Goal: Task Accomplishment & Management: Manage account settings

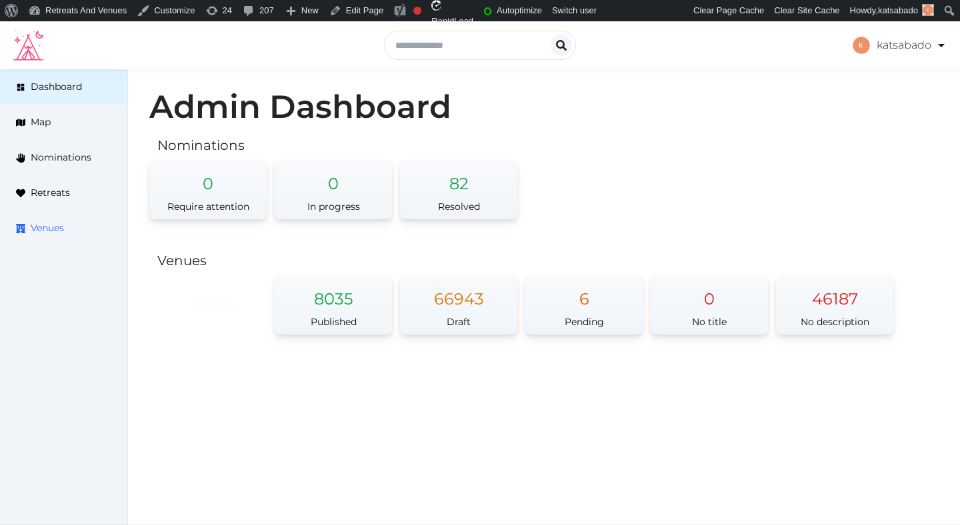
click at [61, 229] on span "Venues" at bounding box center [47, 228] width 33 height 14
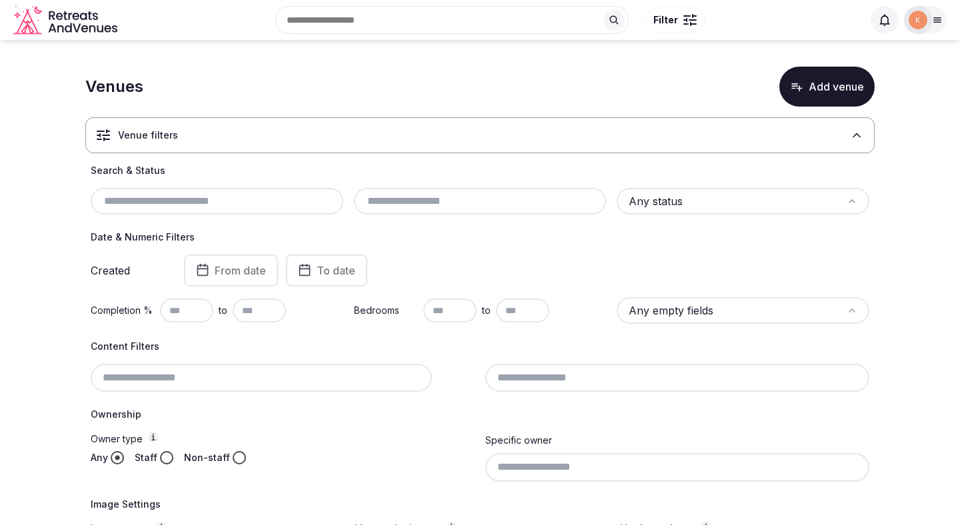
click at [223, 199] on input "text" at bounding box center [217, 201] width 242 height 16
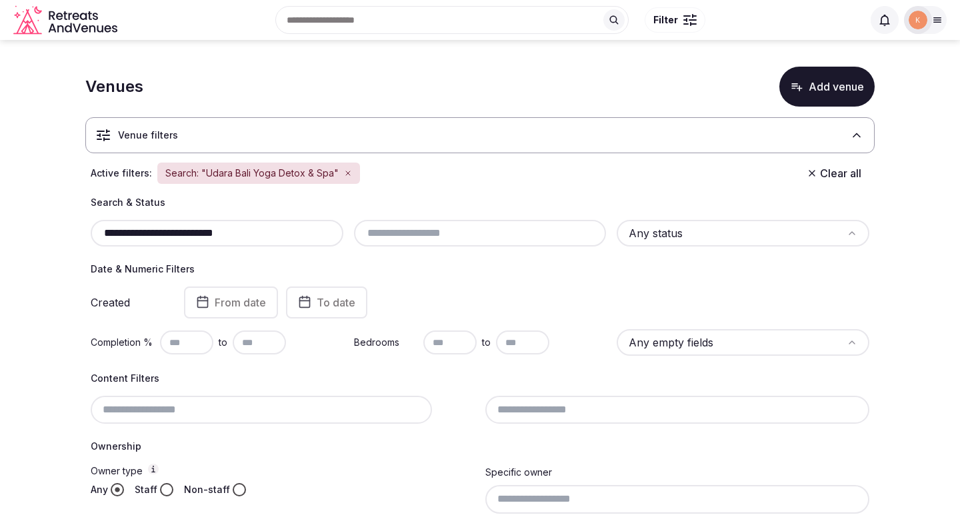
type input "**********"
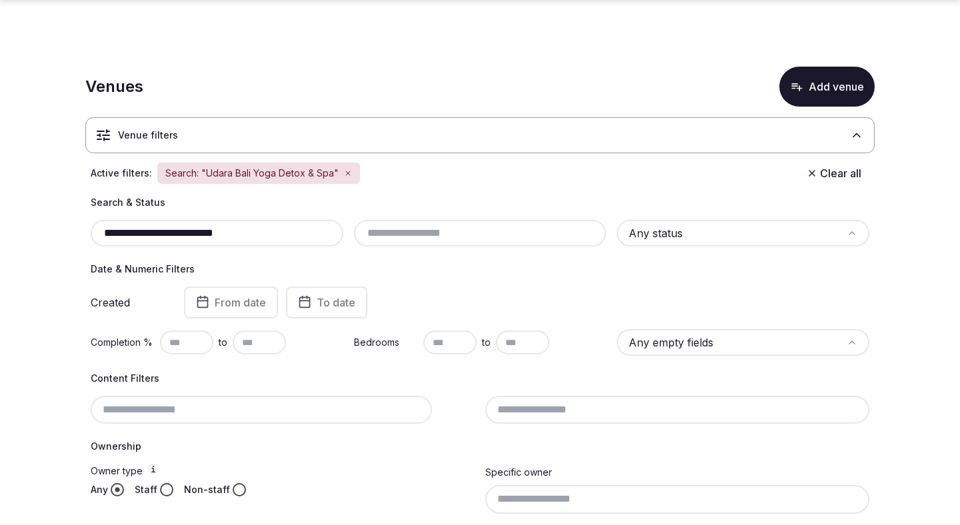
scroll to position [222, 0]
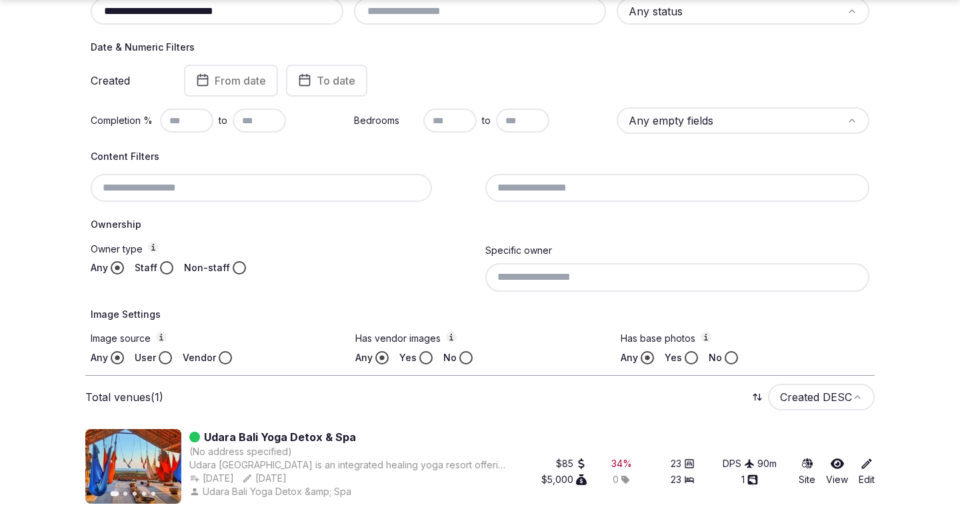
click at [324, 434] on link "Udara Bali Yoga Detox & Spa" at bounding box center [280, 437] width 152 height 16
click at [323, 435] on link "Udara Bali Yoga Detox & Spa" at bounding box center [280, 437] width 152 height 16
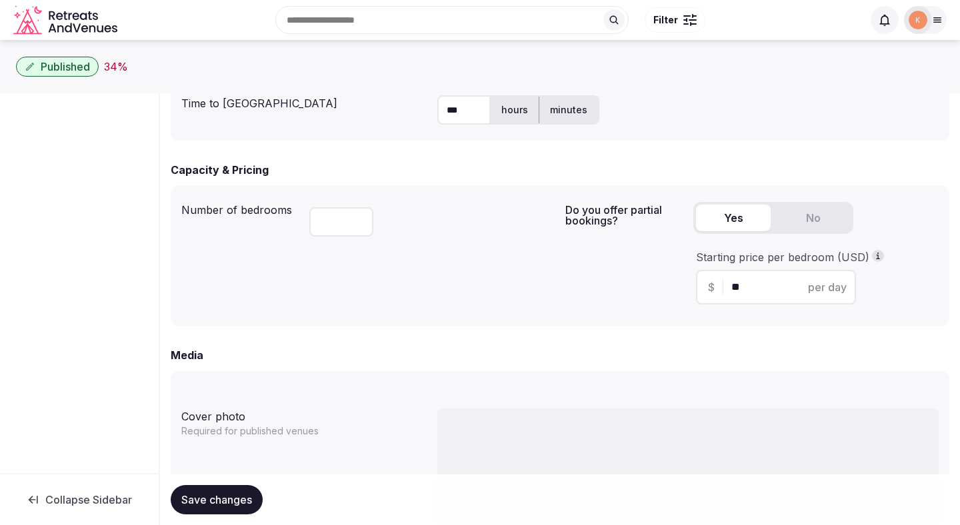
scroll to position [778, 0]
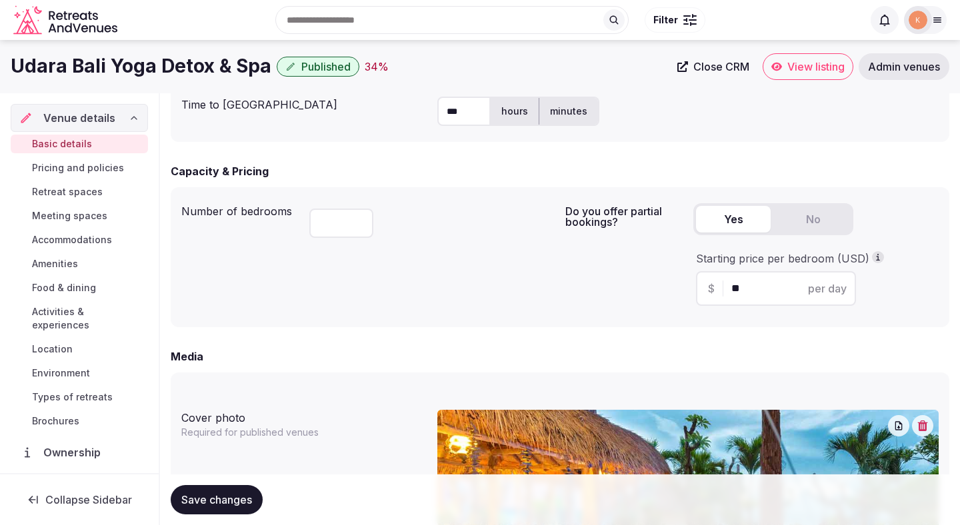
click at [907, 73] on span "Admin venues" at bounding box center [904, 66] width 72 height 13
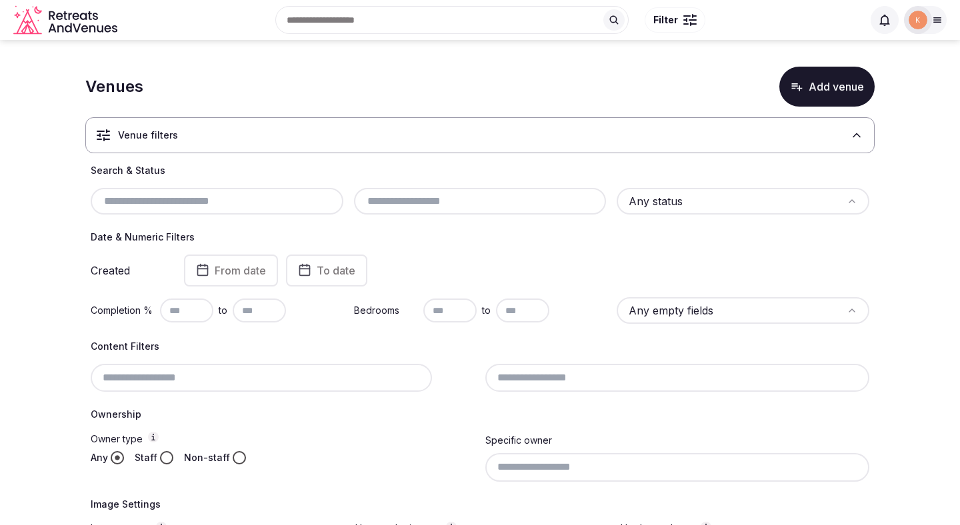
click at [218, 377] on input at bounding box center [261, 378] width 341 height 28
paste input "**********"
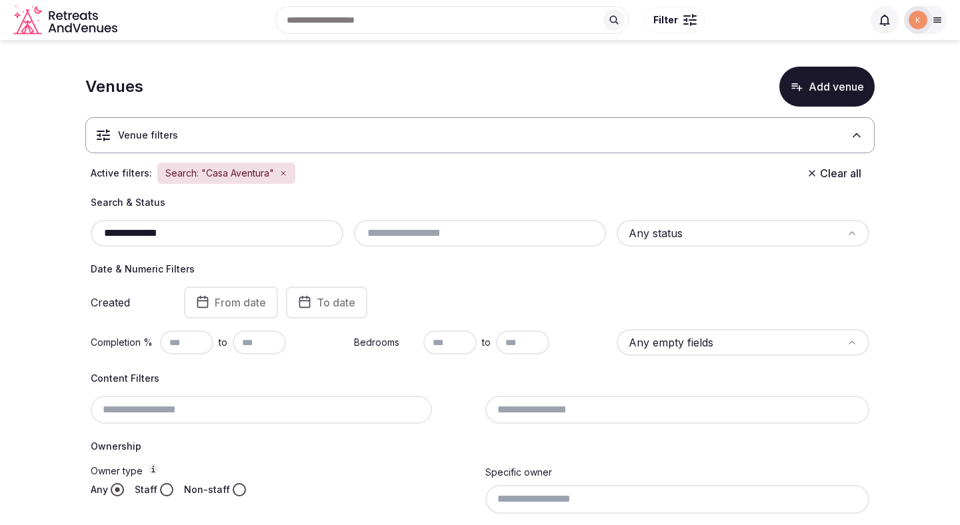
type input "**********"
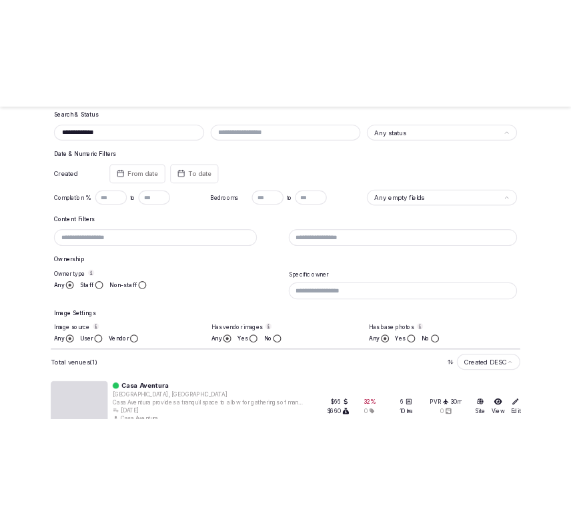
scroll to position [222, 0]
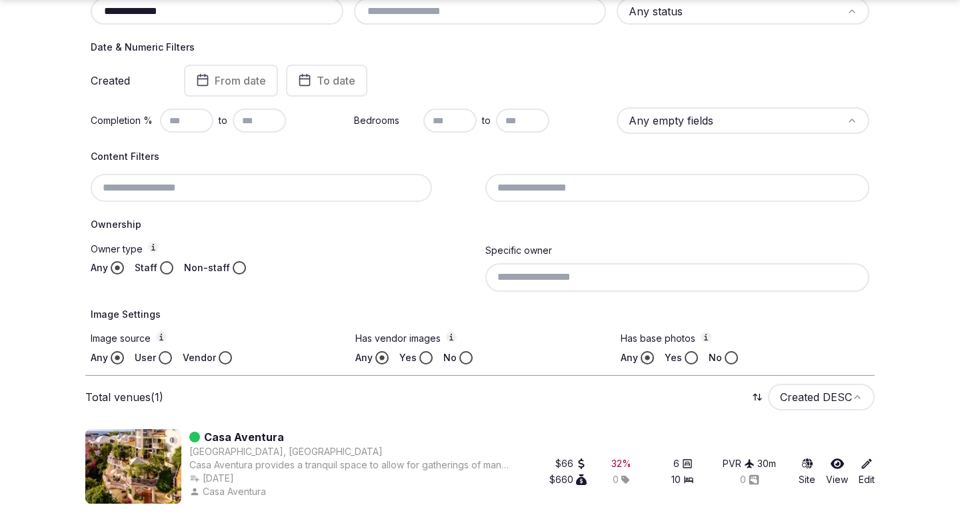
click at [253, 439] on link "Casa Aventura" at bounding box center [244, 437] width 80 height 16
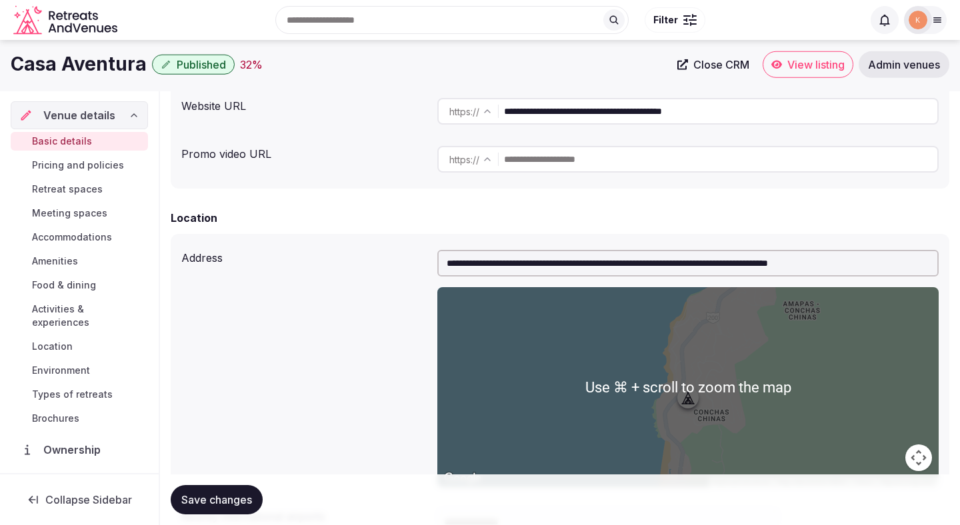
scroll to position [248, 0]
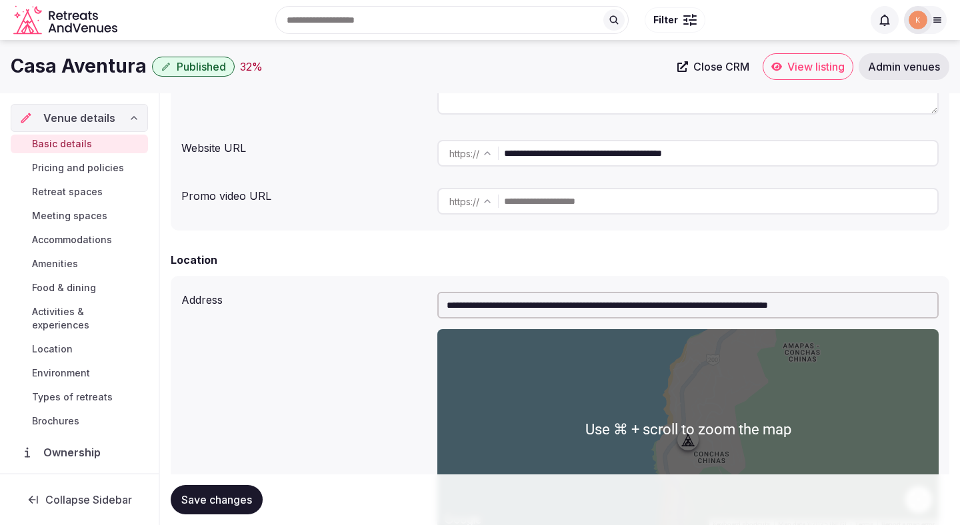
click at [707, 153] on input "**********" at bounding box center [720, 153] width 433 height 27
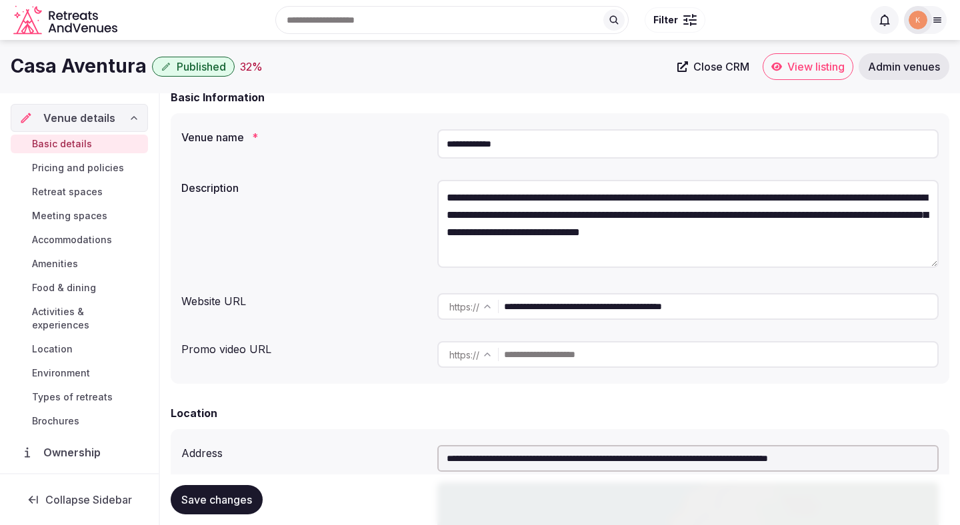
scroll to position [0, 0]
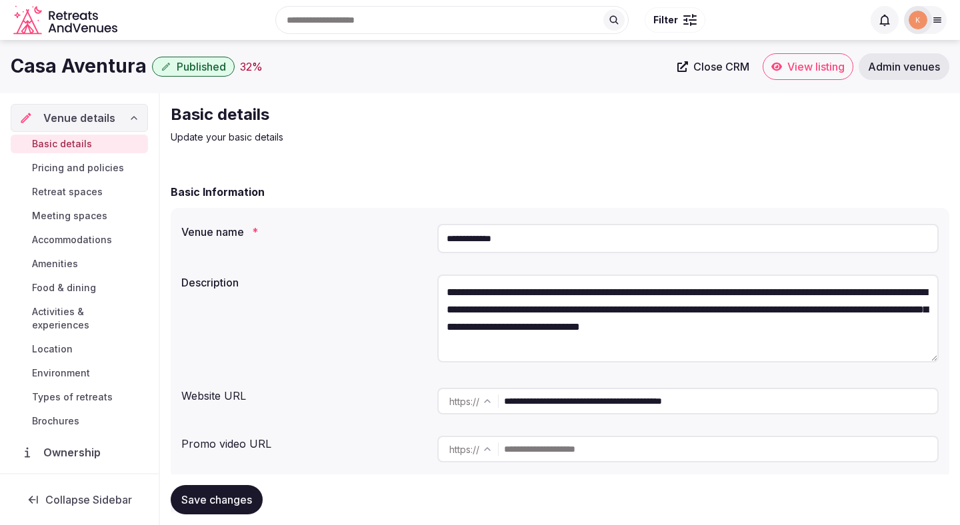
click at [487, 239] on input "**********" at bounding box center [687, 238] width 501 height 29
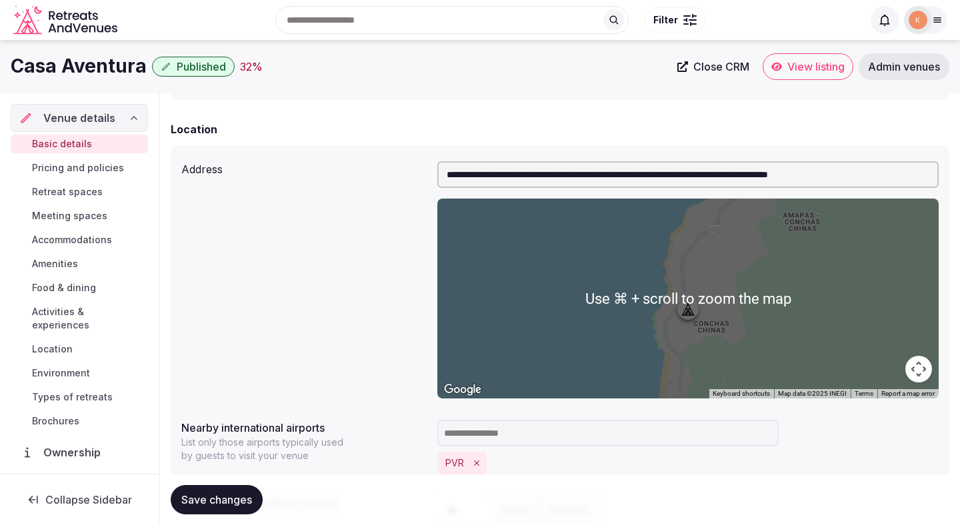
scroll to position [351, 0]
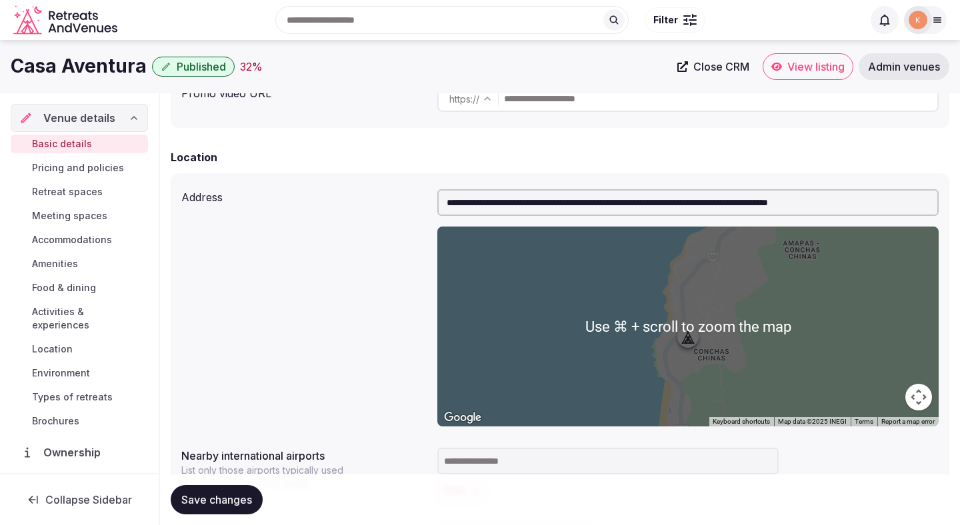
click at [533, 202] on input "**********" at bounding box center [687, 202] width 501 height 27
paste input "text"
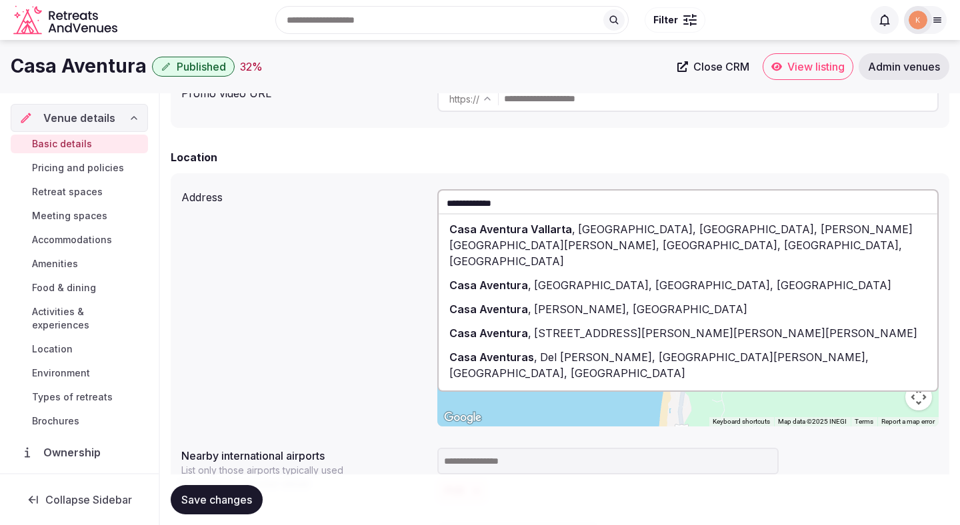
click at [525, 226] on span "Casa Aventura Vallarta" at bounding box center [510, 229] width 123 height 13
type input "**********"
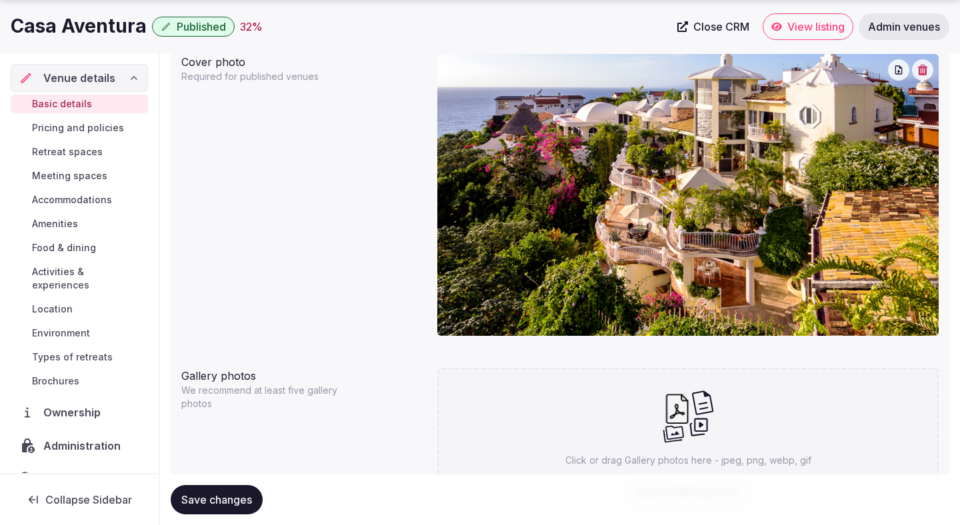
scroll to position [1193, 0]
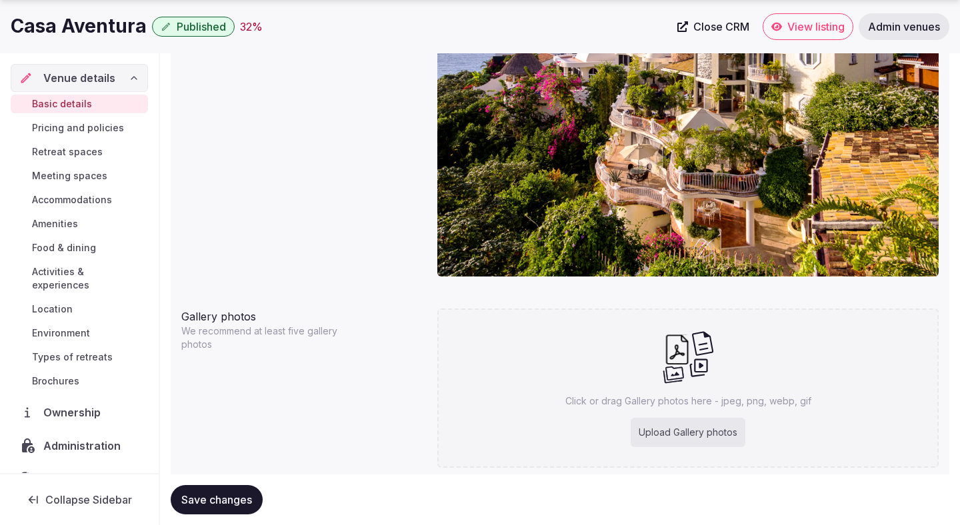
click at [206, 501] on span "Save changes" at bounding box center [216, 499] width 71 height 13
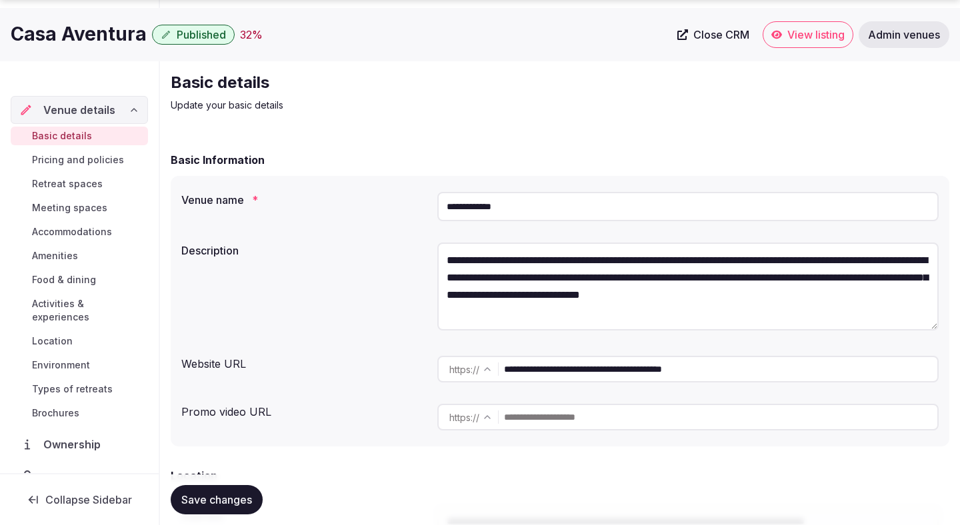
scroll to position [81, 0]
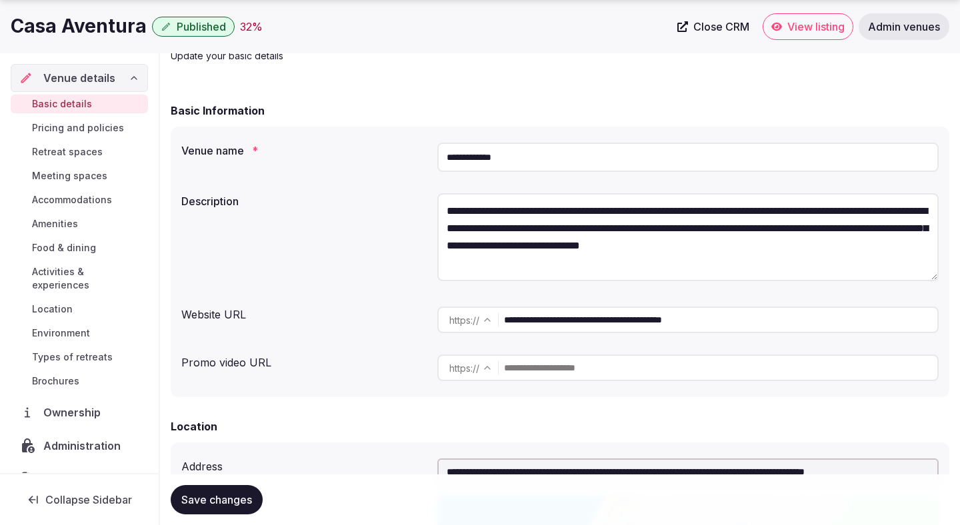
click at [529, 369] on input "text" at bounding box center [720, 368] width 433 height 27
paste input "**********"
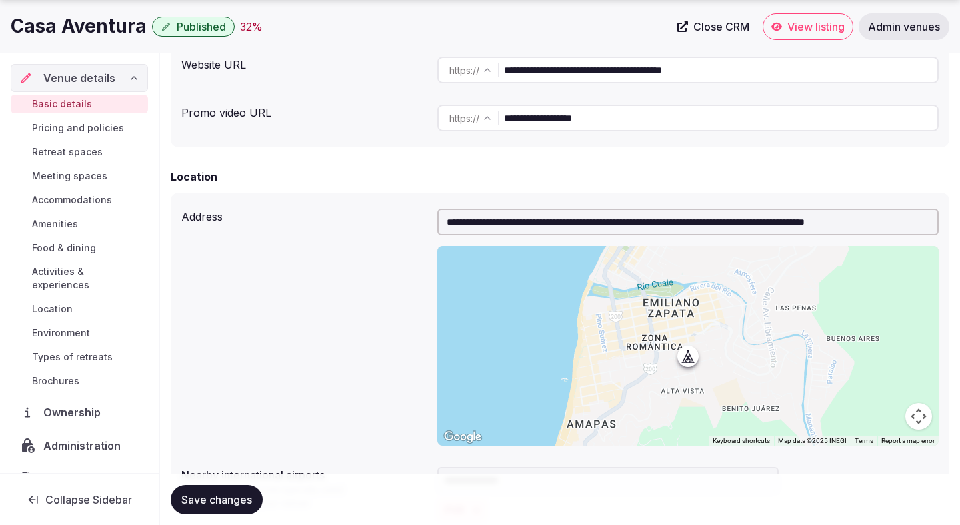
scroll to position [341, 0]
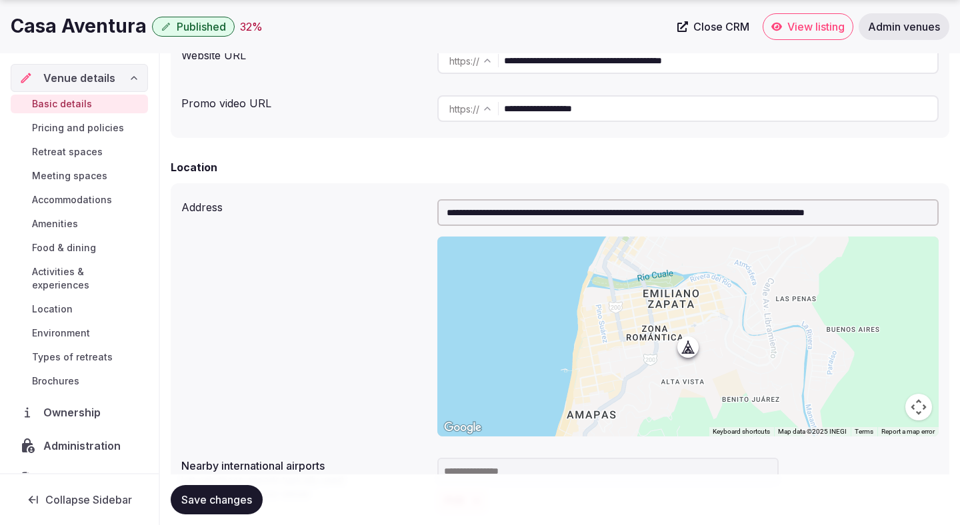
type input "**********"
click at [191, 502] on span "Save changes" at bounding box center [216, 499] width 71 height 13
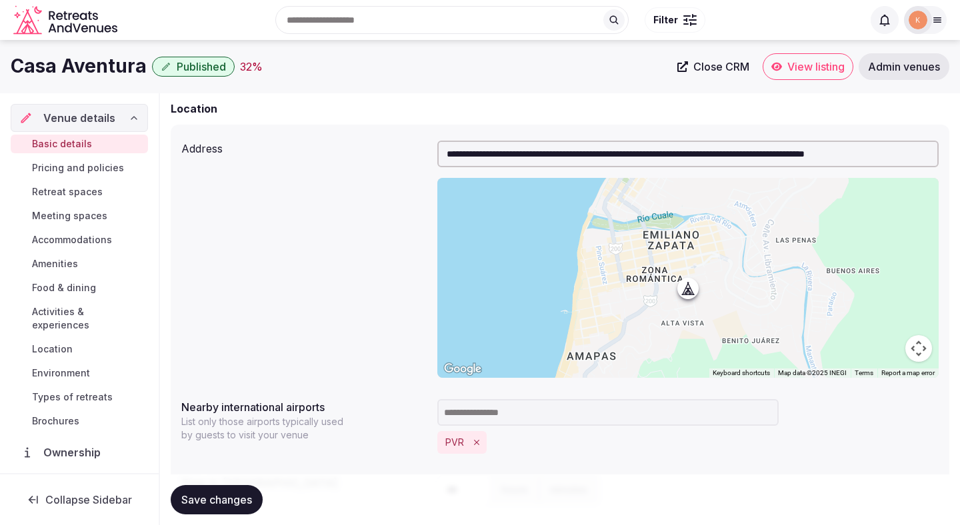
scroll to position [311, 0]
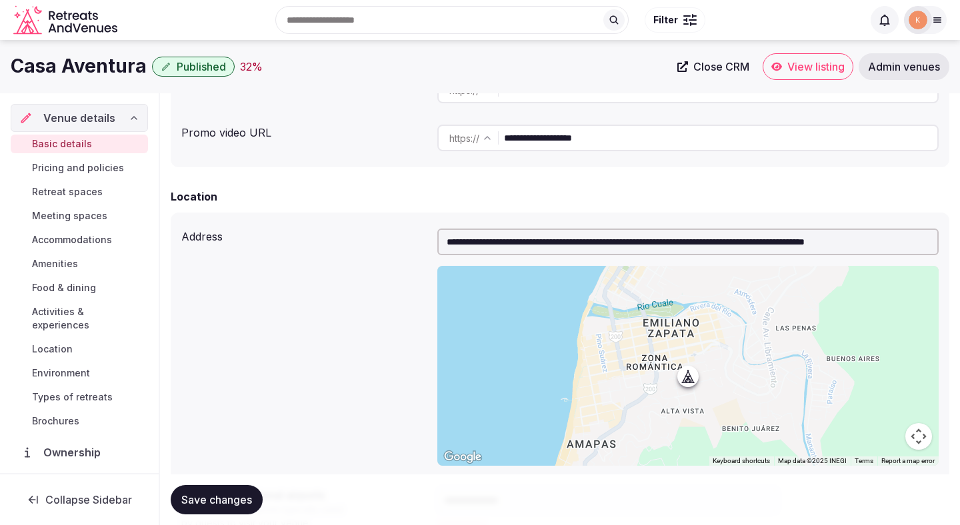
click at [906, 244] on input "**********" at bounding box center [687, 242] width 501 height 27
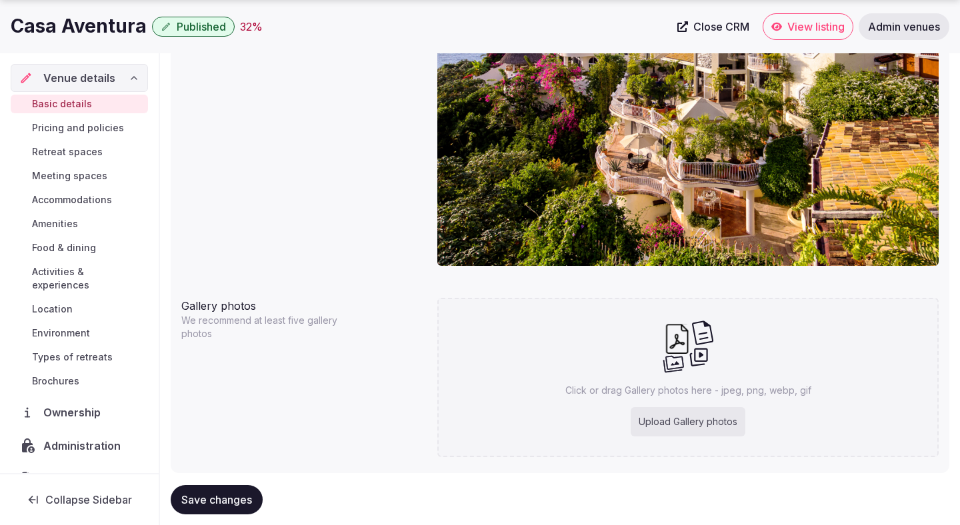
scroll to position [1235, 0]
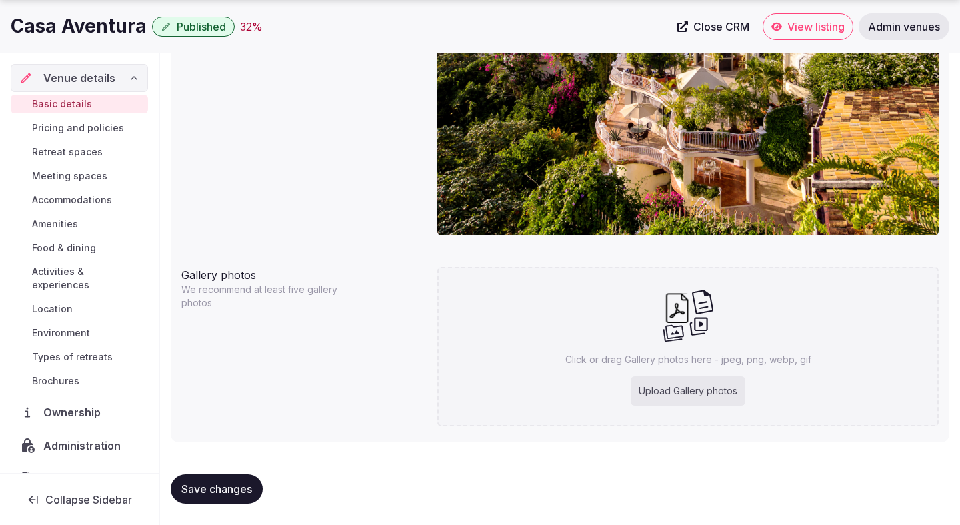
click at [741, 386] on div "Upload Gallery photos" at bounding box center [688, 391] width 115 height 29
type input "**********"
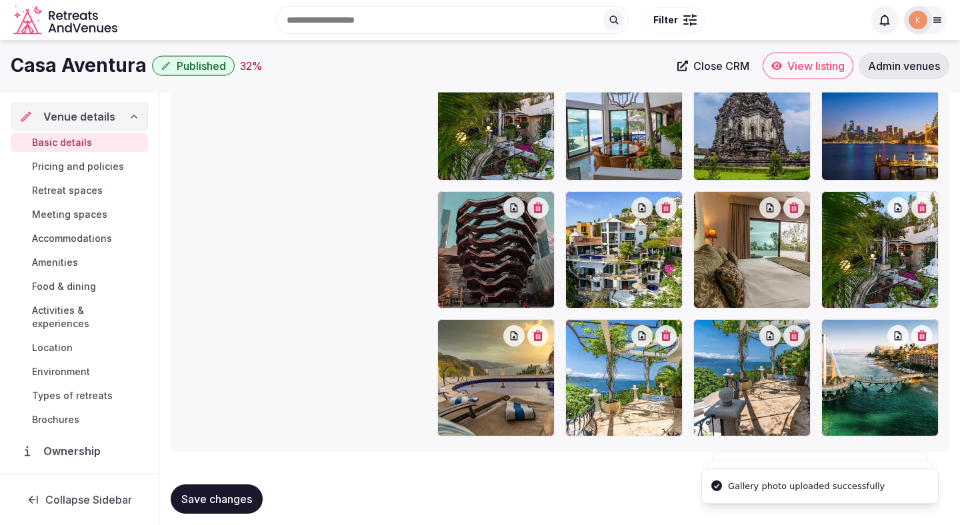
scroll to position [1529, 0]
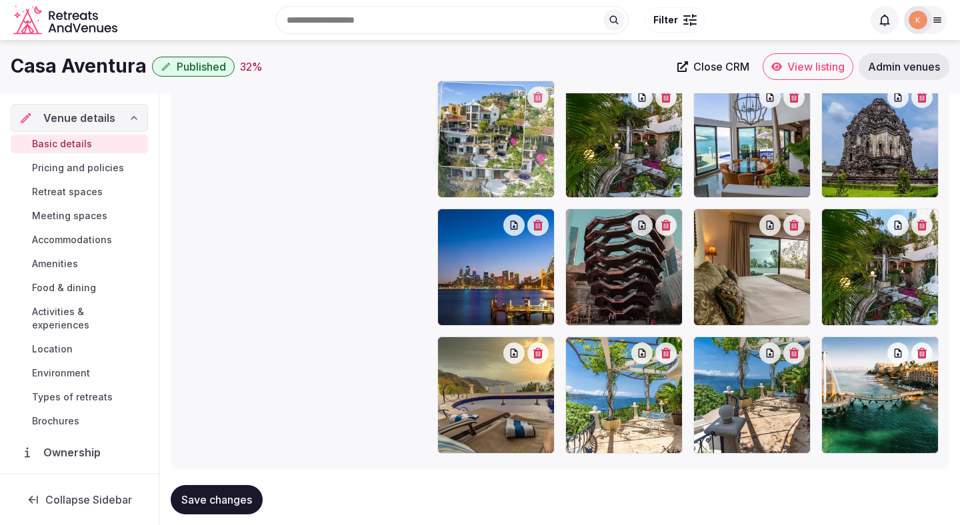
drag, startPoint x: 629, startPoint y: 277, endPoint x: 536, endPoint y: 155, distance: 153.2
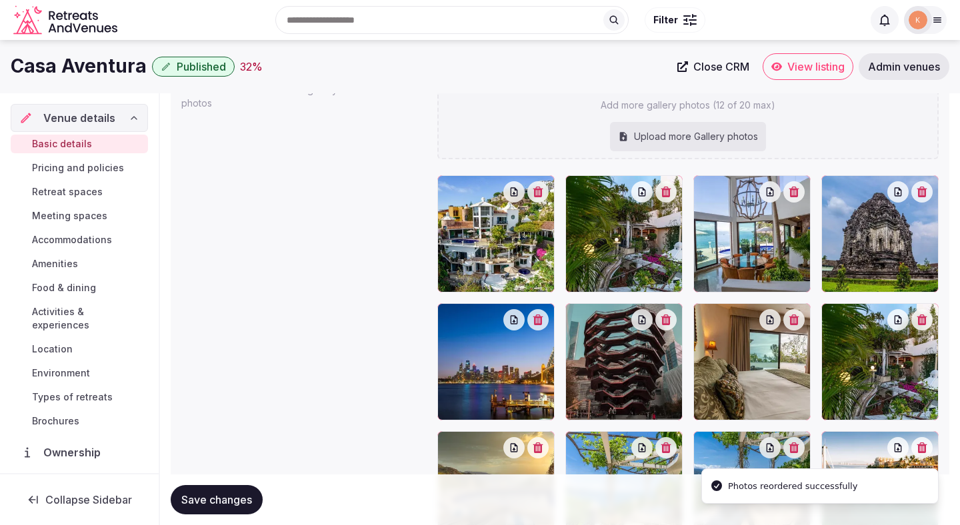
scroll to position [1432, 0]
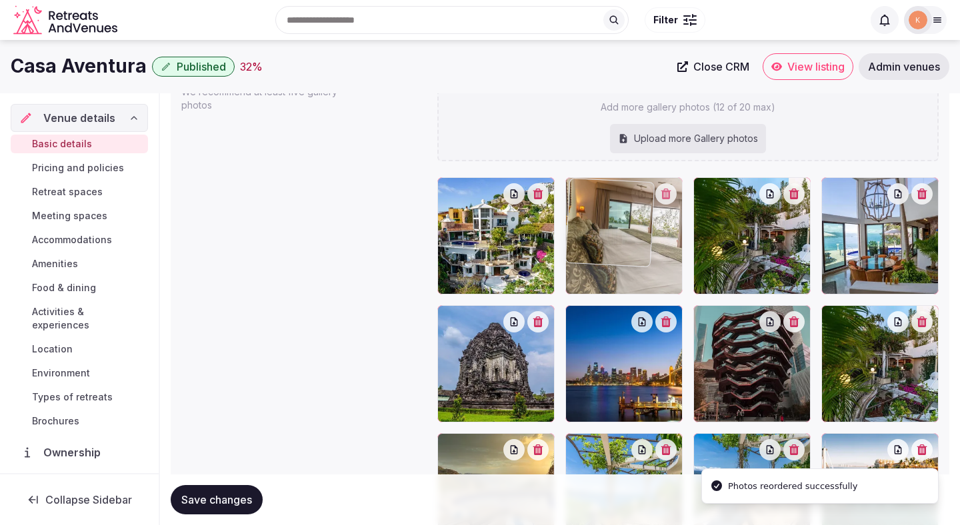
drag, startPoint x: 775, startPoint y: 364, endPoint x: 669, endPoint y: 255, distance: 151.8
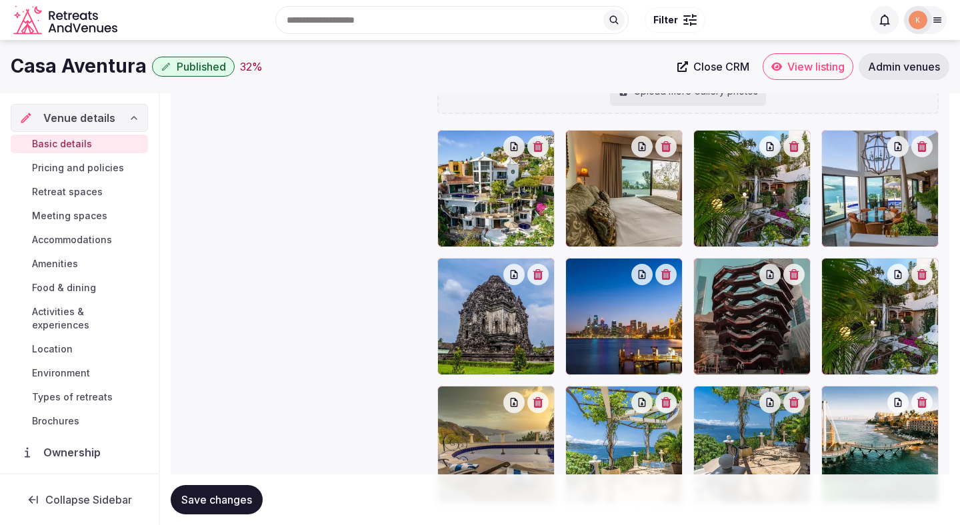
scroll to position [1464, 0]
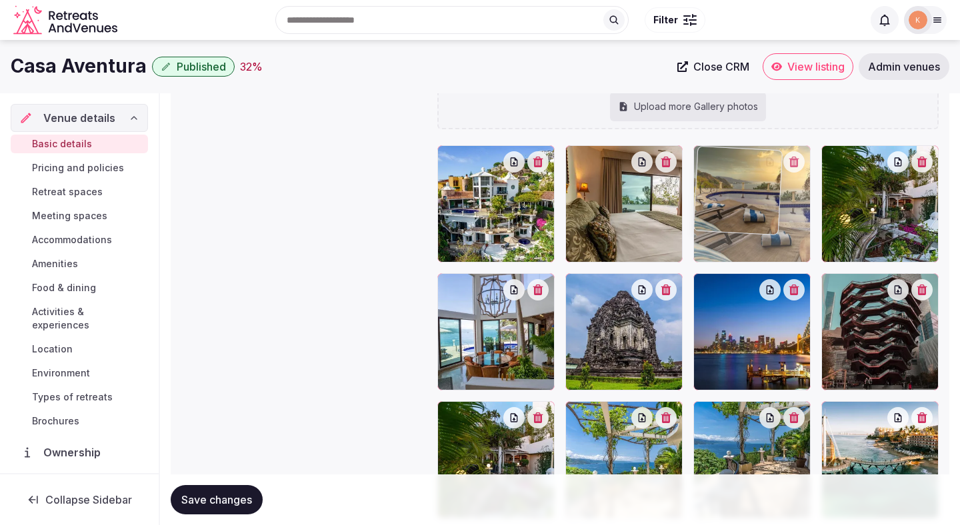
drag, startPoint x: 521, startPoint y: 458, endPoint x: 788, endPoint y: 220, distance: 357.9
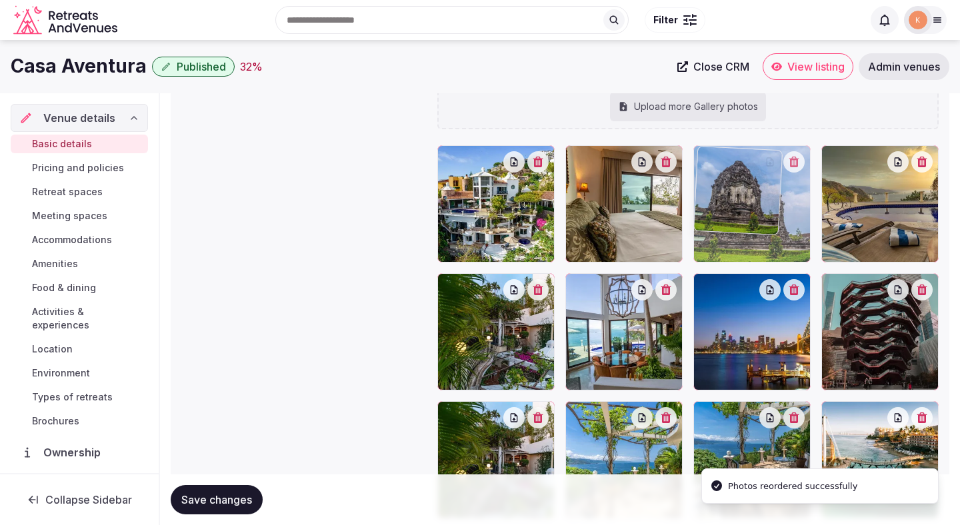
drag, startPoint x: 567, startPoint y: 335, endPoint x: 726, endPoint y: 212, distance: 201.0
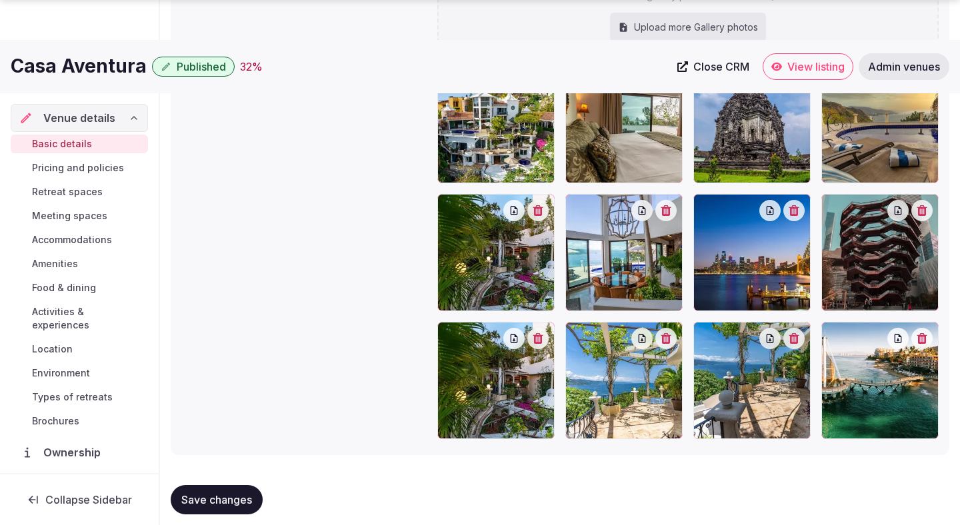
scroll to position [1557, 0]
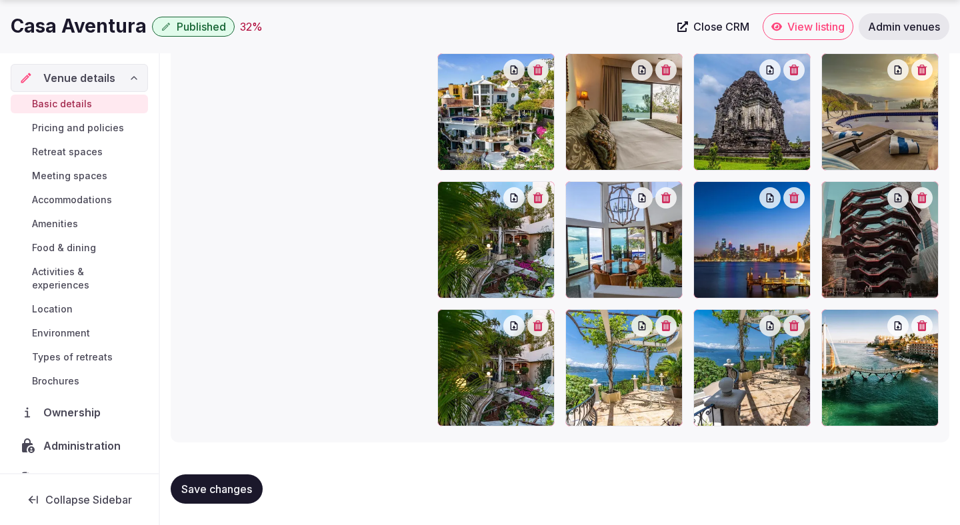
click at [205, 494] on span "Save changes" at bounding box center [216, 489] width 71 height 13
click at [215, 495] on span "Save changes" at bounding box center [216, 489] width 71 height 13
click at [76, 146] on span "Retreat spaces" at bounding box center [67, 151] width 71 height 13
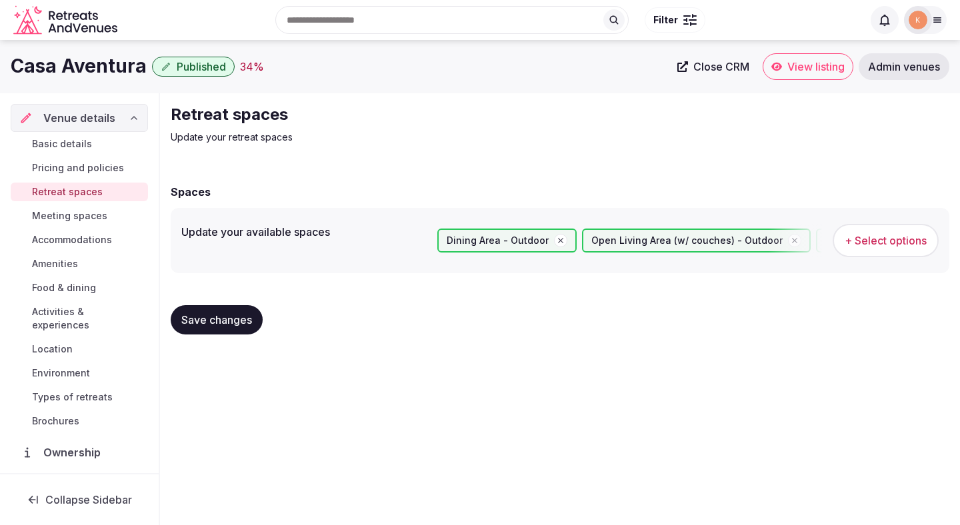
click at [89, 218] on span "Meeting spaces" at bounding box center [69, 215] width 75 height 13
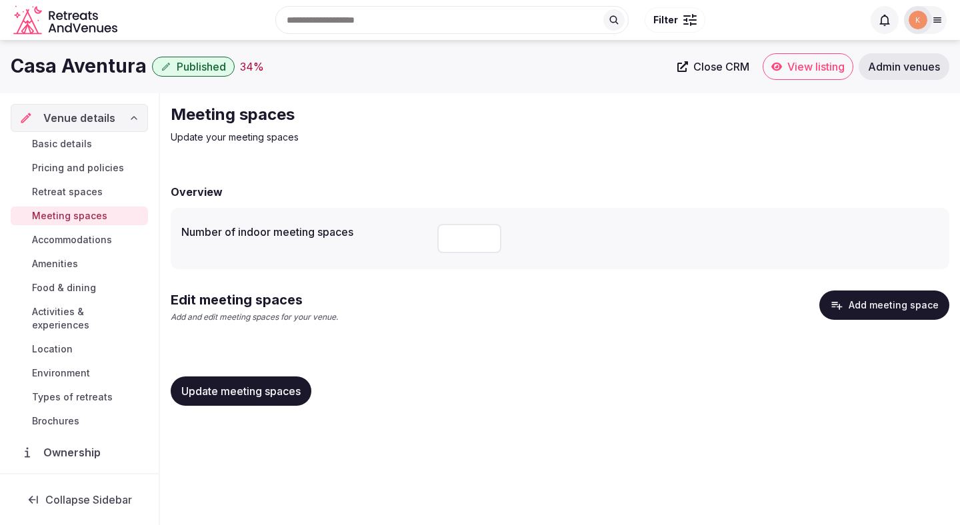
click at [69, 367] on span "Environment" at bounding box center [61, 373] width 58 height 13
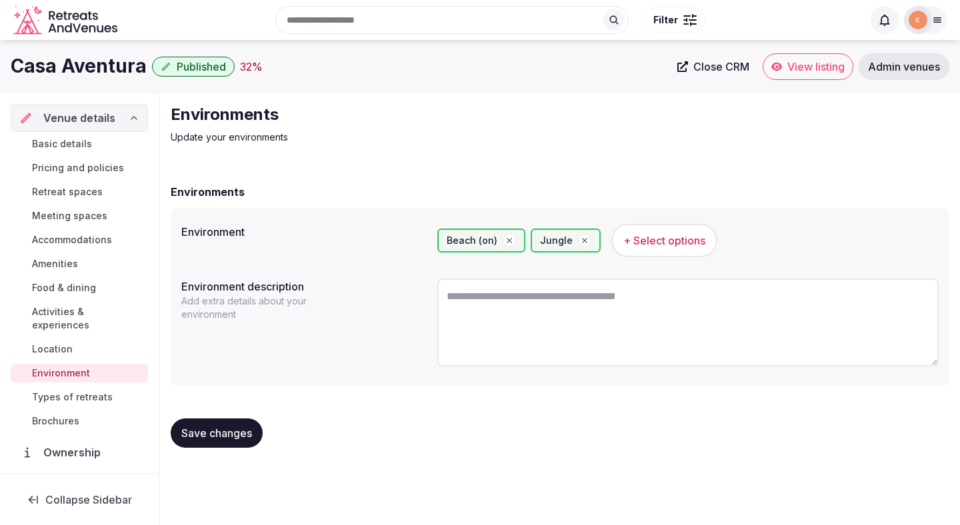
click at [517, 289] on textarea at bounding box center [687, 323] width 501 height 88
paste textarea "**********"
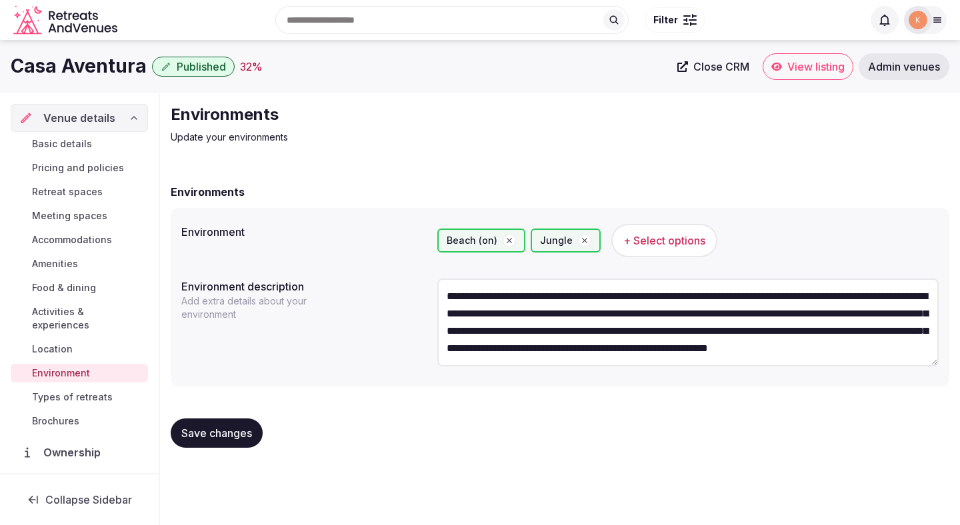
scroll to position [41, 0]
type textarea "**********"
click at [227, 440] on span "Save changes" at bounding box center [216, 433] width 71 height 13
click at [65, 219] on span "Meeting spaces" at bounding box center [69, 215] width 75 height 13
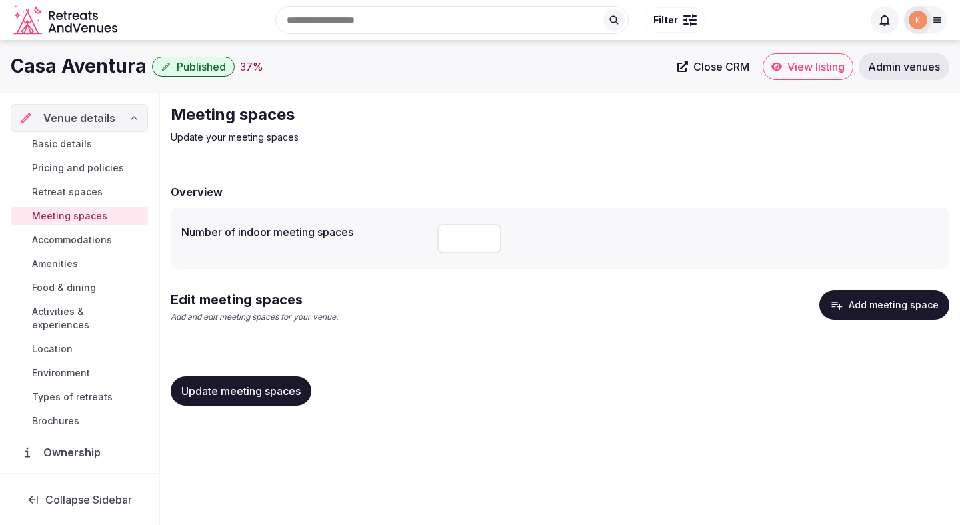
click at [447, 234] on input "*" at bounding box center [469, 238] width 64 height 29
type input "*"
click at [566, 379] on div "Update meeting spaces" at bounding box center [560, 391] width 779 height 29
click at [867, 310] on button "Add meeting space" at bounding box center [884, 305] width 130 height 29
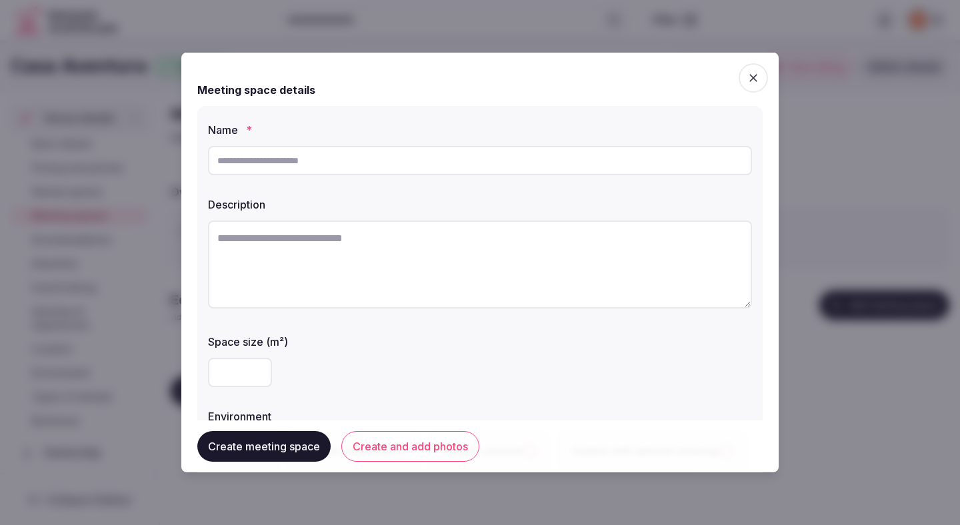
click at [389, 161] on input "text" at bounding box center [480, 160] width 544 height 29
type input "******"
click at [326, 277] on textarea at bounding box center [480, 265] width 544 height 88
click at [474, 289] on textarea at bounding box center [480, 265] width 544 height 88
paste textarea "**********"
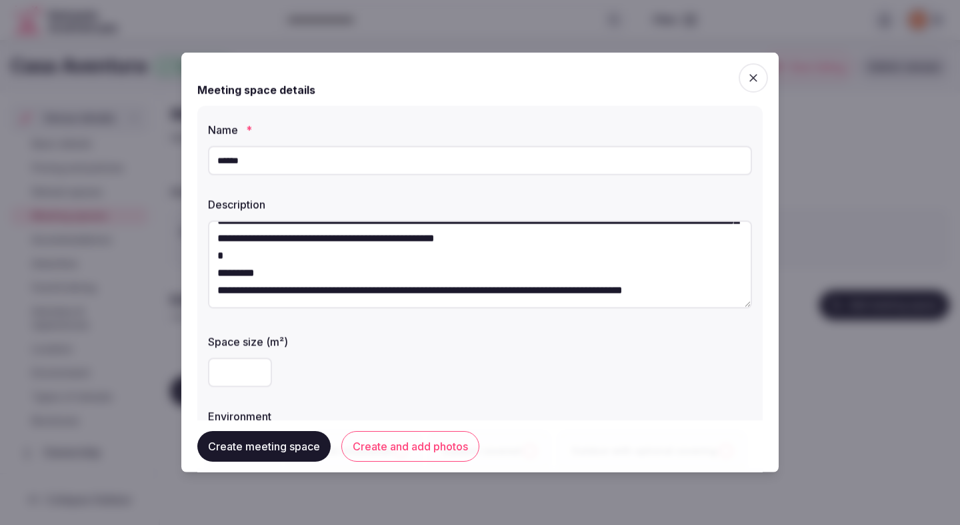
scroll to position [49, 0]
drag, startPoint x: 207, startPoint y: 264, endPoint x: 335, endPoint y: 318, distance: 138.3
click at [335, 318] on div "**********" at bounding box center [479, 296] width 565 height 380
click at [295, 281] on textarea "**********" at bounding box center [480, 265] width 544 height 88
drag, startPoint x: 219, startPoint y: 273, endPoint x: 330, endPoint y: 387, distance: 159.3
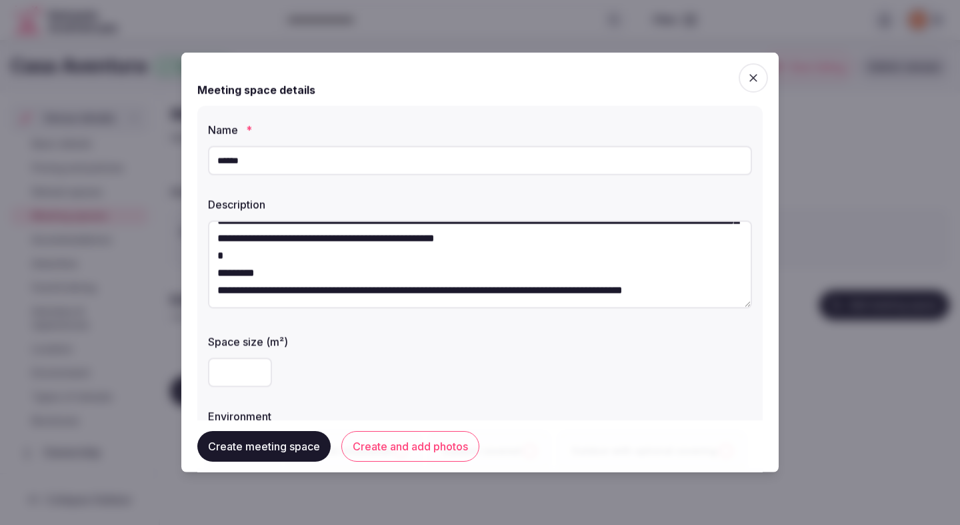
click at [330, 387] on div "**********" at bounding box center [479, 296] width 565 height 380
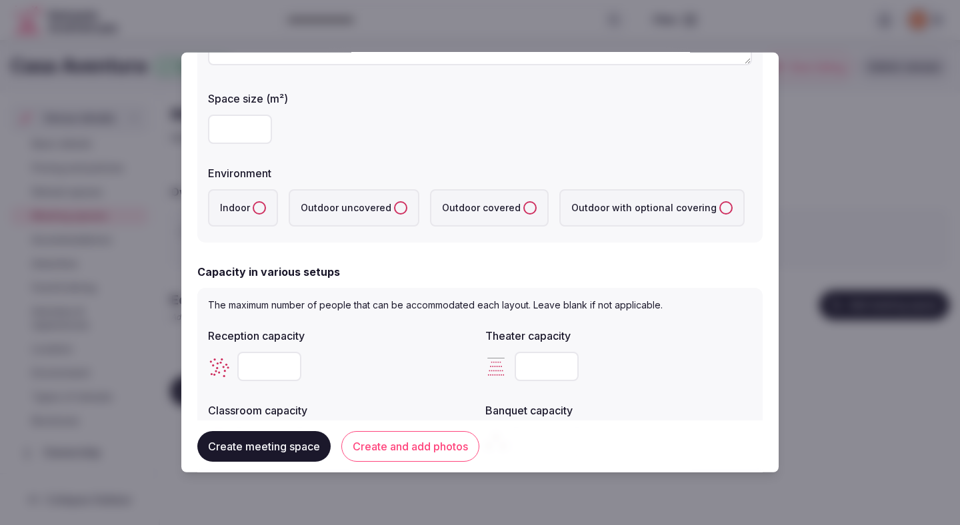
scroll to position [251, 0]
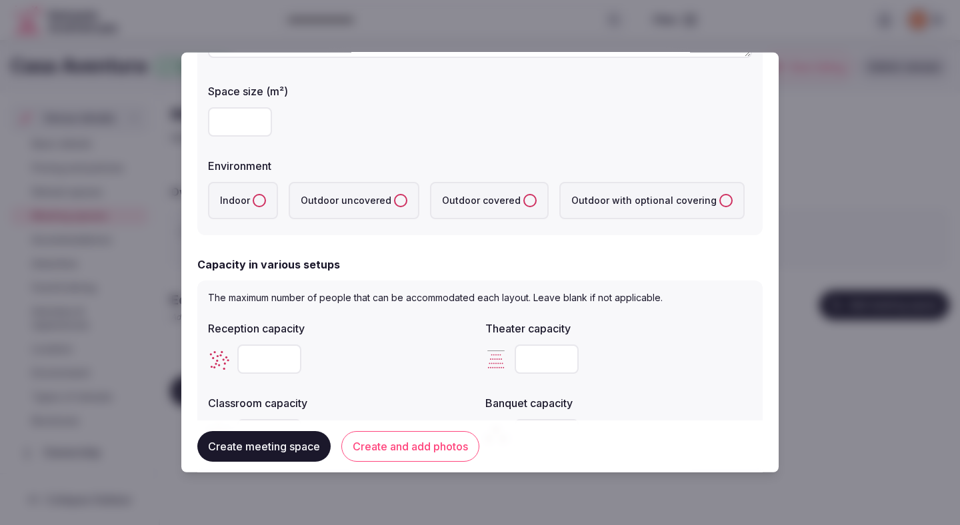
type textarea "**********"
click at [255, 203] on button "Indoor" at bounding box center [259, 200] width 13 height 13
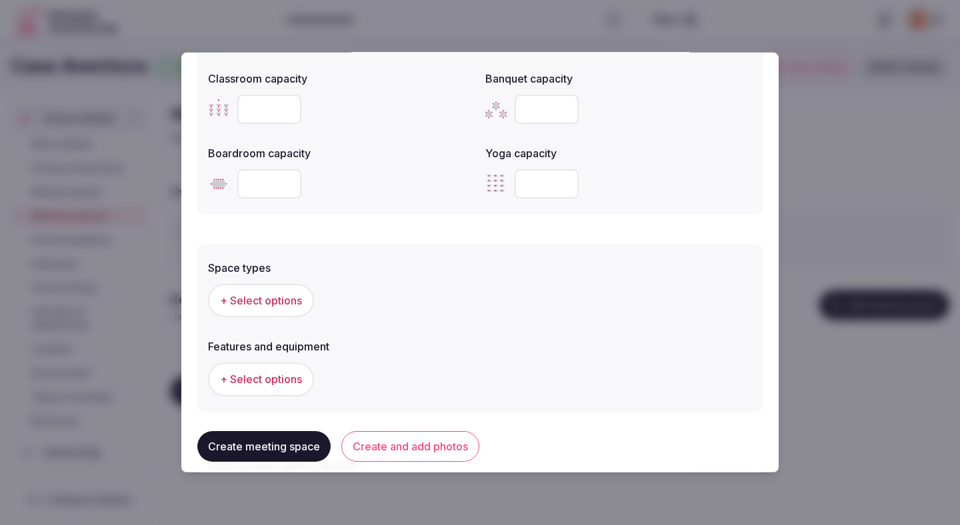
scroll to position [717, 0]
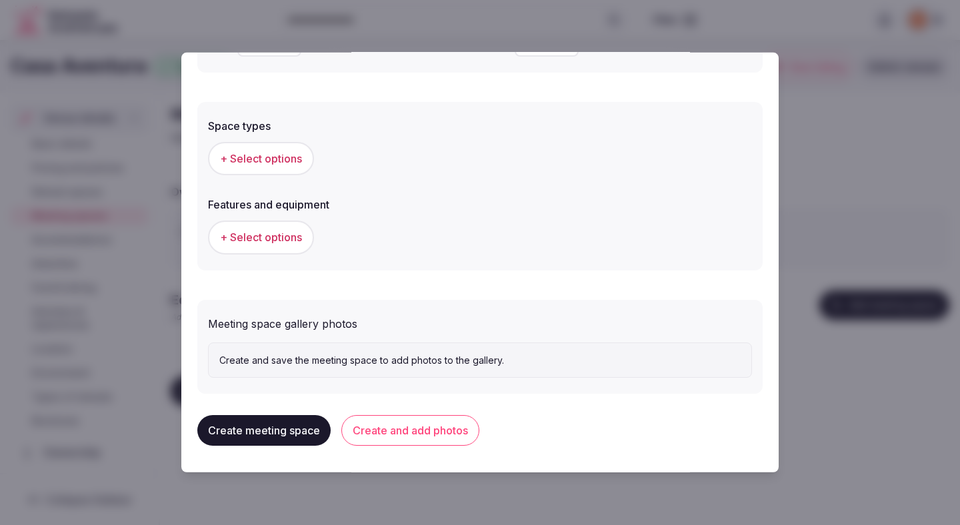
click at [261, 157] on span "+ Select options" at bounding box center [261, 158] width 82 height 15
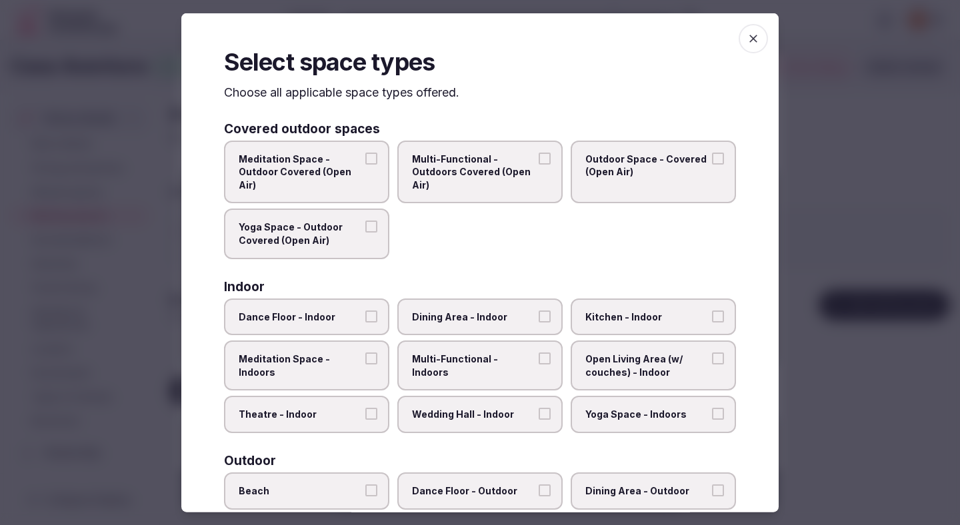
click at [623, 359] on span "Open Living Area (w/ couches) - Indoor" at bounding box center [646, 366] width 123 height 26
click at [712, 359] on button "Open Living Area (w/ couches) - Indoor" at bounding box center [718, 359] width 12 height 12
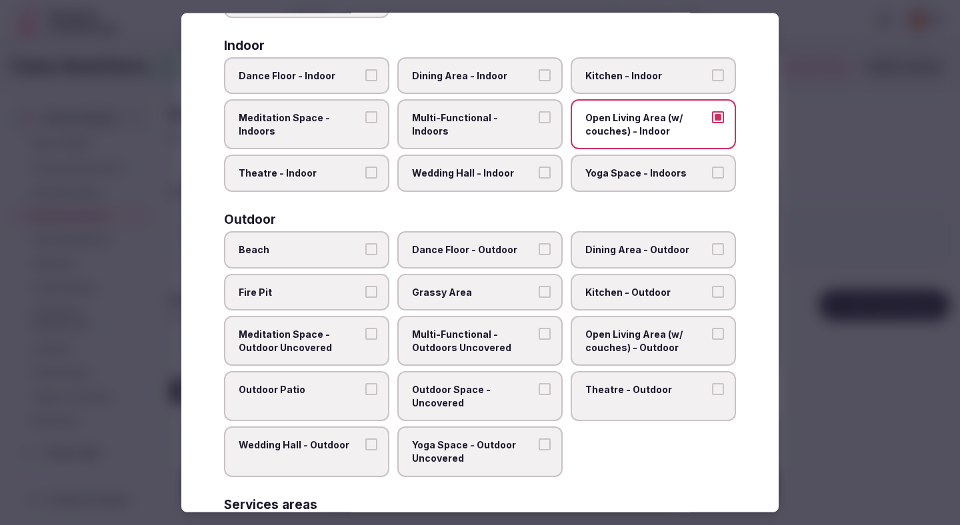
scroll to position [475, 0]
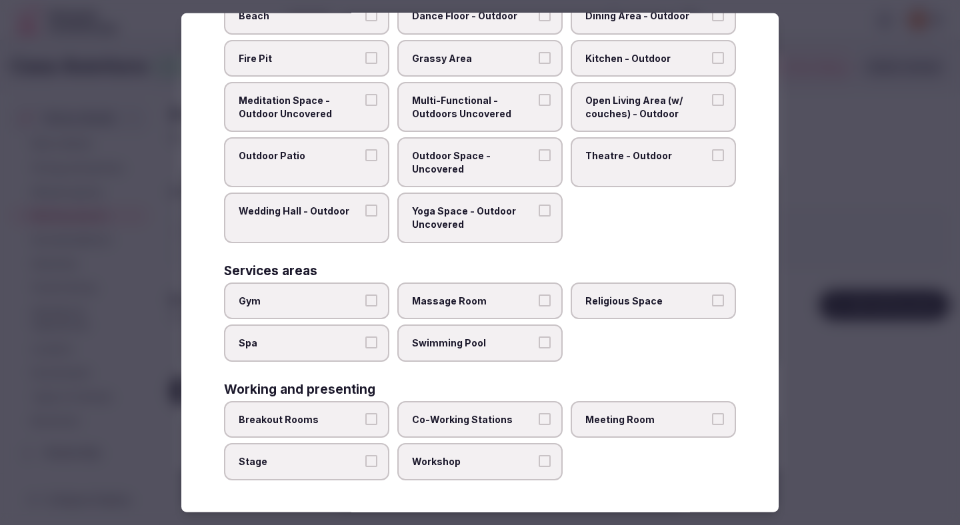
click at [339, 408] on label "Breakout Rooms" at bounding box center [306, 419] width 165 height 37
click at [365, 413] on button "Breakout Rooms" at bounding box center [371, 419] width 12 height 12
click at [851, 375] on div at bounding box center [480, 262] width 960 height 525
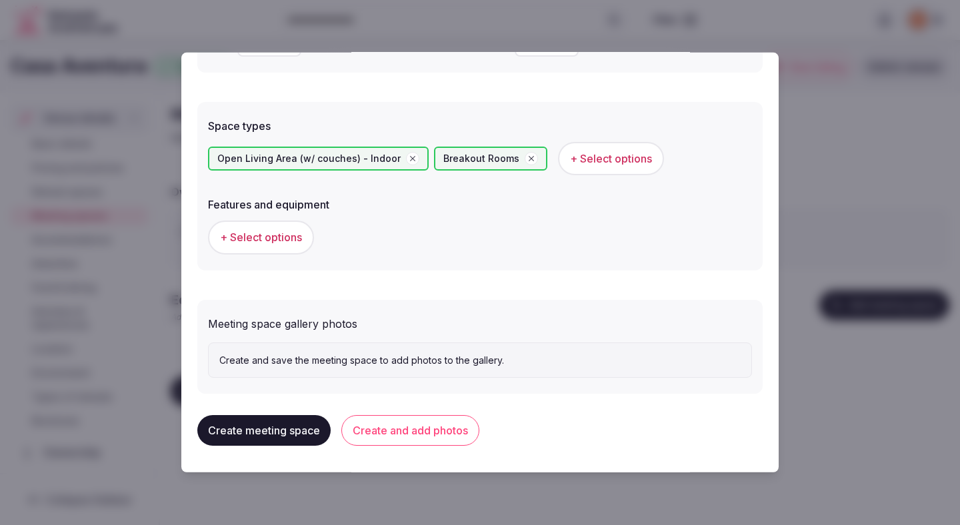
click at [297, 229] on button "+ Select options" at bounding box center [261, 237] width 106 height 33
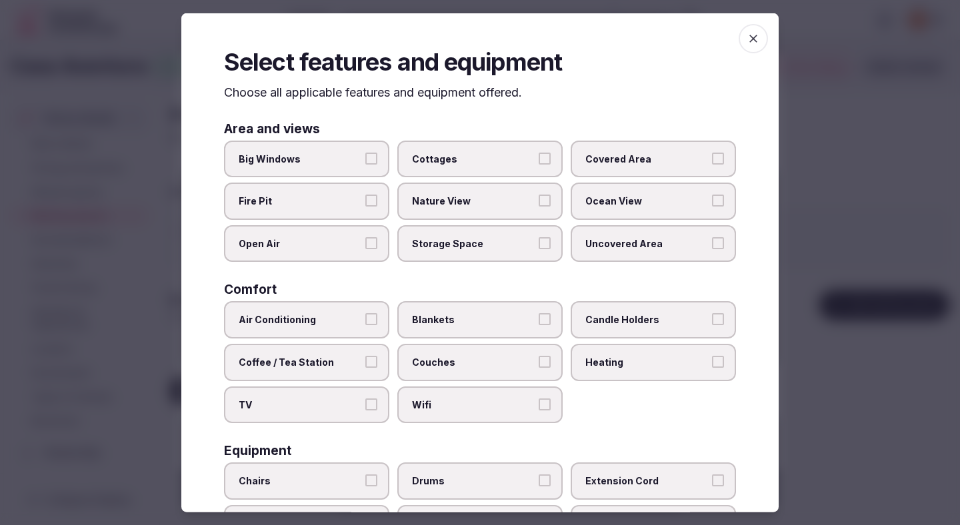
click at [357, 239] on span "Open Air" at bounding box center [300, 243] width 123 height 13
click at [365, 239] on button "Open Air" at bounding box center [371, 243] width 12 height 12
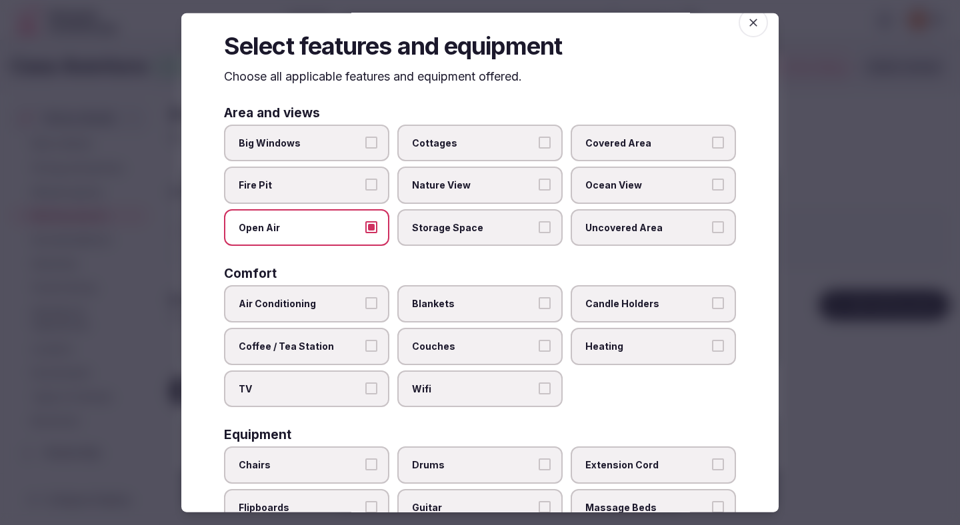
scroll to position [19, 0]
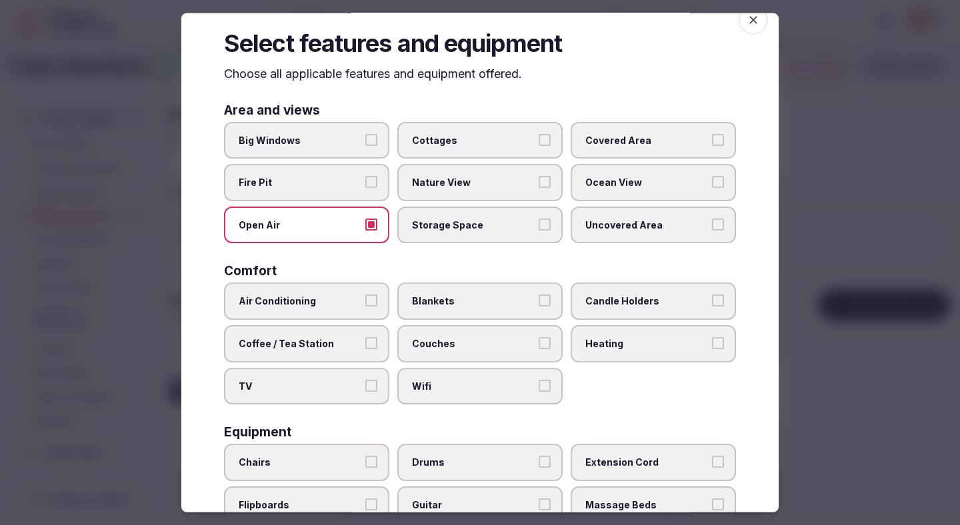
click at [354, 220] on span "Open Air" at bounding box center [300, 224] width 123 height 13
click at [365, 220] on button "Open Air" at bounding box center [371, 224] width 12 height 12
click at [344, 296] on span "Air Conditioning" at bounding box center [300, 301] width 123 height 13
click at [365, 296] on button "Air Conditioning" at bounding box center [371, 301] width 12 height 12
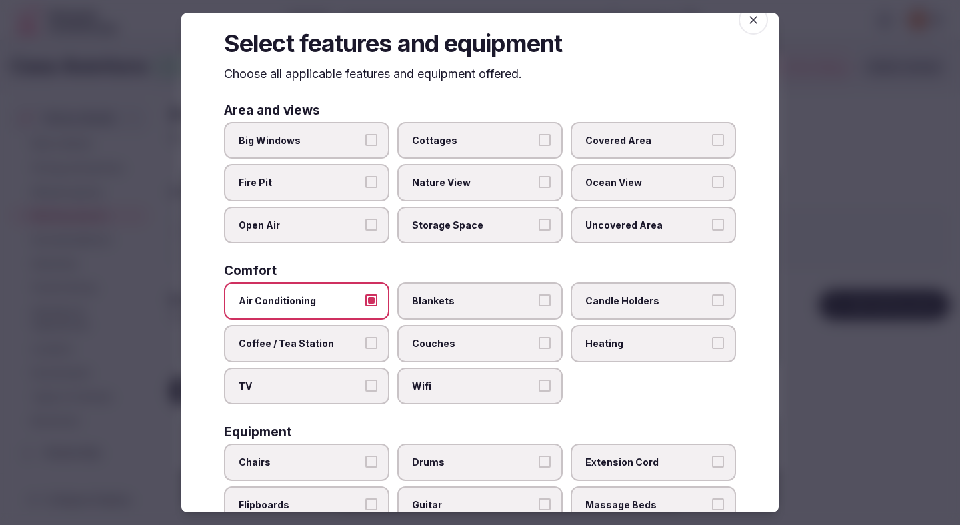
click at [344, 296] on span "Air Conditioning" at bounding box center [300, 301] width 123 height 13
click at [365, 296] on button "Air Conditioning" at bounding box center [371, 301] width 12 height 12
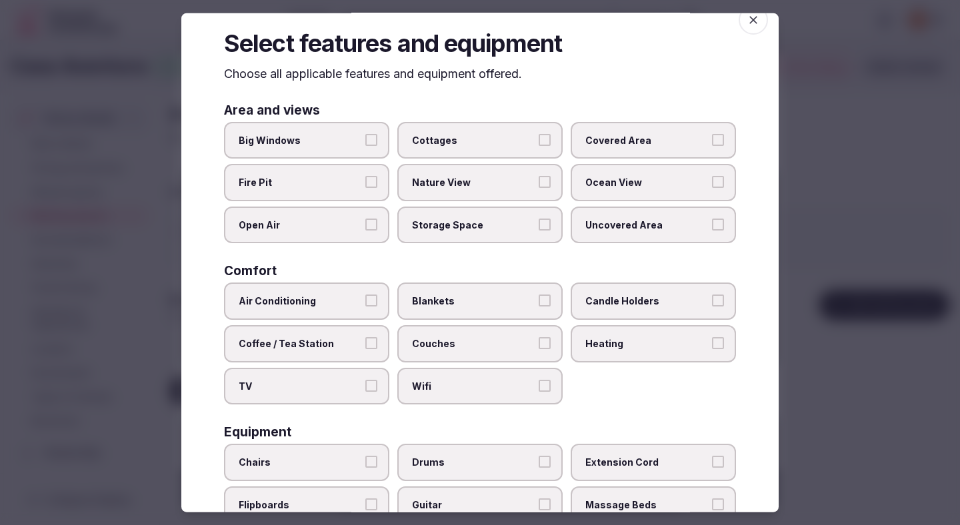
click at [419, 392] on span "Wifi" at bounding box center [473, 385] width 123 height 13
click at [539, 391] on button "Wifi" at bounding box center [545, 385] width 12 height 12
click at [432, 343] on span "Couches" at bounding box center [473, 343] width 123 height 13
click at [539, 343] on button "Couches" at bounding box center [545, 343] width 12 height 12
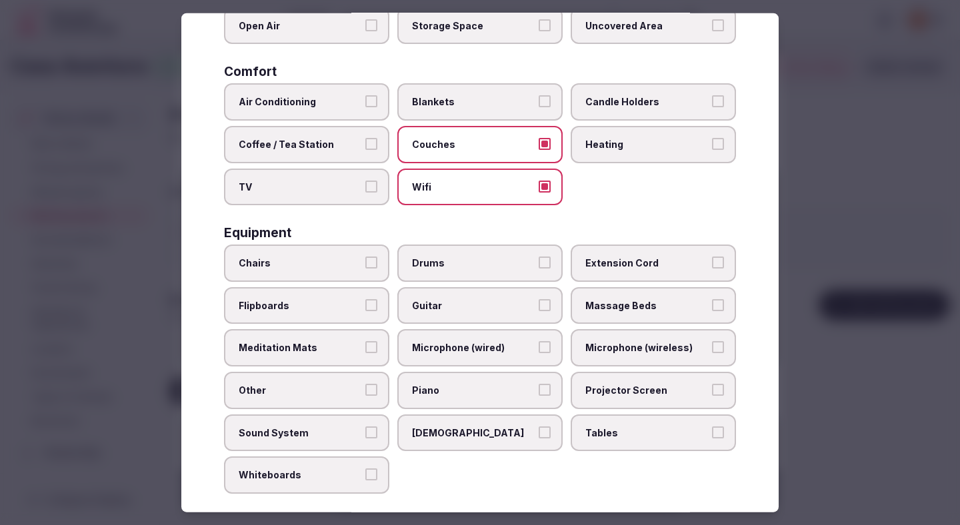
scroll to position [237, 0]
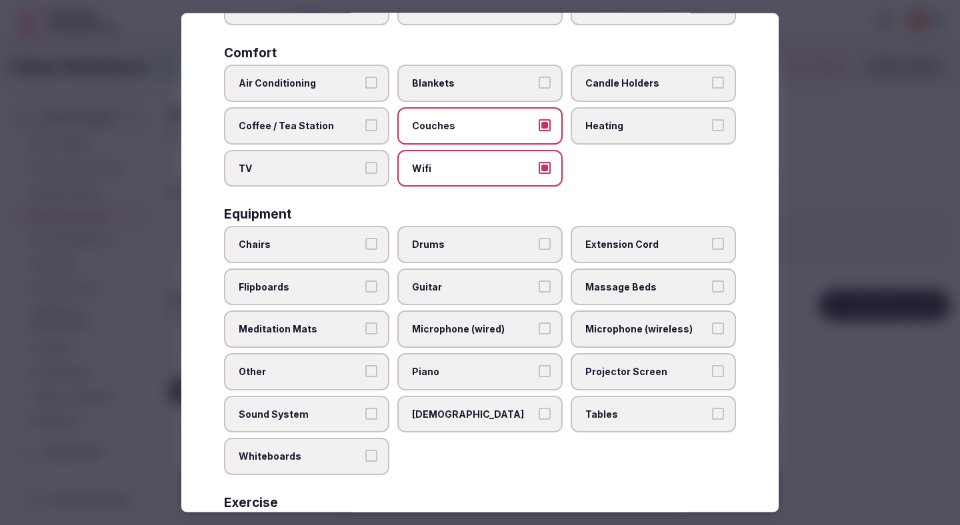
click at [342, 251] on label "Chairs" at bounding box center [306, 244] width 165 height 37
click at [365, 250] on button "Chairs" at bounding box center [371, 244] width 12 height 12
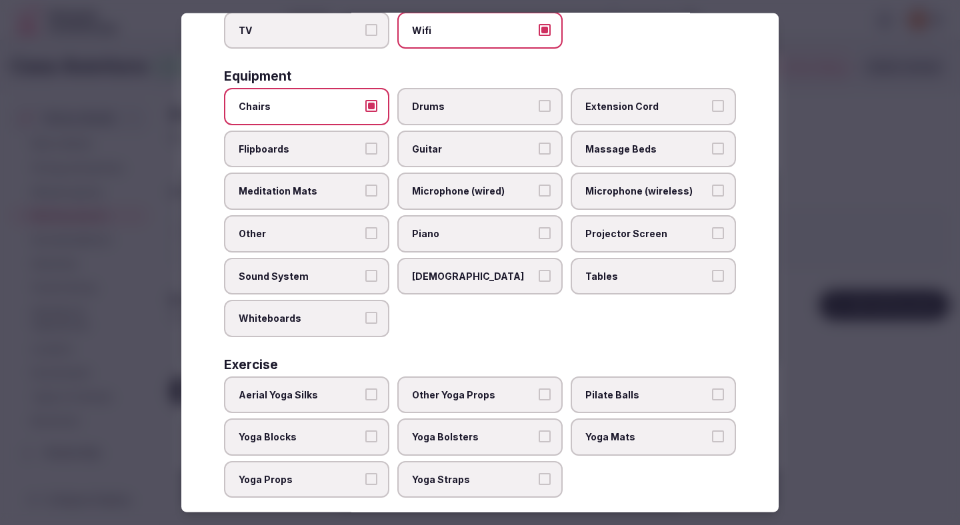
scroll to position [393, 0]
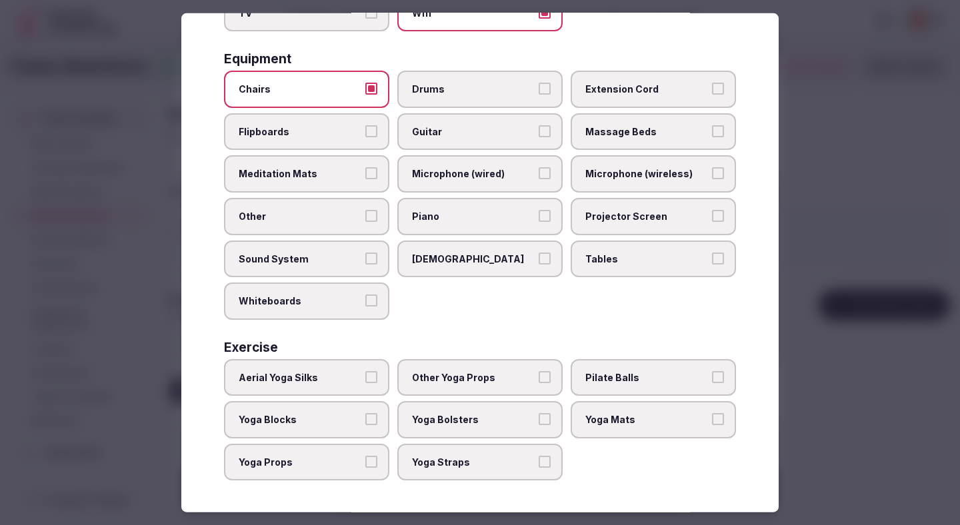
click at [595, 259] on span "Tables" at bounding box center [646, 258] width 123 height 13
click at [712, 259] on button "Tables" at bounding box center [718, 258] width 12 height 12
click at [789, 245] on div at bounding box center [480, 262] width 960 height 525
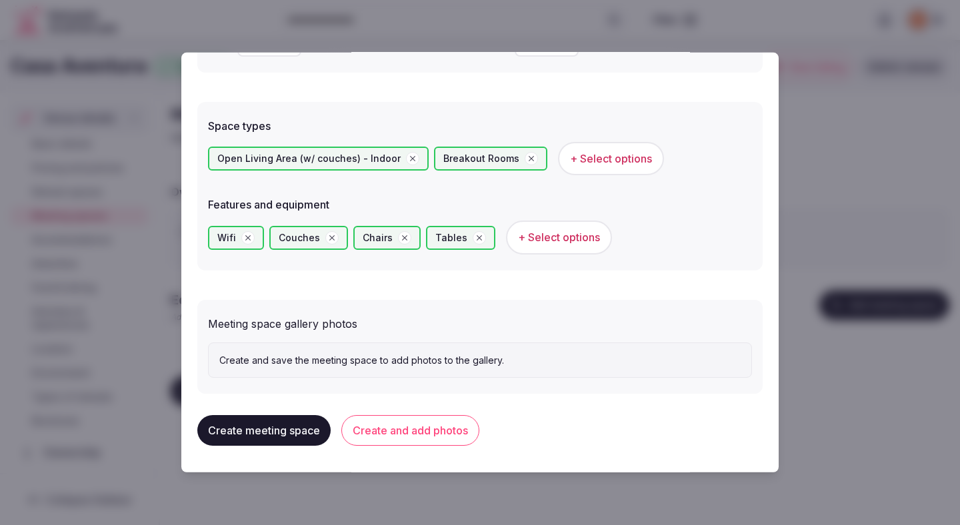
click at [442, 425] on button "Create and add photos" at bounding box center [410, 430] width 138 height 31
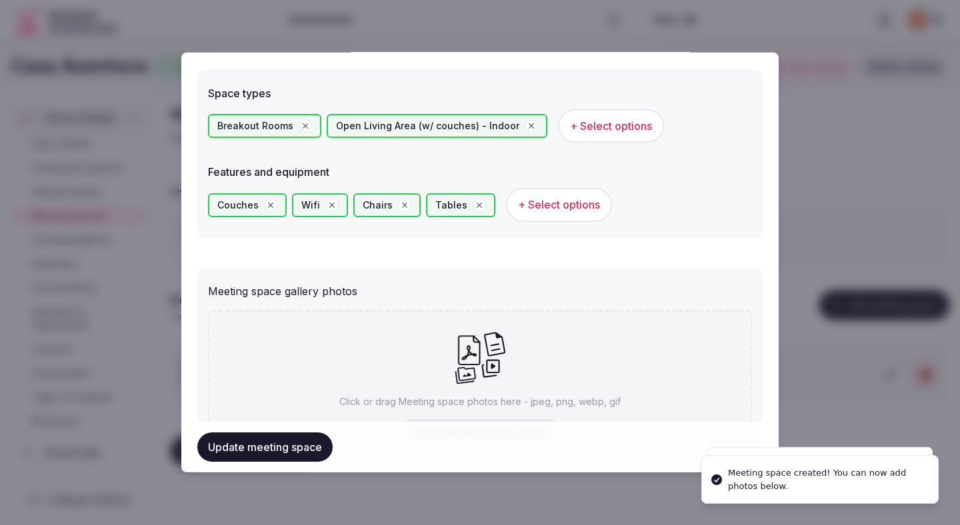
scroll to position [840, 0]
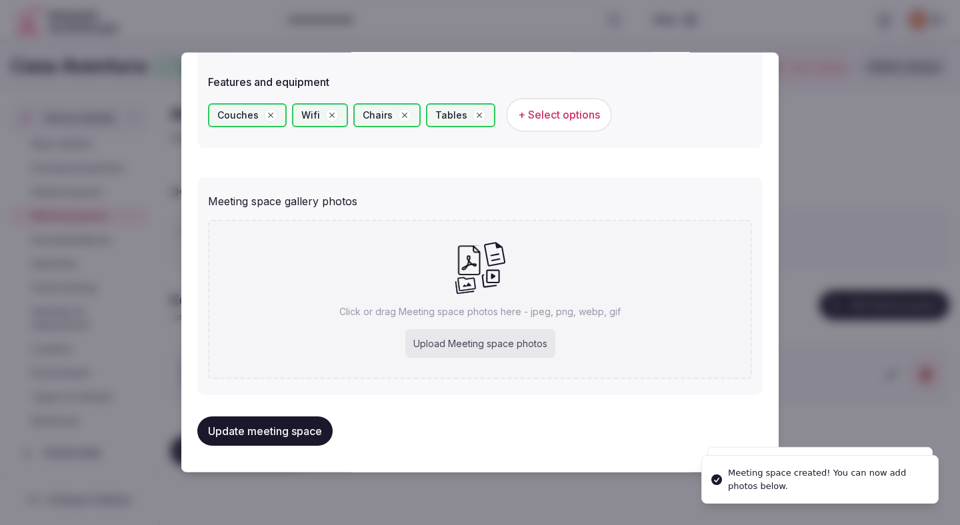
click at [447, 339] on div "Upload Meeting space photos" at bounding box center [480, 343] width 150 height 29
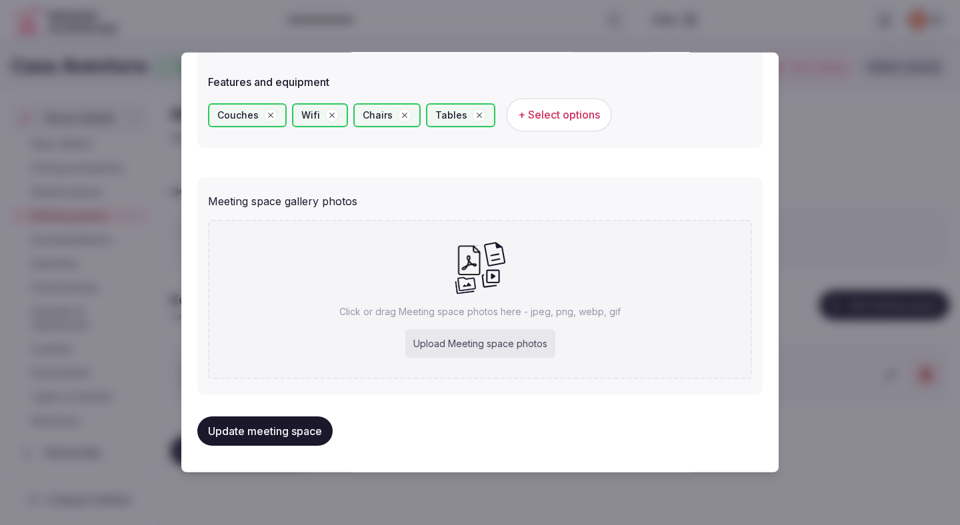
type input "**********"
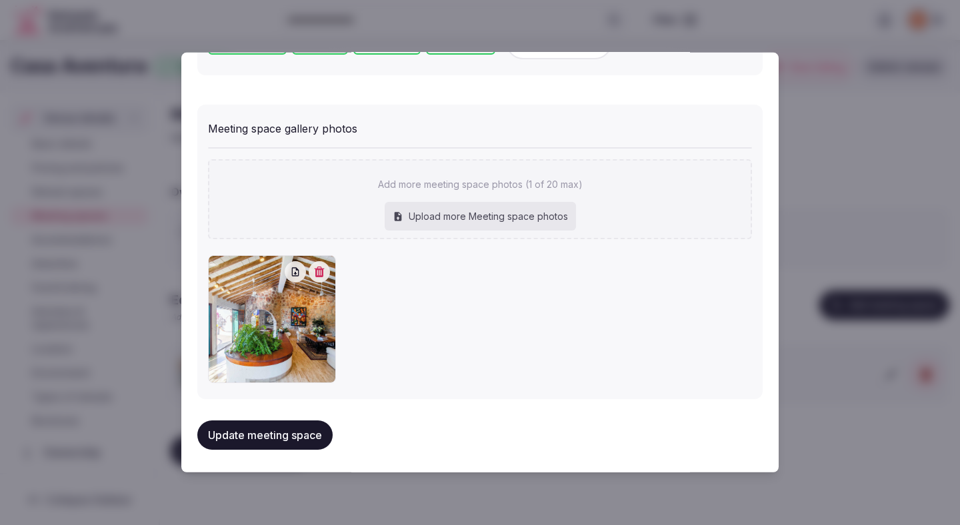
scroll to position [917, 0]
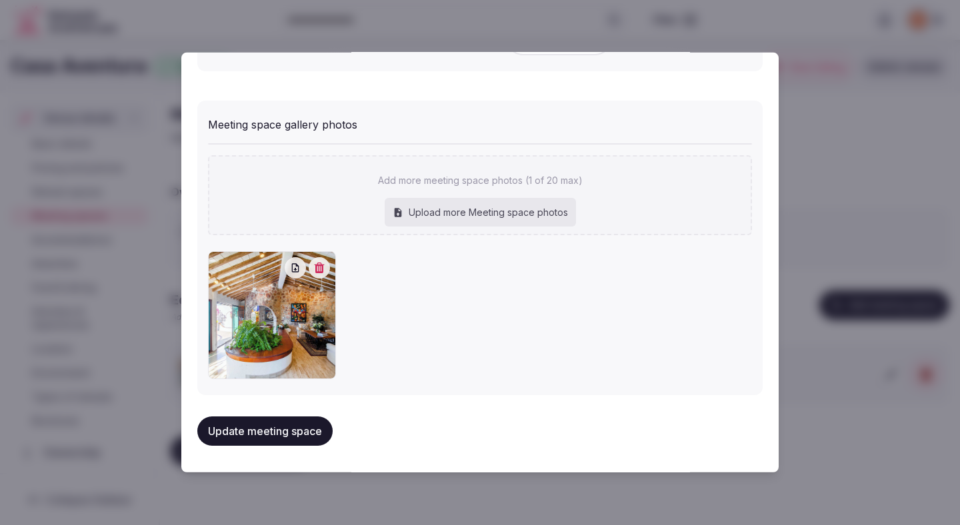
click at [311, 429] on button "Update meeting space" at bounding box center [264, 431] width 135 height 29
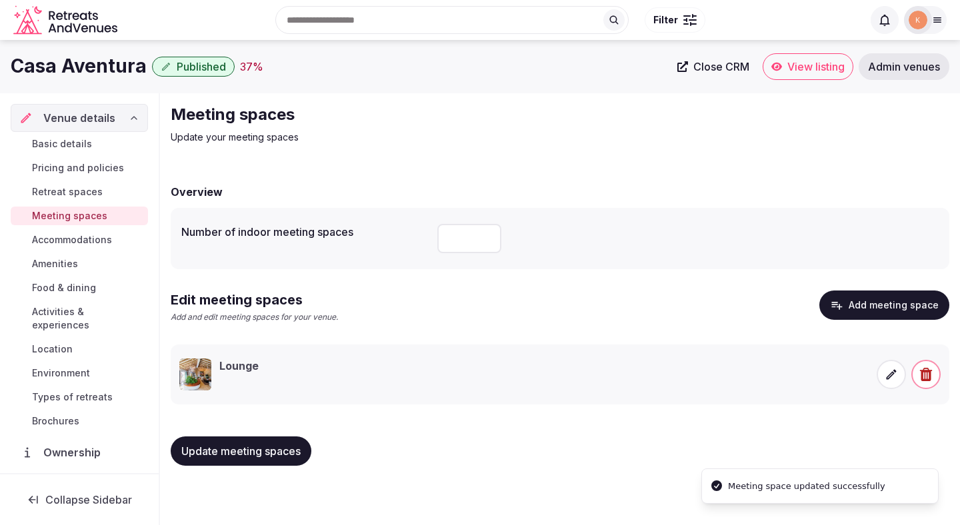
click at [311, 429] on div "Update meeting spaces" at bounding box center [560, 451] width 779 height 51
click at [292, 452] on span "Update meeting spaces" at bounding box center [240, 451] width 119 height 13
click at [99, 243] on span "Accommodations" at bounding box center [72, 239] width 80 height 13
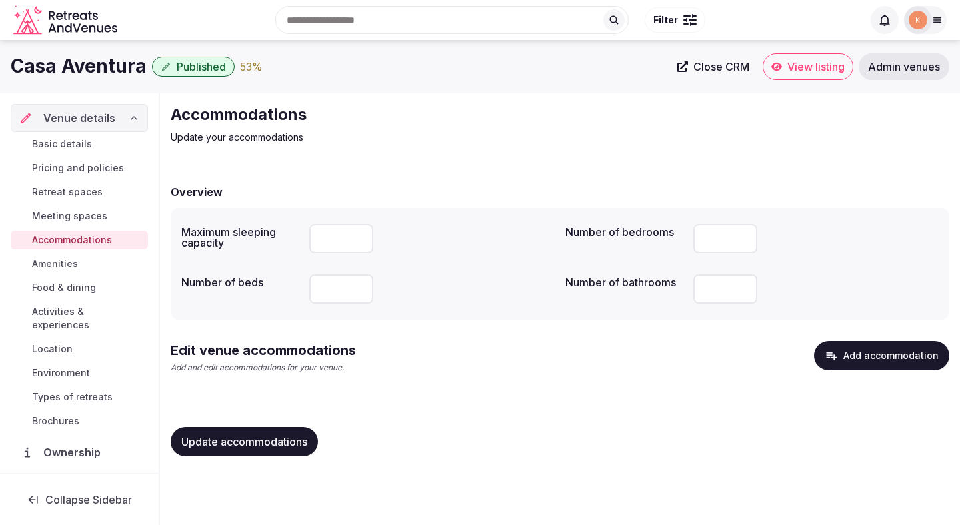
click at [871, 365] on button "Add accommodation" at bounding box center [881, 355] width 135 height 29
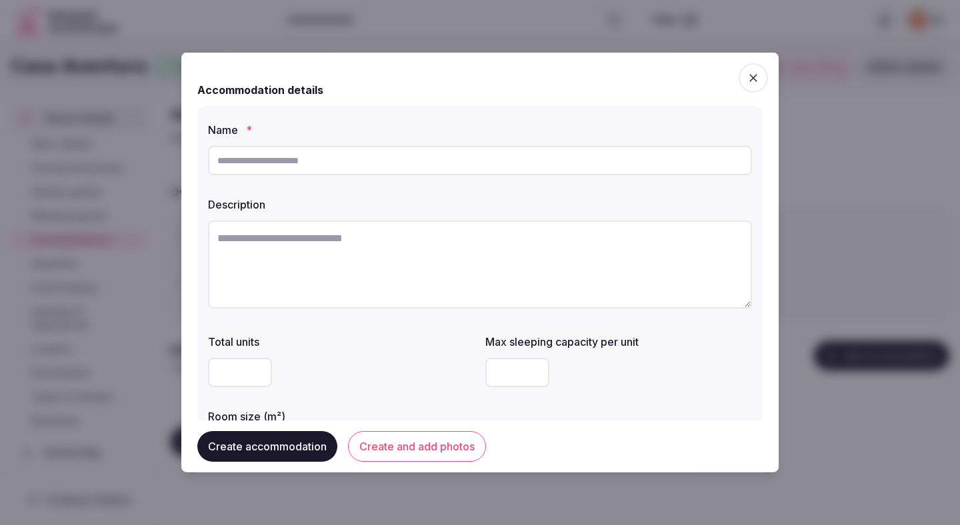
click at [362, 161] on input "text" at bounding box center [480, 160] width 544 height 29
paste input "**********"
type input "**********"
click at [731, 49] on div at bounding box center [480, 262] width 960 height 525
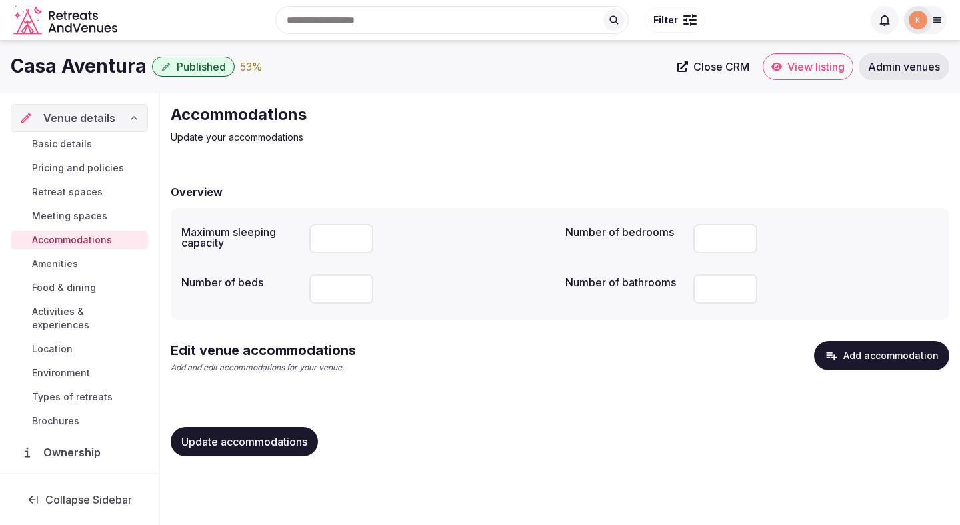
click at [864, 352] on button "Add accommodation" at bounding box center [881, 355] width 135 height 29
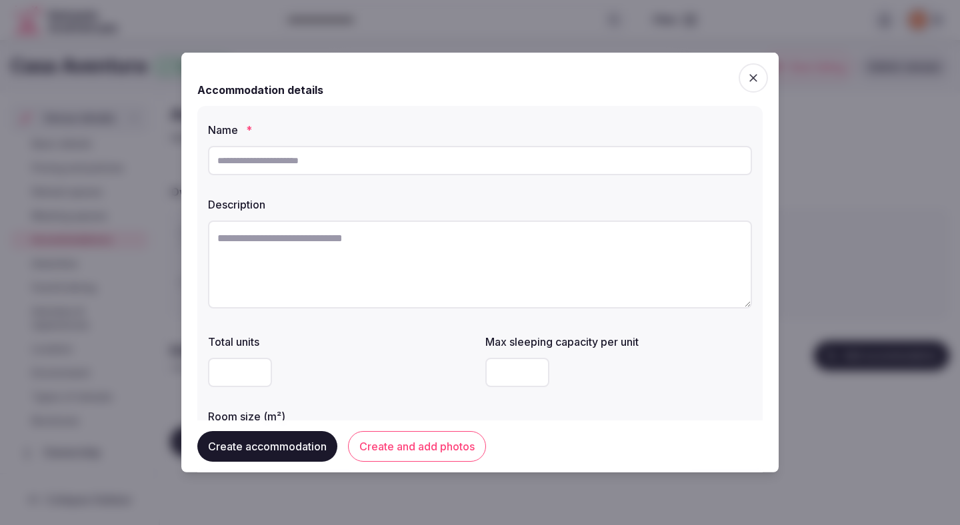
click at [495, 166] on input "text" at bounding box center [480, 160] width 544 height 29
paste input "**********"
type input "**********"
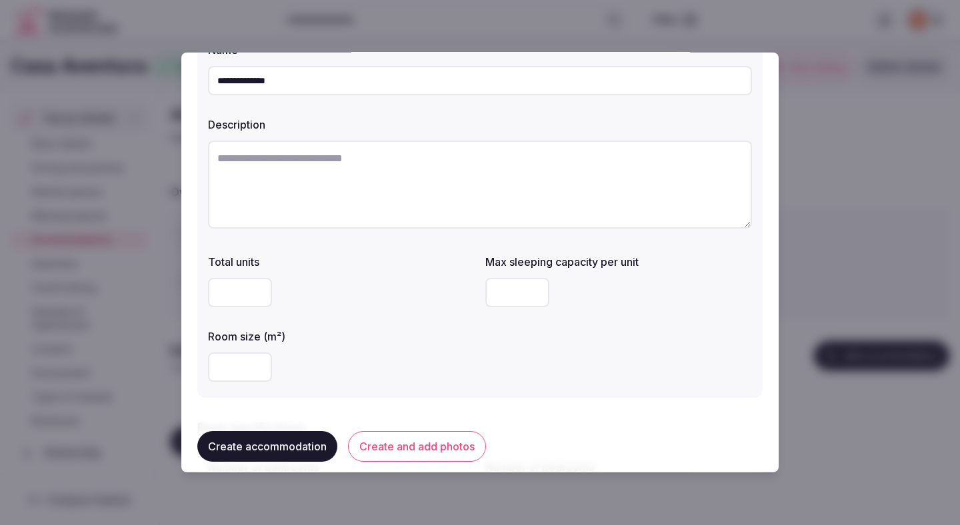
scroll to position [87, 0]
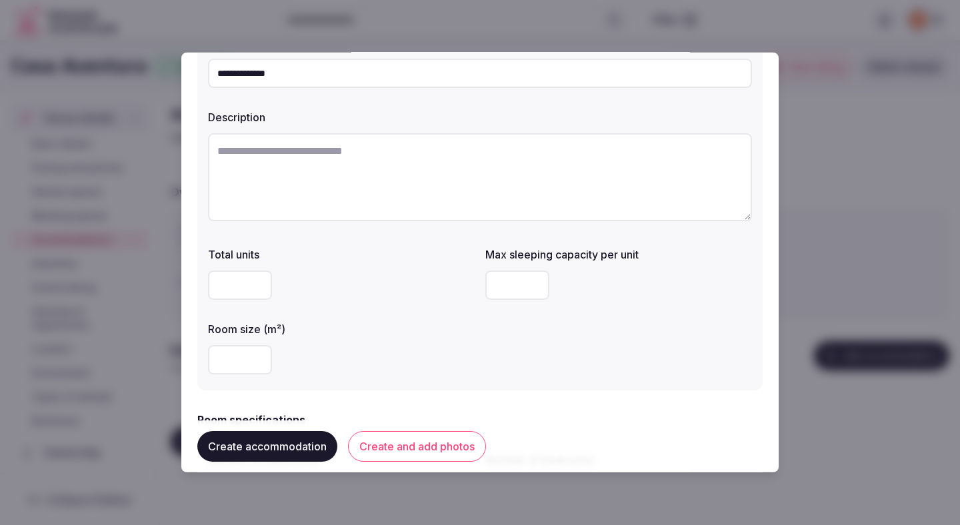
click at [506, 281] on input "number" at bounding box center [517, 285] width 64 height 29
type input "*"
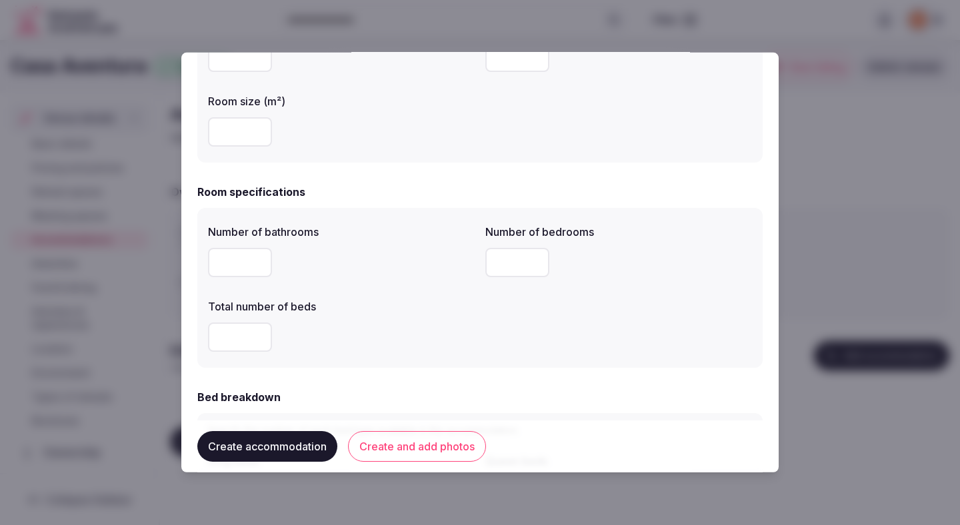
click at [500, 315] on div "Number of bathrooms Number of bedrooms Total number of beds" at bounding box center [480, 288] width 544 height 139
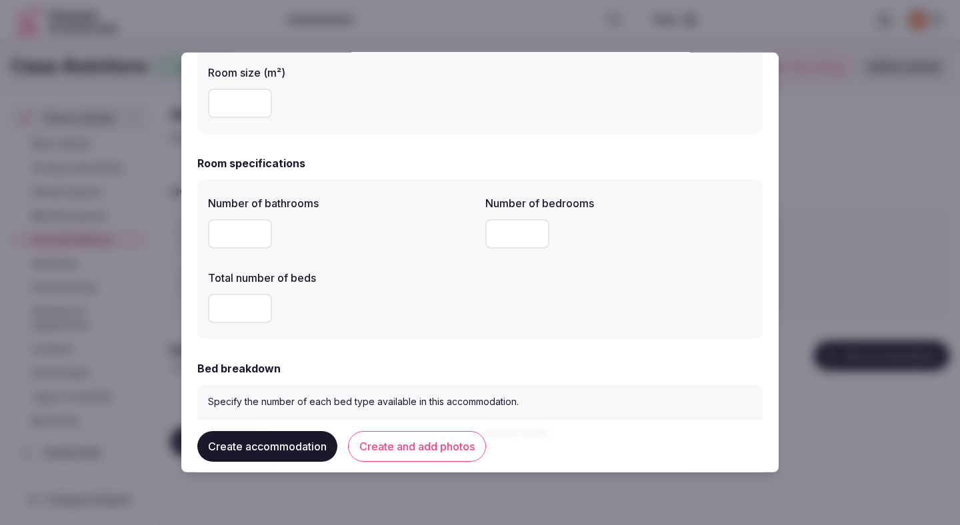
scroll to position [348, 0]
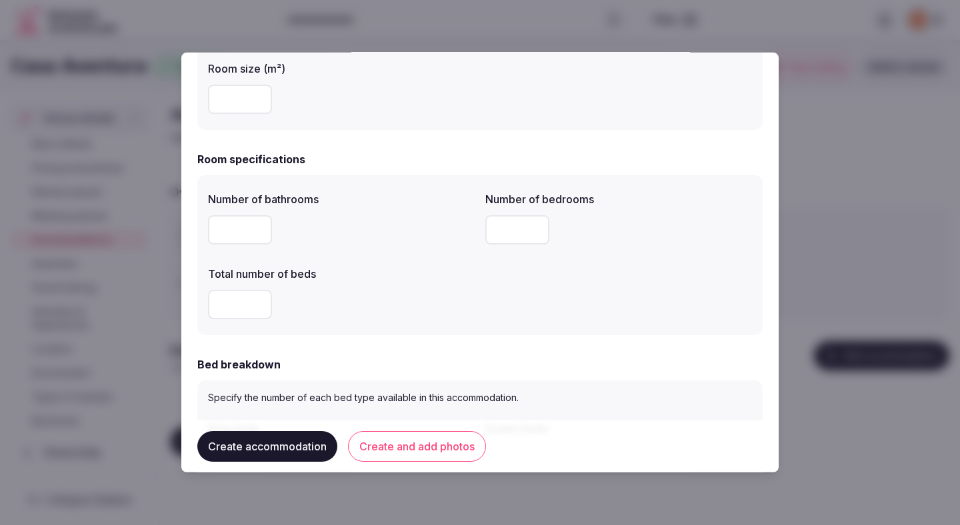
click at [241, 233] on input "*" at bounding box center [240, 229] width 64 height 29
type input "*"
click at [331, 291] on div "*" at bounding box center [341, 303] width 267 height 29
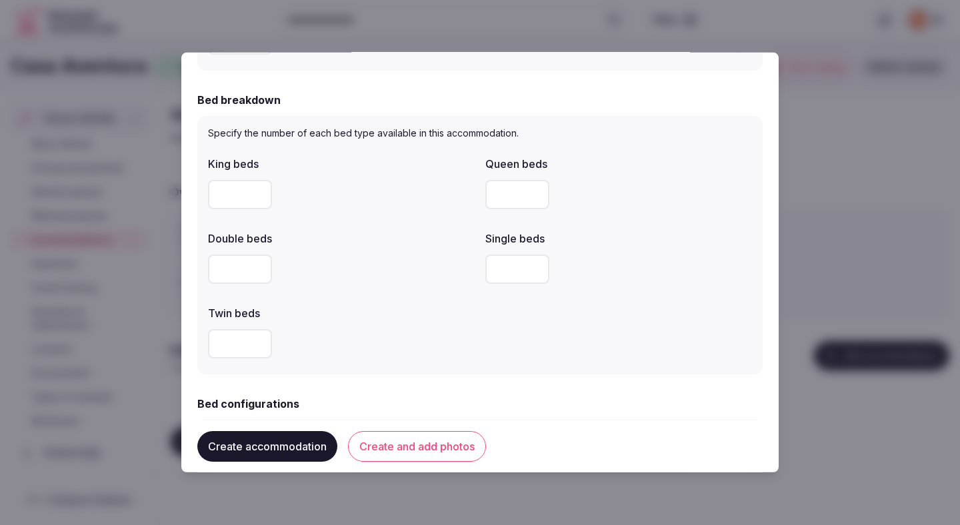
scroll to position [613, 0]
click at [259, 218] on div "King beds Queen beds Double beds Single beds Twin beds" at bounding box center [480, 256] width 544 height 213
type input "*"
click at [404, 233] on label "Double beds" at bounding box center [341, 238] width 267 height 11
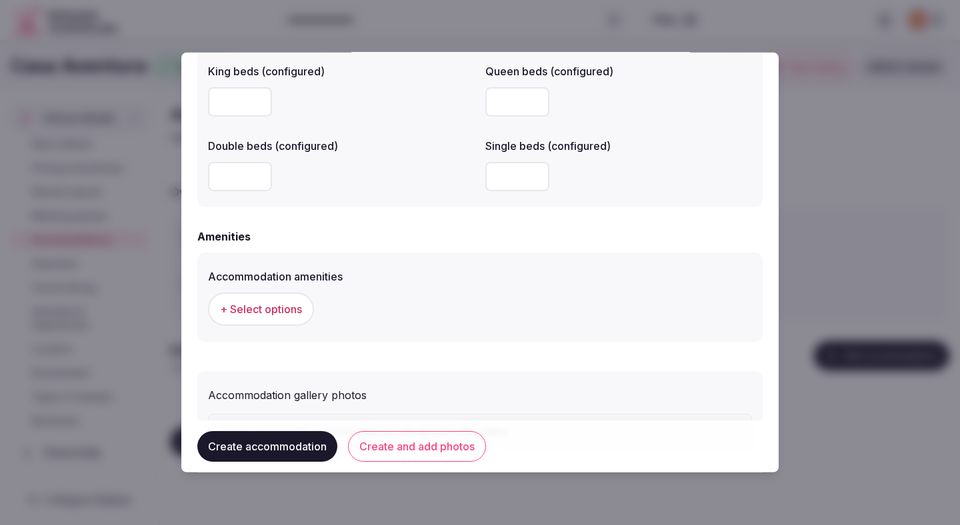
scroll to position [1194, 0]
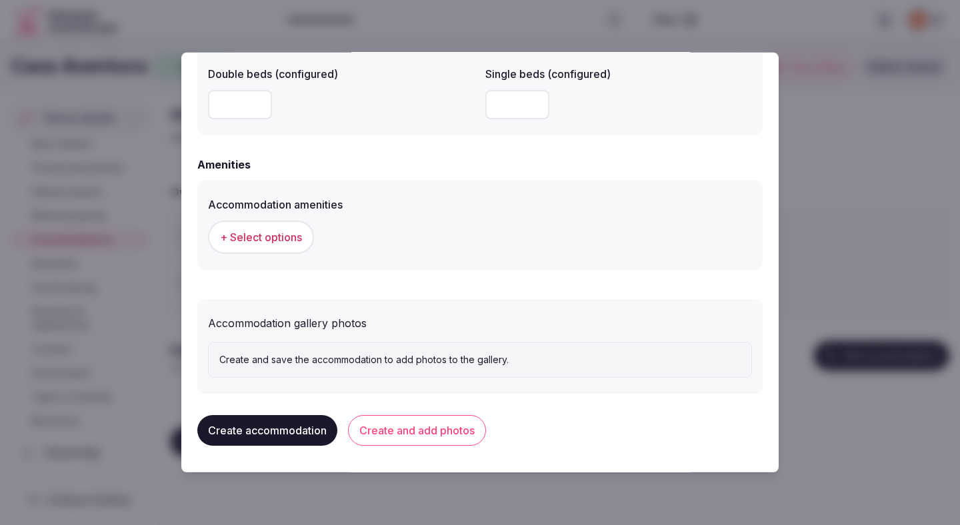
click at [282, 230] on span "+ Select options" at bounding box center [261, 237] width 82 height 15
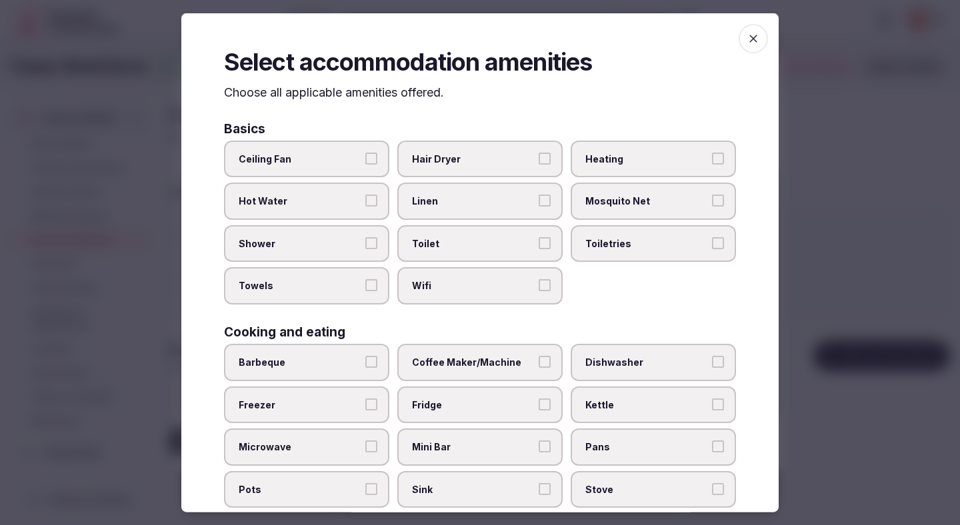
click at [303, 161] on span "Ceiling Fan" at bounding box center [300, 158] width 123 height 13
click at [365, 161] on button "Ceiling Fan" at bounding box center [371, 158] width 12 height 12
click at [302, 191] on label "Hot Water" at bounding box center [306, 201] width 165 height 37
click at [365, 195] on button "Hot Water" at bounding box center [371, 201] width 12 height 12
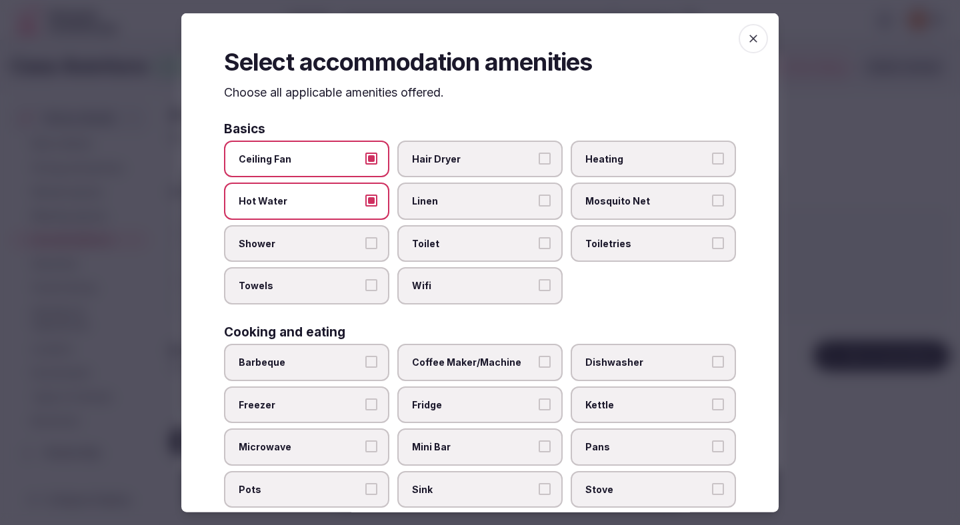
click at [299, 242] on span "Shower" at bounding box center [300, 243] width 123 height 13
click at [365, 242] on button "Shower" at bounding box center [371, 243] width 12 height 12
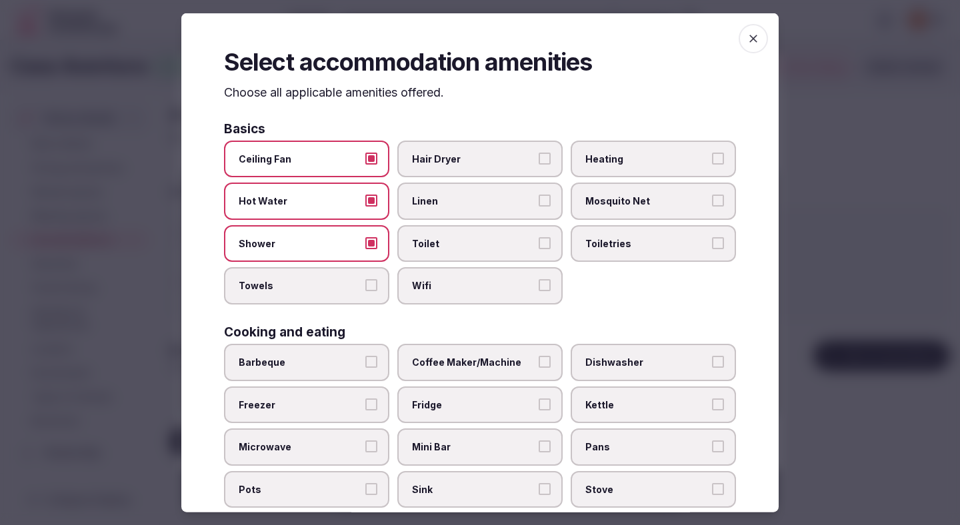
click at [293, 285] on span "Towels" at bounding box center [300, 285] width 123 height 13
click at [365, 285] on button "Towels" at bounding box center [371, 285] width 12 height 12
click at [428, 165] on span "Hair Dryer" at bounding box center [473, 158] width 123 height 13
click at [539, 164] on button "Hair Dryer" at bounding box center [545, 158] width 12 height 12
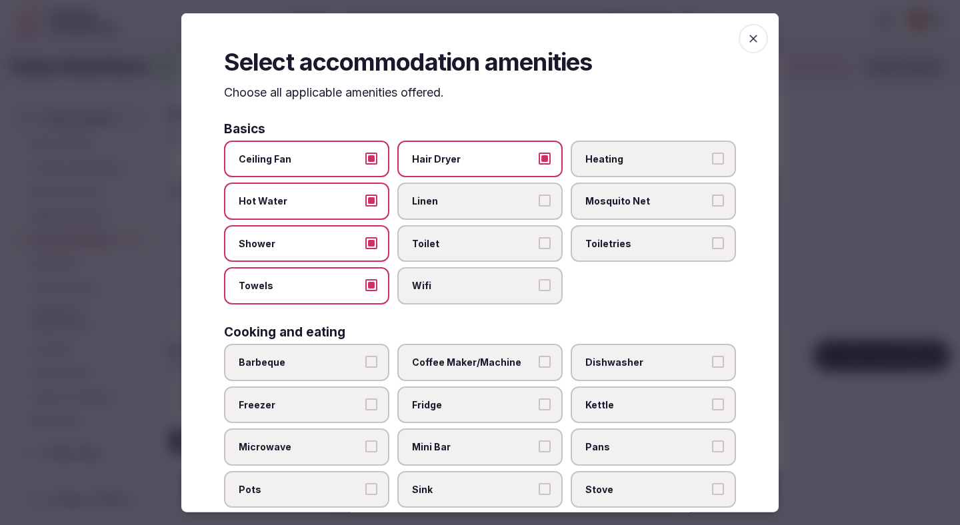
click at [428, 195] on span "Linen" at bounding box center [473, 201] width 123 height 13
click at [539, 195] on button "Linen" at bounding box center [545, 201] width 12 height 12
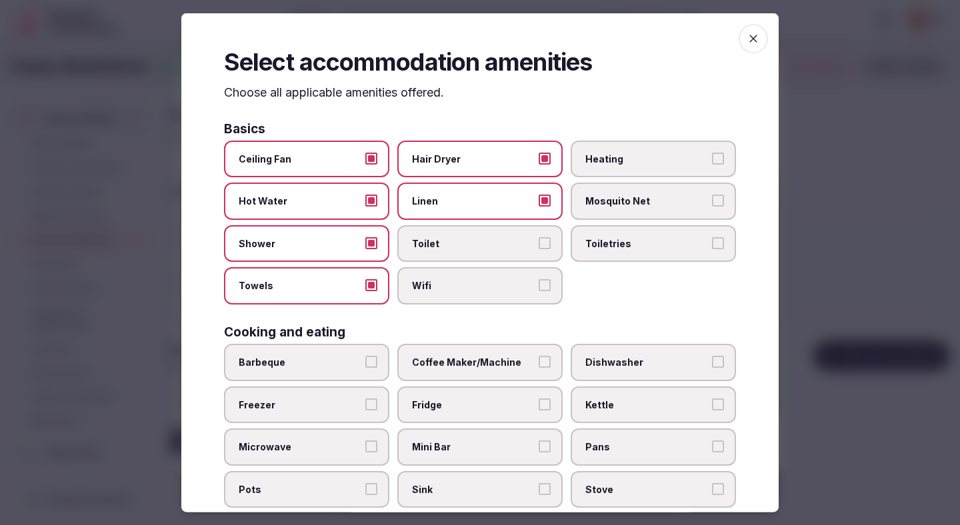
click at [428, 235] on label "Toilet" at bounding box center [479, 243] width 165 height 37
click at [539, 237] on button "Toilet" at bounding box center [545, 243] width 12 height 12
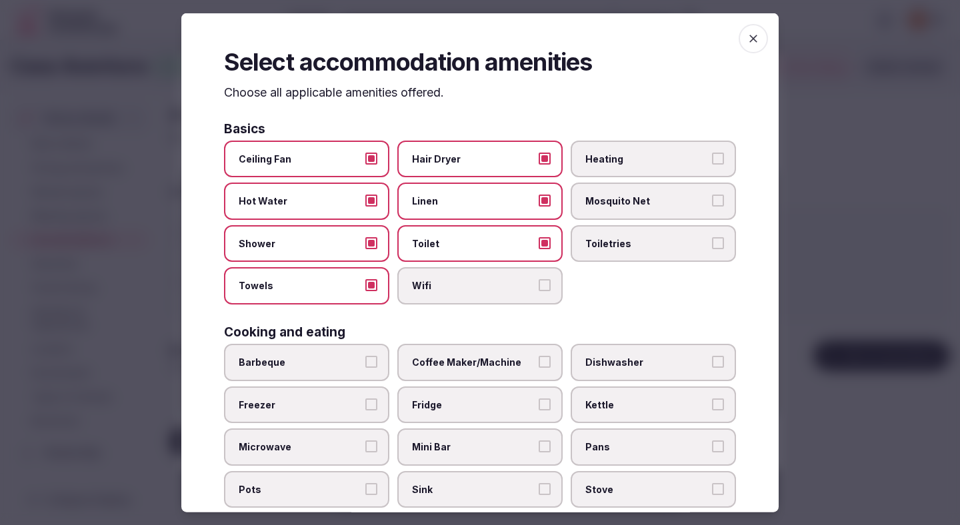
click at [430, 253] on label "Toilet" at bounding box center [479, 243] width 165 height 37
click at [539, 249] on button "Toilet" at bounding box center [545, 243] width 12 height 12
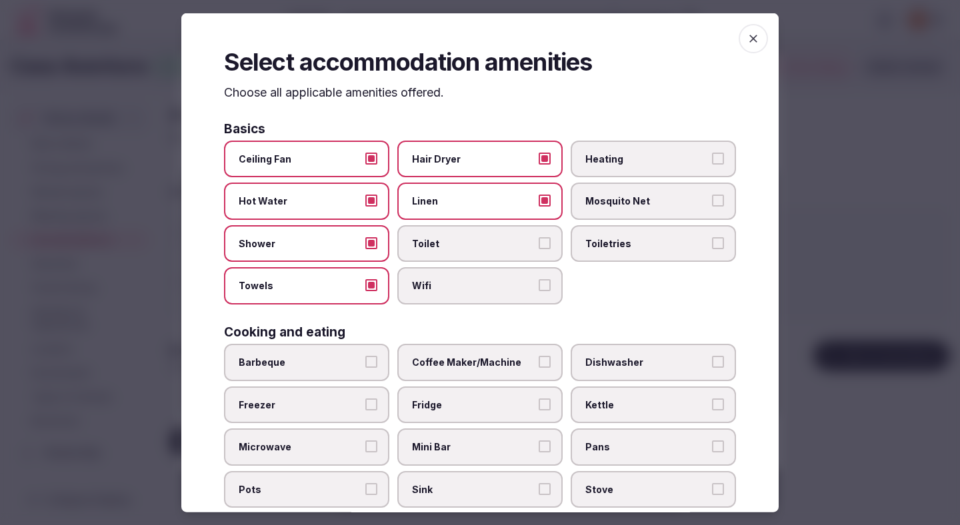
click at [431, 282] on span "Wifi" at bounding box center [473, 285] width 123 height 13
click at [539, 282] on button "Wifi" at bounding box center [545, 285] width 12 height 12
click at [447, 249] on span "Toilet" at bounding box center [473, 243] width 123 height 13
click at [539, 249] on button "Toilet" at bounding box center [545, 243] width 12 height 12
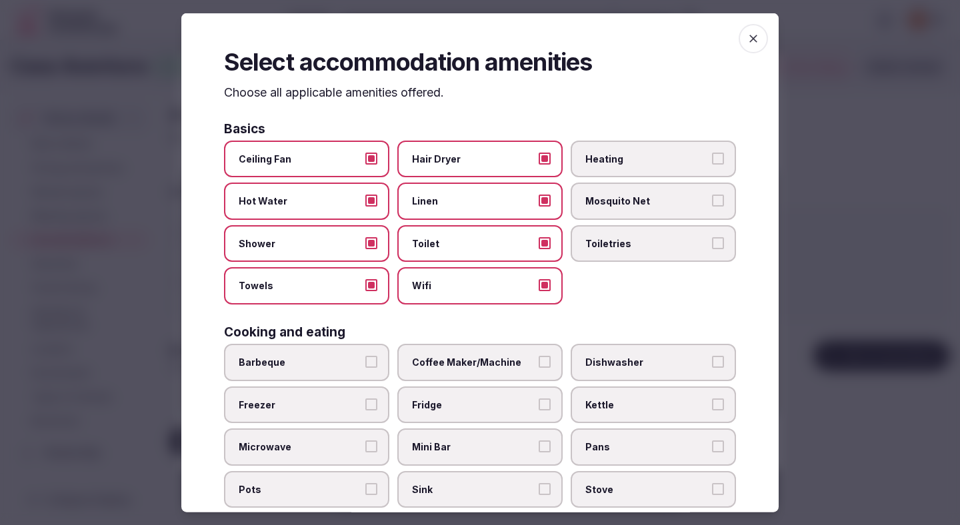
click at [595, 160] on span "Heating" at bounding box center [646, 158] width 123 height 13
click at [712, 160] on button "Heating" at bounding box center [718, 158] width 12 height 12
click at [593, 245] on span "Toiletries" at bounding box center [646, 243] width 123 height 13
click at [712, 245] on button "Toiletries" at bounding box center [718, 243] width 12 height 12
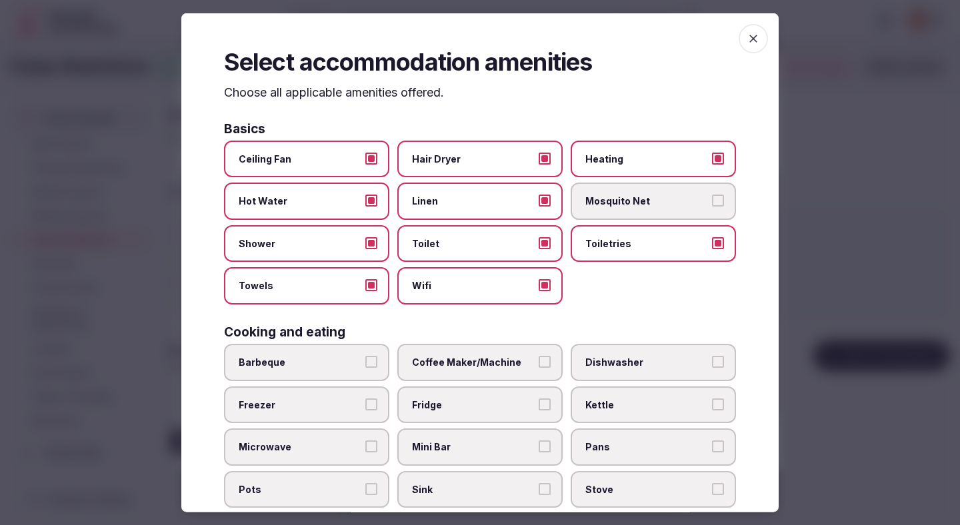
scroll to position [99, 0]
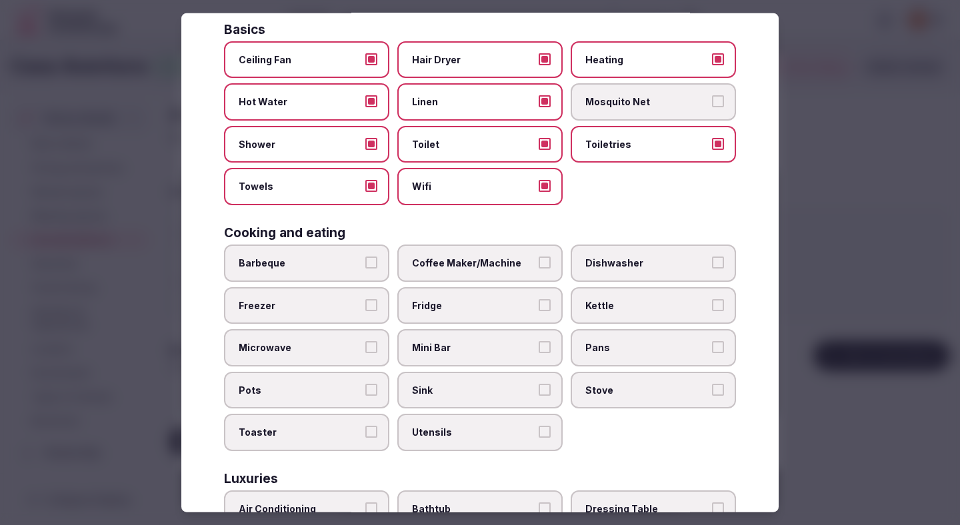
click at [503, 263] on span "Coffee Maker/Machine" at bounding box center [473, 263] width 123 height 13
click at [539, 263] on button "Coffee Maker/Machine" at bounding box center [545, 263] width 12 height 12
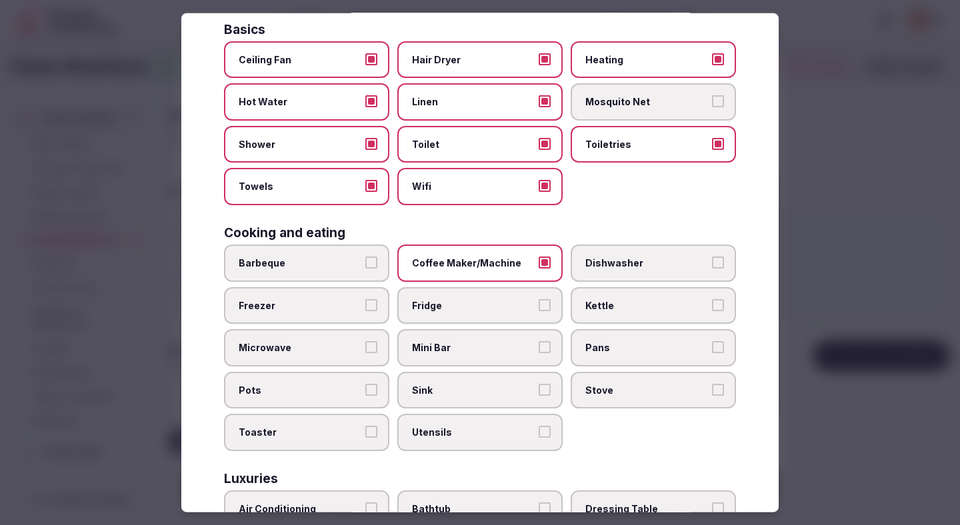
click at [503, 281] on label "Coffee Maker/Machine" at bounding box center [479, 263] width 165 height 37
click at [539, 269] on button "Coffee Maker/Machine" at bounding box center [545, 263] width 12 height 12
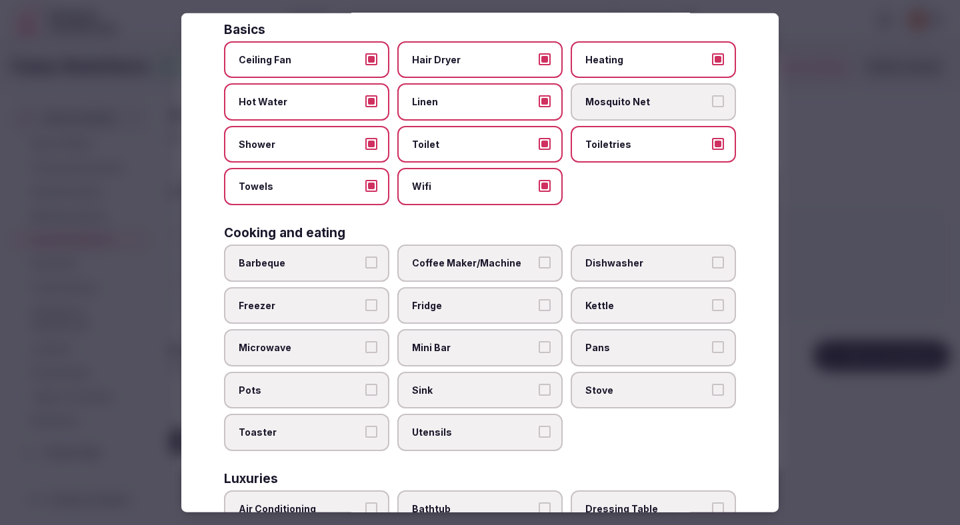
click at [501, 309] on span "Fridge" at bounding box center [473, 305] width 123 height 13
click at [539, 309] on button "Fridge" at bounding box center [545, 305] width 12 height 12
click at [501, 273] on label "Coffee Maker/Machine" at bounding box center [479, 263] width 165 height 37
click at [539, 269] on button "Coffee Maker/Machine" at bounding box center [545, 263] width 12 height 12
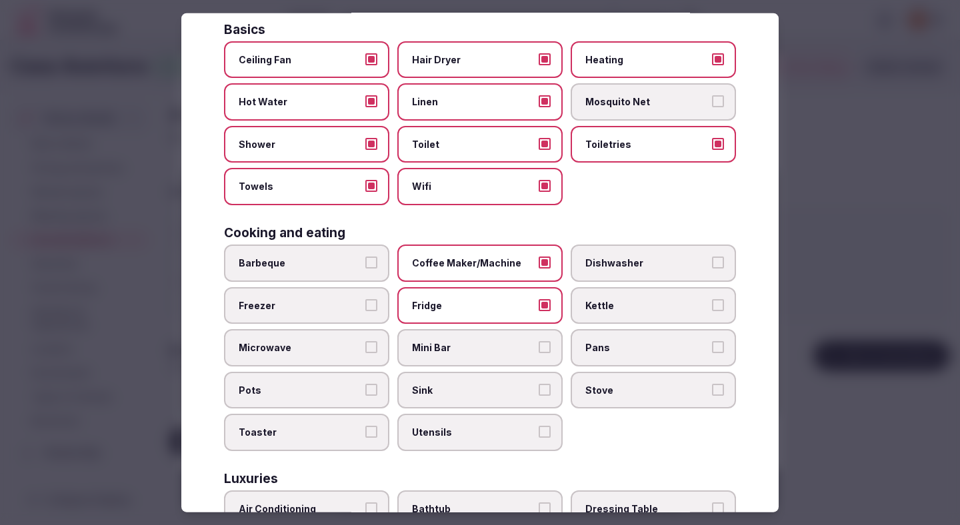
click at [501, 351] on span "Mini Bar" at bounding box center [473, 347] width 123 height 13
click at [539, 351] on button "Mini Bar" at bounding box center [545, 347] width 12 height 12
click at [600, 307] on span "Kettle" at bounding box center [646, 305] width 123 height 13
click at [712, 307] on button "Kettle" at bounding box center [718, 305] width 12 height 12
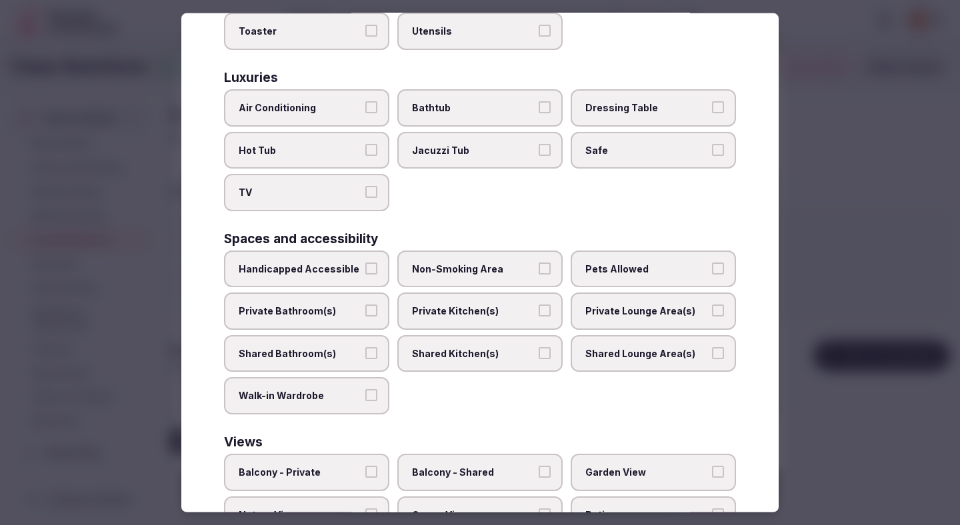
scroll to position [499, 0]
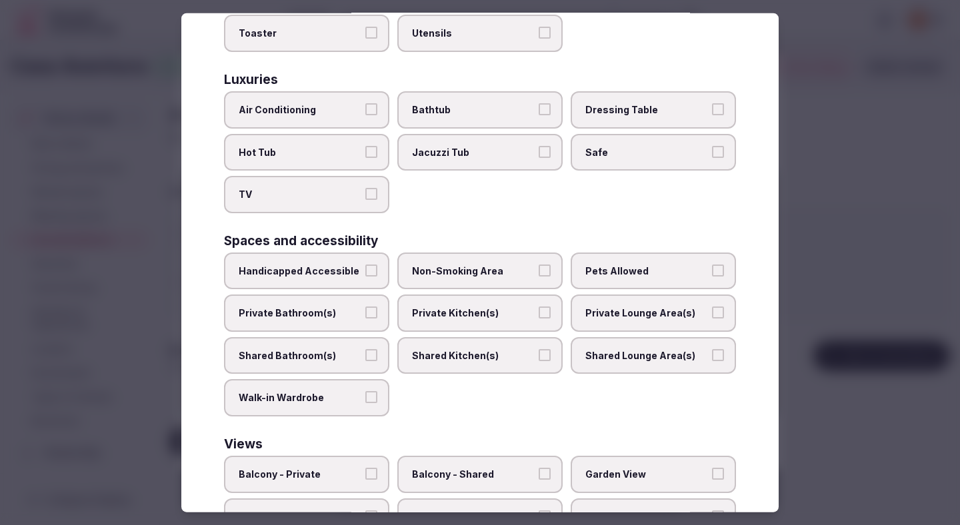
click at [346, 111] on span "Air Conditioning" at bounding box center [300, 109] width 123 height 13
click at [365, 111] on button "Air Conditioning" at bounding box center [371, 109] width 12 height 12
click at [347, 191] on span "TV" at bounding box center [300, 194] width 123 height 13
click at [365, 191] on button "TV" at bounding box center [371, 194] width 12 height 12
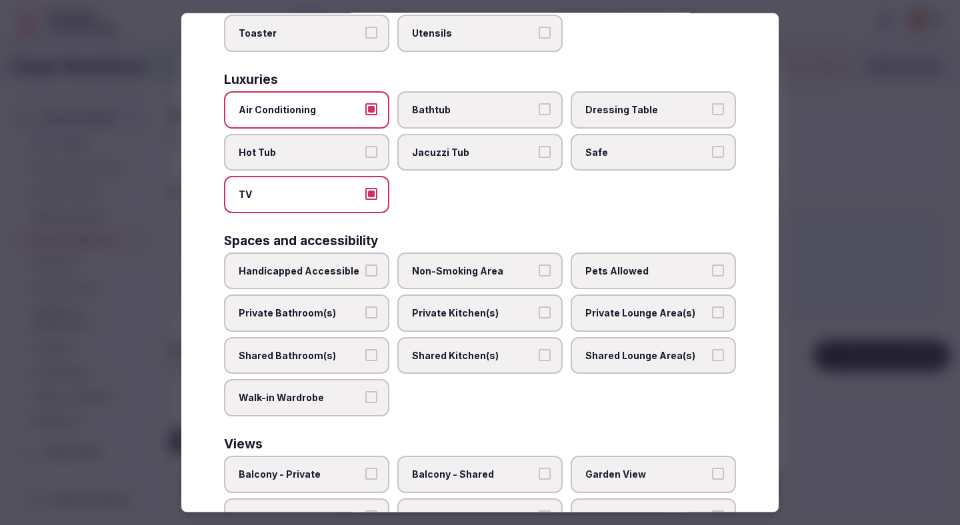
click at [616, 145] on span "Safe" at bounding box center [646, 151] width 123 height 13
click at [712, 145] on button "Safe" at bounding box center [718, 151] width 12 height 12
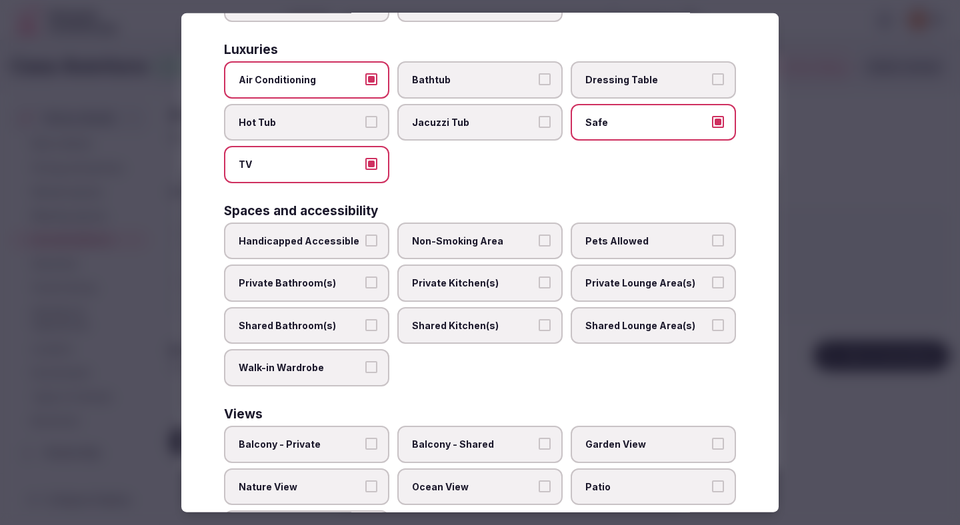
scroll to position [563, 0]
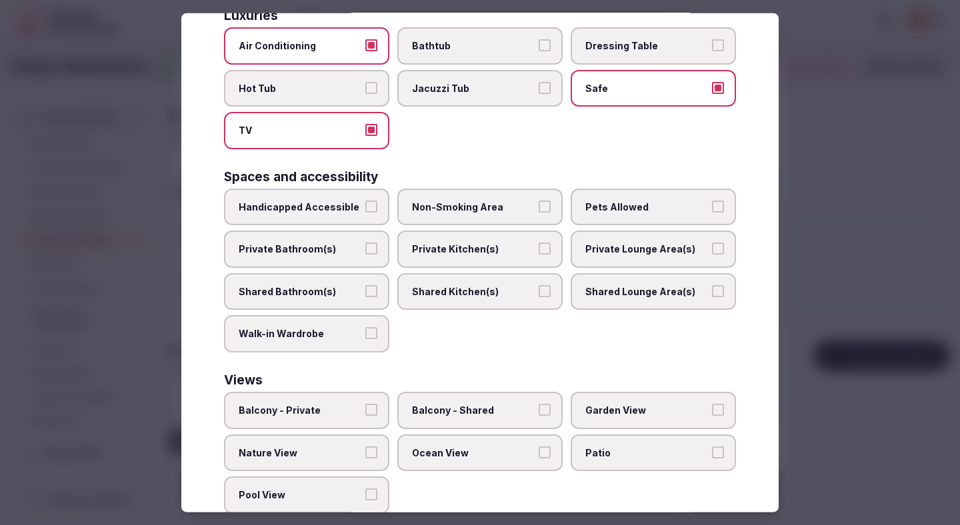
click at [497, 223] on label "Non-Smoking Area" at bounding box center [479, 206] width 165 height 37
click at [539, 212] on button "Non-Smoking Area" at bounding box center [545, 206] width 12 height 12
click at [335, 255] on span "Private Bathroom(s)" at bounding box center [300, 249] width 123 height 13
click at [365, 255] on button "Private Bathroom(s)" at bounding box center [371, 249] width 12 height 12
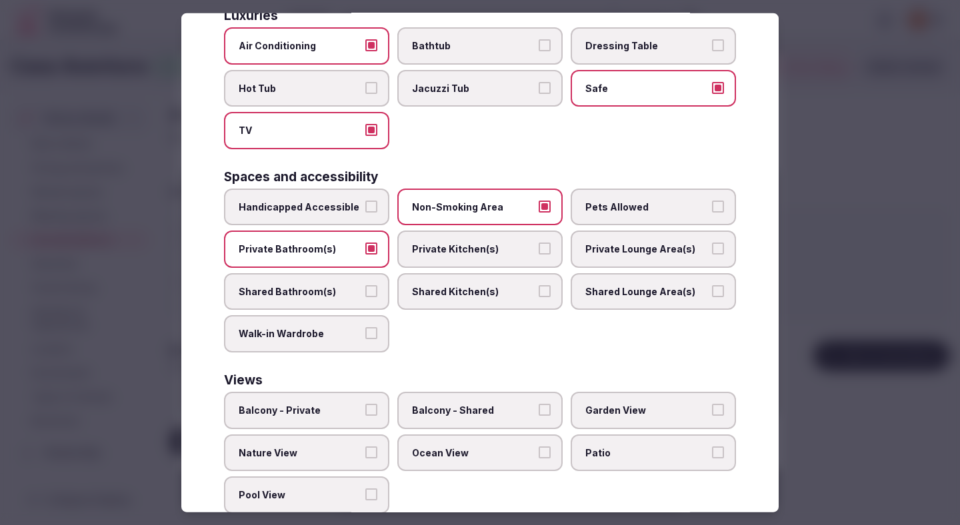
scroll to position [596, 0]
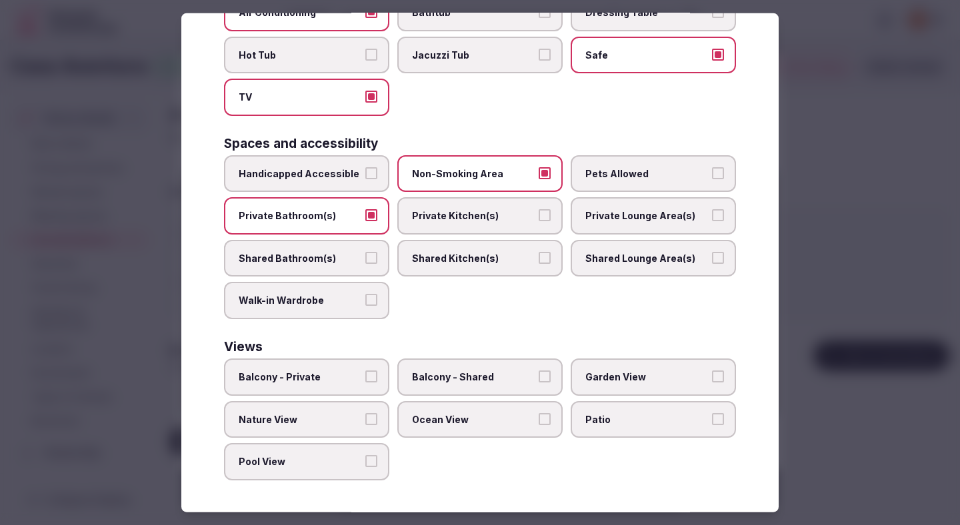
click at [620, 223] on label "Private Lounge Area(s)" at bounding box center [653, 215] width 165 height 37
click at [712, 221] on button "Private Lounge Area(s)" at bounding box center [718, 215] width 12 height 12
click at [626, 427] on label "Patio" at bounding box center [653, 419] width 165 height 37
click at [712, 425] on button "Patio" at bounding box center [718, 419] width 12 height 12
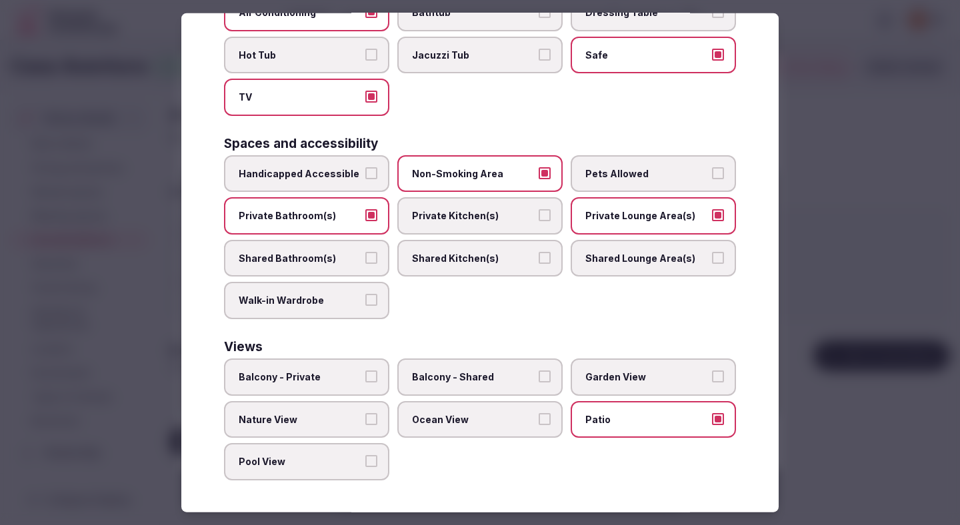
click at [339, 473] on label "Pool View" at bounding box center [306, 461] width 165 height 37
click at [365, 467] on button "Pool View" at bounding box center [371, 461] width 12 height 12
click at [334, 427] on label "Nature View" at bounding box center [306, 419] width 165 height 37
click at [365, 425] on button "Nature View" at bounding box center [371, 419] width 12 height 12
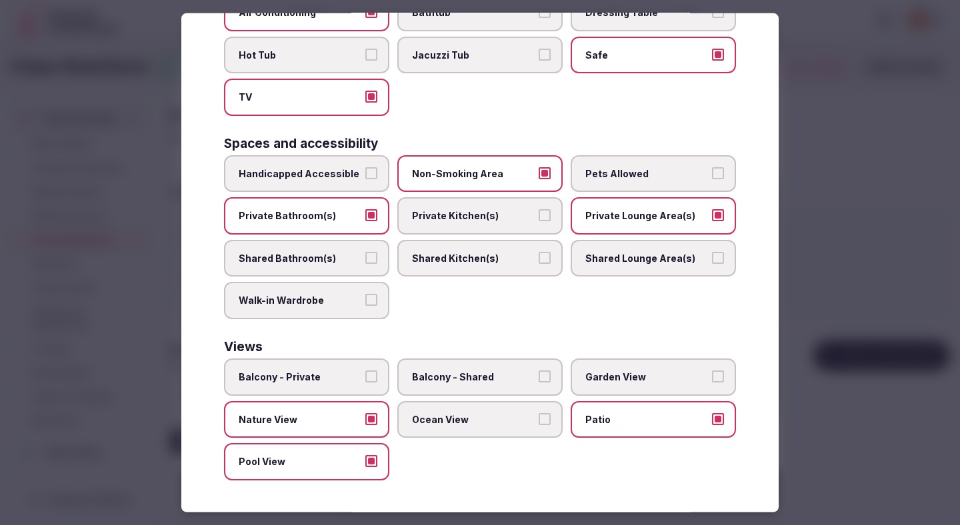
click at [851, 219] on div at bounding box center [480, 262] width 960 height 525
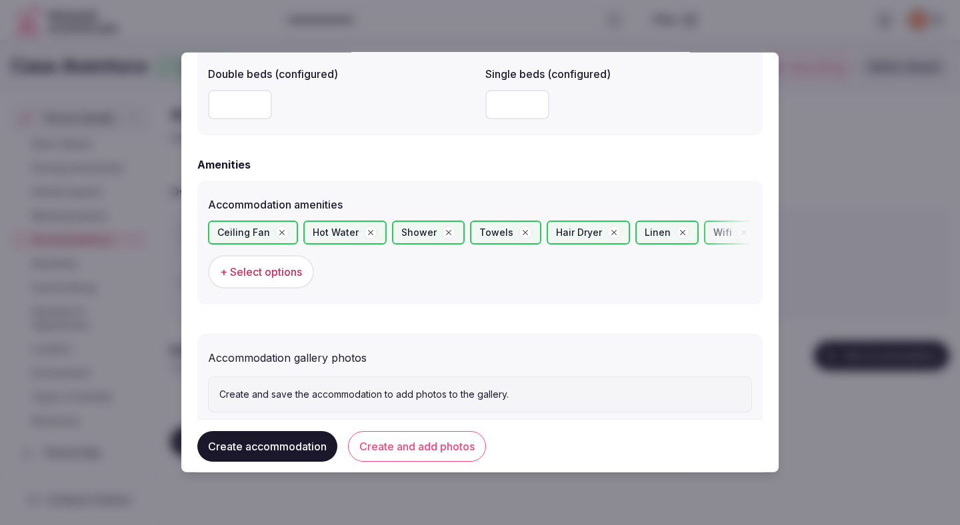
scroll to position [1229, 0]
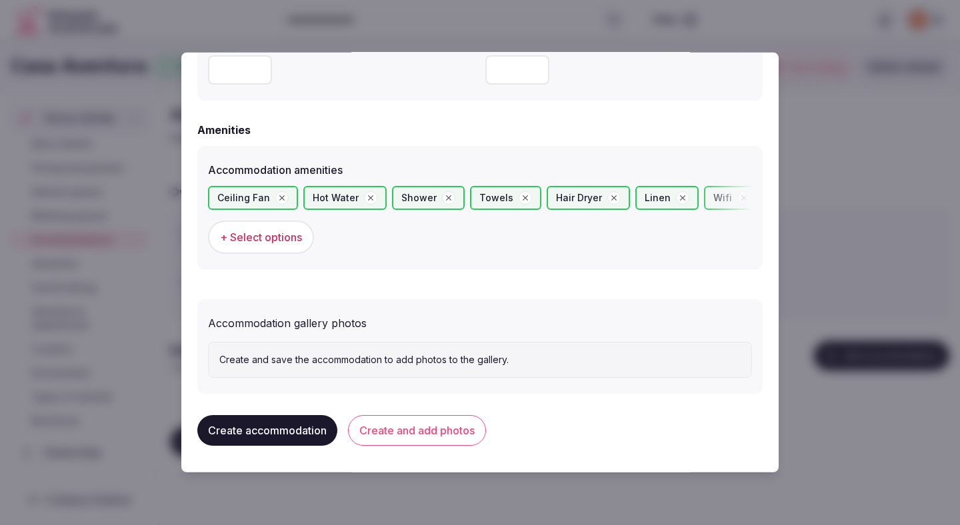
click at [437, 431] on button "Create and add photos" at bounding box center [417, 430] width 138 height 31
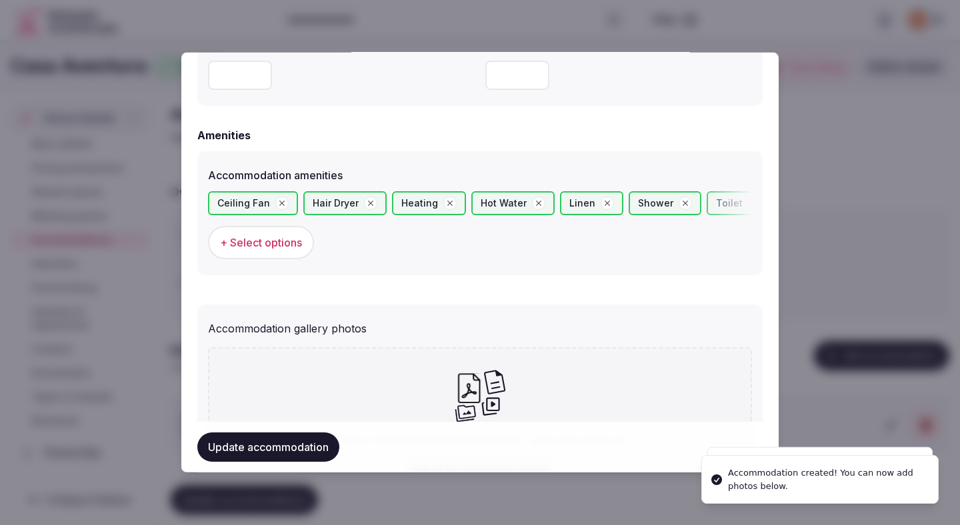
scroll to position [1352, 0]
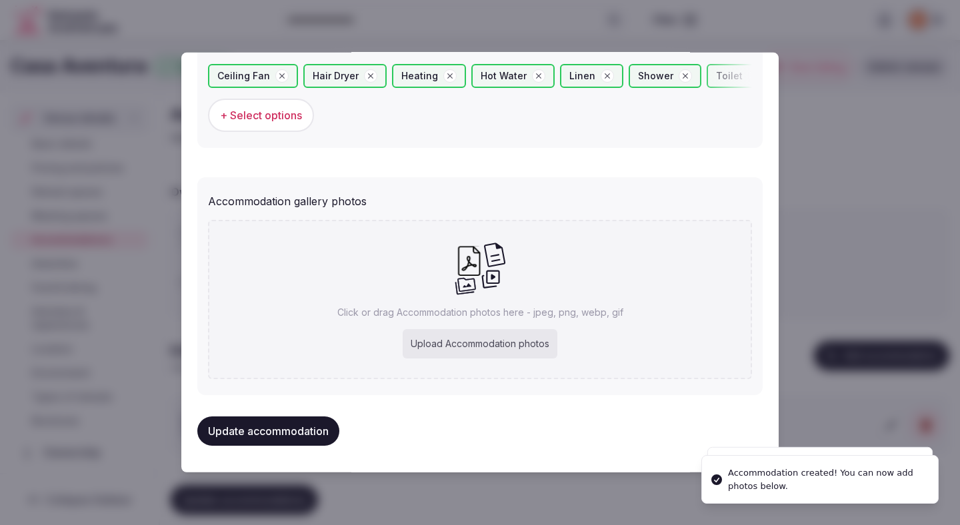
click at [473, 342] on div "Upload Accommodation photos" at bounding box center [480, 343] width 155 height 29
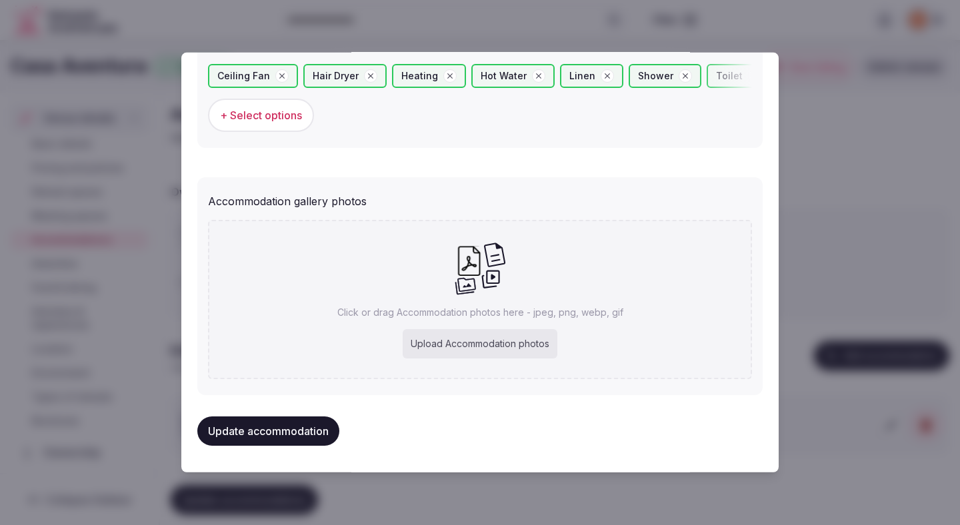
type input "**********"
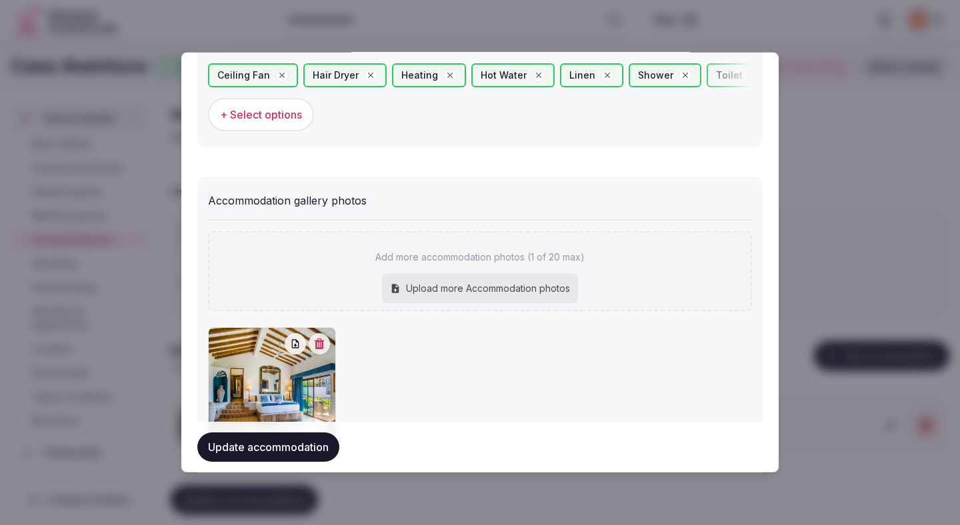
click at [298, 453] on button "Update accommodation" at bounding box center [268, 447] width 142 height 29
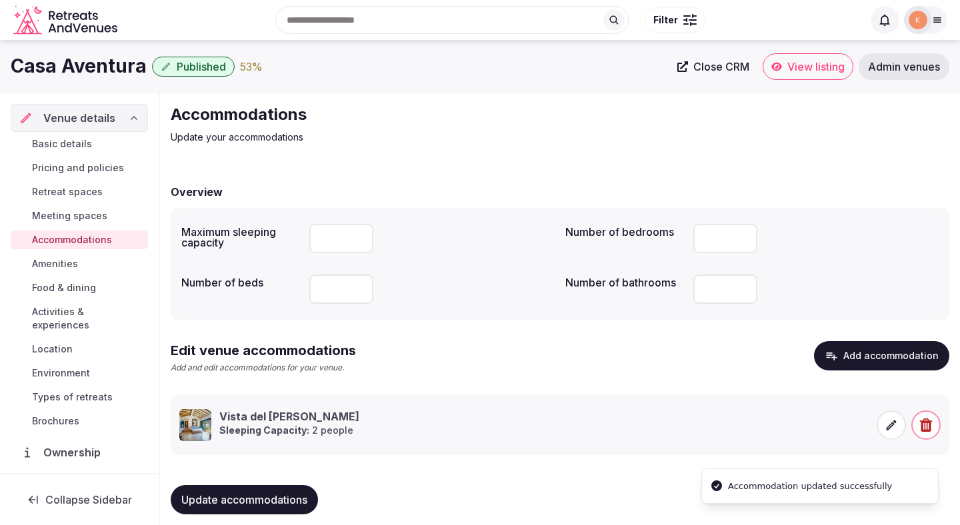
scroll to position [13, 0]
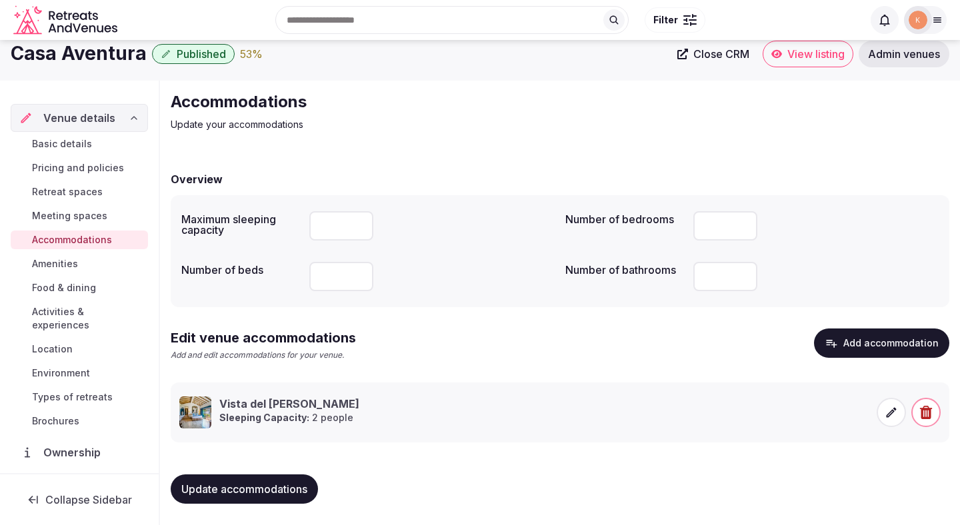
click at [884, 413] on span at bounding box center [891, 412] width 29 height 29
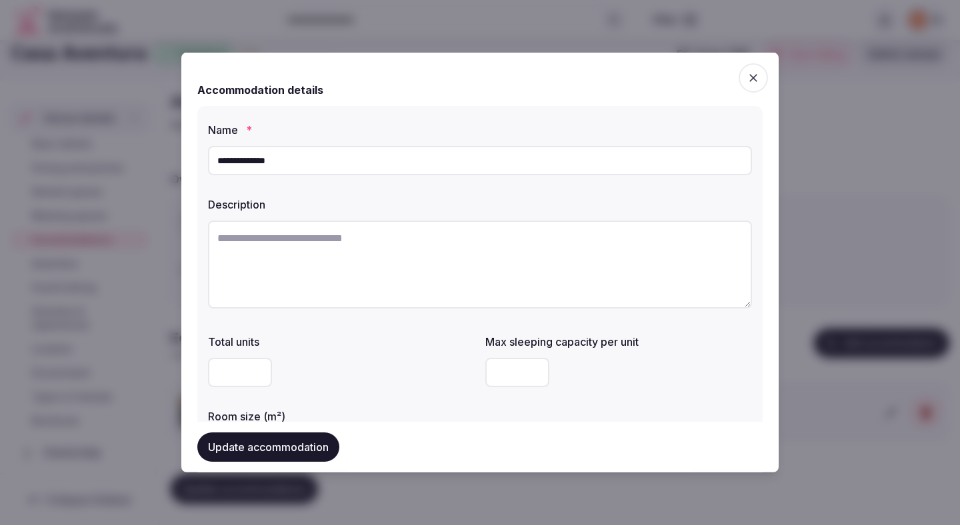
click at [349, 270] on textarea at bounding box center [480, 265] width 544 height 88
type textarea "**********"
click at [437, 353] on div at bounding box center [341, 373] width 267 height 40
click at [303, 450] on button "Update accommodation" at bounding box center [268, 447] width 142 height 29
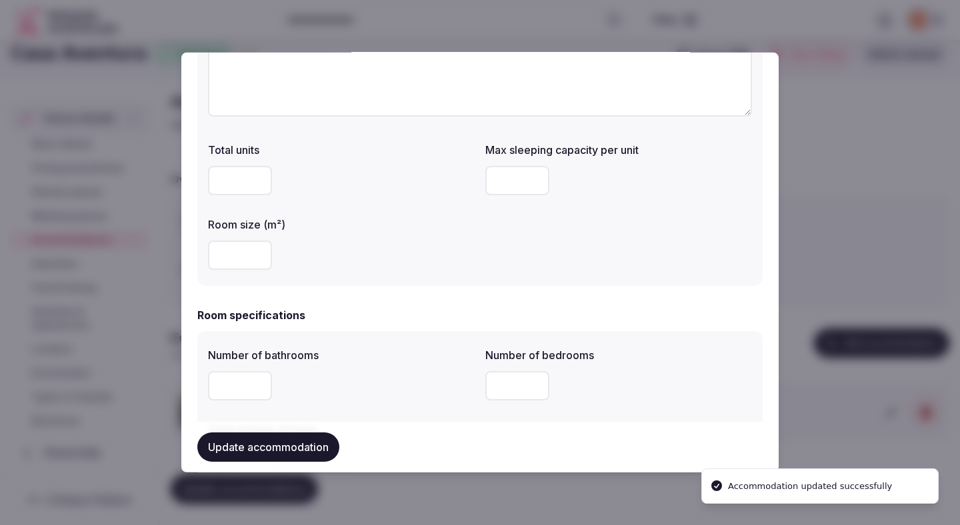
scroll to position [0, 0]
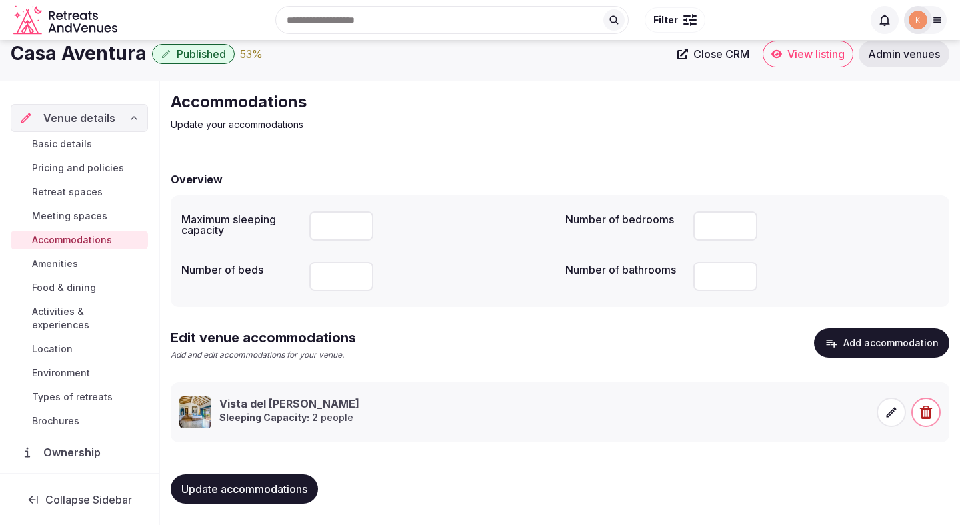
click at [63, 311] on span "Activities & experiences" at bounding box center [87, 318] width 111 height 27
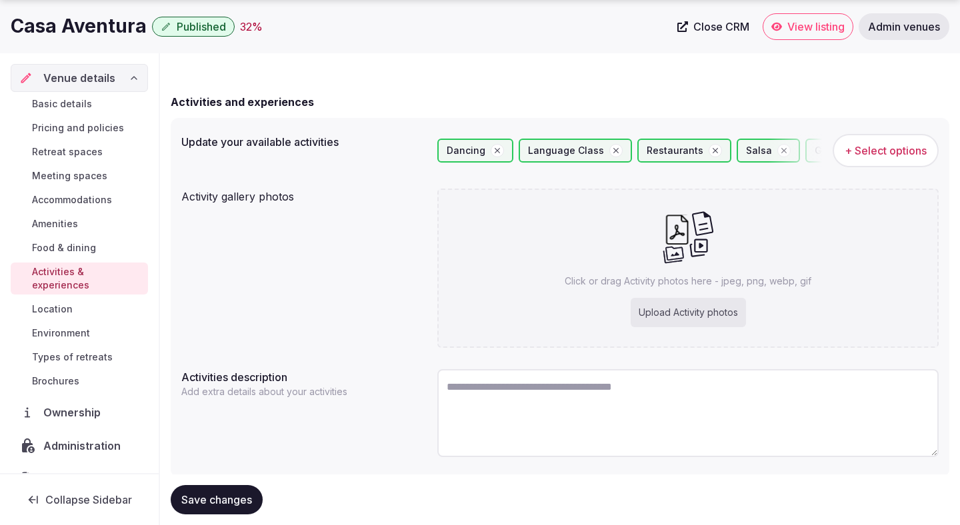
scroll to position [116, 0]
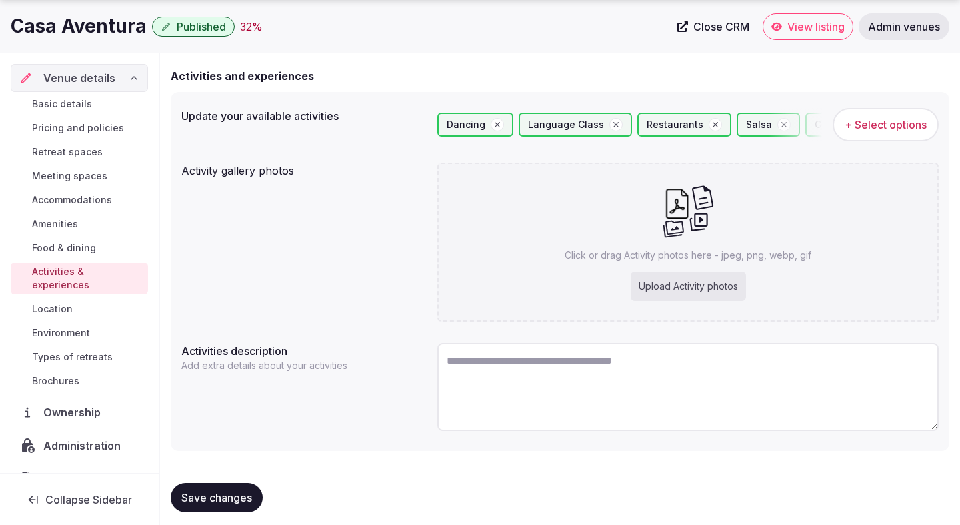
click at [567, 393] on textarea at bounding box center [687, 387] width 501 height 88
paste textarea "**********"
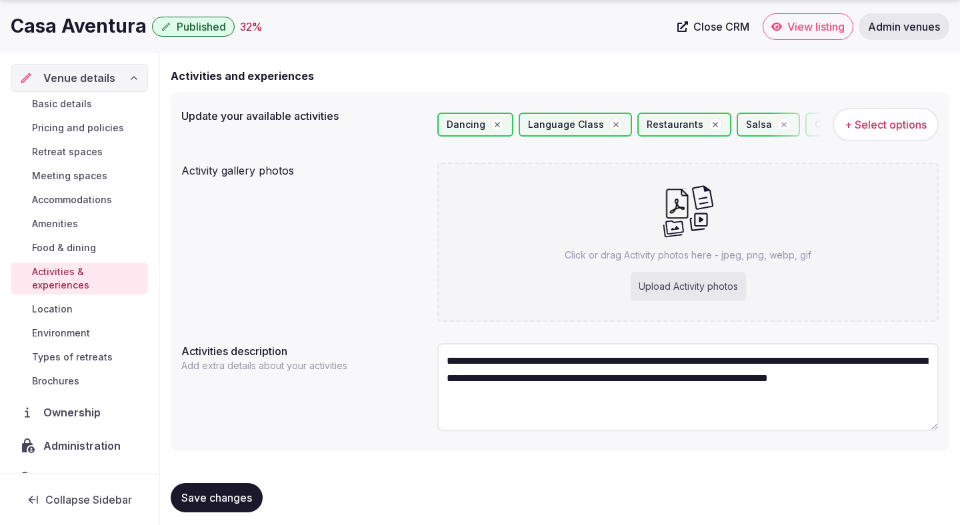
type textarea "**********"
click at [219, 496] on span "Save changes" at bounding box center [216, 497] width 71 height 13
click at [226, 501] on span "Save changes" at bounding box center [216, 497] width 71 height 13
click at [59, 303] on span "Location" at bounding box center [52, 309] width 41 height 13
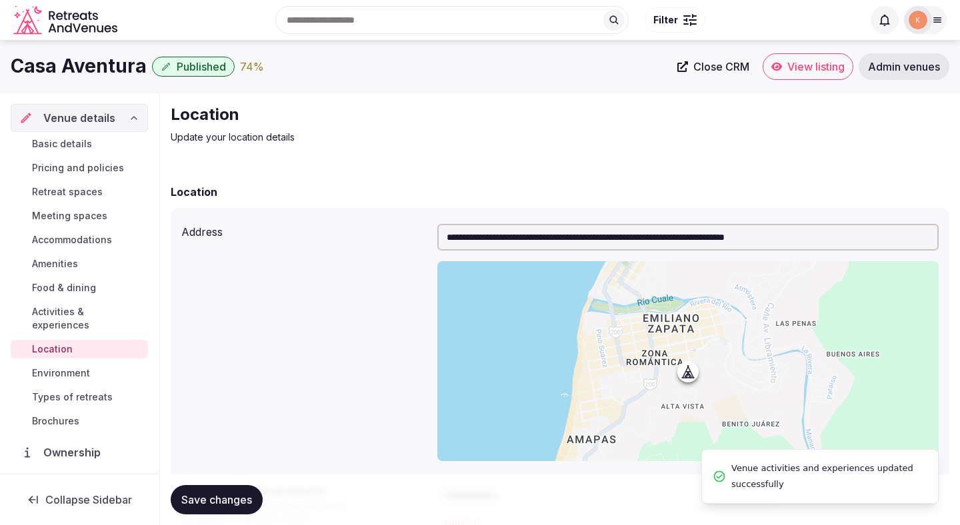
click at [59, 292] on span "Food & dining" at bounding box center [64, 287] width 64 height 13
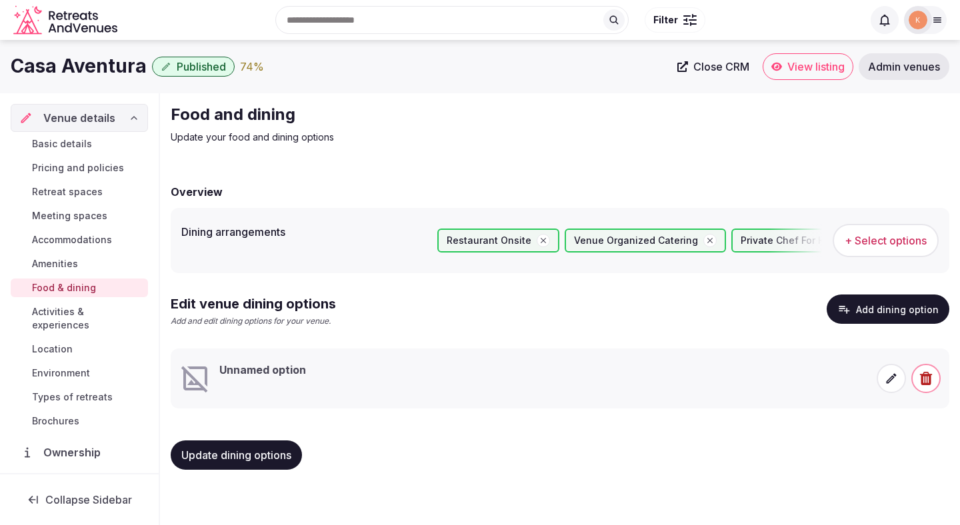
click at [892, 386] on span at bounding box center [891, 378] width 29 height 29
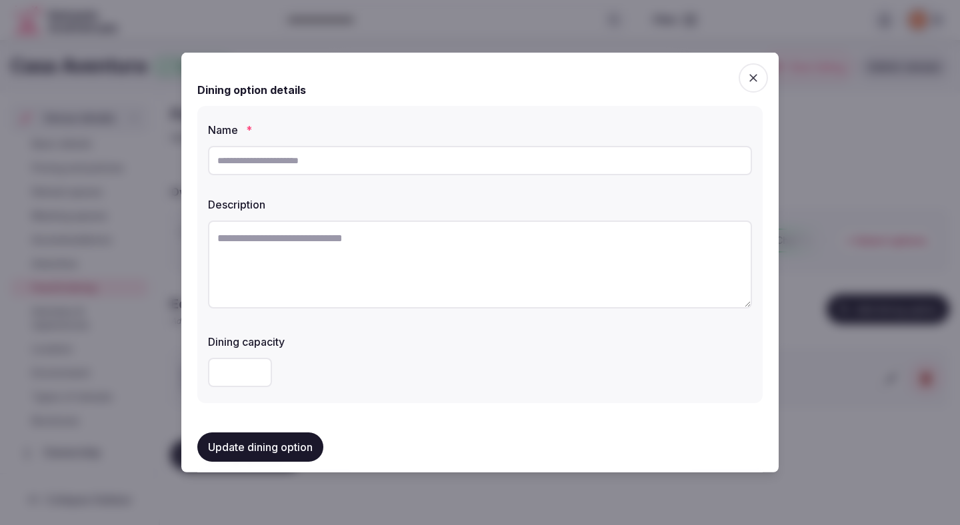
click at [553, 169] on input "text" at bounding box center [480, 160] width 544 height 29
click at [531, 268] on textarea at bounding box center [480, 265] width 544 height 88
paste textarea "**********"
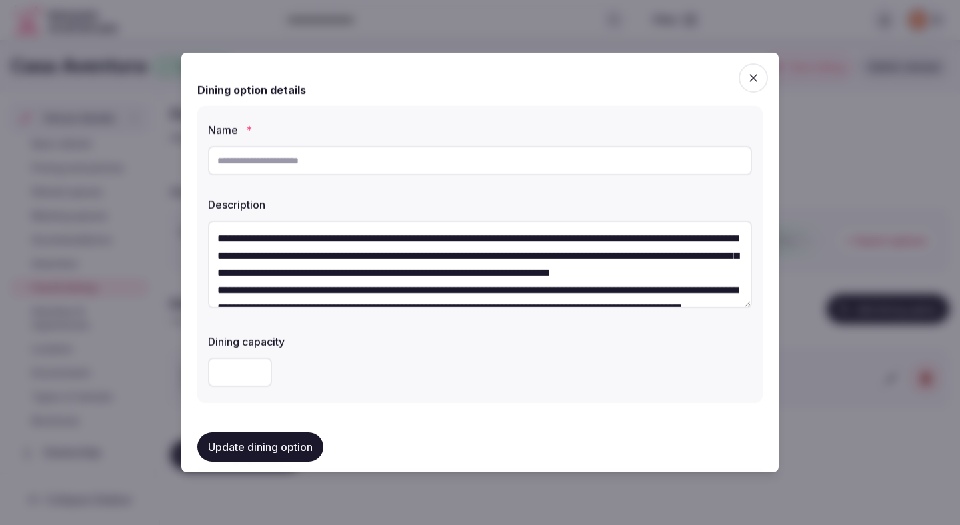
scroll to position [41, 0]
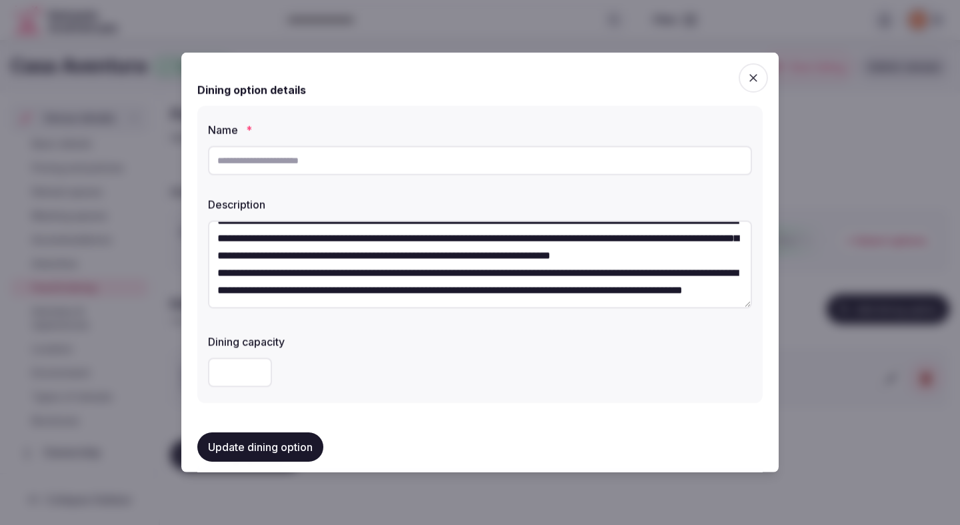
click at [441, 250] on textarea "**********" at bounding box center [480, 265] width 544 height 88
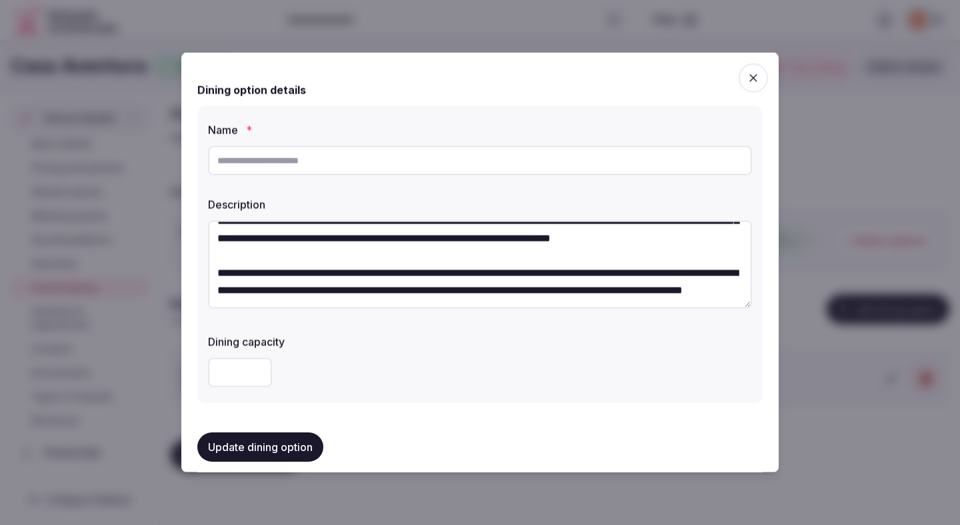
scroll to position [59, 0]
type textarea "**********"
click at [433, 171] on input "text" at bounding box center [480, 160] width 544 height 29
type input "**********"
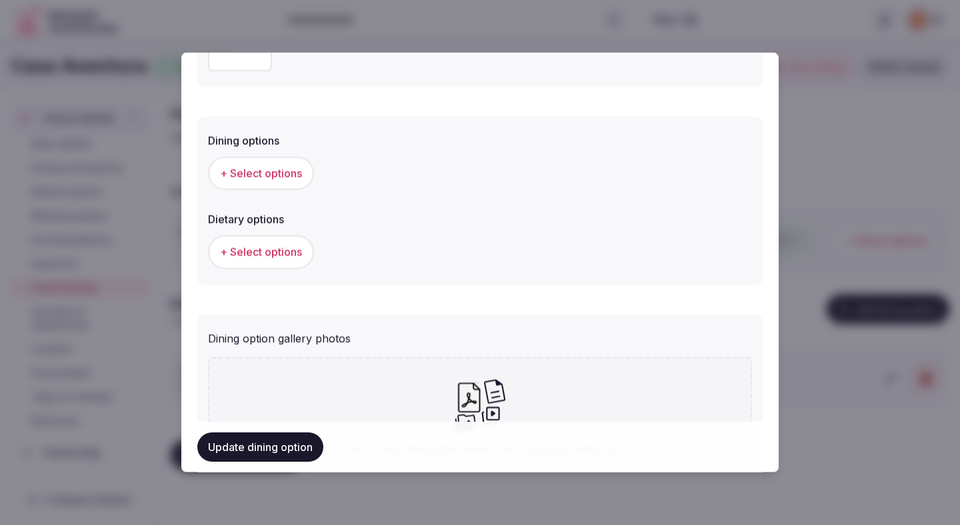
scroll to position [293, 0]
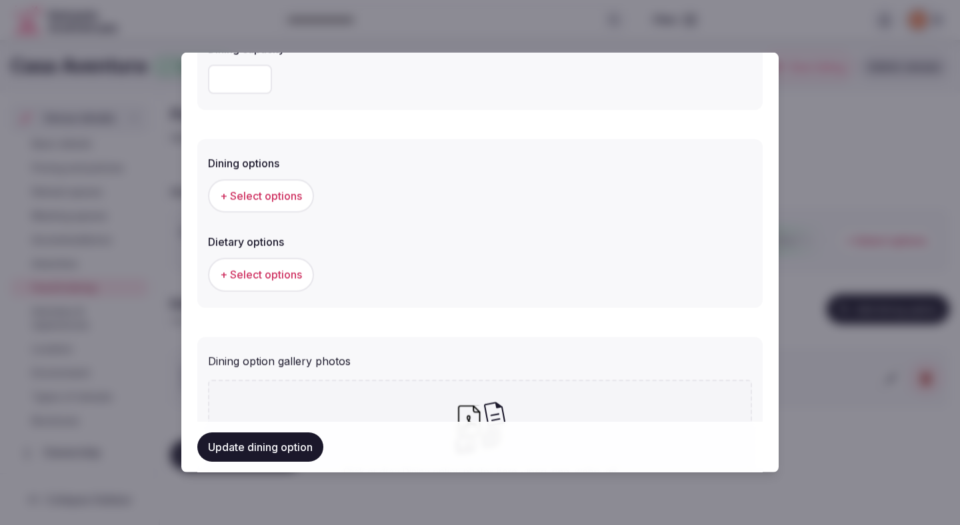
click at [271, 203] on button "+ Select options" at bounding box center [261, 195] width 106 height 33
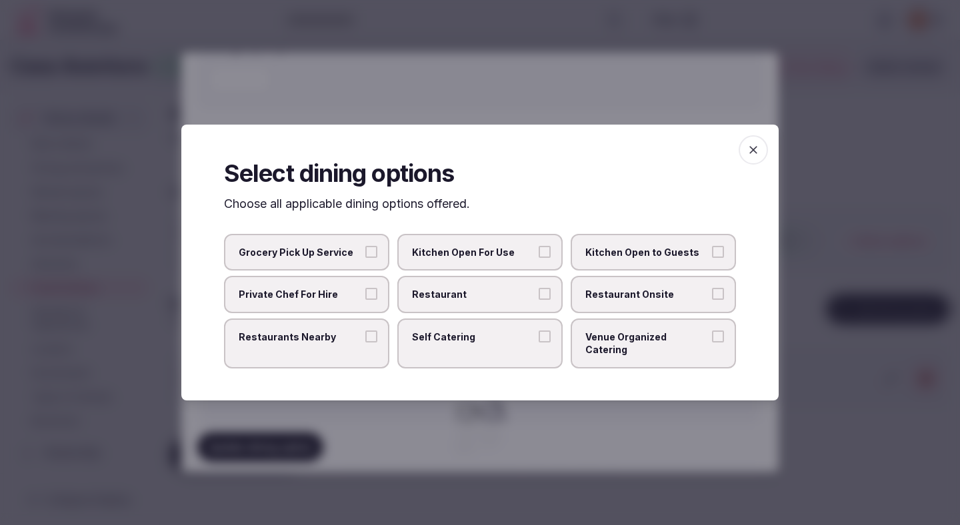
click at [645, 353] on label "Venue Organized Catering" at bounding box center [653, 344] width 165 height 50
click at [712, 343] on button "Venue Organized Catering" at bounding box center [718, 337] width 12 height 12
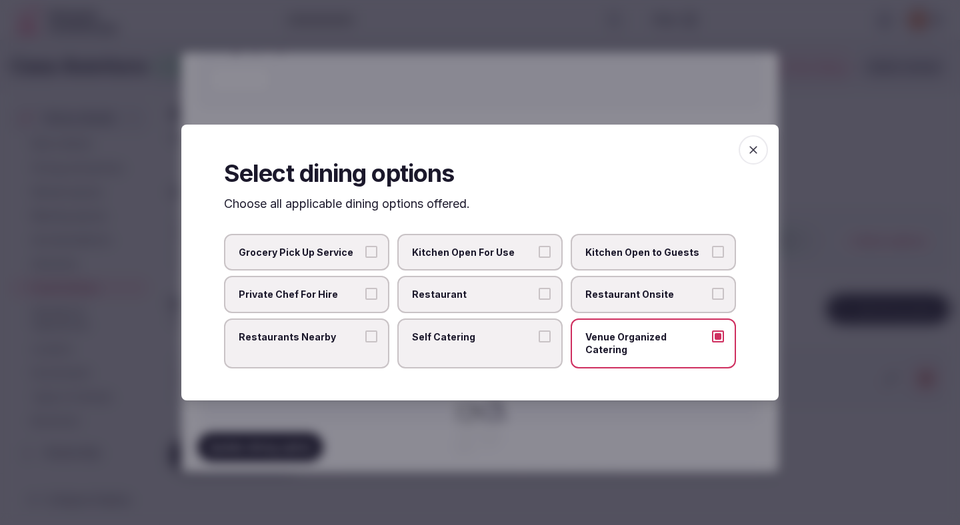
click at [569, 427] on div at bounding box center [480, 262] width 960 height 525
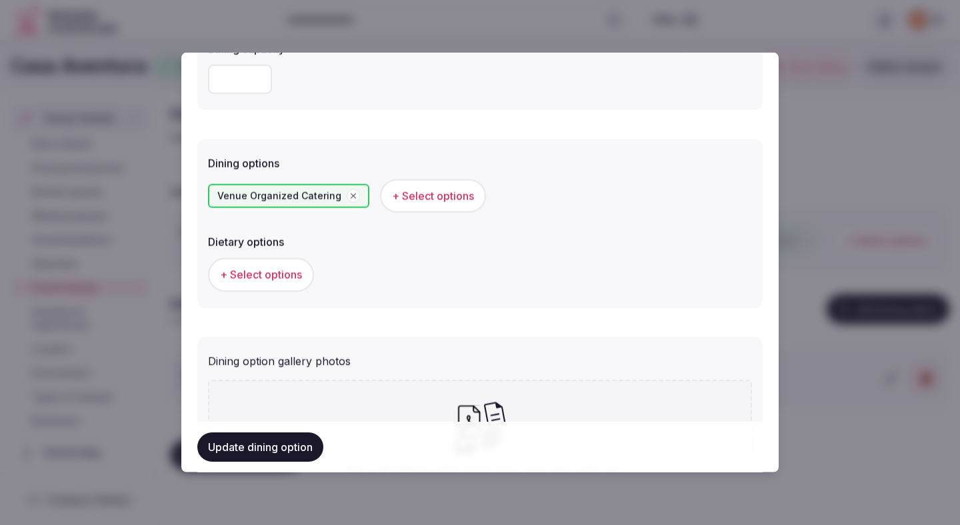
click at [279, 275] on span "+ Select options" at bounding box center [261, 274] width 82 height 15
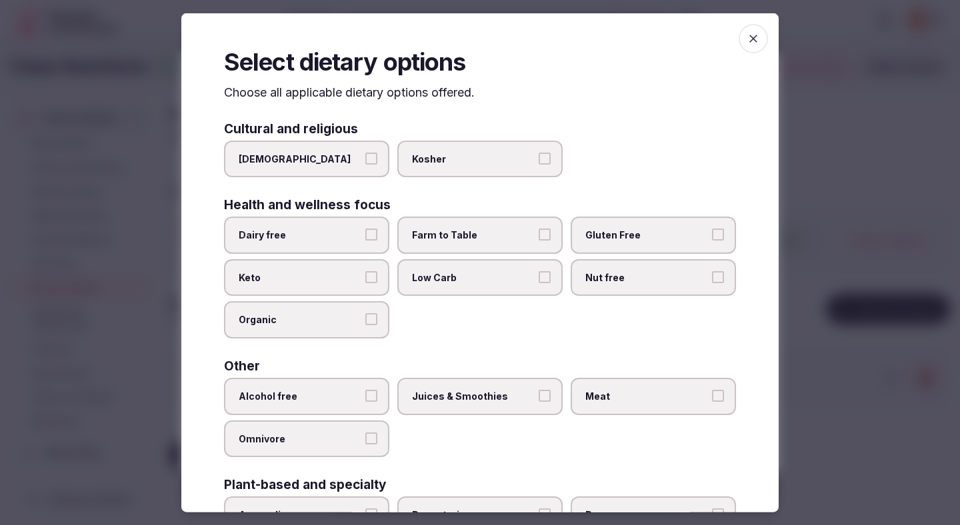
click at [340, 236] on span "Dairy free" at bounding box center [300, 235] width 123 height 13
click at [365, 236] on button "Dairy free" at bounding box center [371, 235] width 12 height 12
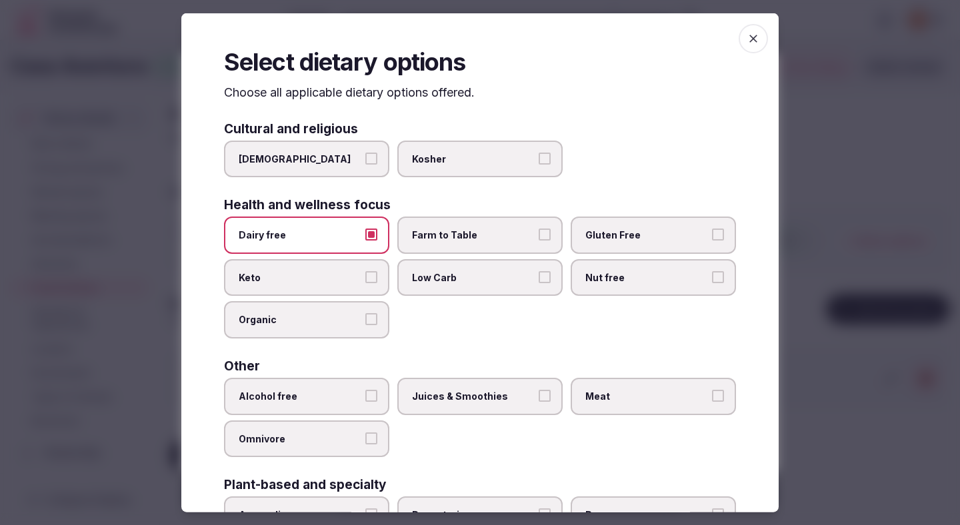
click at [451, 236] on span "Farm to Table" at bounding box center [473, 235] width 123 height 13
click at [539, 236] on button "Farm to Table" at bounding box center [545, 235] width 12 height 12
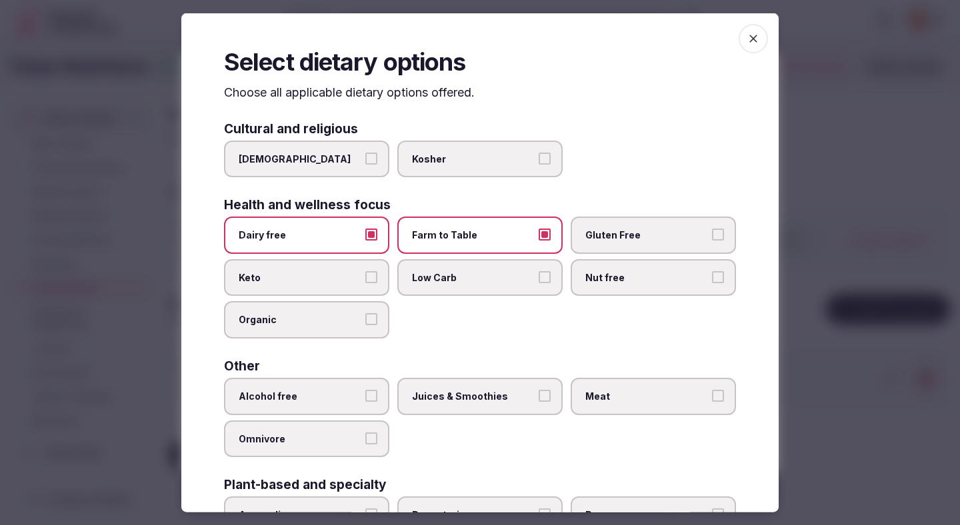
click at [603, 228] on label "Gluten Free" at bounding box center [653, 235] width 165 height 37
click at [712, 229] on button "Gluten Free" at bounding box center [718, 235] width 12 height 12
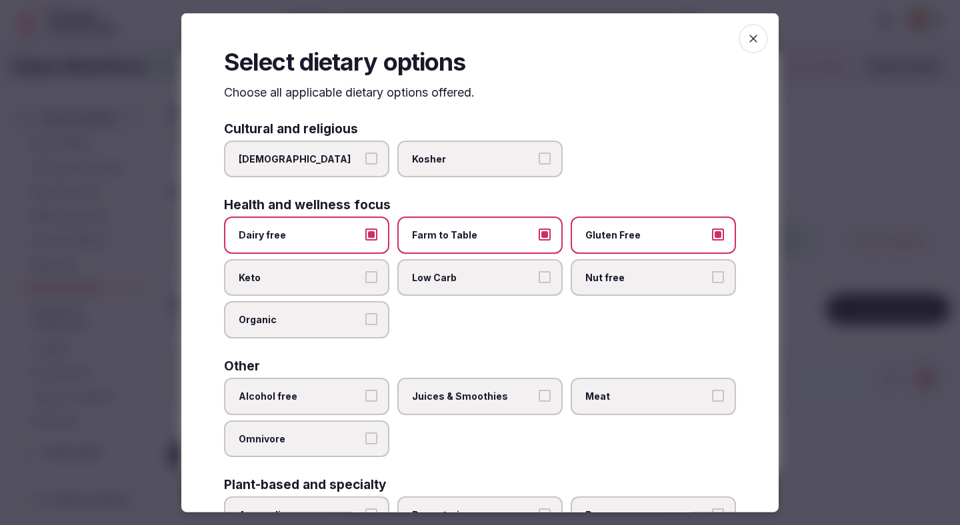
click at [337, 410] on label "Alcohol free" at bounding box center [306, 396] width 165 height 37
click at [365, 402] on button "Alcohol free" at bounding box center [371, 396] width 12 height 12
click at [449, 409] on label "Juices & Smoothies" at bounding box center [479, 396] width 165 height 37
click at [539, 402] on button "Juices & Smoothies" at bounding box center [545, 396] width 12 height 12
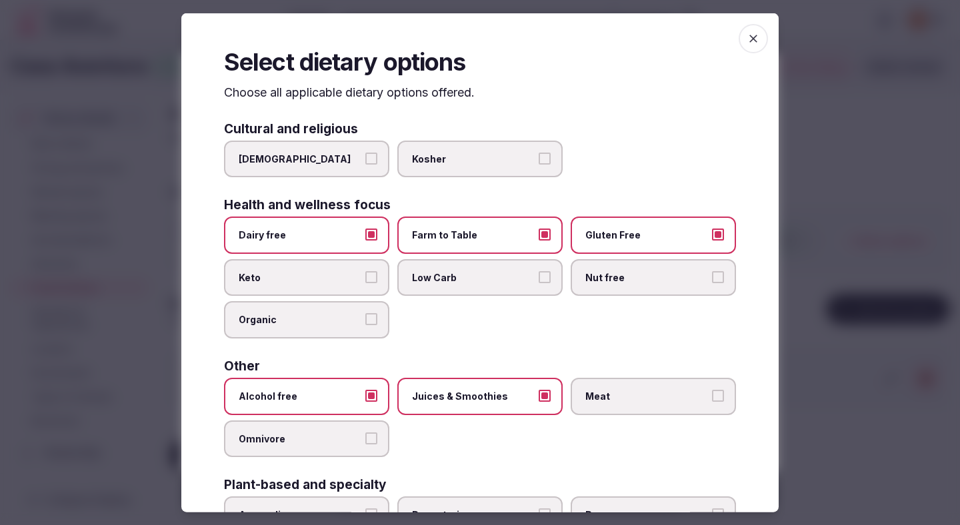
click at [615, 398] on span "Meat" at bounding box center [646, 396] width 123 height 13
click at [712, 398] on button "Meat" at bounding box center [718, 396] width 12 height 12
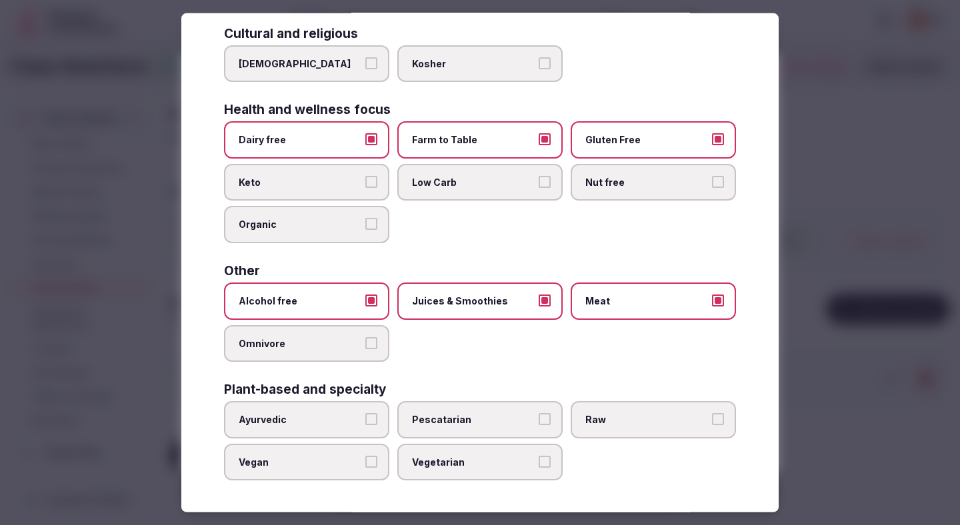
click at [447, 469] on label "Vegetarian" at bounding box center [479, 461] width 165 height 37
click at [539, 467] on button "Vegetarian" at bounding box center [545, 461] width 12 height 12
drag, startPoint x: 329, startPoint y: 469, endPoint x: 356, endPoint y: 455, distance: 30.4
click at [329, 469] on label "Vegan" at bounding box center [306, 461] width 165 height 37
click at [365, 467] on button "Vegan" at bounding box center [371, 461] width 12 height 12
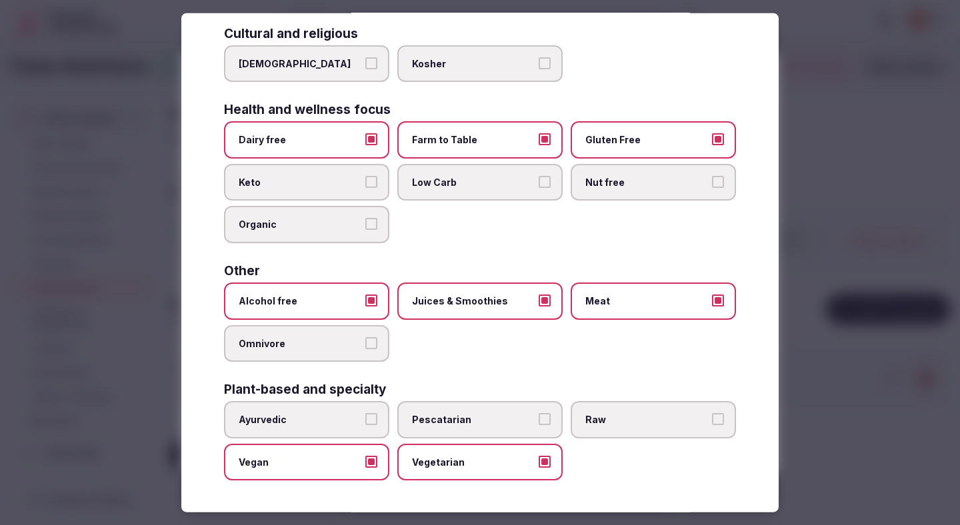
click at [863, 311] on div at bounding box center [480, 262] width 960 height 525
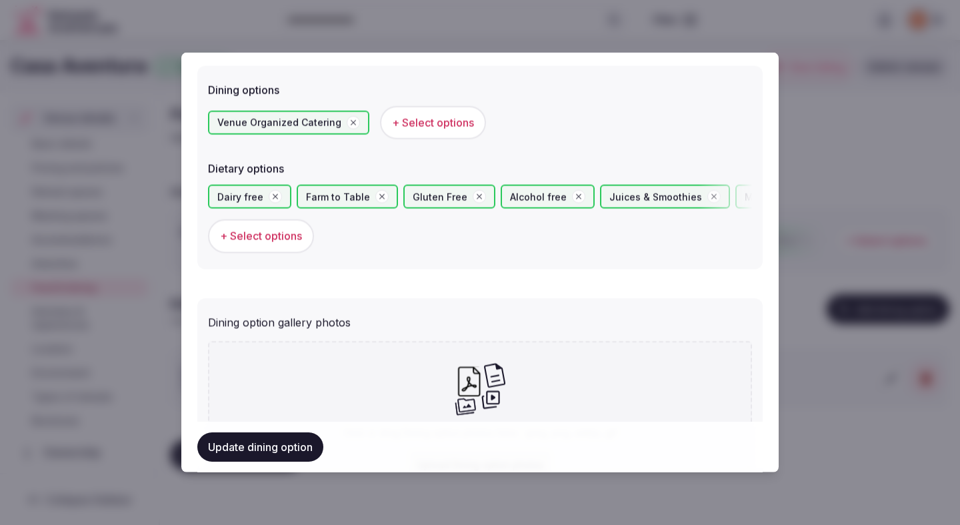
scroll to position [488, 0]
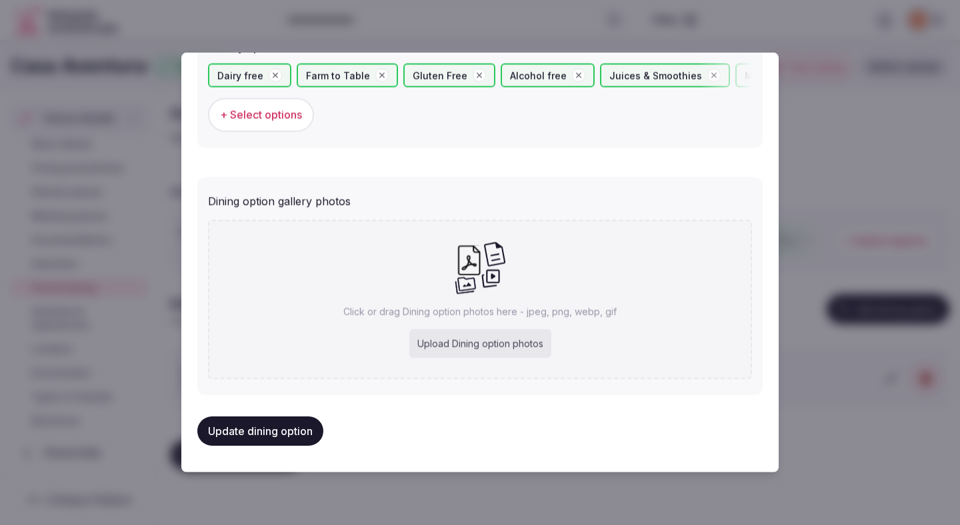
click at [277, 431] on button "Update dining option" at bounding box center [260, 431] width 126 height 29
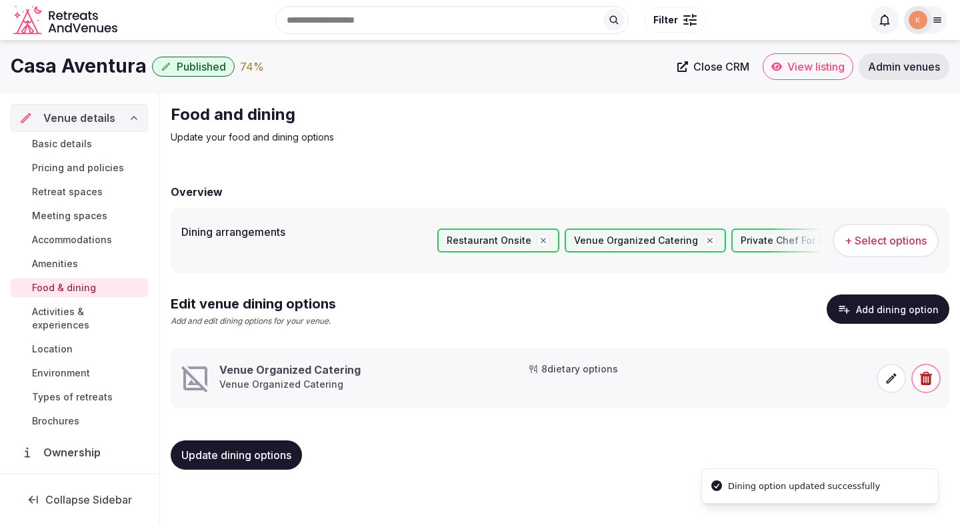
click at [885, 378] on icon at bounding box center [891, 378] width 13 height 13
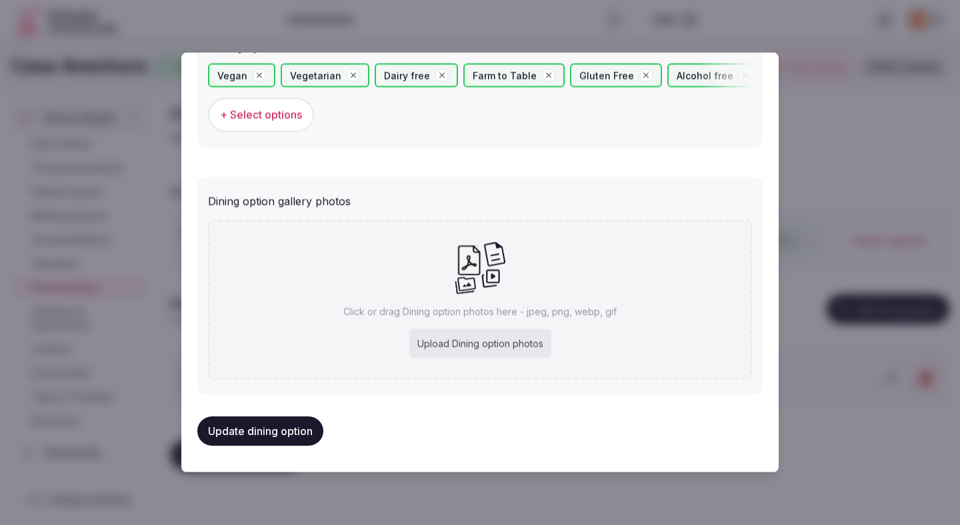
click at [441, 349] on div "Upload Dining option photos" at bounding box center [480, 343] width 142 height 29
click at [454, 345] on div "Upload Dining option photos" at bounding box center [480, 343] width 142 height 29
type input "**********"
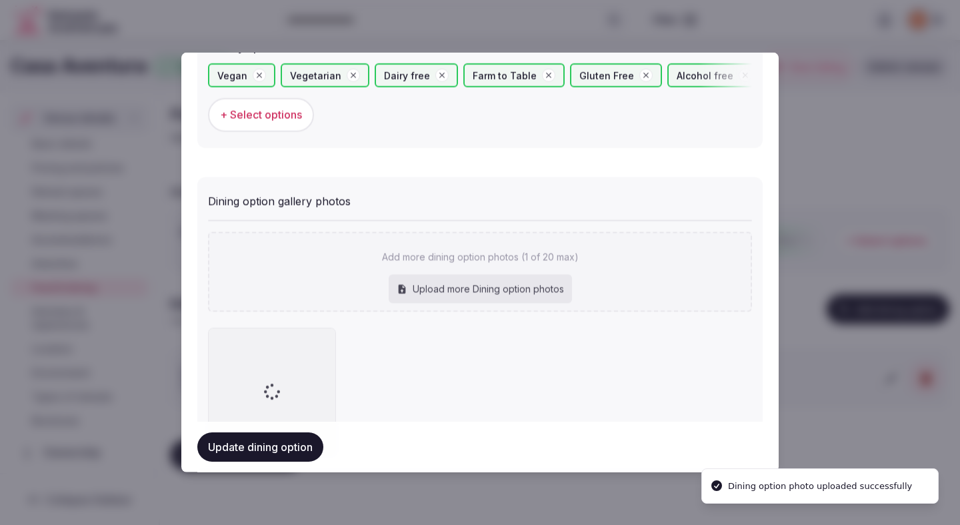
scroll to position [565, 0]
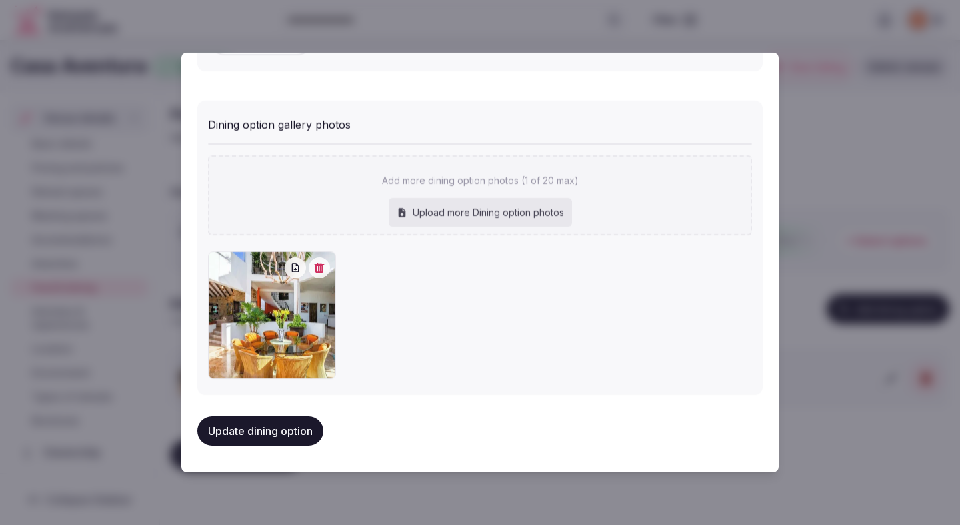
click at [300, 439] on button "Update dining option" at bounding box center [260, 431] width 126 height 29
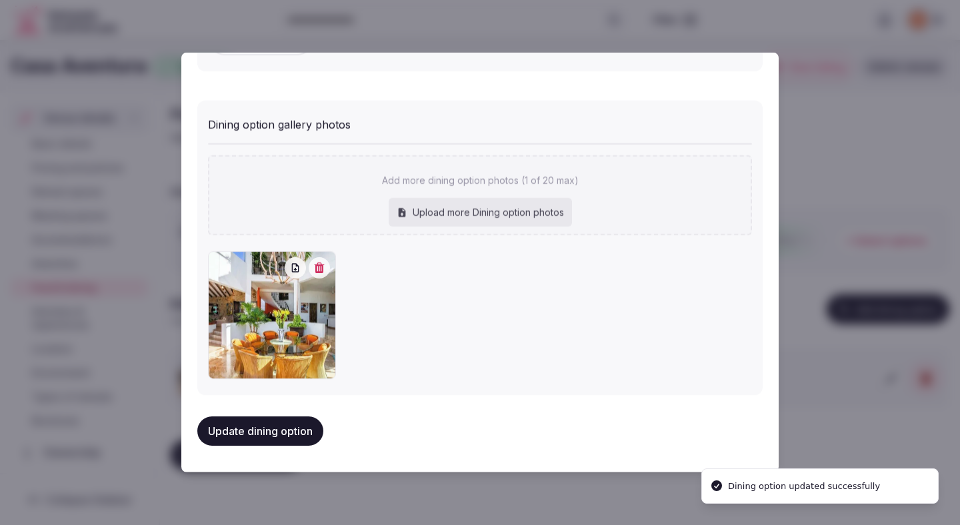
click at [300, 438] on button "Update dining option" at bounding box center [260, 431] width 126 height 29
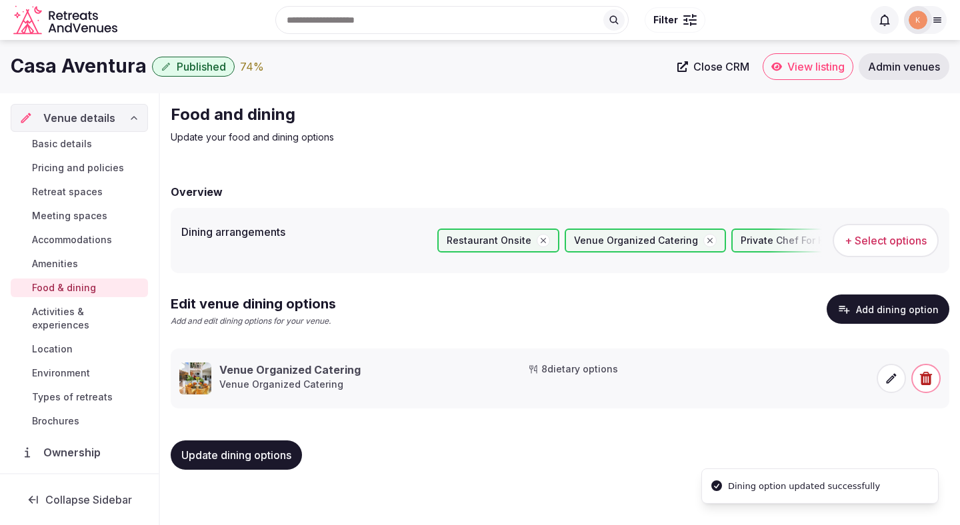
click at [60, 343] on span "Location" at bounding box center [52, 349] width 41 height 13
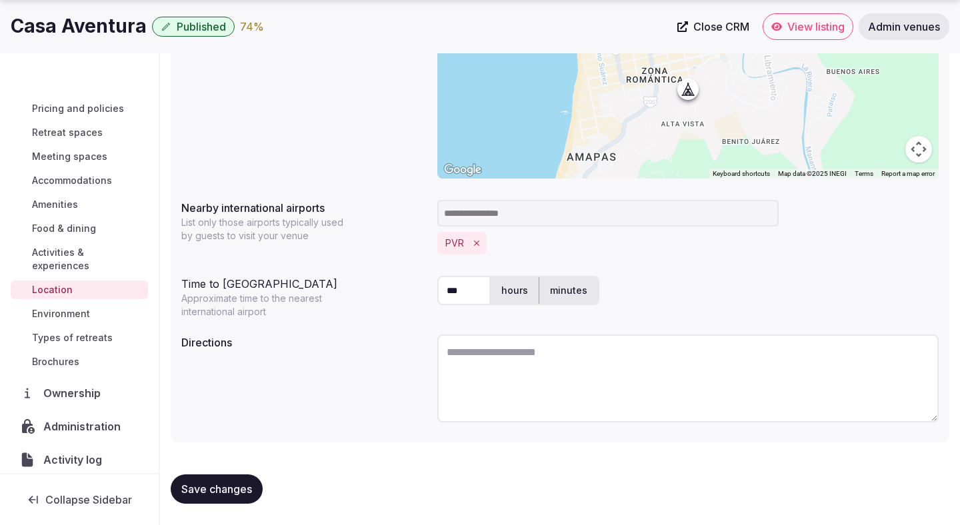
scroll to position [51, 0]
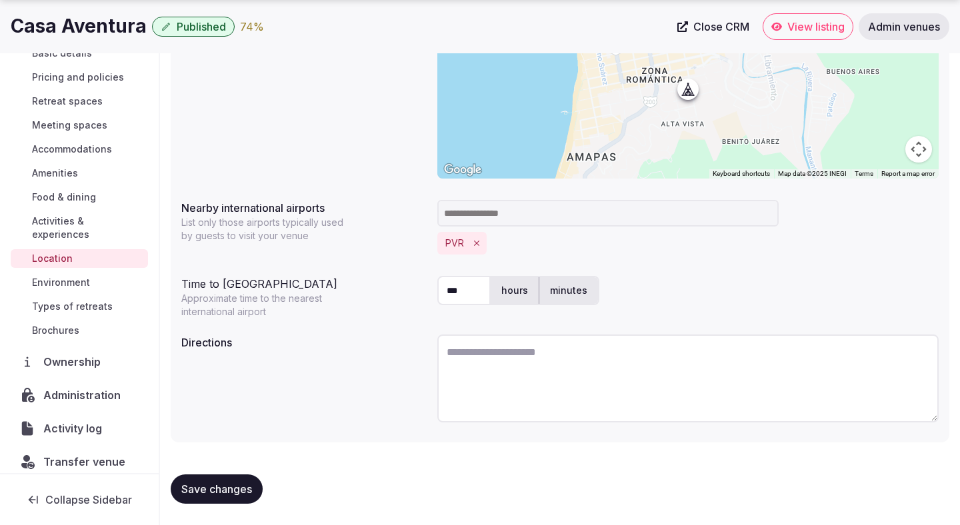
click at [521, 369] on textarea at bounding box center [687, 379] width 501 height 88
paste textarea "**********"
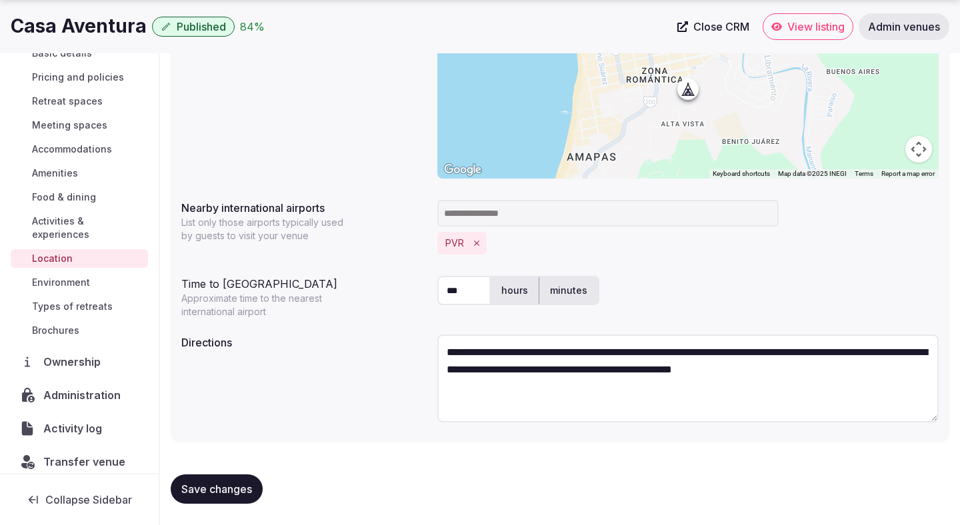
type textarea "**********"
click at [211, 486] on span "Save changes" at bounding box center [216, 489] width 71 height 13
click at [73, 276] on span "Environment" at bounding box center [61, 282] width 58 height 13
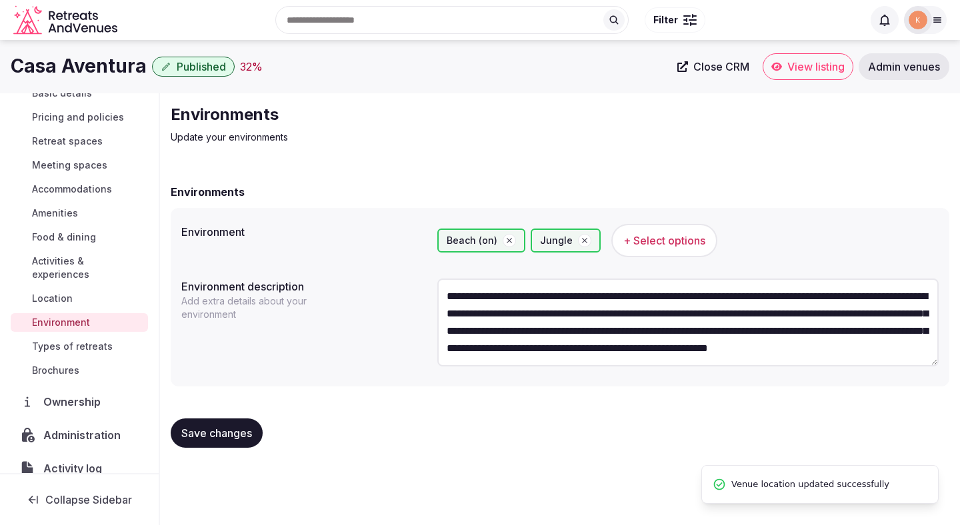
click at [85, 340] on span "Types of retreats" at bounding box center [72, 346] width 81 height 13
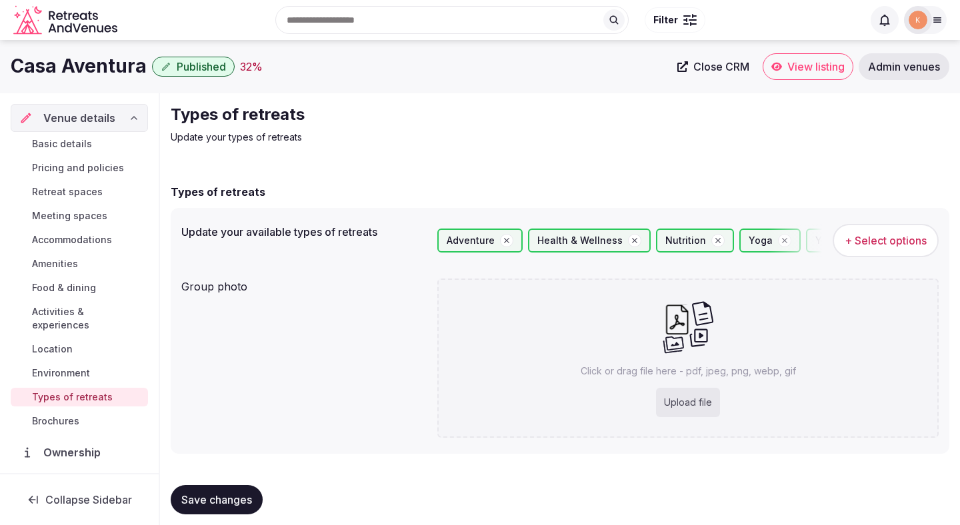
click at [72, 169] on span "Pricing and policies" at bounding box center [78, 167] width 92 height 13
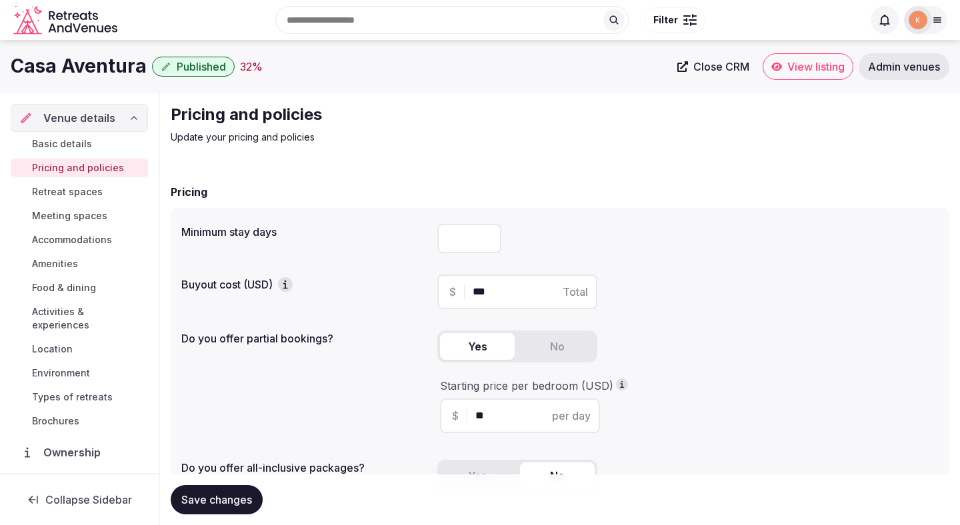
click at [76, 193] on span "Retreat spaces" at bounding box center [67, 191] width 71 height 13
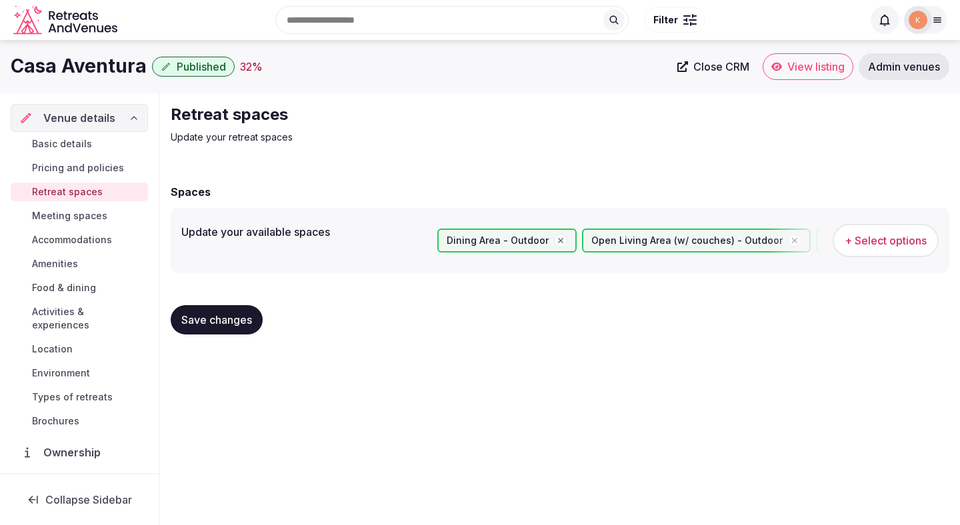
click at [72, 220] on span "Meeting spaces" at bounding box center [69, 215] width 75 height 13
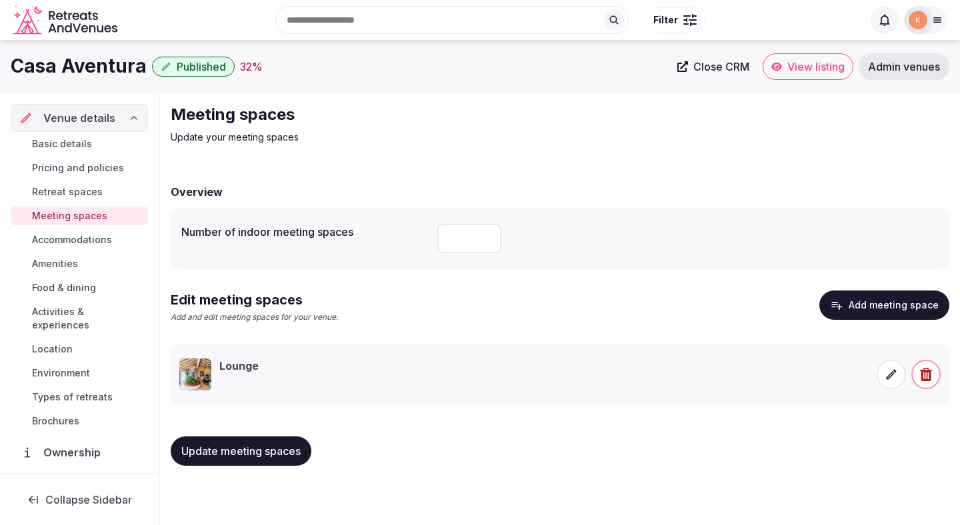
click at [71, 239] on span "Accommodations" at bounding box center [72, 239] width 80 height 13
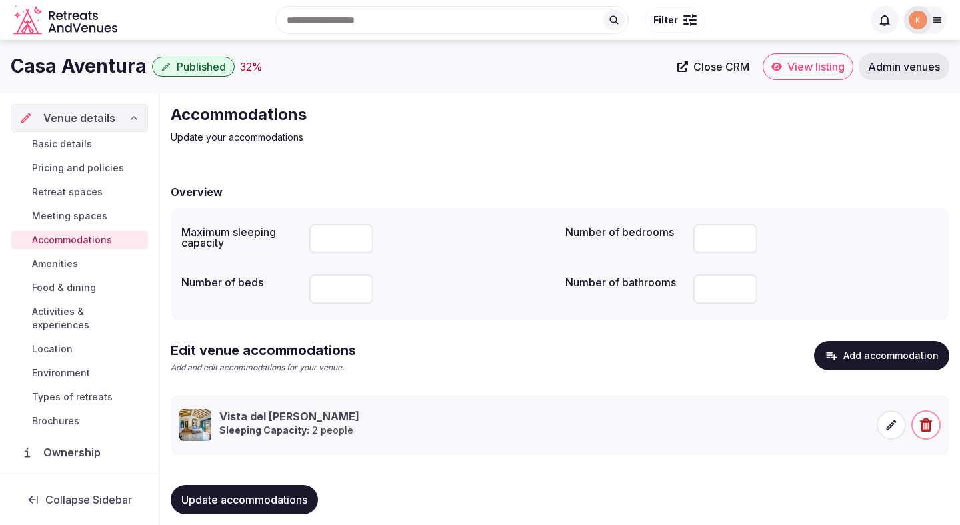
scroll to position [13, 0]
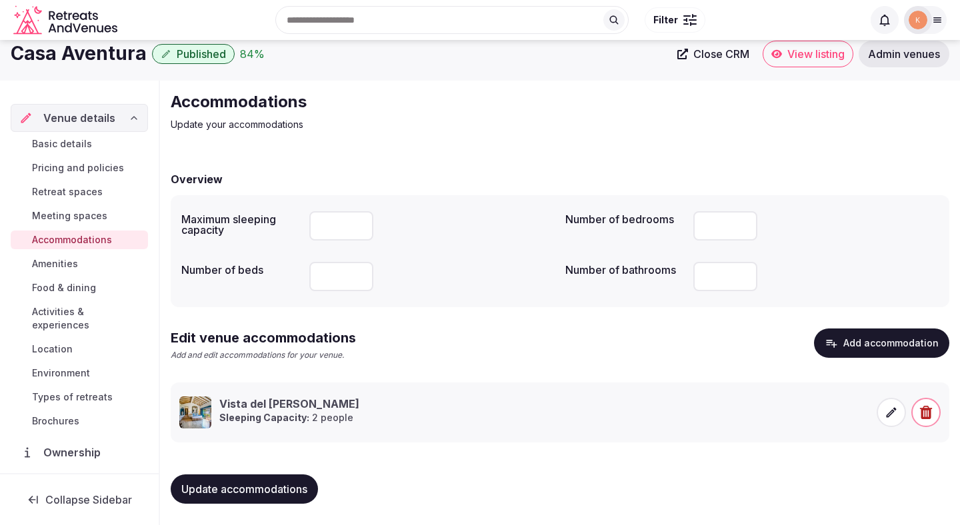
click at [72, 262] on span "Amenities" at bounding box center [55, 263] width 46 height 13
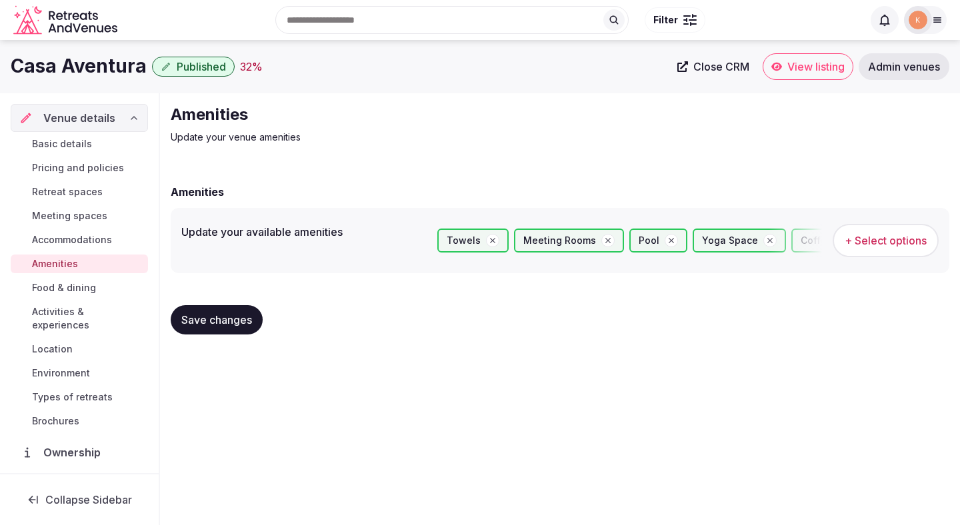
click at [65, 290] on span "Food & dining" at bounding box center [64, 287] width 64 height 13
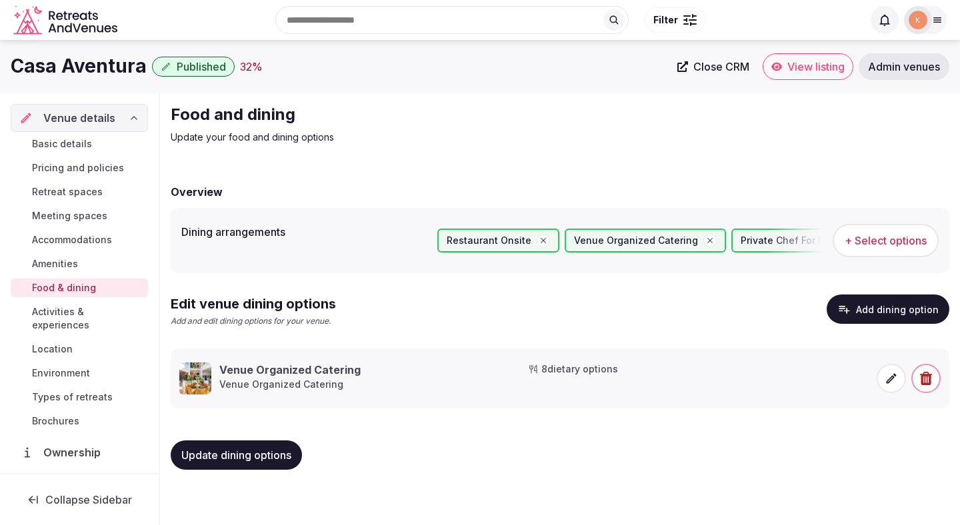
click at [84, 310] on span "Activities & experiences" at bounding box center [87, 318] width 111 height 27
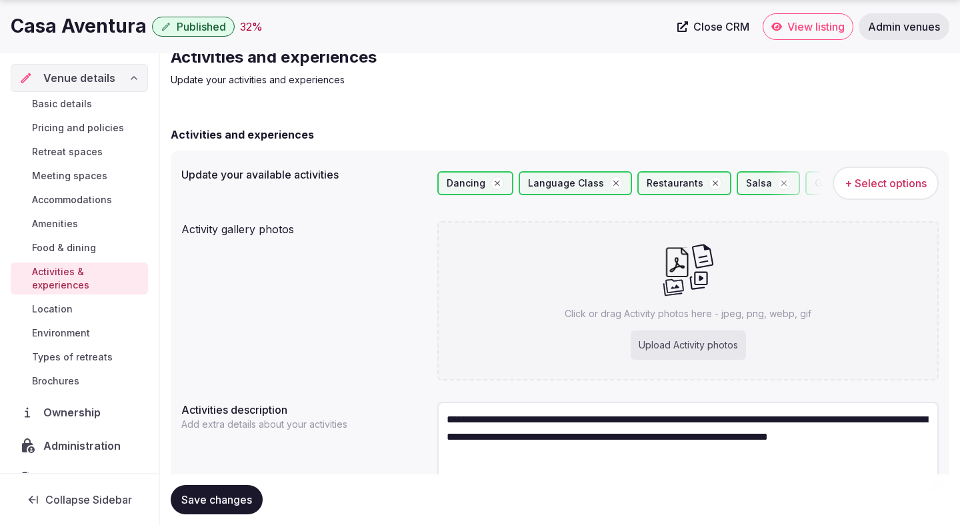
scroll to position [125, 0]
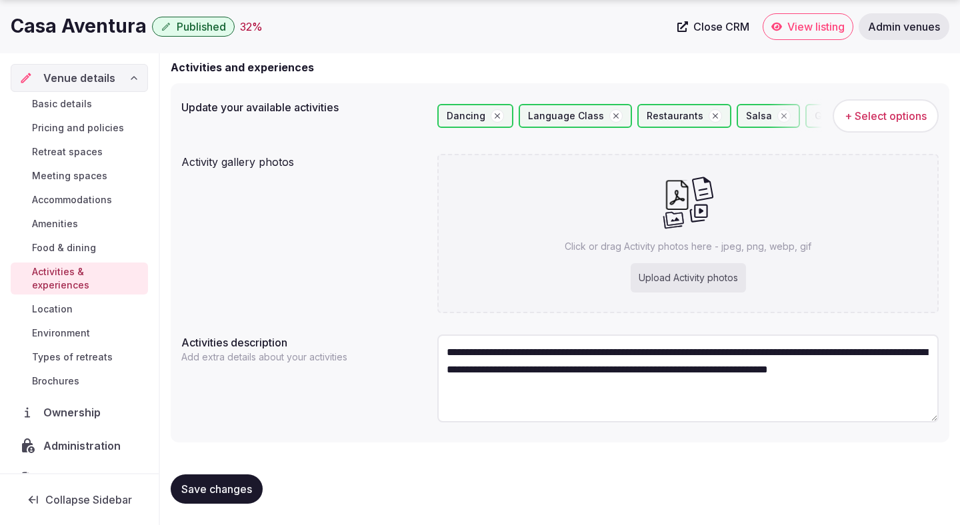
click at [525, 389] on textarea "**********" at bounding box center [687, 379] width 501 height 88
paste textarea "**********"
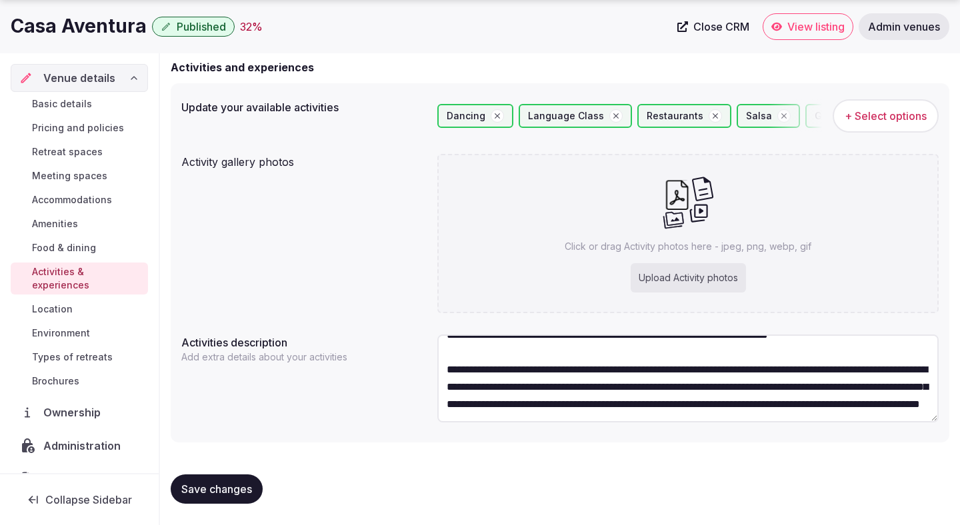
scroll to position [0, 0]
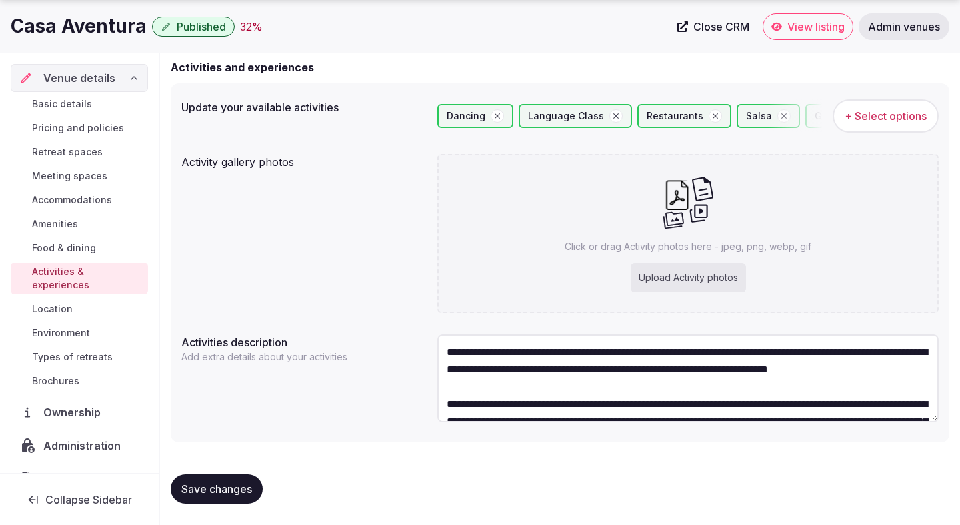
drag, startPoint x: 920, startPoint y: 355, endPoint x: 455, endPoint y: 413, distance: 468.1
click at [455, 413] on textarea "**********" at bounding box center [687, 379] width 501 height 88
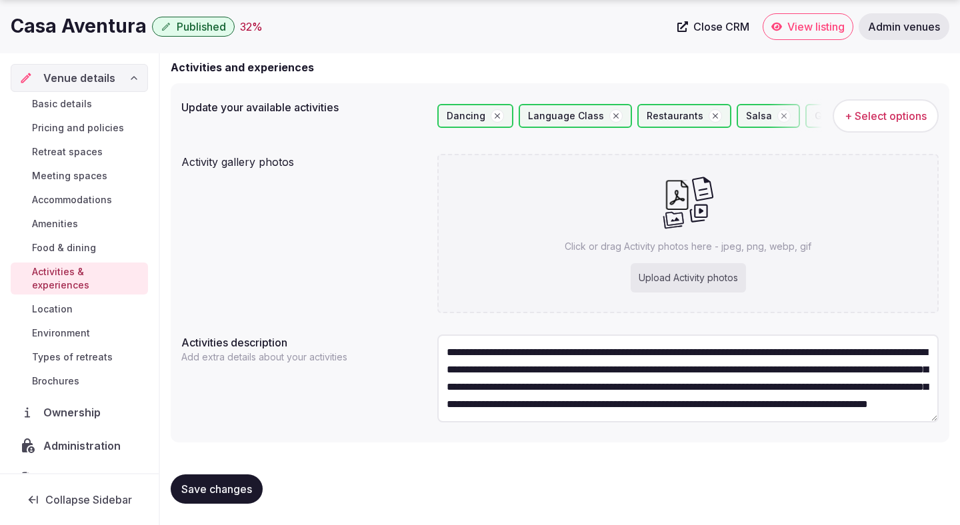
scroll to position [17, 0]
drag, startPoint x: 703, startPoint y: 370, endPoint x: 479, endPoint y: 375, distance: 224.7
click at [479, 375] on textarea "**********" at bounding box center [687, 379] width 501 height 88
type textarea "**********"
click at [677, 272] on div "Upload Activity photos" at bounding box center [688, 277] width 115 height 29
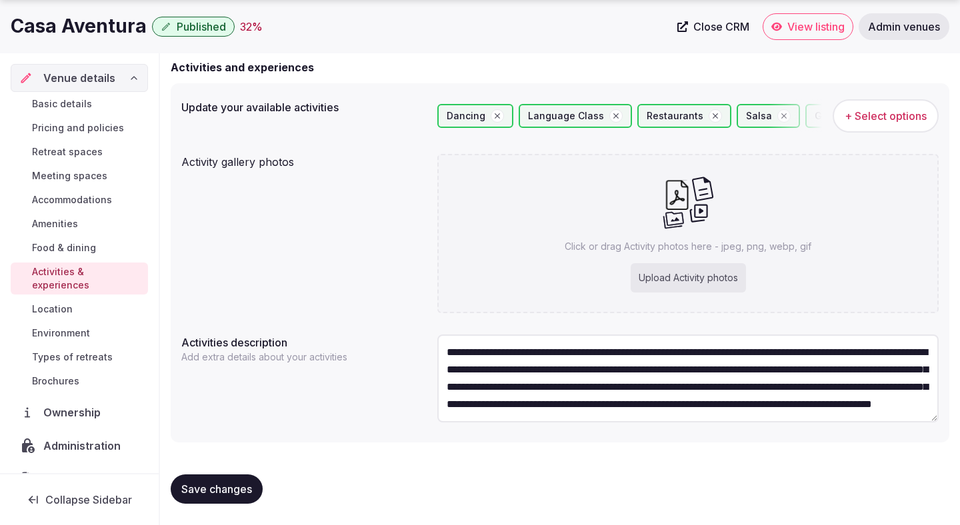
type input "**********"
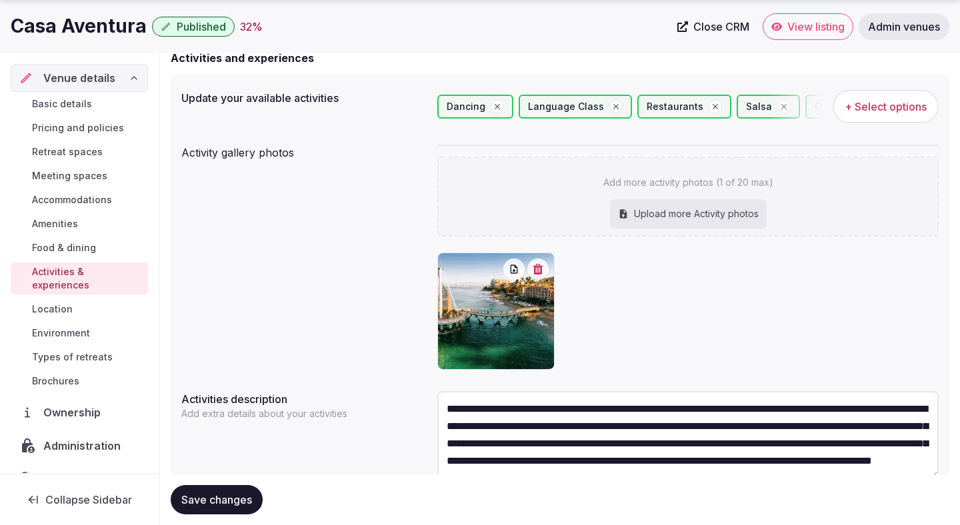
scroll to position [139, 0]
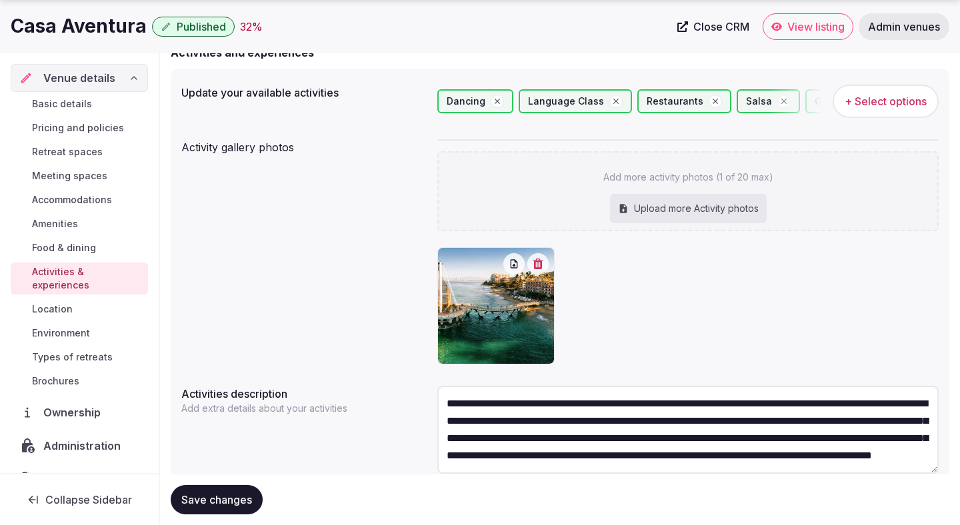
click at [538, 268] on icon "button" at bounding box center [538, 264] width 10 height 11
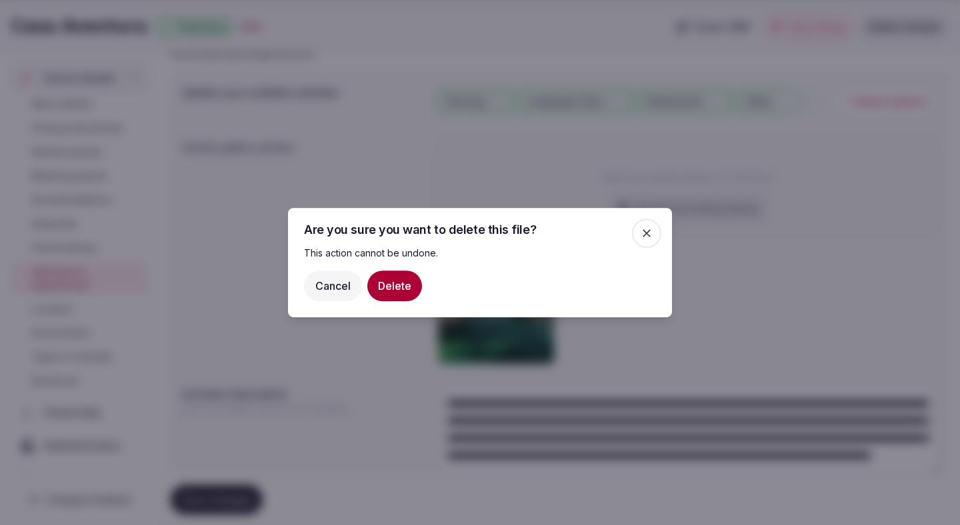
click at [407, 287] on button "Delete" at bounding box center [394, 286] width 55 height 31
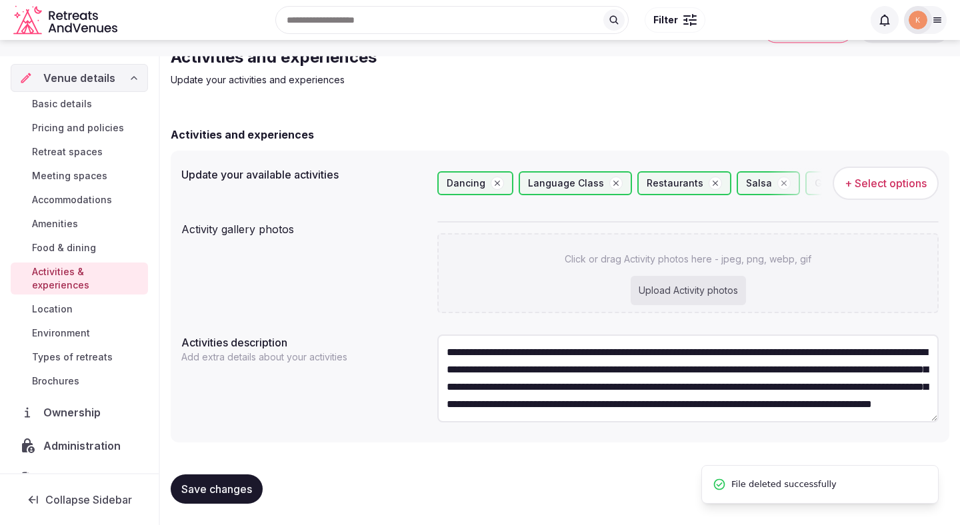
scroll to position [58, 0]
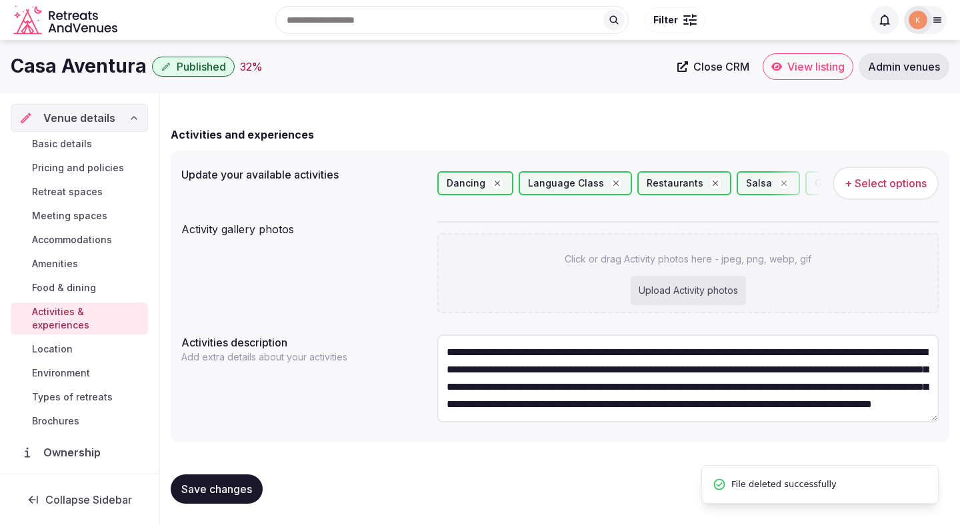
drag, startPoint x: 583, startPoint y: 370, endPoint x: 481, endPoint y: 371, distance: 102.7
click at [481, 371] on textarea "**********" at bounding box center [687, 379] width 501 height 88
click at [649, 297] on div "Upload Activity photos" at bounding box center [688, 290] width 115 height 29
click at [649, 292] on div "Upload Activity photos" at bounding box center [688, 290] width 115 height 29
type input "**********"
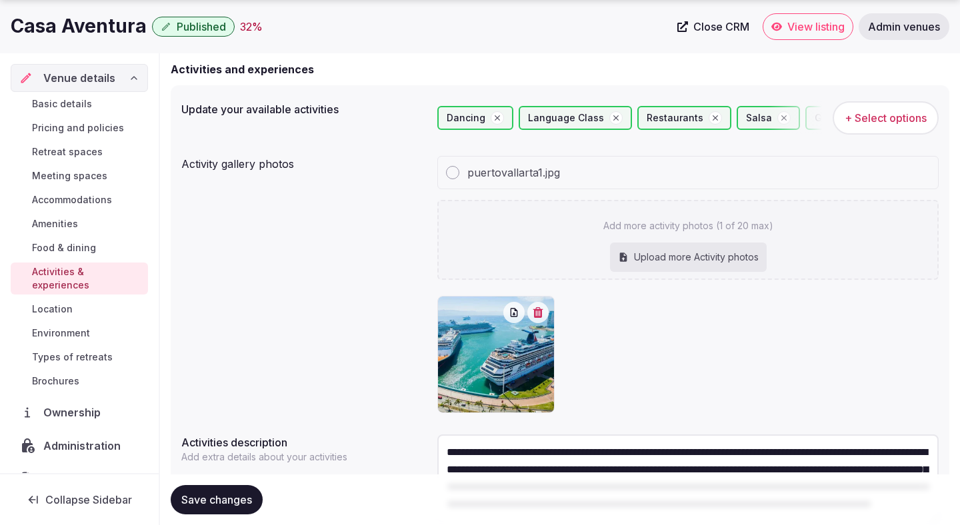
scroll to position [223, 0]
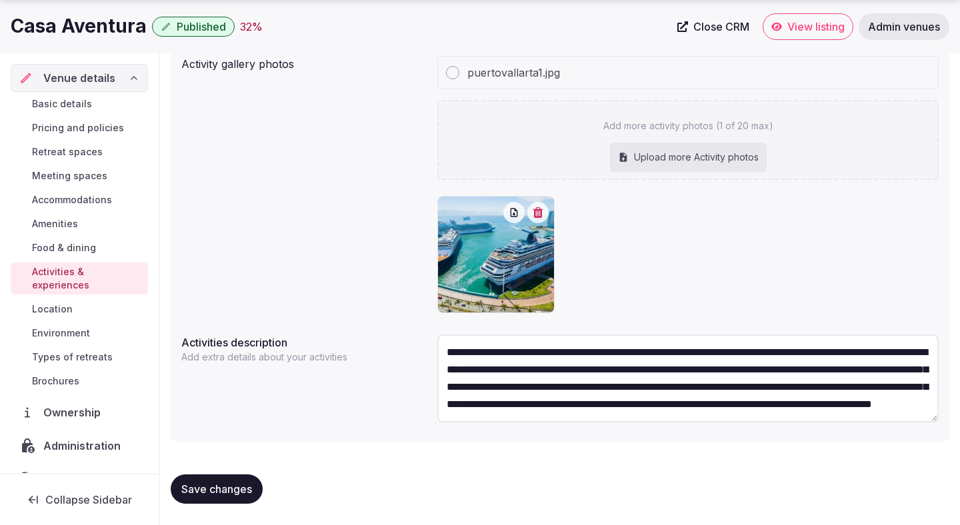
click at [223, 476] on button "Save changes" at bounding box center [217, 489] width 92 height 29
click at [64, 303] on span "Location" at bounding box center [52, 309] width 41 height 13
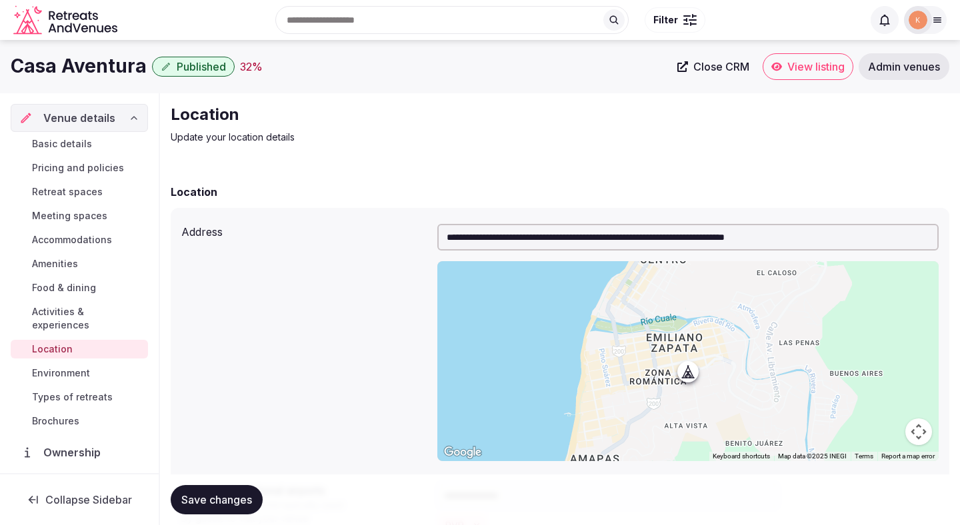
click at [62, 264] on span "Amenities" at bounding box center [55, 263] width 46 height 13
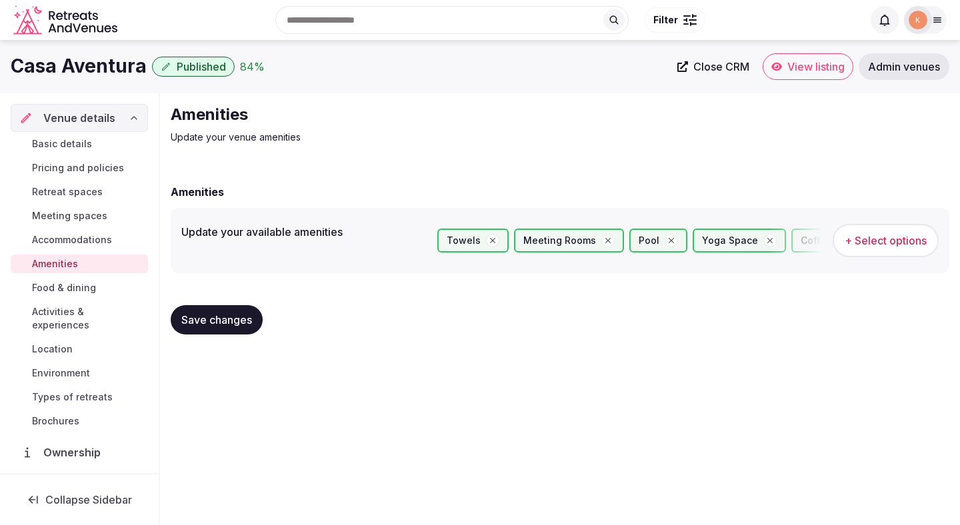
click at [61, 293] on span "Food & dining" at bounding box center [64, 287] width 64 height 13
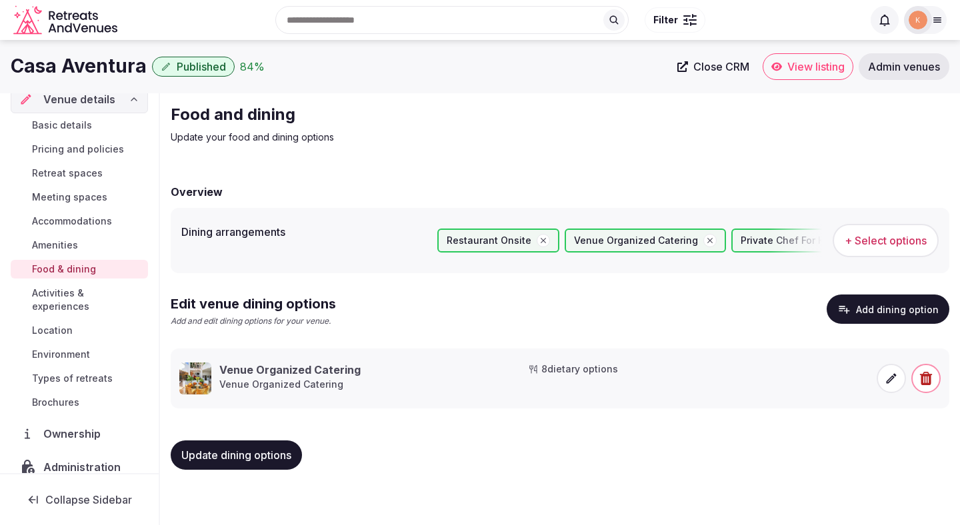
scroll to position [21, 0]
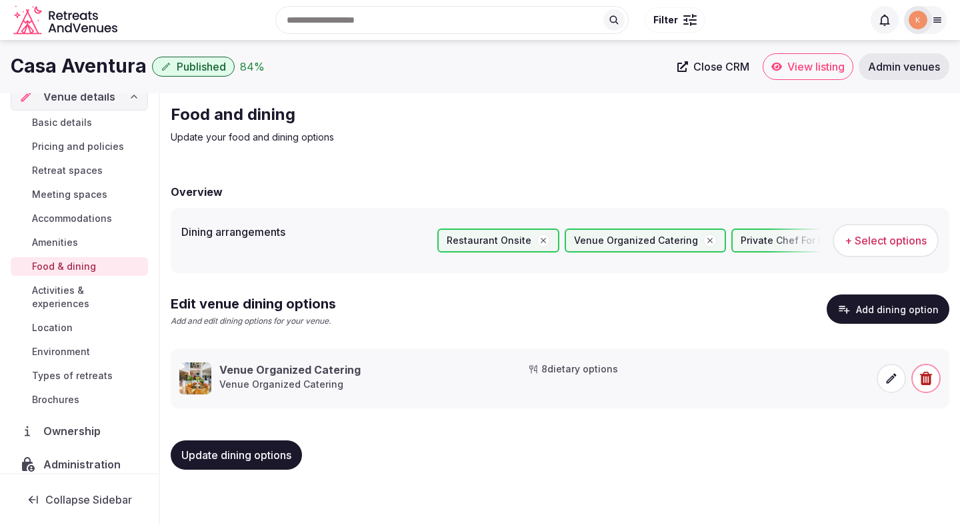
click at [80, 289] on span "Activities & experiences" at bounding box center [87, 297] width 111 height 27
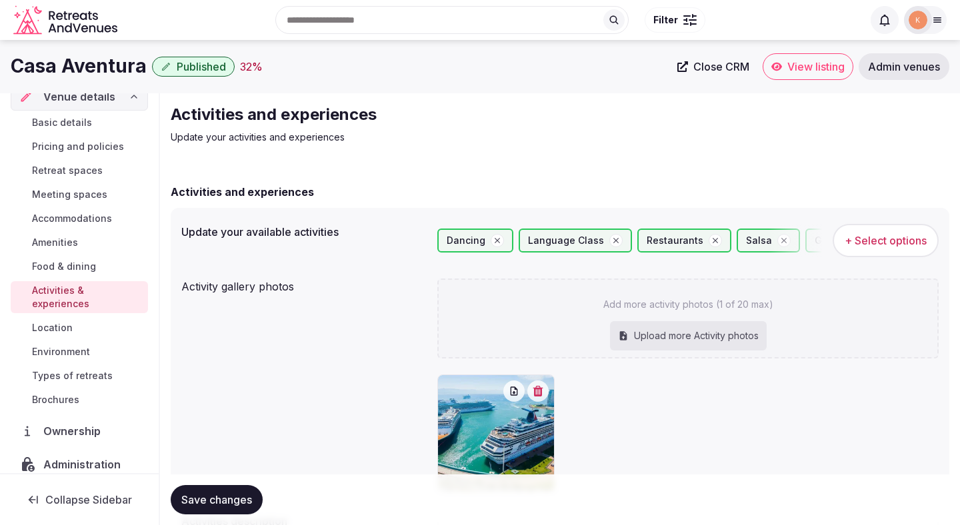
click at [82, 369] on span "Types of retreats" at bounding box center [72, 375] width 81 height 13
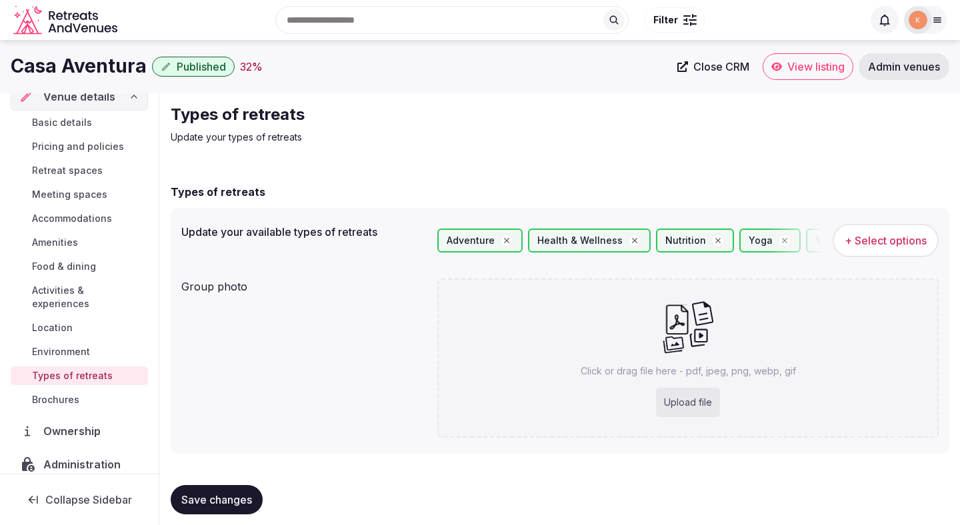
click at [74, 345] on span "Environment" at bounding box center [61, 351] width 58 height 13
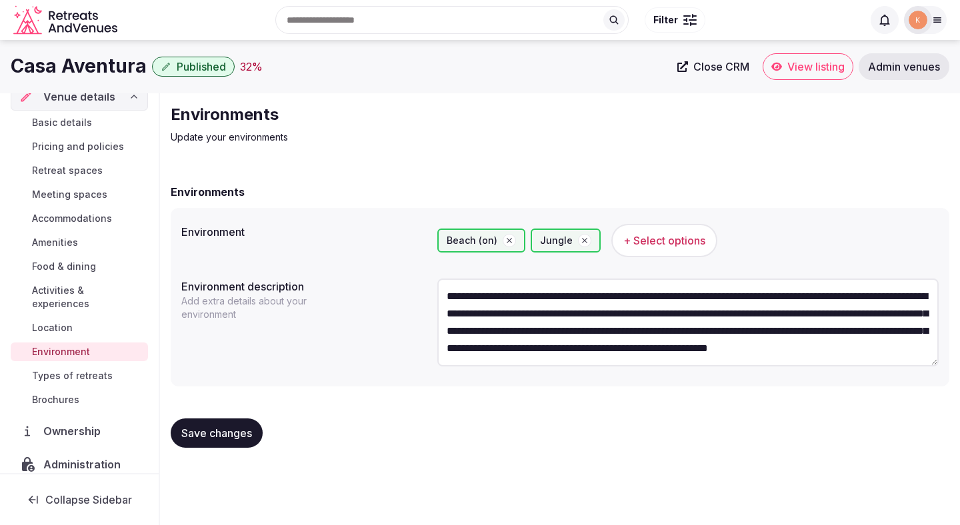
click at [79, 369] on span "Types of retreats" at bounding box center [72, 375] width 81 height 13
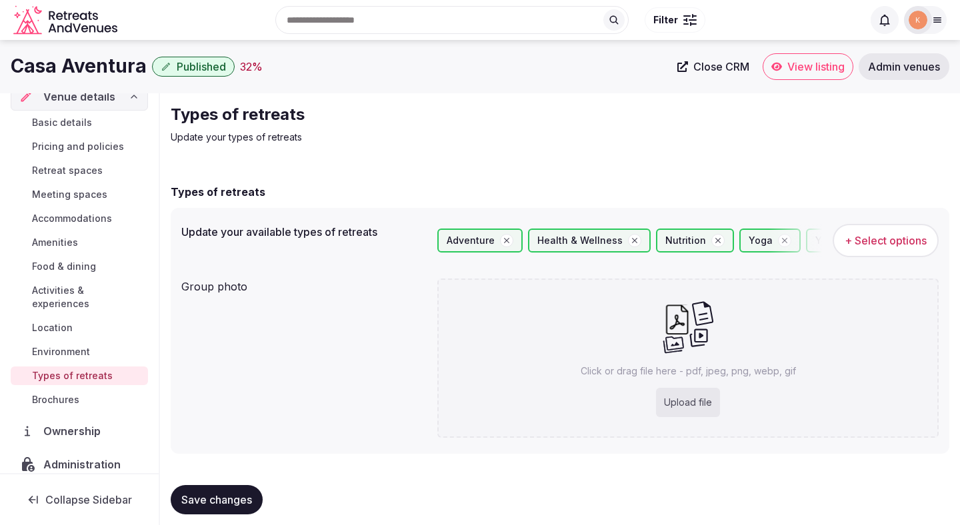
click at [699, 407] on div "Upload file" at bounding box center [688, 402] width 64 height 29
type input "**********"
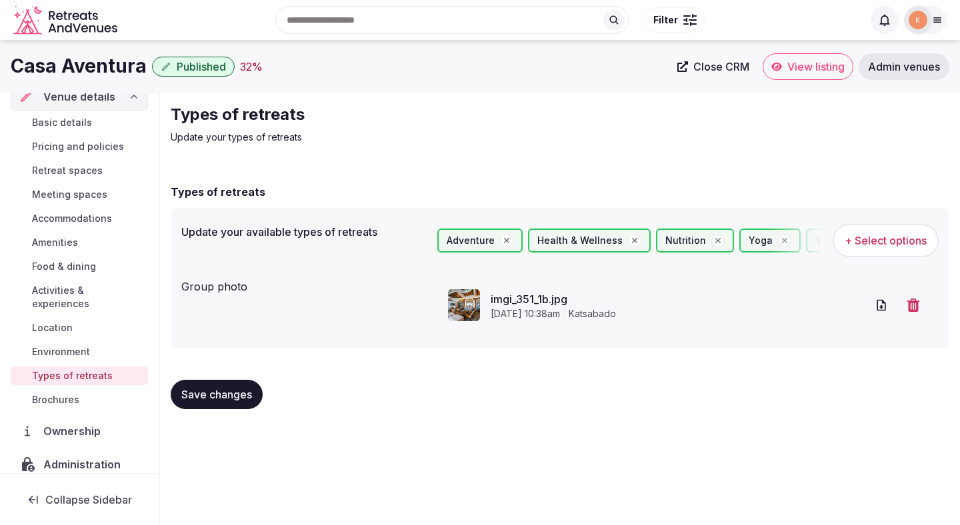
click at [223, 398] on span "Save changes" at bounding box center [216, 394] width 71 height 13
click at [69, 123] on span "Basic details" at bounding box center [62, 122] width 60 height 13
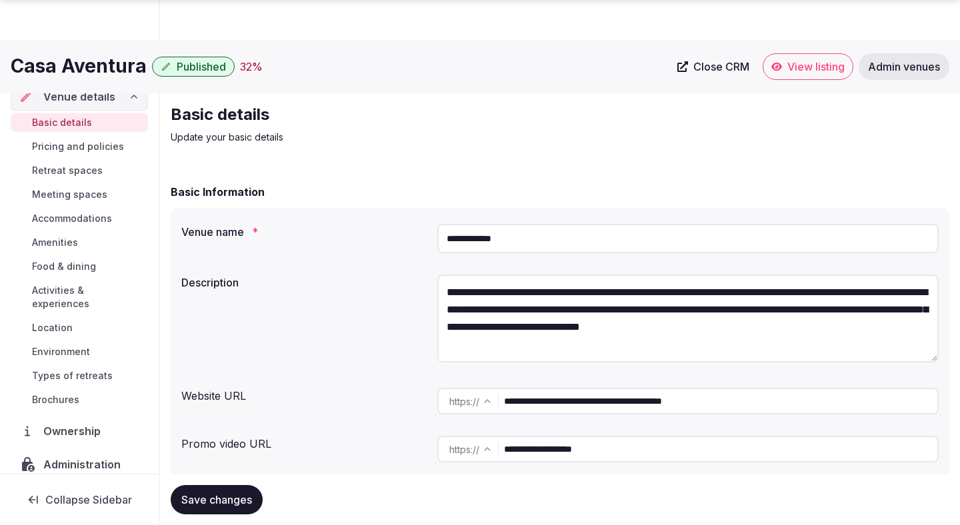
scroll to position [1545, 0]
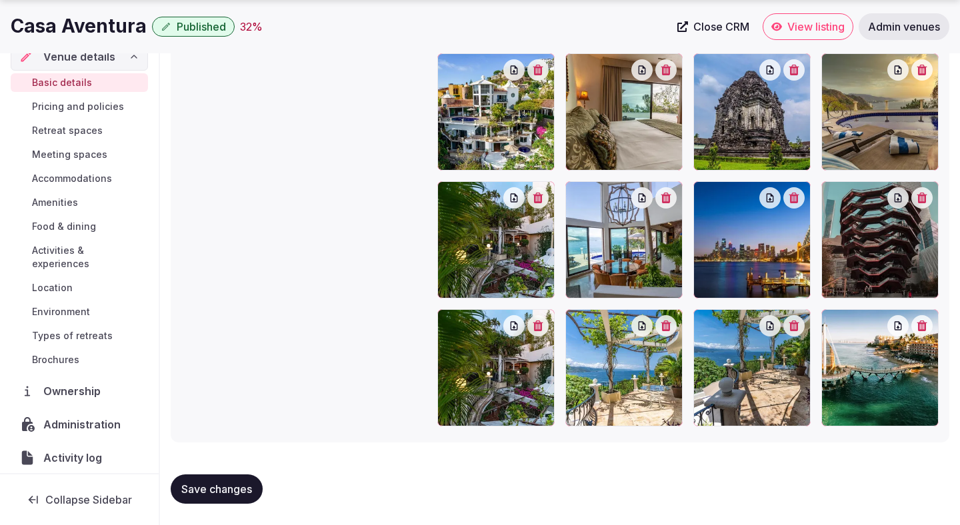
click at [797, 206] on button "button" at bounding box center [793, 197] width 21 height 21
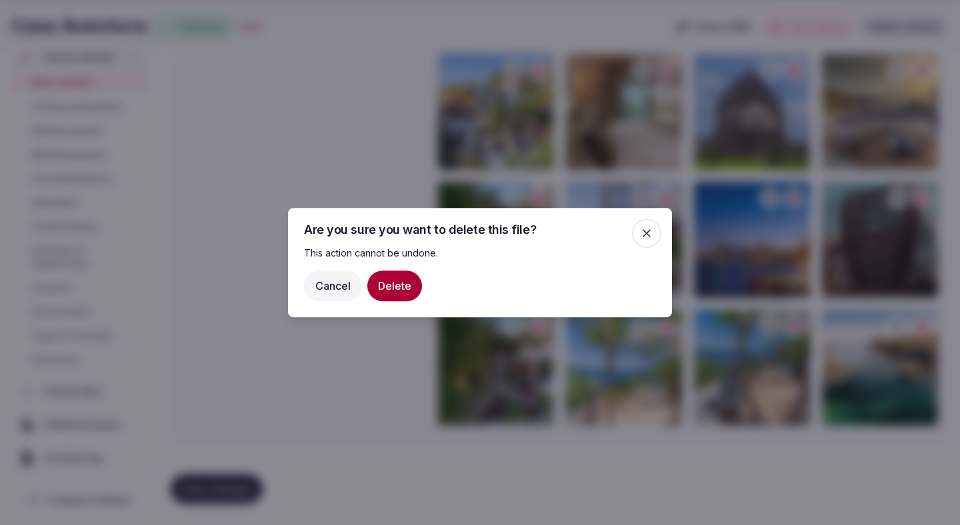
click at [372, 298] on div "Cancel Delete" at bounding box center [480, 286] width 352 height 31
click at [399, 289] on button "Delete" at bounding box center [394, 286] width 55 height 31
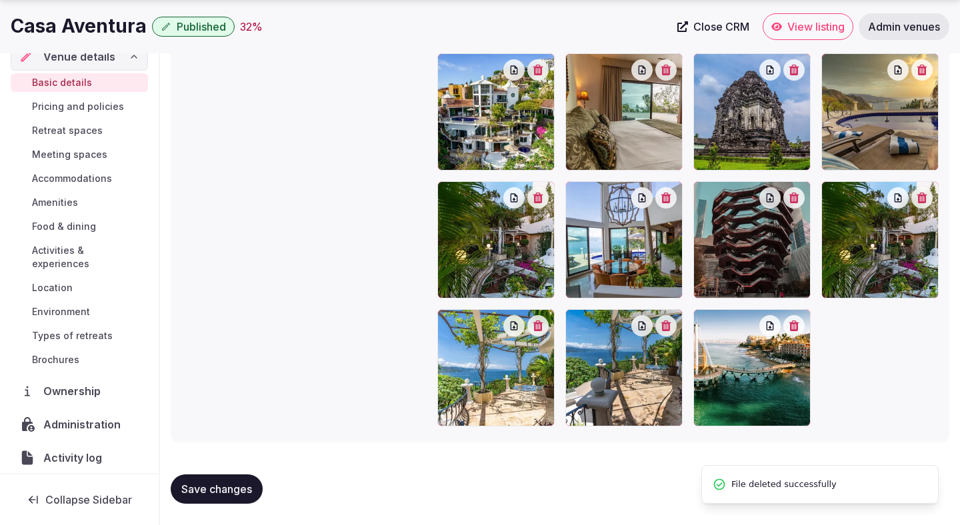
click at [796, 335] on div at bounding box center [751, 367] width 117 height 117
click at [795, 331] on button "button" at bounding box center [793, 325] width 21 height 21
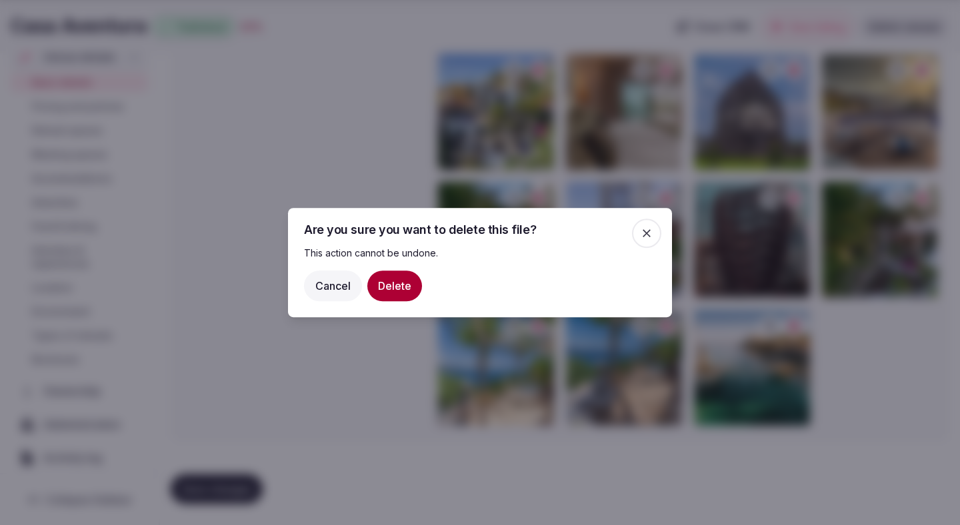
click at [407, 277] on button "Delete" at bounding box center [394, 286] width 55 height 31
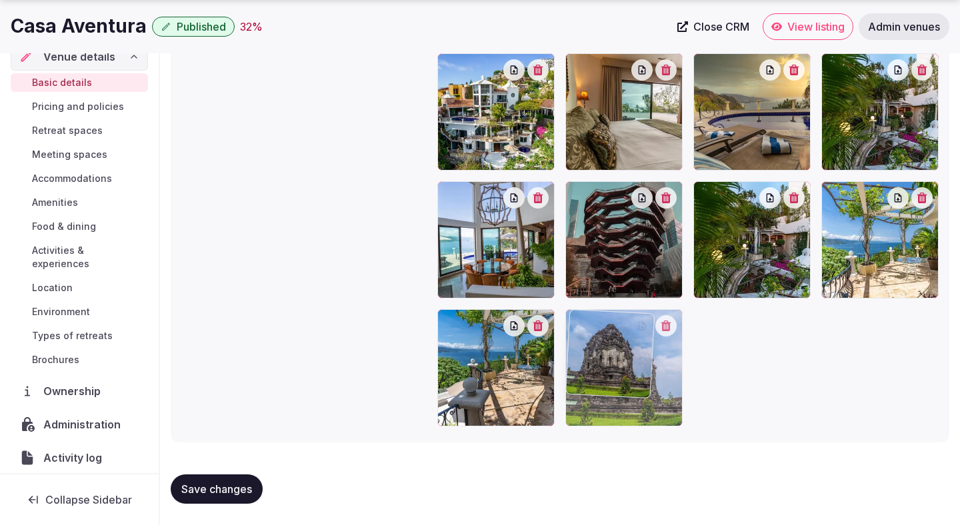
drag, startPoint x: 744, startPoint y: 147, endPoint x: 663, endPoint y: 395, distance: 260.7
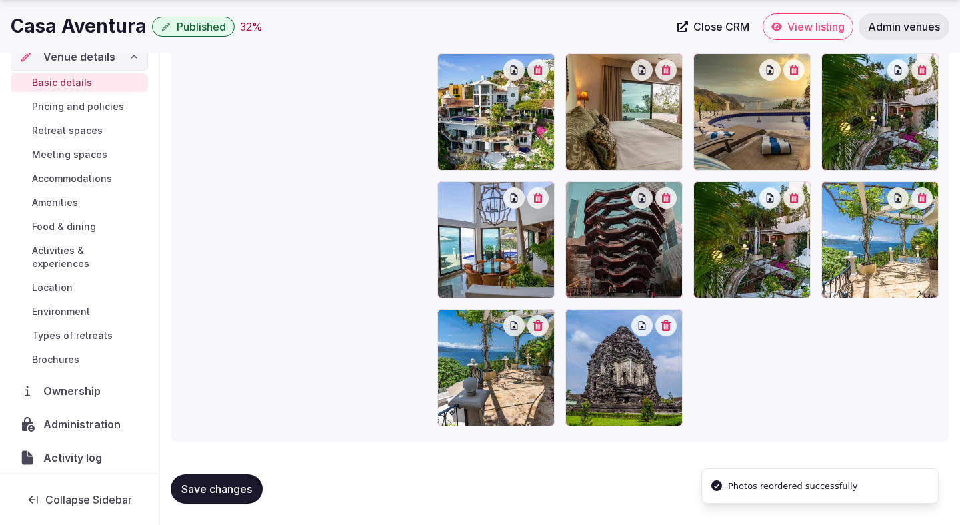
click at [243, 489] on span "Save changes" at bounding box center [216, 489] width 71 height 13
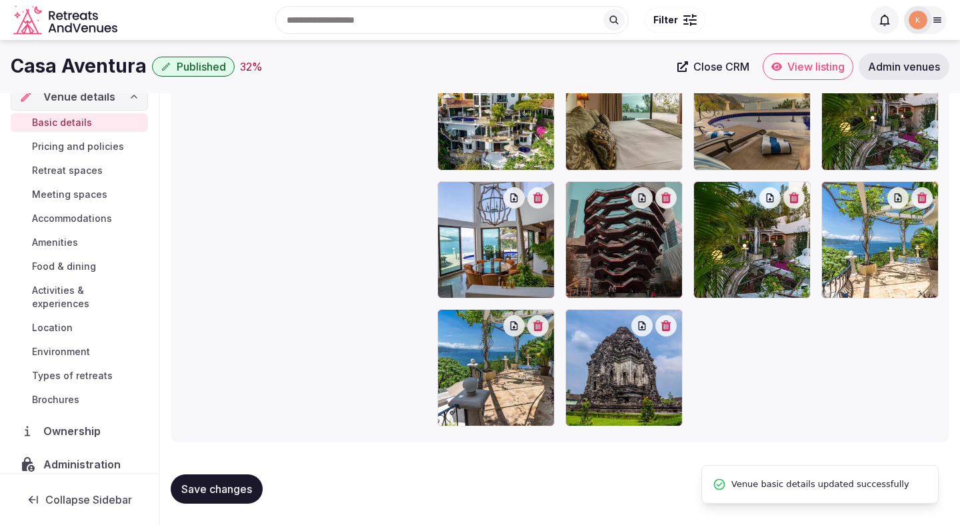
scroll to position [1396, 0]
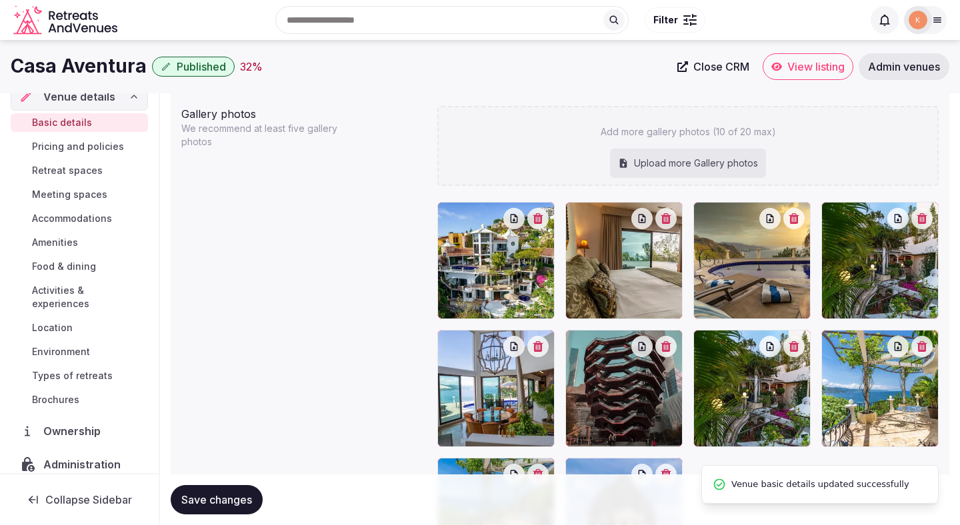
click at [723, 164] on div "Upload more Gallery photos" at bounding box center [688, 163] width 156 height 29
type input "**********"
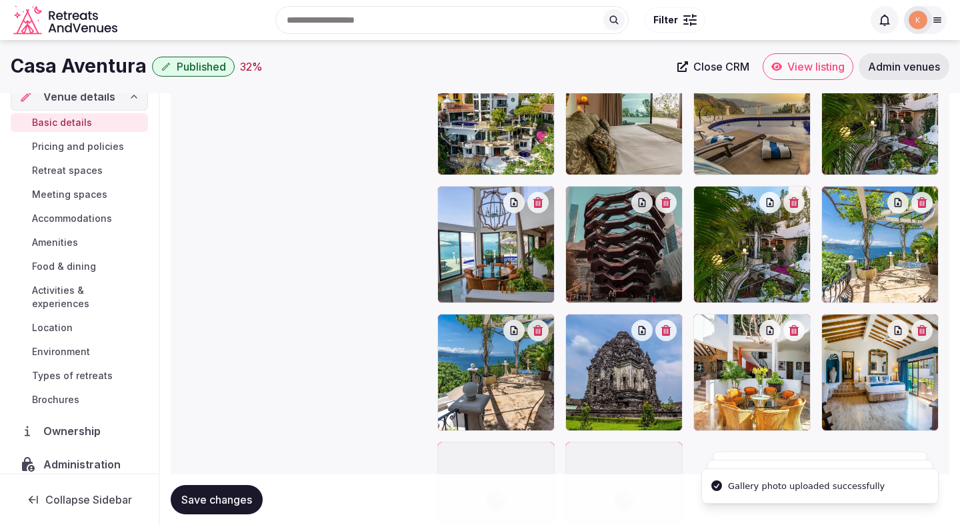
scroll to position [1525, 0]
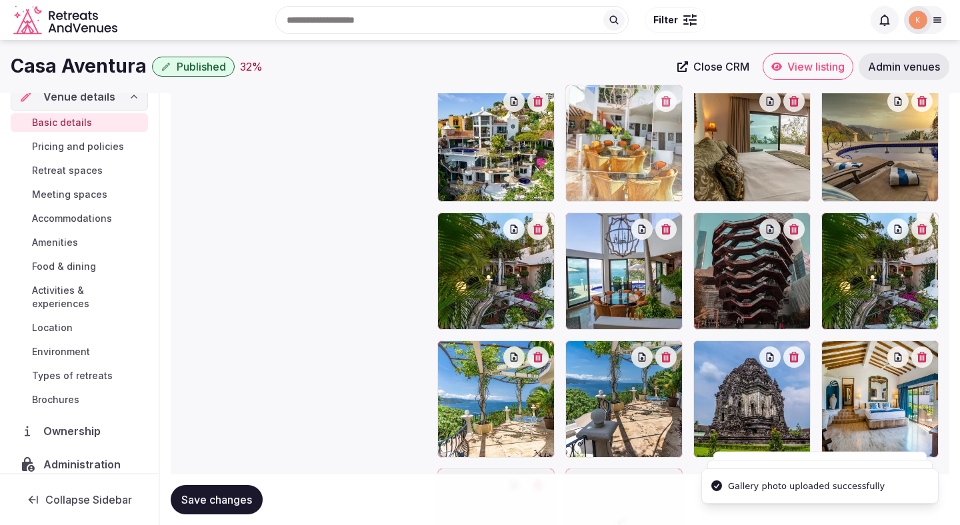
drag, startPoint x: 751, startPoint y: 363, endPoint x: 649, endPoint y: 177, distance: 213.0
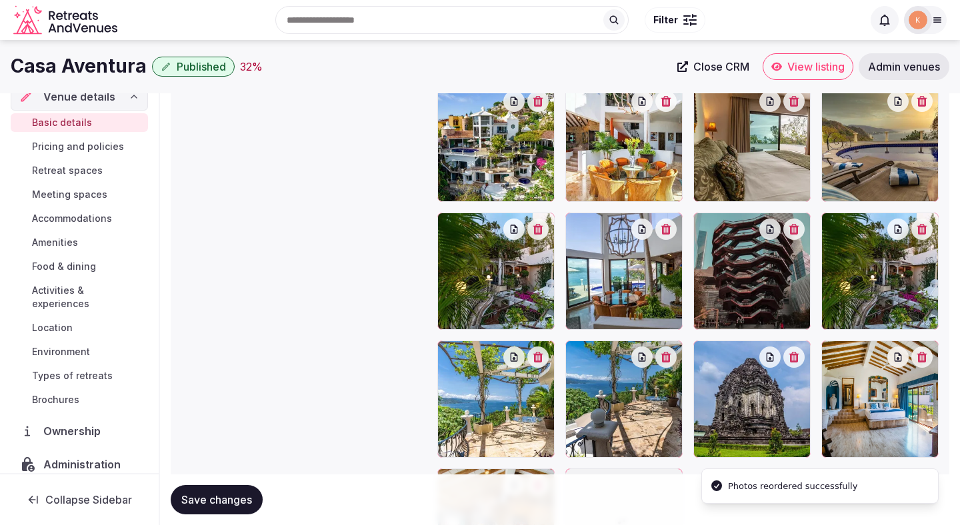
scroll to position [1441, 0]
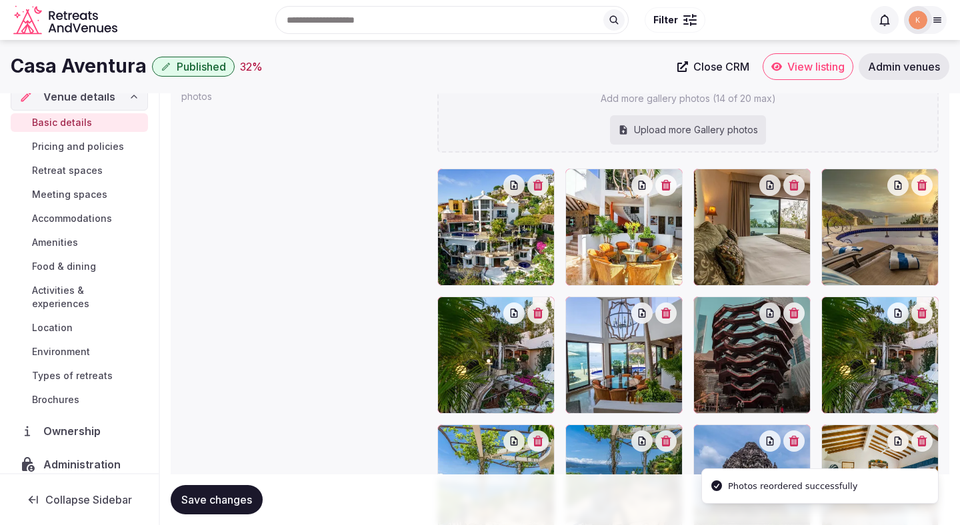
click at [793, 190] on button "button" at bounding box center [793, 185] width 21 height 21
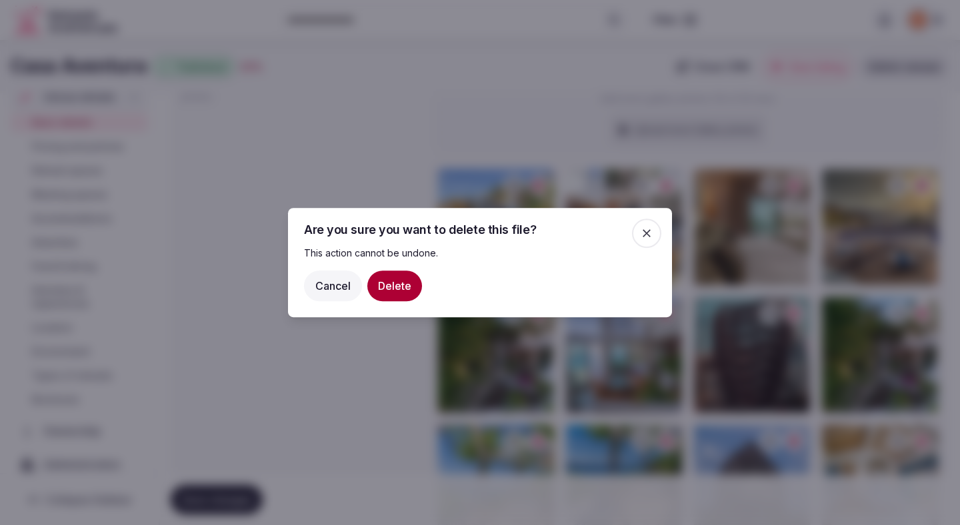
click at [415, 291] on button "Delete" at bounding box center [394, 286] width 55 height 31
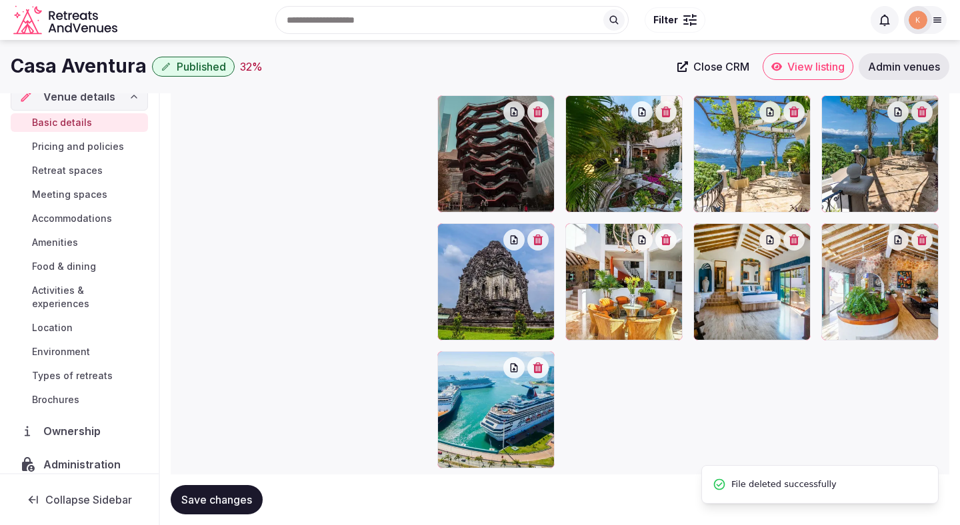
scroll to position [1641, 0]
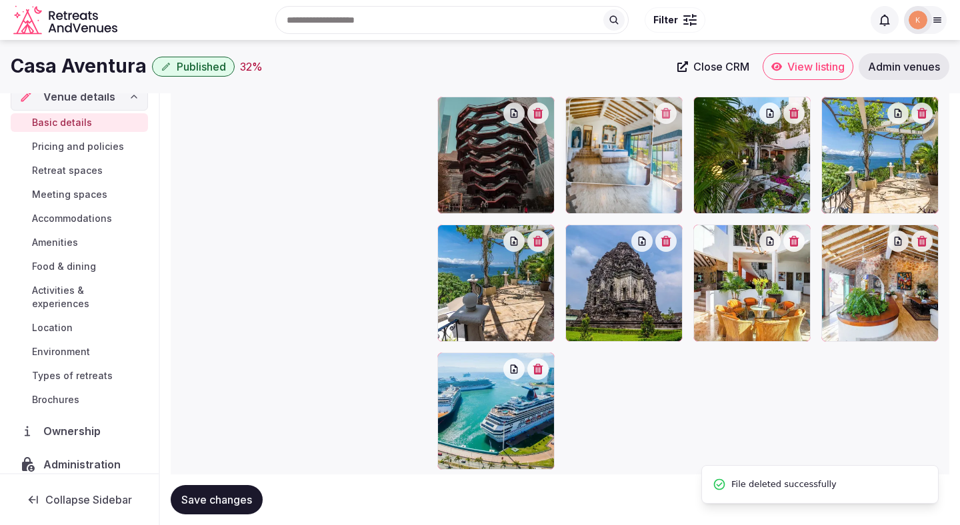
drag, startPoint x: 732, startPoint y: 298, endPoint x: 605, endPoint y: 191, distance: 166.1
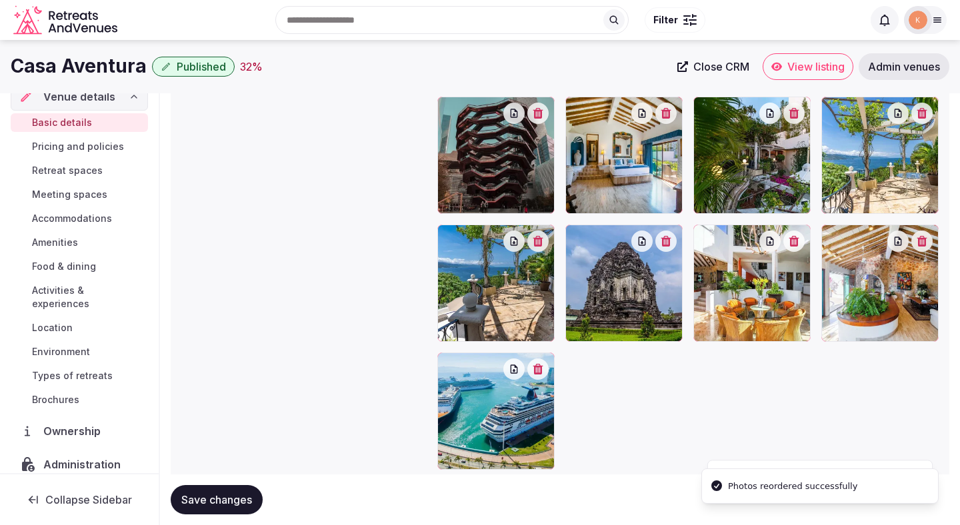
scroll to position [1467, 0]
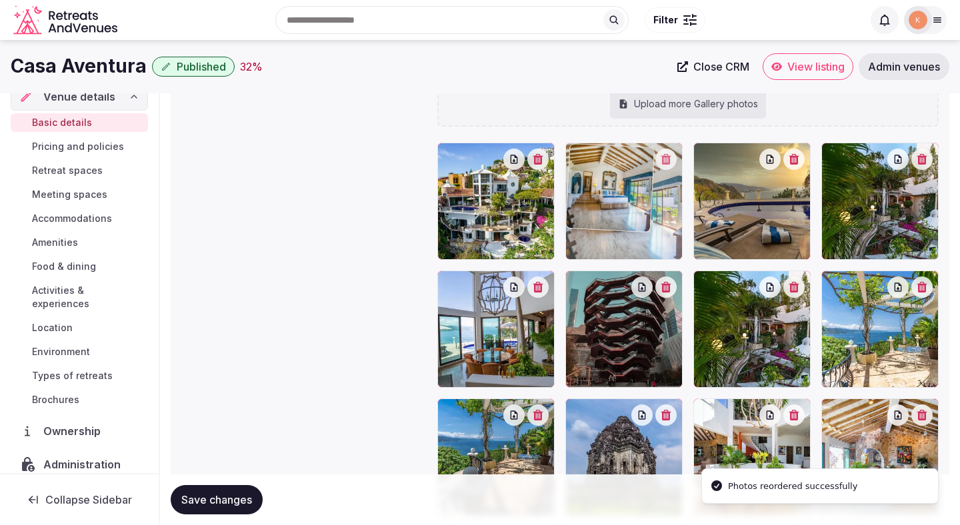
drag, startPoint x: 628, startPoint y: 331, endPoint x: 613, endPoint y: 231, distance: 101.1
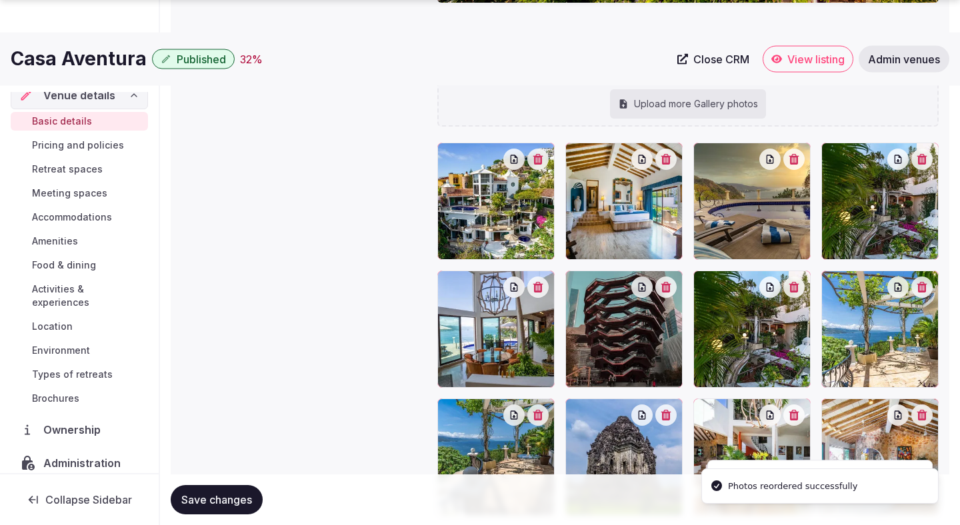
scroll to position [1685, 0]
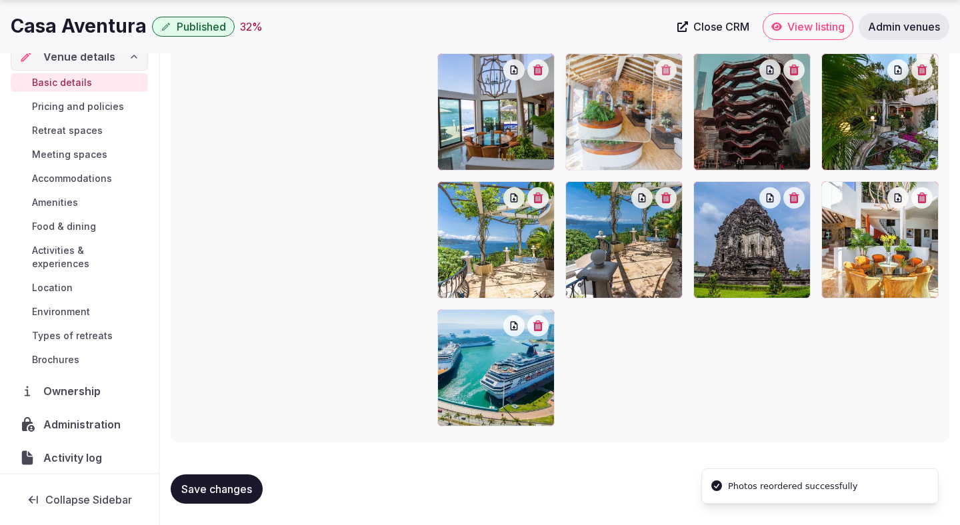
drag, startPoint x: 868, startPoint y: 222, endPoint x: 645, endPoint y: 125, distance: 243.6
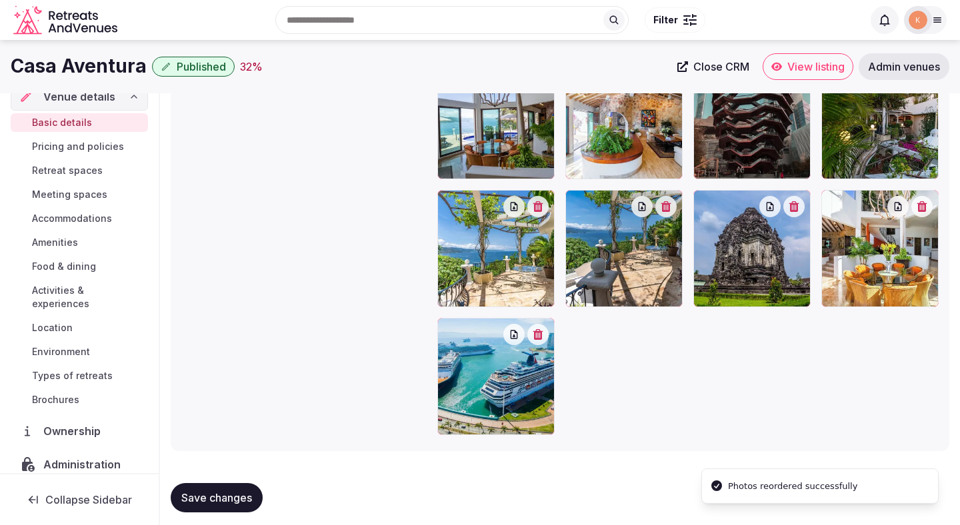
scroll to position [1500, 0]
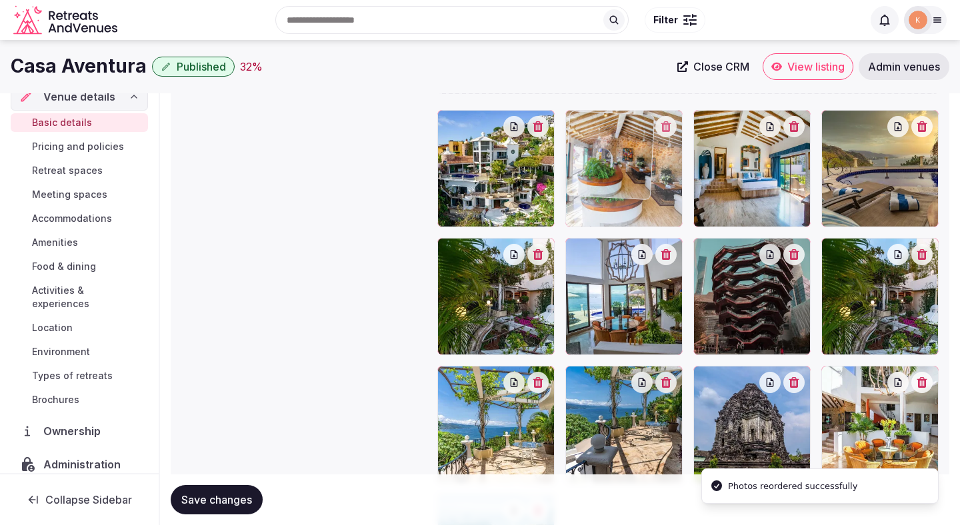
drag, startPoint x: 646, startPoint y: 300, endPoint x: 642, endPoint y: 193, distance: 106.7
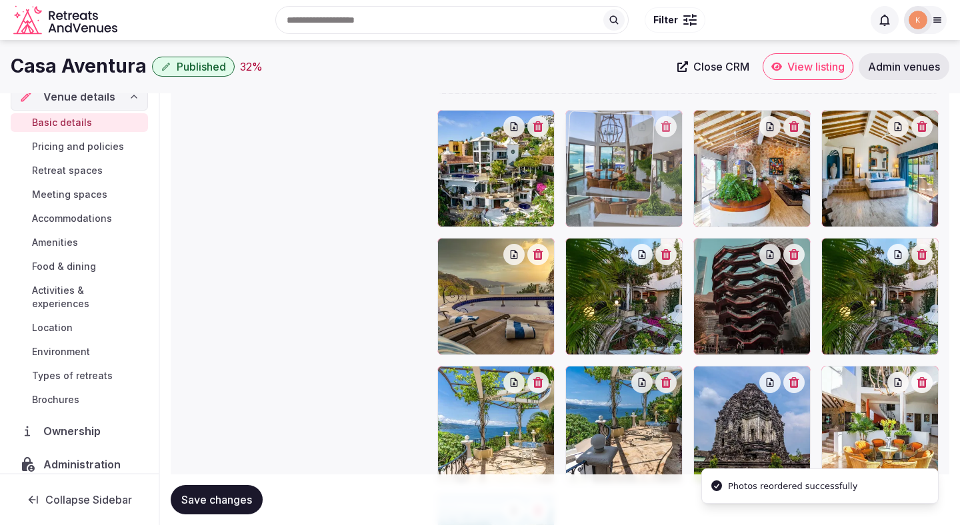
drag, startPoint x: 611, startPoint y: 307, endPoint x: 656, endPoint y: 195, distance: 120.6
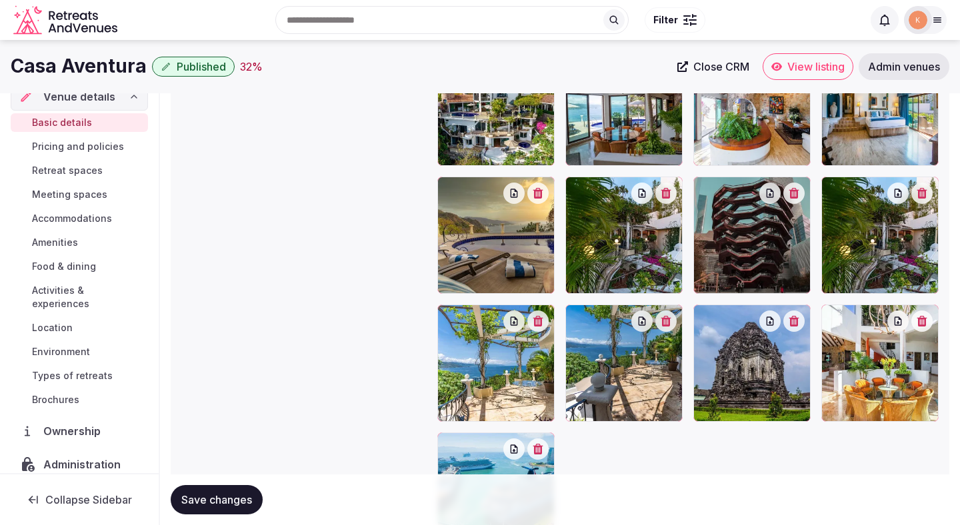
scroll to position [1560, 0]
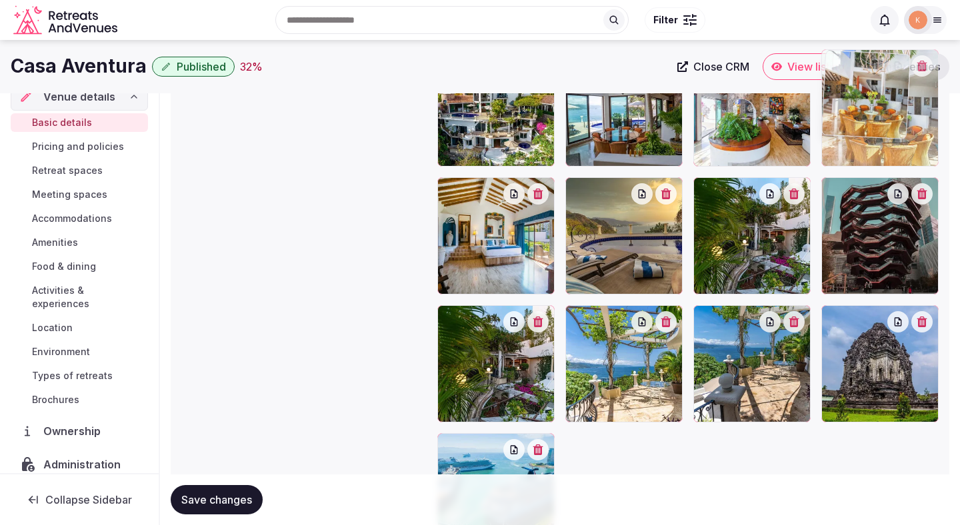
drag, startPoint x: 861, startPoint y: 361, endPoint x: 883, endPoint y: 141, distance: 220.4
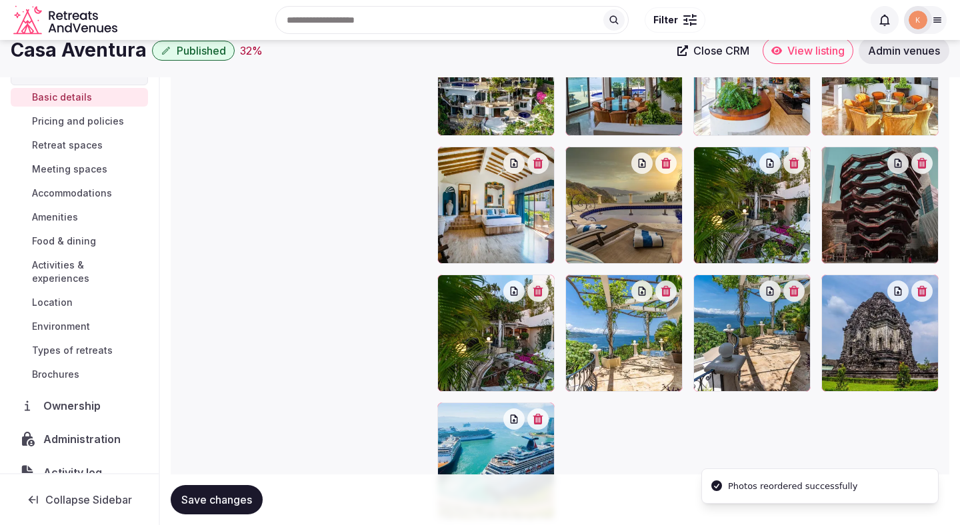
scroll to position [1582, 0]
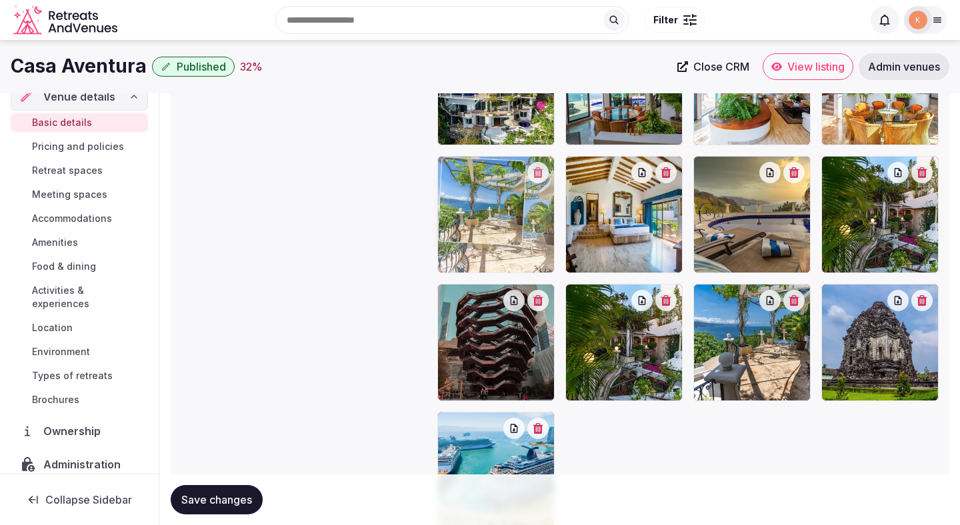
drag, startPoint x: 661, startPoint y: 340, endPoint x: 542, endPoint y: 240, distance: 155.7
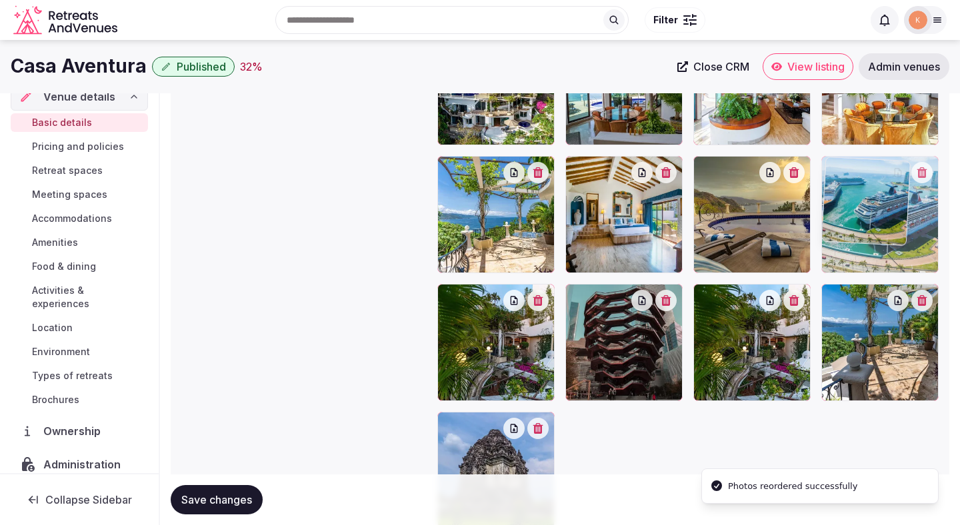
drag, startPoint x: 529, startPoint y: 455, endPoint x: 875, endPoint y: 247, distance: 402.7
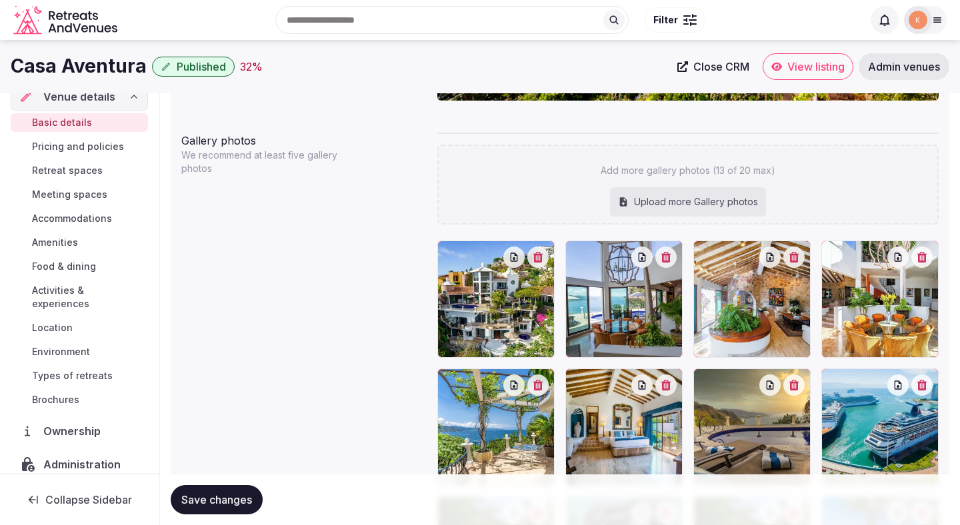
scroll to position [1334, 0]
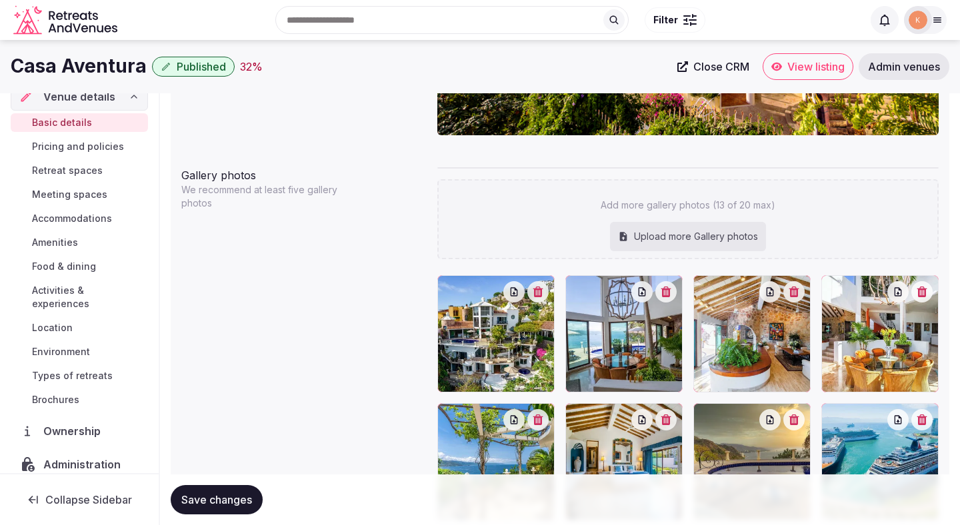
click at [639, 234] on div "Upload more Gallery photos" at bounding box center [688, 236] width 156 height 29
type input "**********"
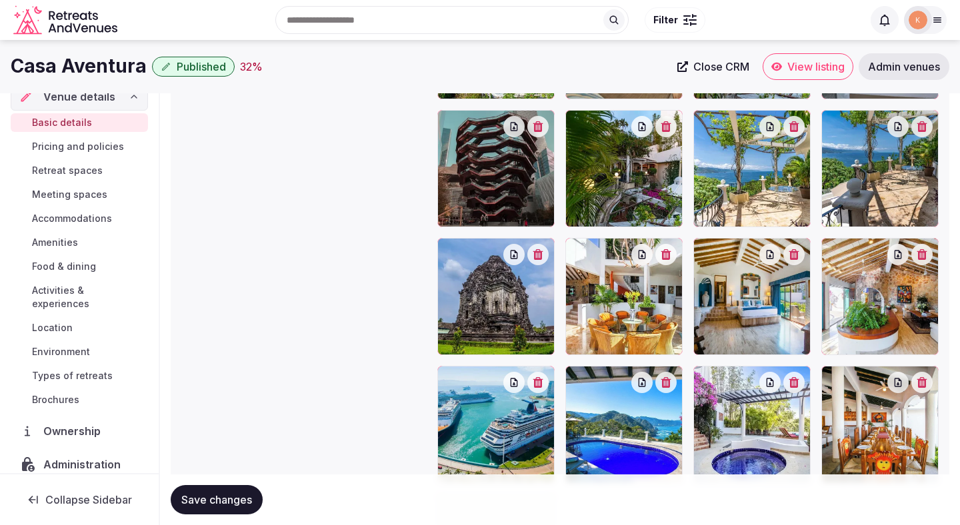
scroll to position [1653, 0]
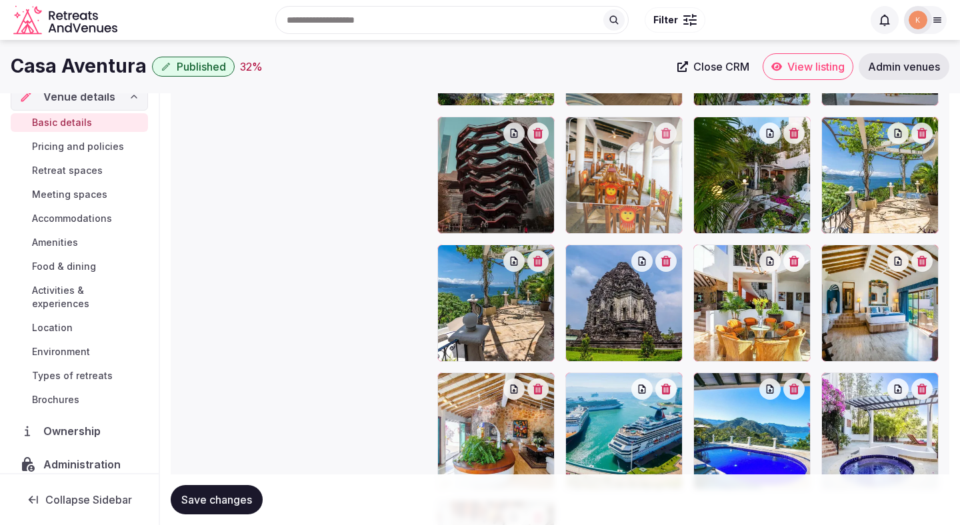
drag, startPoint x: 866, startPoint y: 414, endPoint x: 622, endPoint y: 211, distance: 317.1
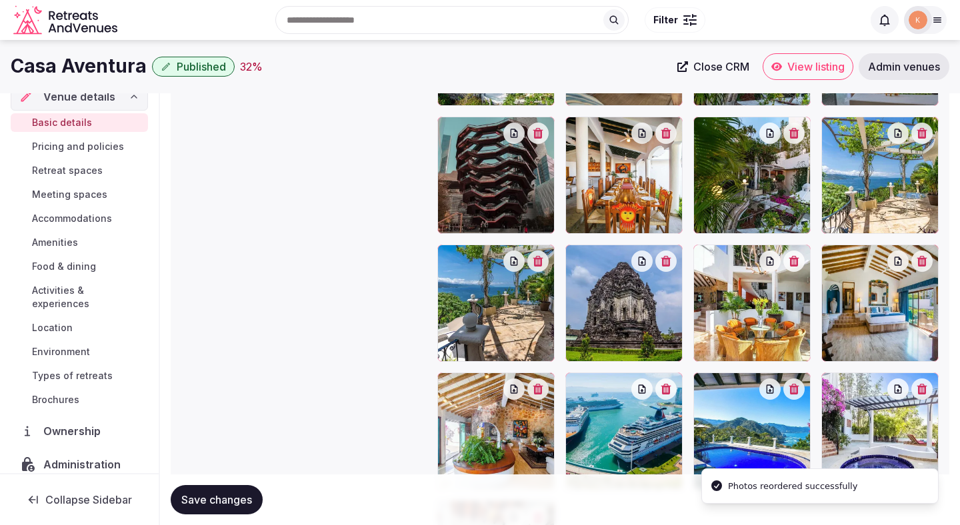
scroll to position [1517, 0]
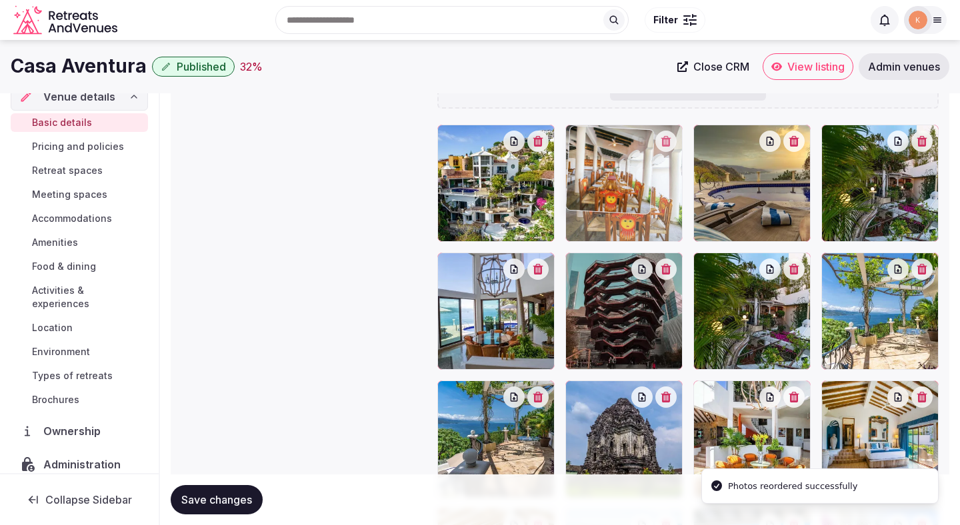
drag, startPoint x: 630, startPoint y: 305, endPoint x: 622, endPoint y: 224, distance: 81.7
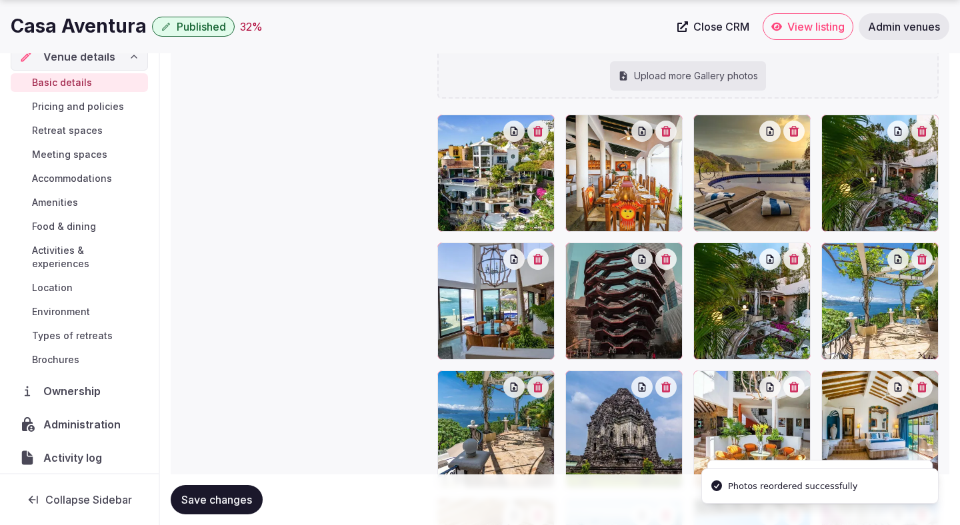
scroll to position [1624, 0]
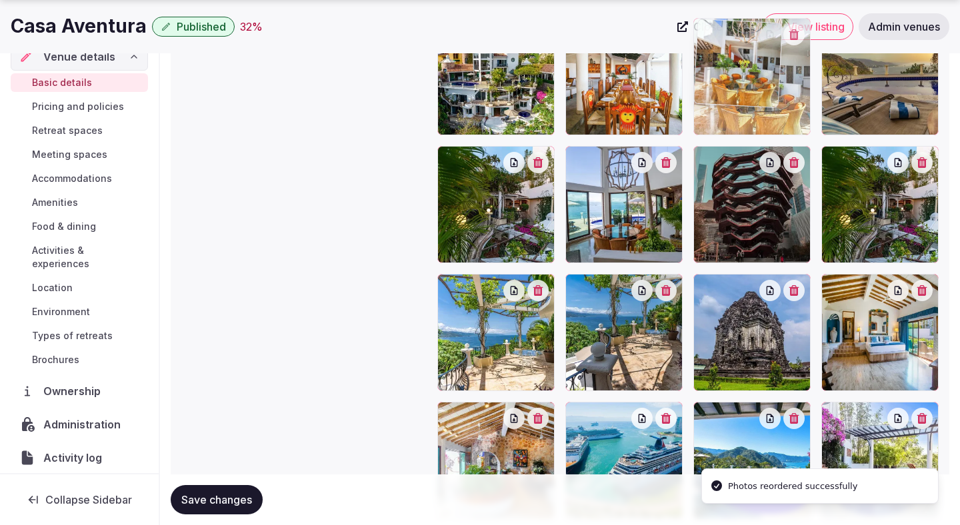
drag, startPoint x: 767, startPoint y: 357, endPoint x: 745, endPoint y: 167, distance: 191.2
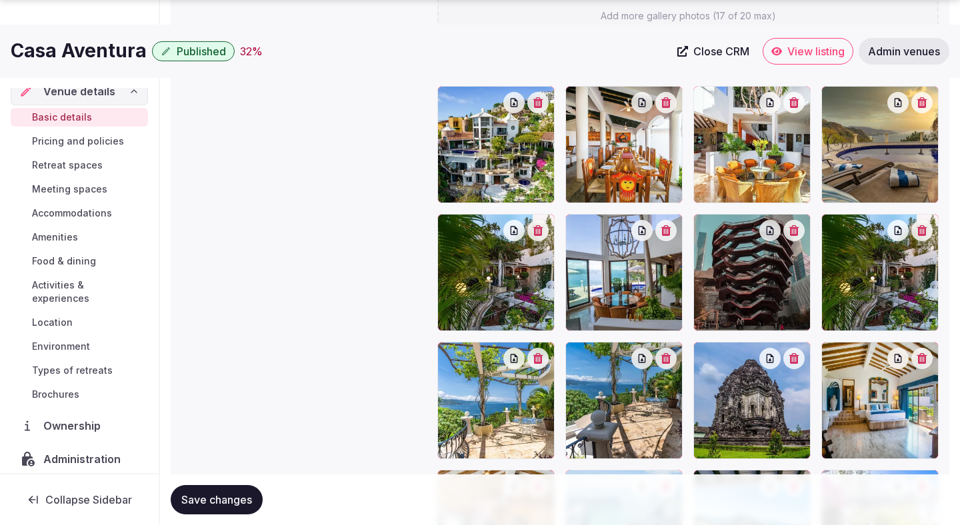
scroll to position [1564, 0]
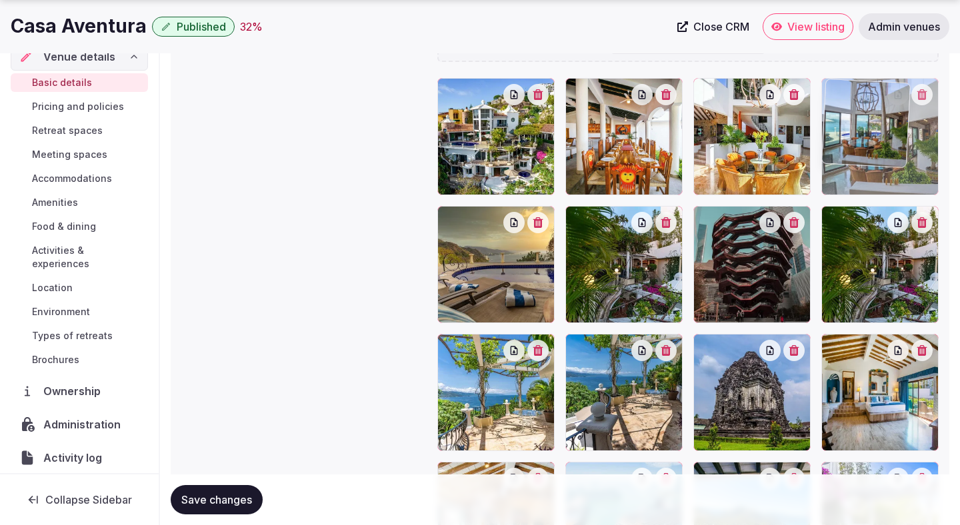
drag, startPoint x: 626, startPoint y: 265, endPoint x: 861, endPoint y: 149, distance: 262.0
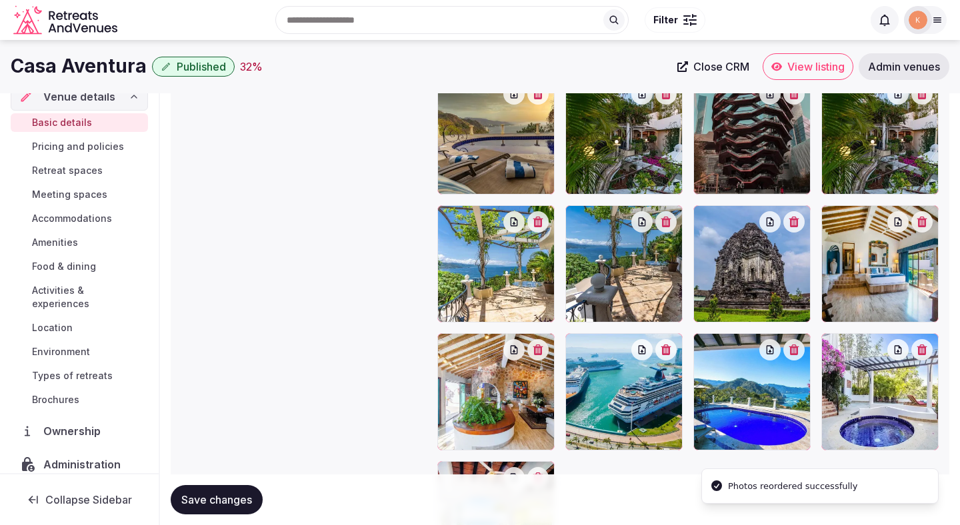
scroll to position [1687, 0]
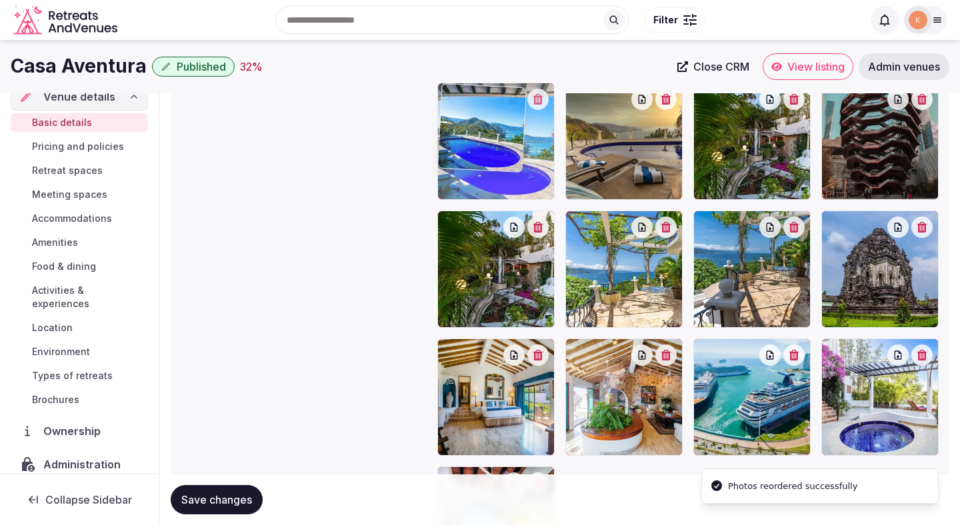
drag, startPoint x: 779, startPoint y: 390, endPoint x: 537, endPoint y: 165, distance: 330.6
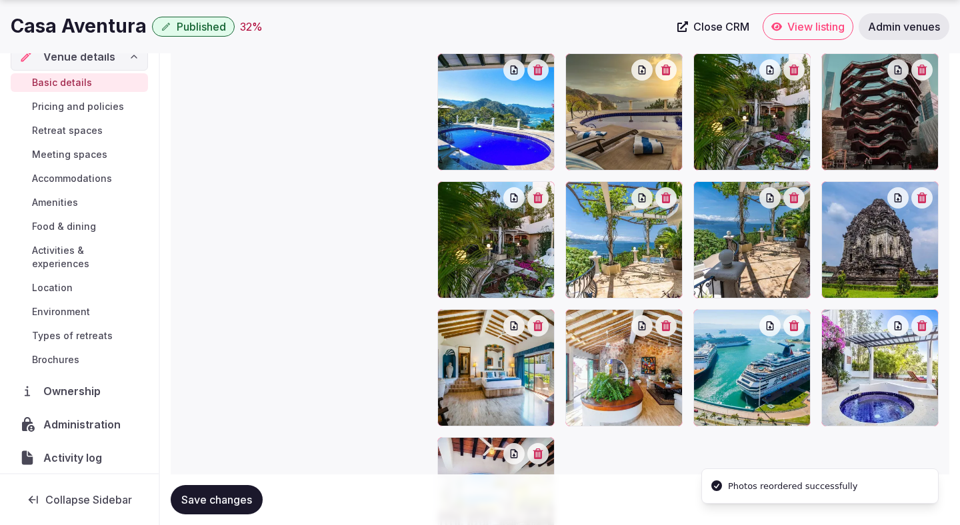
scroll to position [1730, 0]
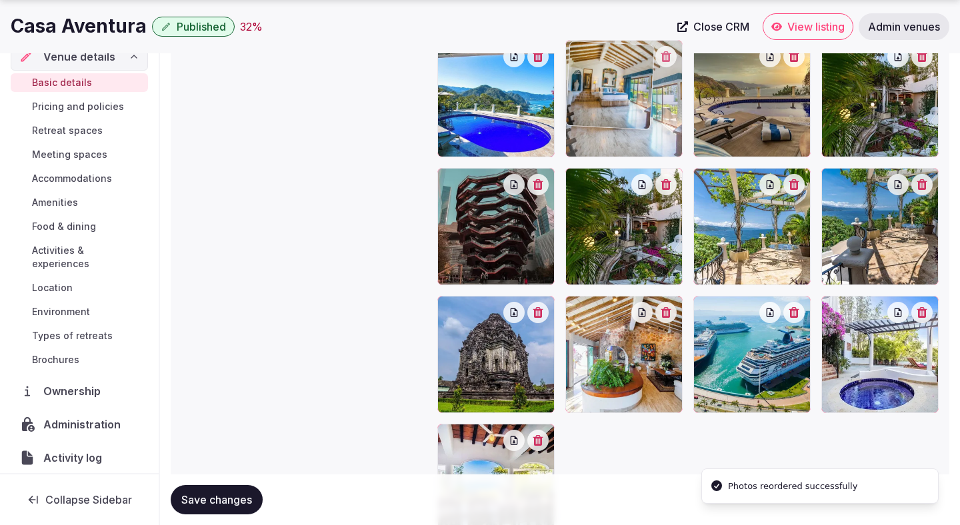
drag, startPoint x: 489, startPoint y: 407, endPoint x: 603, endPoint y: 190, distance: 245.1
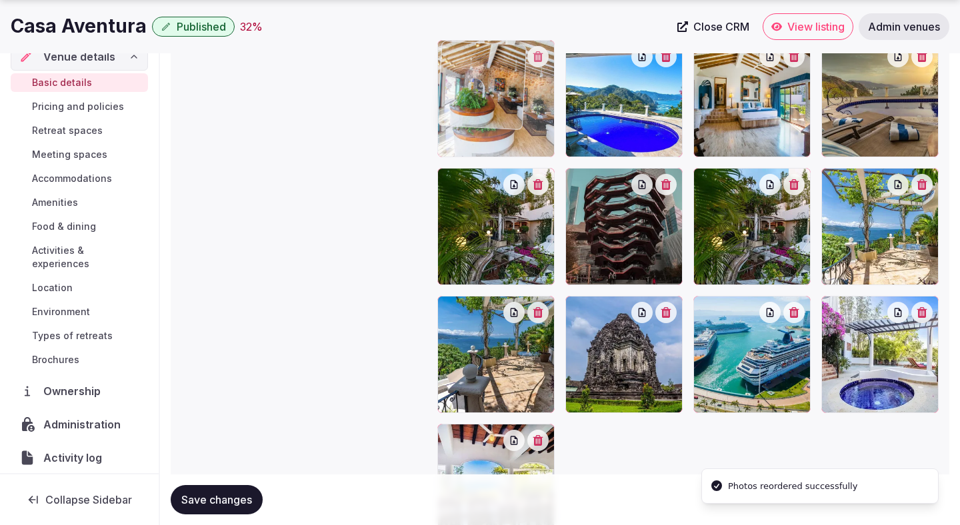
drag, startPoint x: 613, startPoint y: 354, endPoint x: 522, endPoint y: 117, distance: 253.6
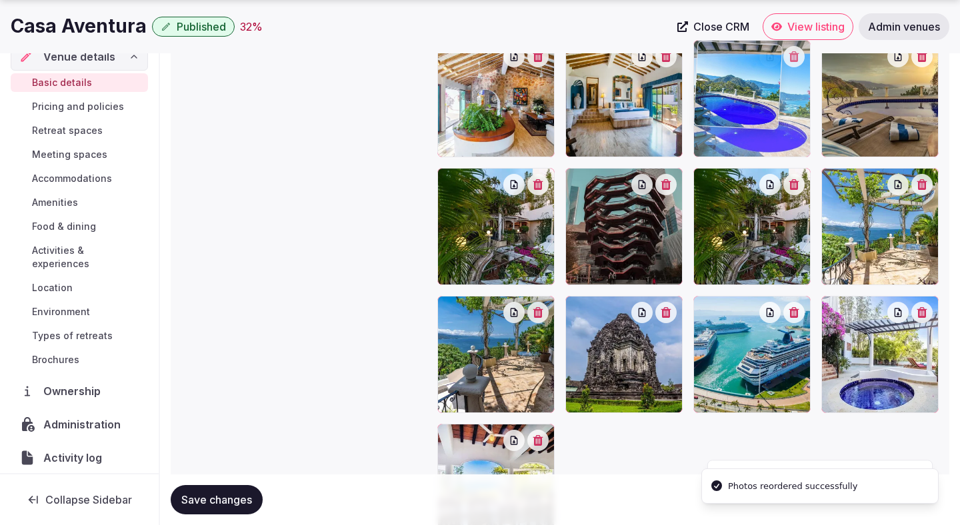
drag, startPoint x: 583, startPoint y: 123, endPoint x: 721, endPoint y: 132, distance: 138.2
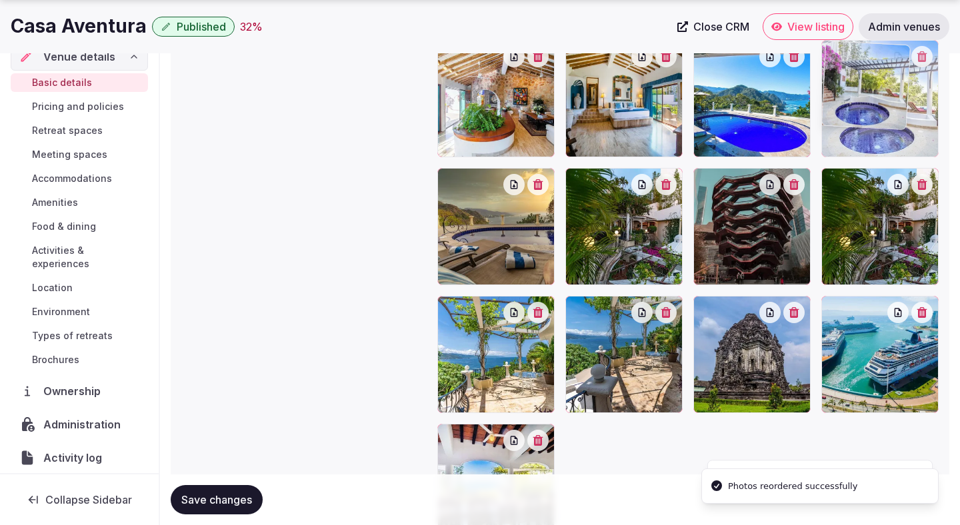
drag, startPoint x: 866, startPoint y: 327, endPoint x: 867, endPoint y: 137, distance: 190.0
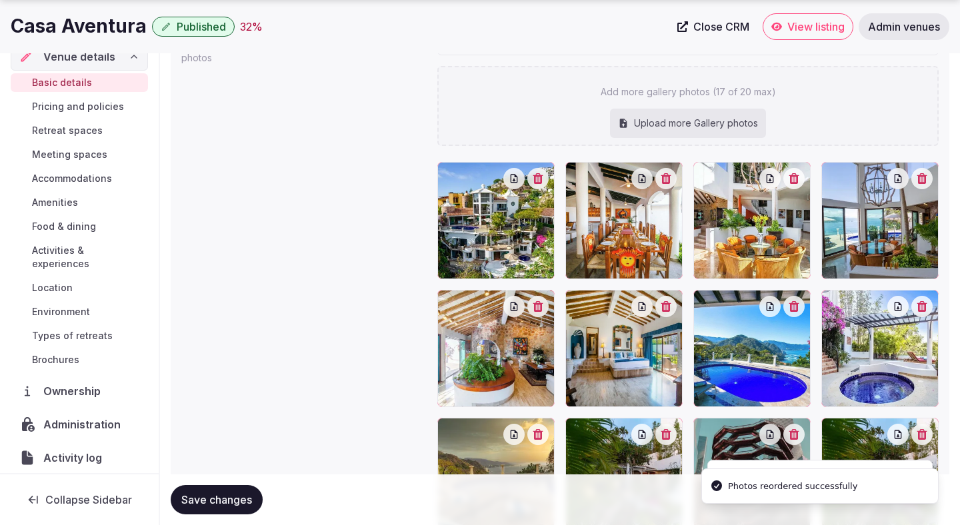
scroll to position [1528, 0]
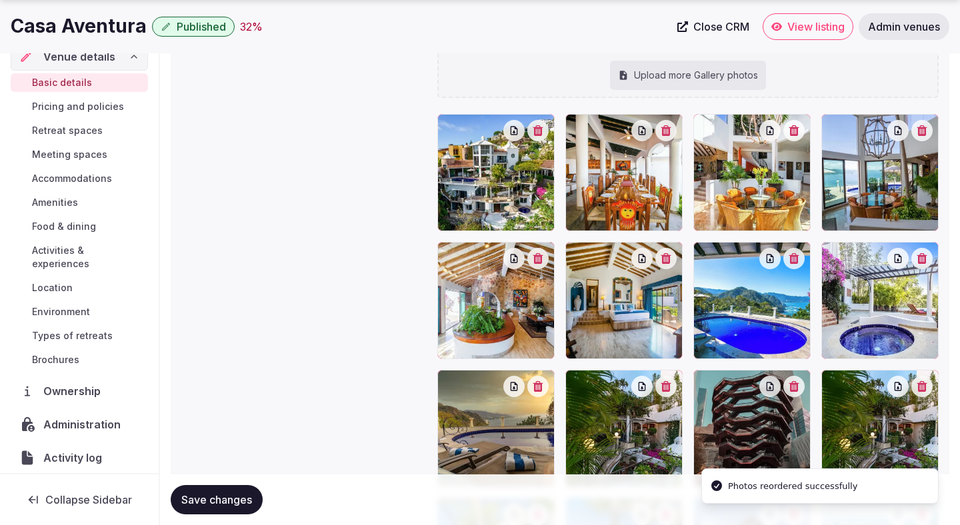
click at [235, 503] on span "Save changes" at bounding box center [216, 499] width 71 height 13
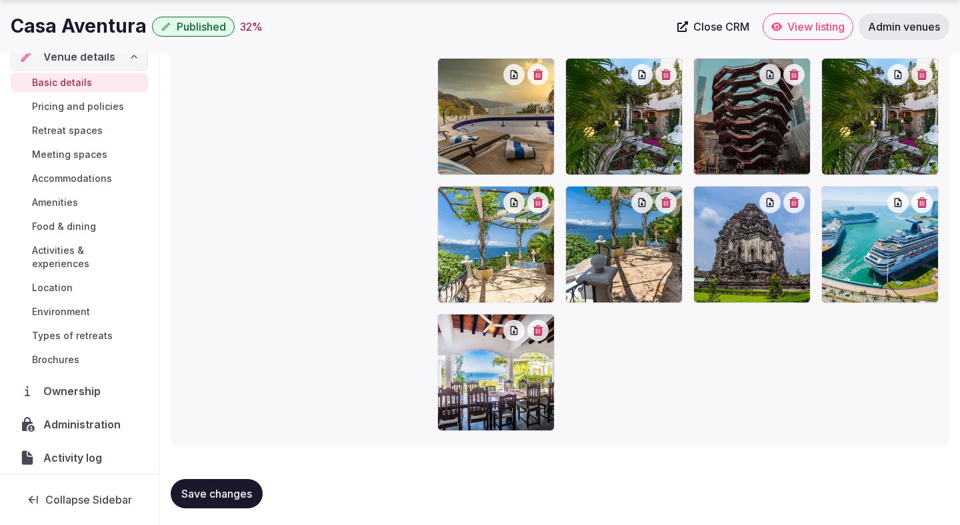
scroll to position [1845, 0]
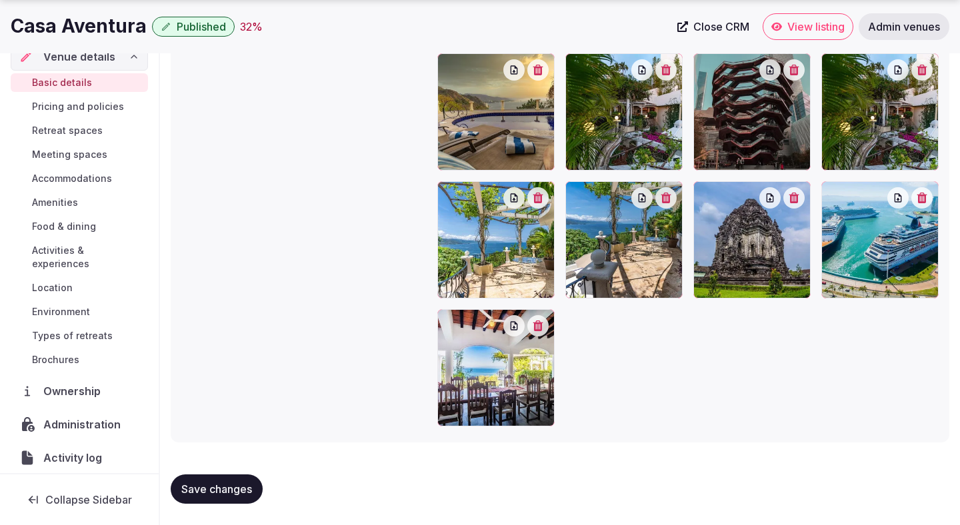
click at [233, 487] on span "Save changes" at bounding box center [216, 489] width 71 height 13
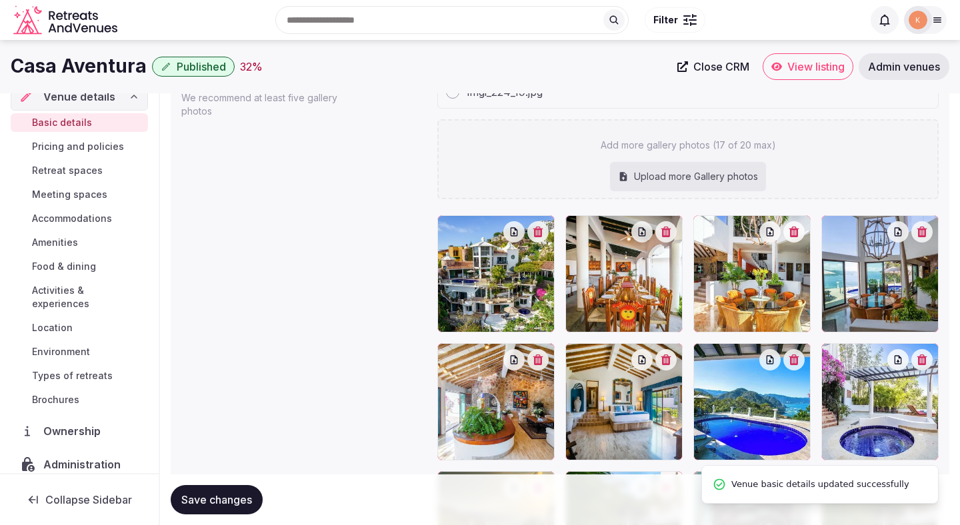
scroll to position [1414, 0]
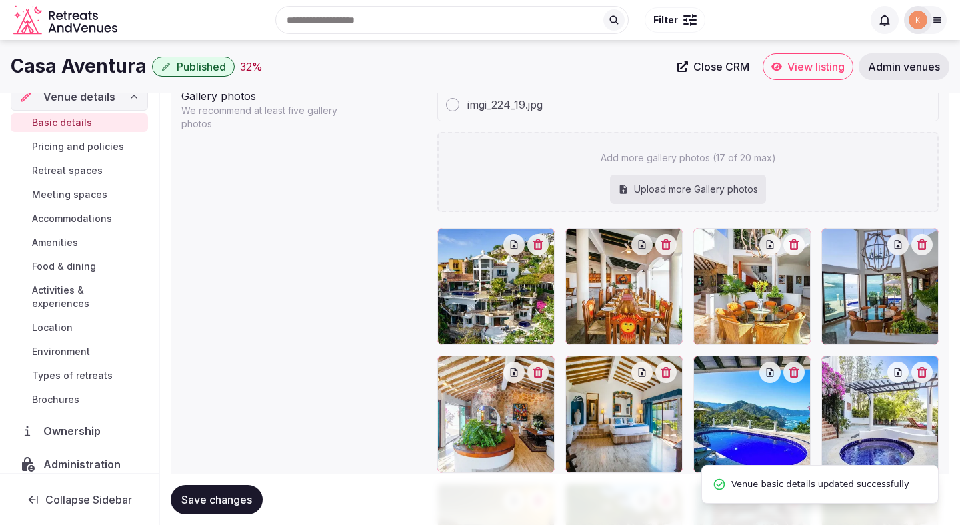
click at [70, 369] on span "Types of retreats" at bounding box center [72, 375] width 81 height 13
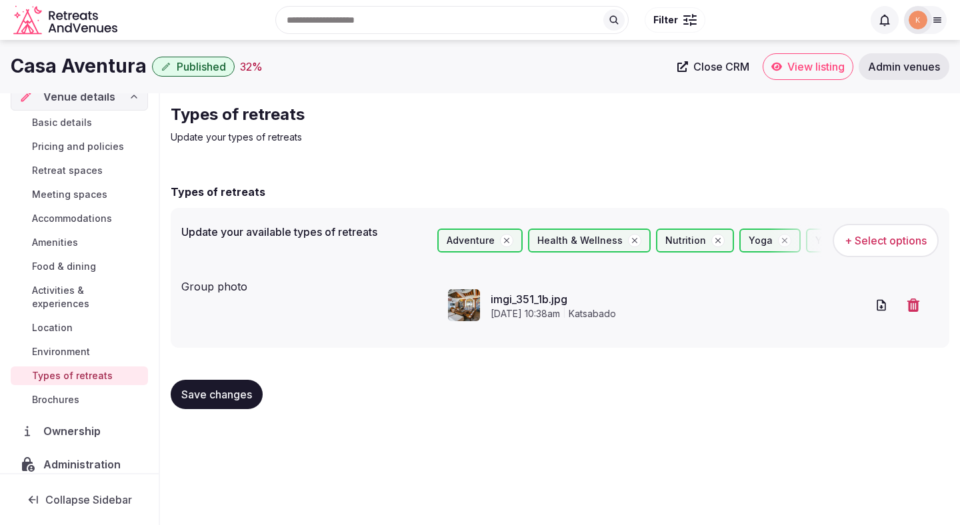
click at [72, 345] on span "Environment" at bounding box center [61, 351] width 58 height 13
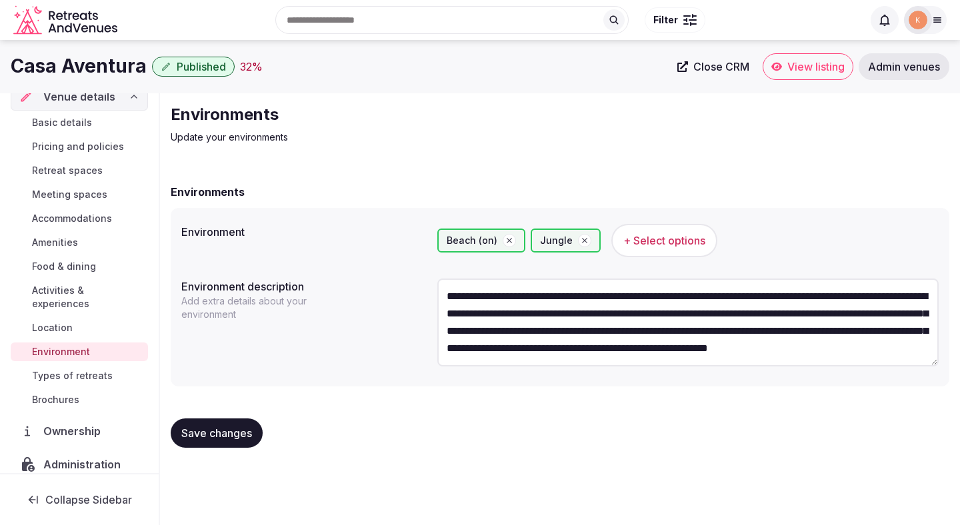
click at [66, 321] on span "Location" at bounding box center [52, 327] width 41 height 13
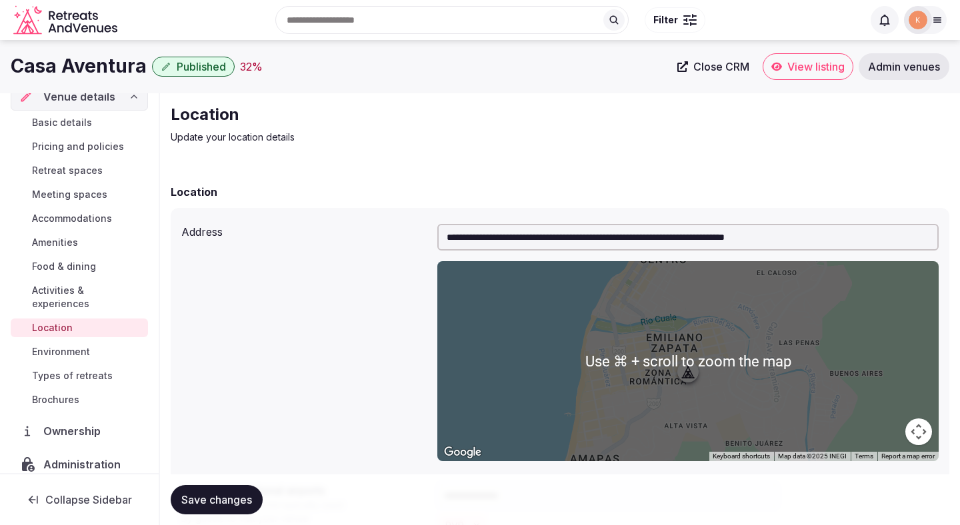
scroll to position [283, 0]
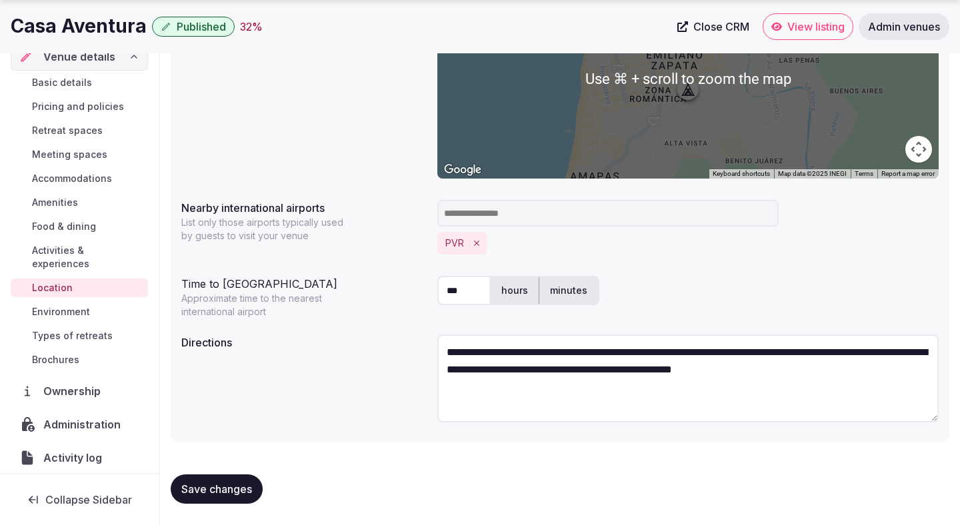
click at [121, 249] on span "Activities & experiences" at bounding box center [87, 257] width 111 height 27
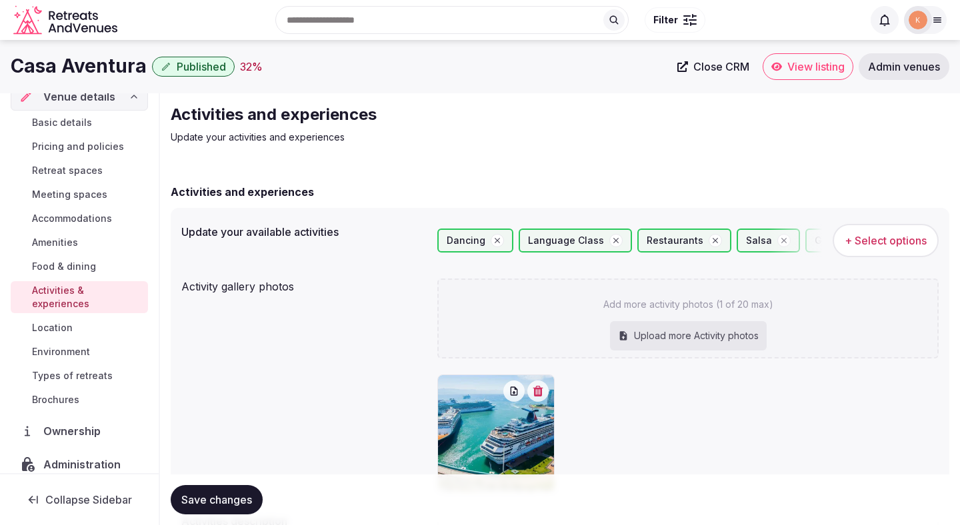
click at [47, 261] on span "Food & dining" at bounding box center [64, 266] width 64 height 13
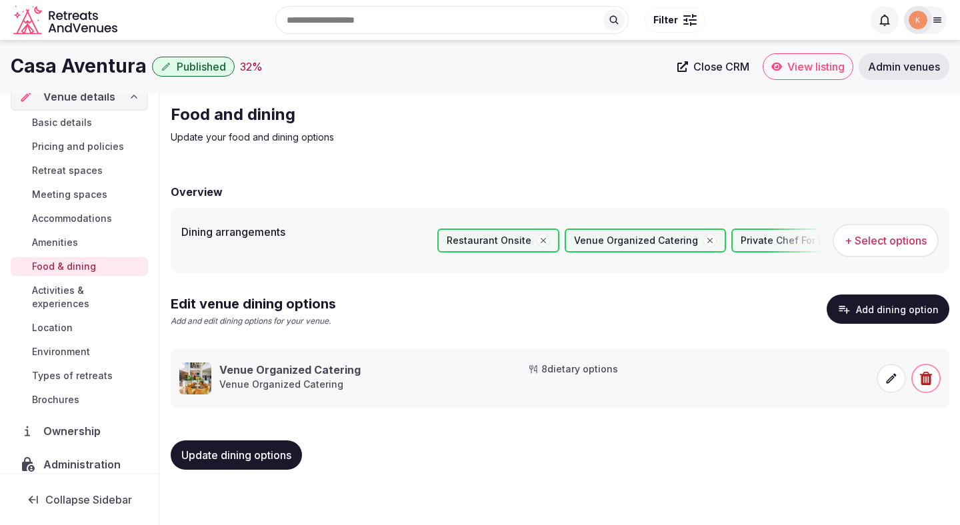
click at [61, 237] on span "Amenities" at bounding box center [55, 242] width 46 height 13
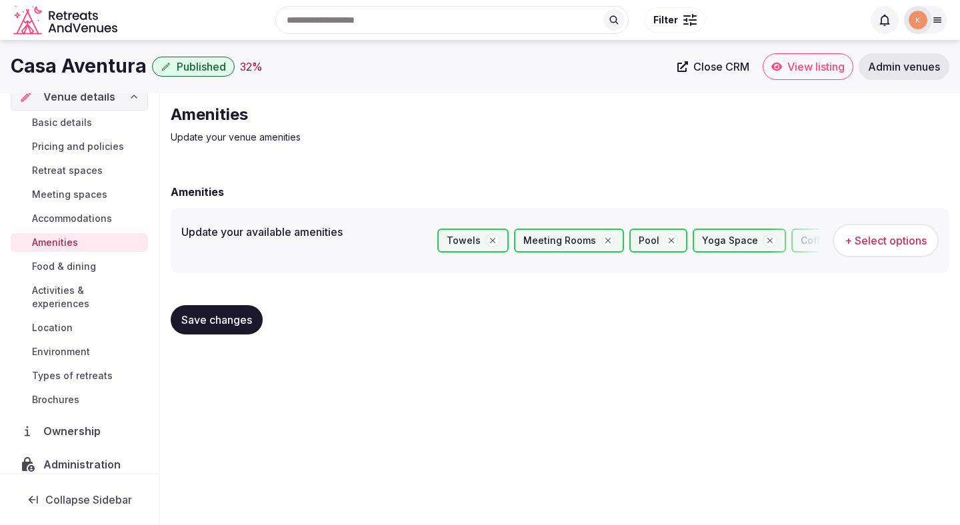
click at [85, 217] on span "Accommodations" at bounding box center [72, 218] width 80 height 13
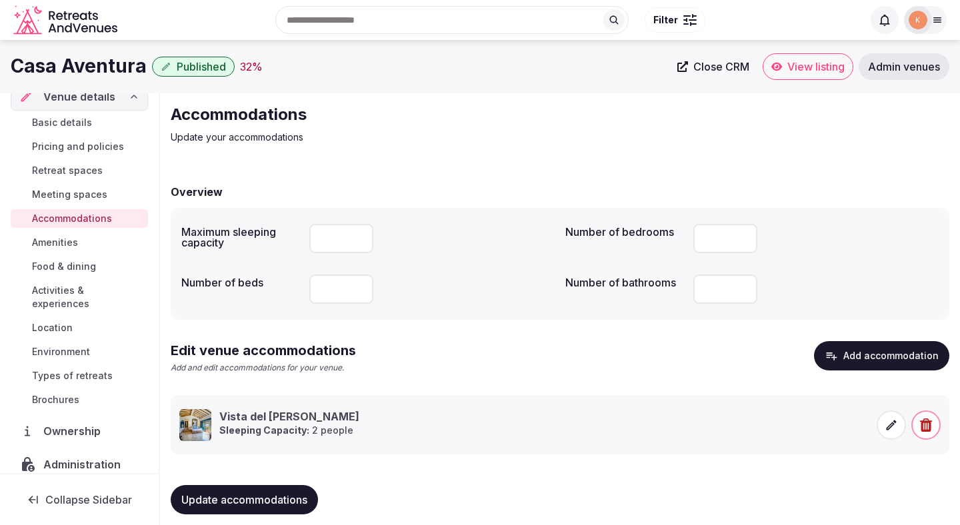
click at [79, 189] on span "Meeting spaces" at bounding box center [69, 194] width 75 height 13
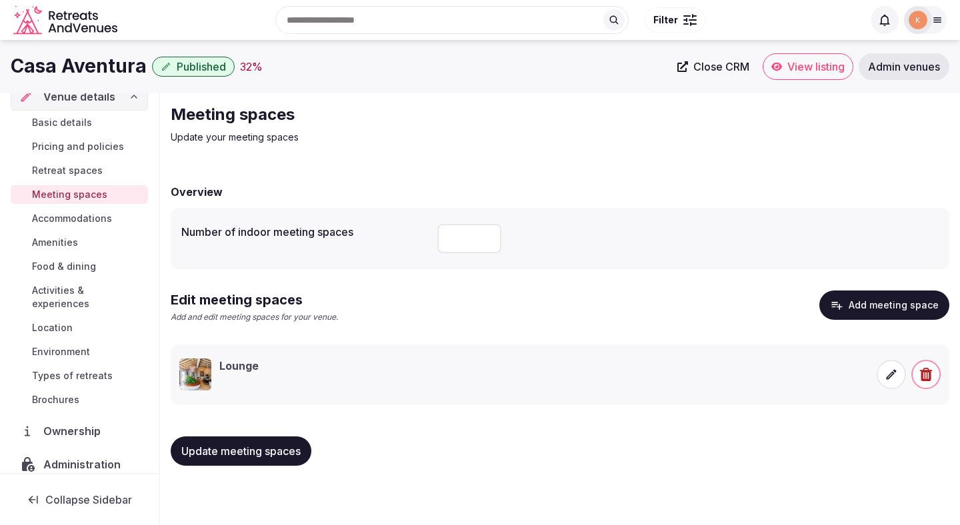
click at [81, 171] on span "Retreat spaces" at bounding box center [67, 170] width 71 height 13
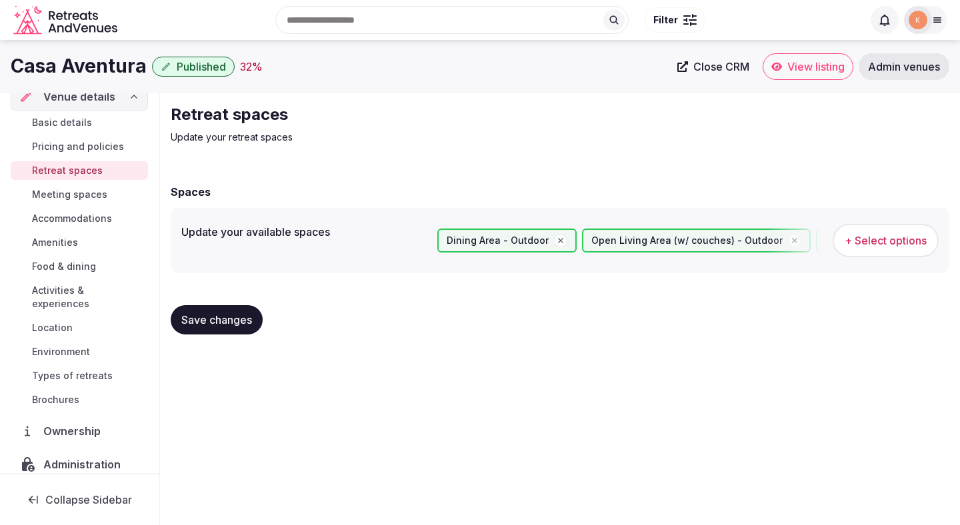
click at [92, 151] on span "Pricing and policies" at bounding box center [78, 146] width 92 height 13
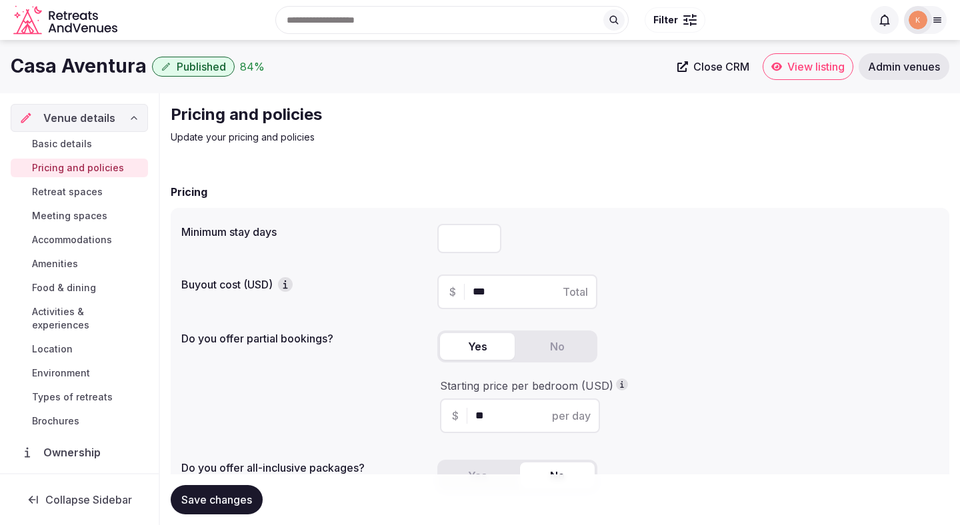
click at [901, 72] on span "Admin venues" at bounding box center [904, 66] width 72 height 13
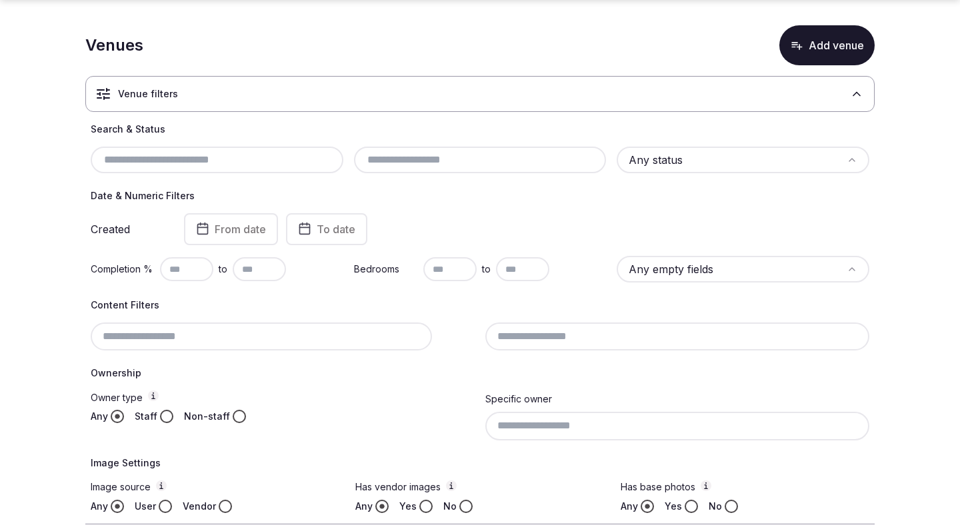
scroll to position [110, 0]
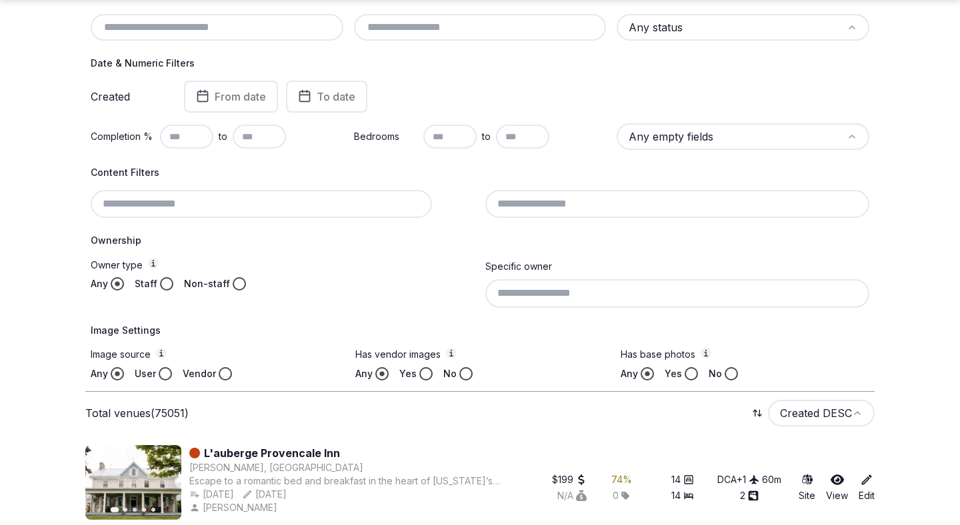
scroll to position [184, 0]
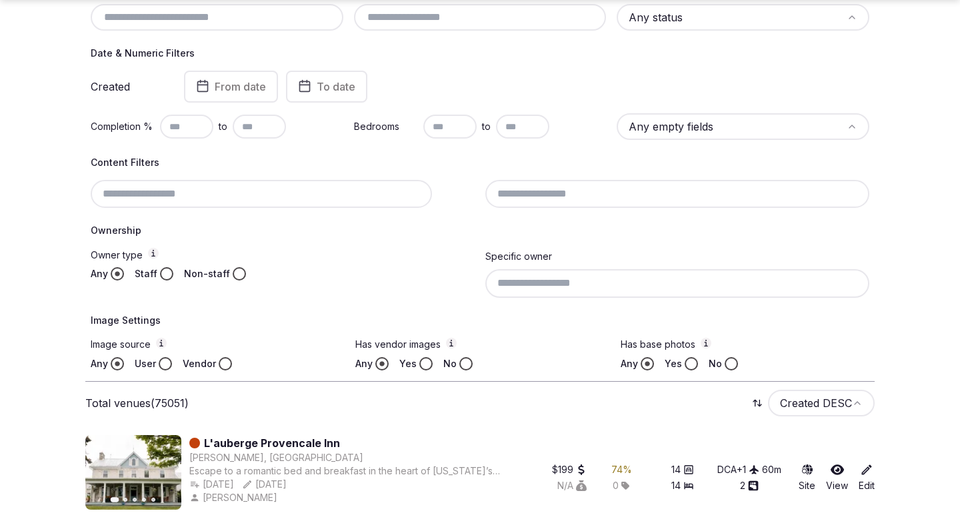
click at [173, 271] on div "Any Staff Non-staff" at bounding box center [283, 273] width 384 height 13
click at [166, 277] on button "Staff" at bounding box center [166, 273] width 13 height 13
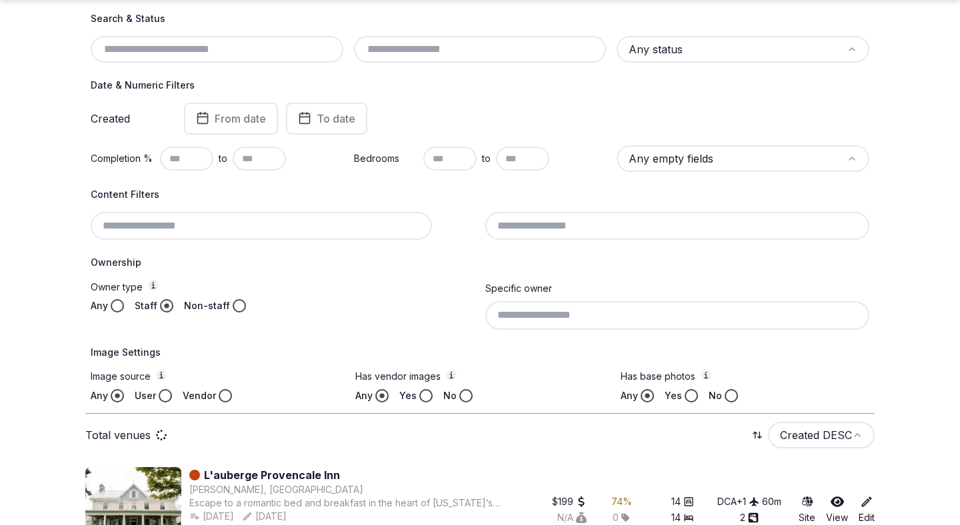
scroll to position [216, 0]
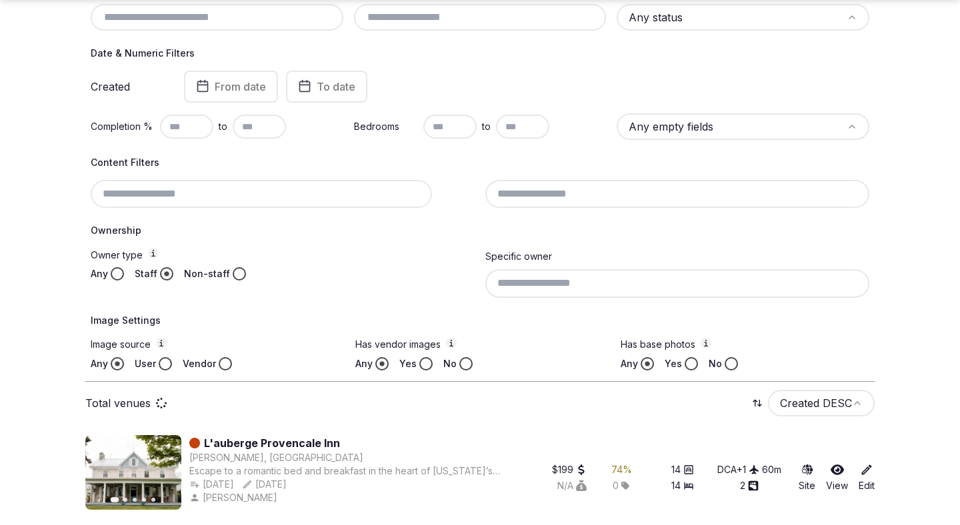
click at [219, 365] on button "Vendor" at bounding box center [225, 363] width 13 height 13
click at [565, 285] on input at bounding box center [677, 283] width 384 height 28
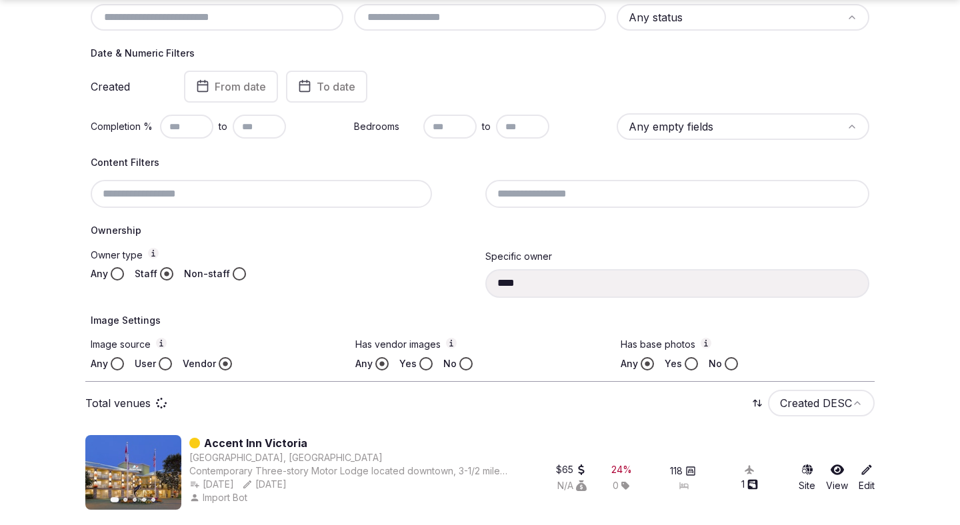
type input "**********"
click at [427, 365] on button "Yes" at bounding box center [425, 363] width 13 height 13
click at [694, 362] on button "Yes" at bounding box center [691, 363] width 13 height 13
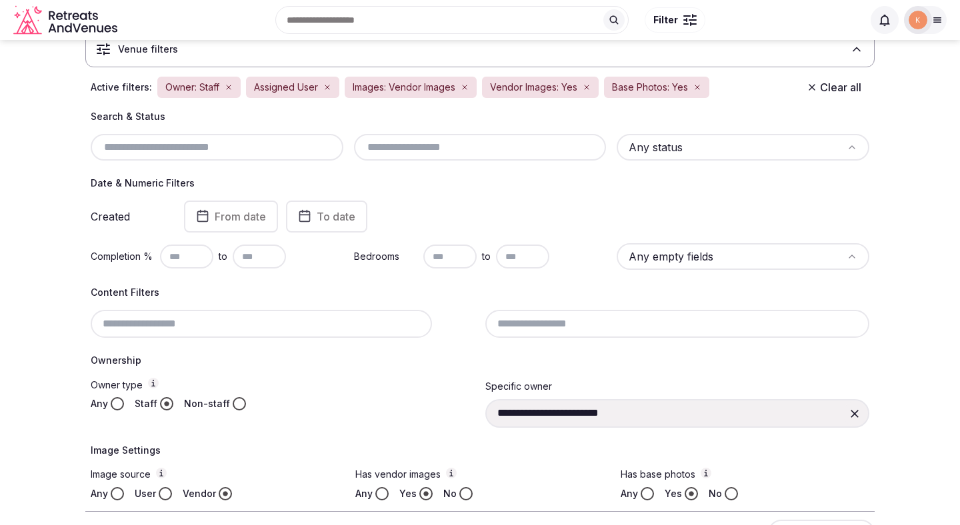
scroll to position [80, 0]
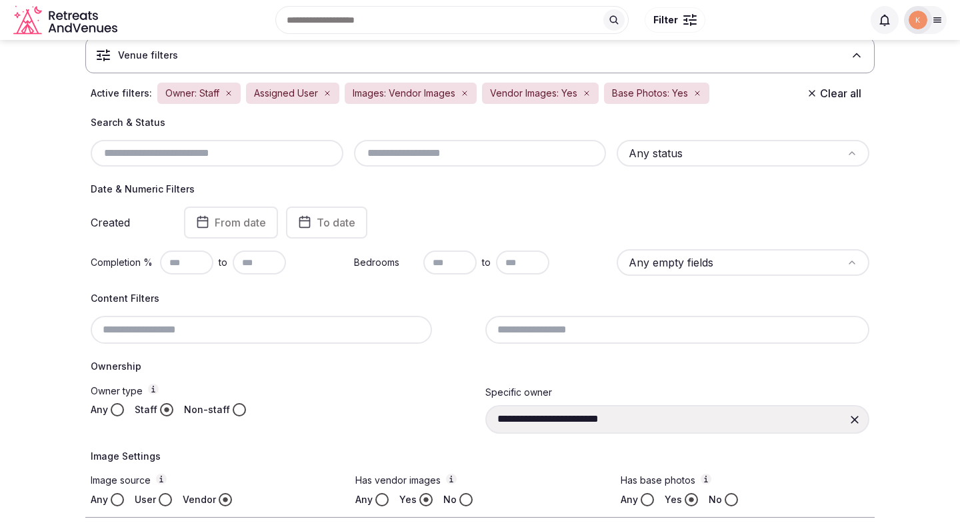
click at [193, 263] on input "text" at bounding box center [186, 263] width 53 height 24
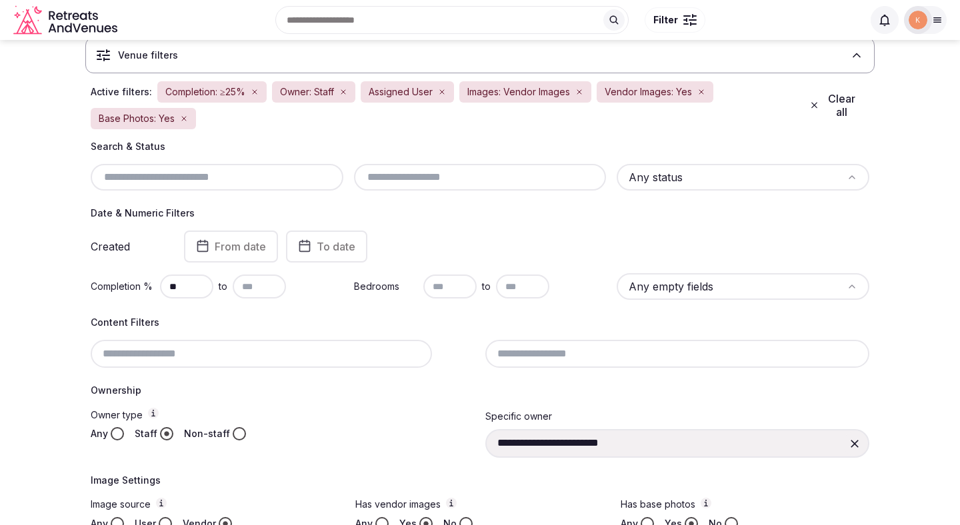
type input "**"
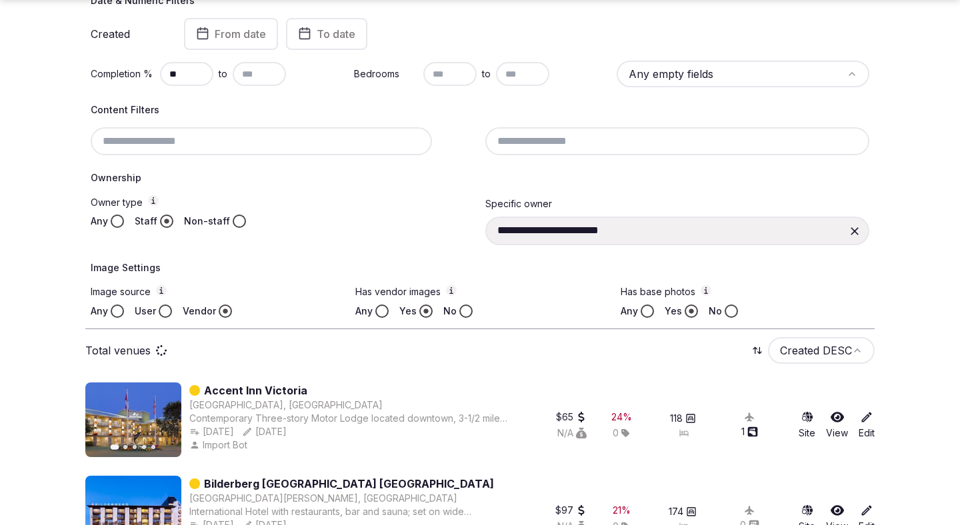
scroll to position [337, 0]
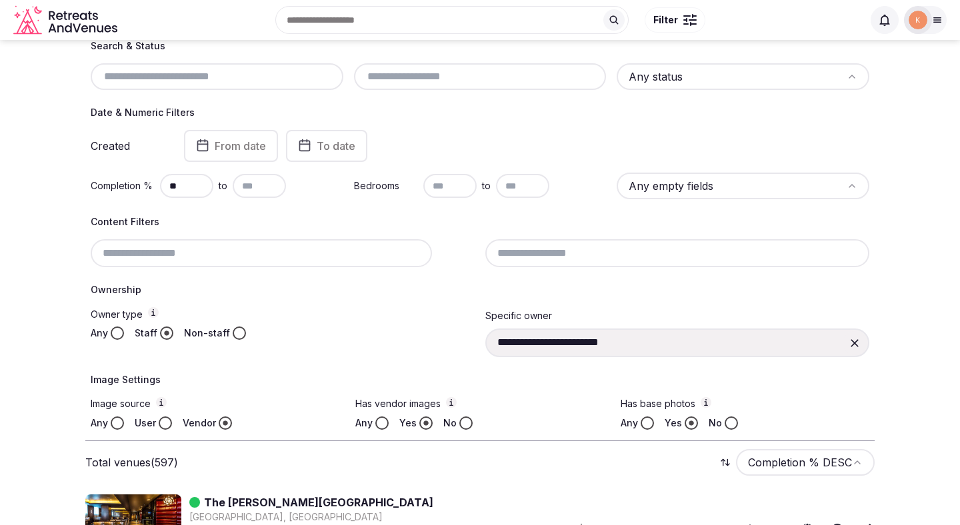
scroll to position [170, 0]
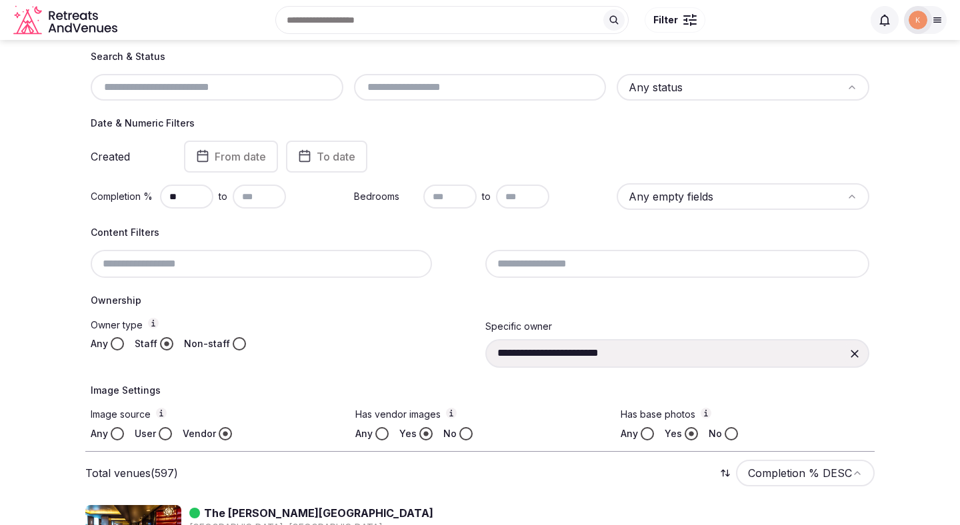
click at [513, 94] on input "text" at bounding box center [480, 87] width 242 height 16
paste input "*********"
type input "*********"
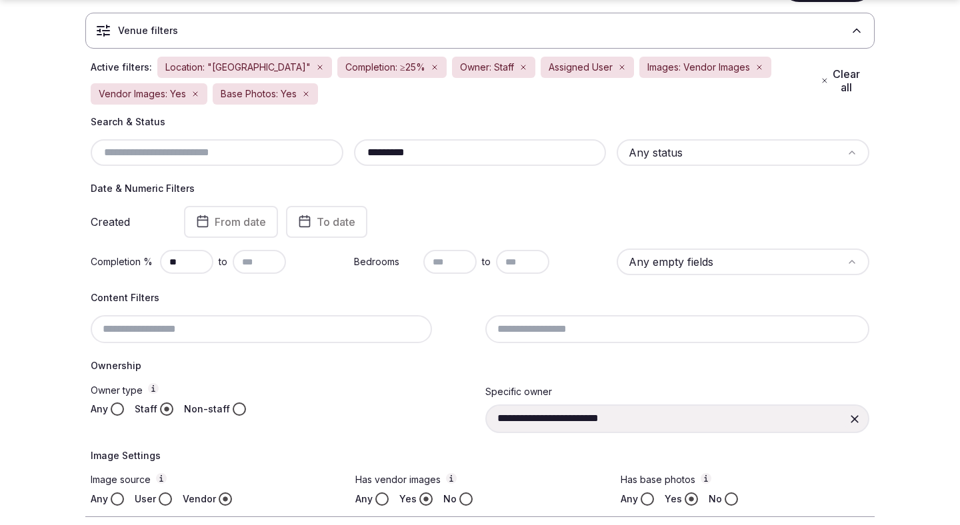
scroll to position [203, 0]
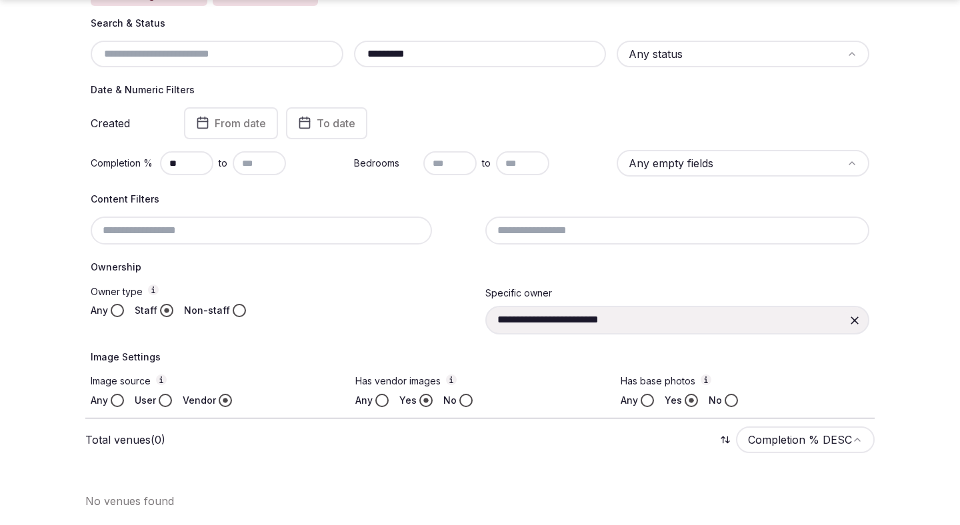
click at [854, 325] on icon at bounding box center [854, 320] width 13 height 13
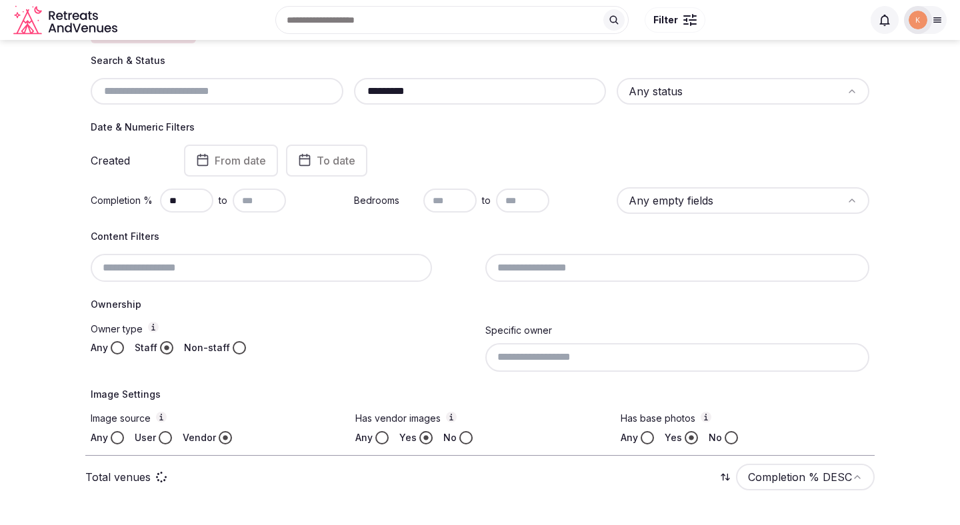
scroll to position [166, 0]
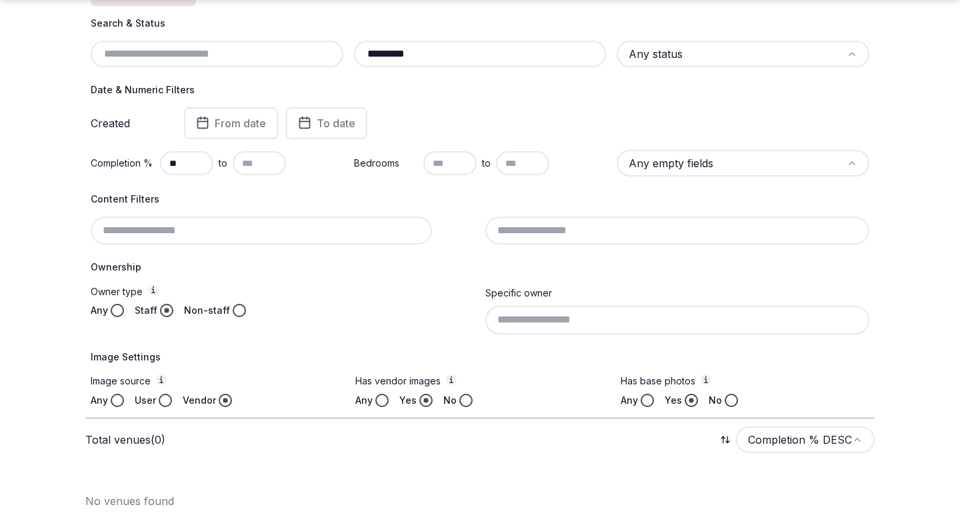
click at [697, 119] on div "Created From date To date" at bounding box center [480, 123] width 779 height 32
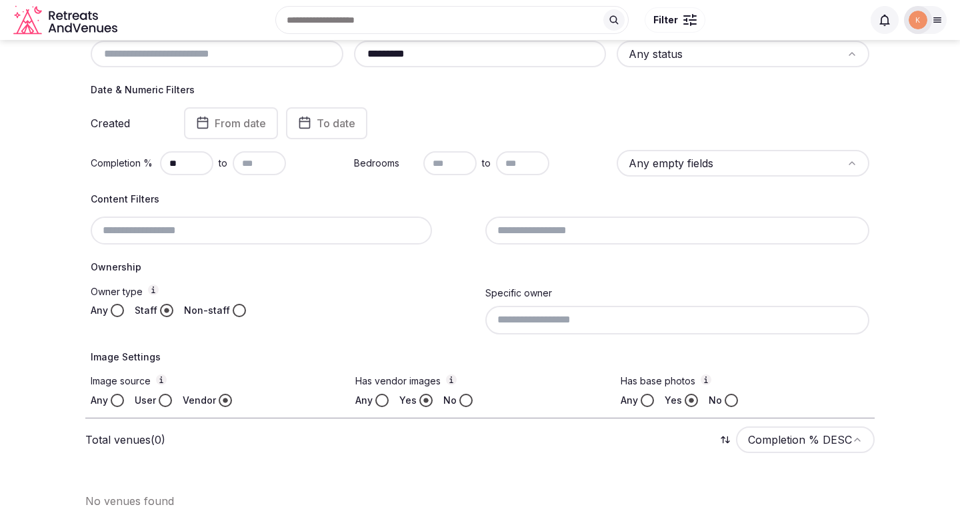
scroll to position [115, 0]
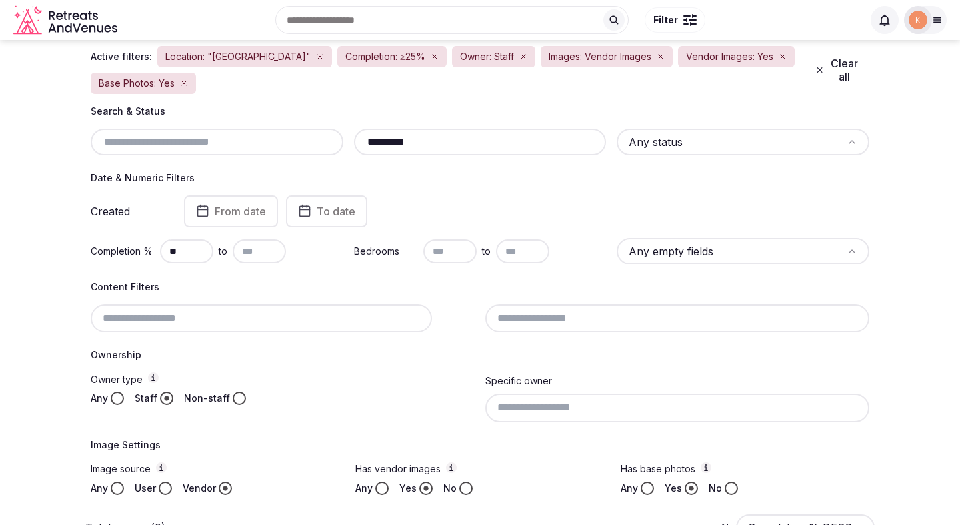
click at [406, 139] on input "*********" at bounding box center [480, 142] width 242 height 16
paste input "text"
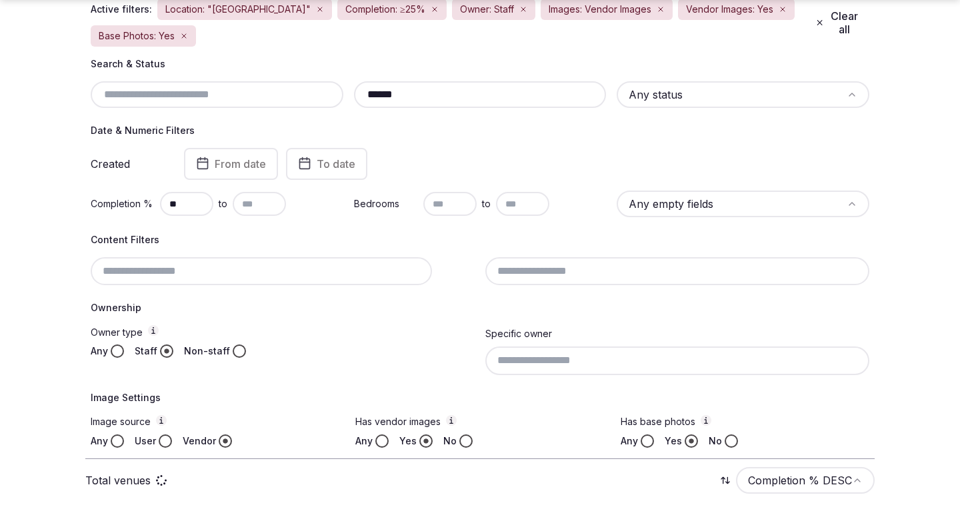
scroll to position [166, 0]
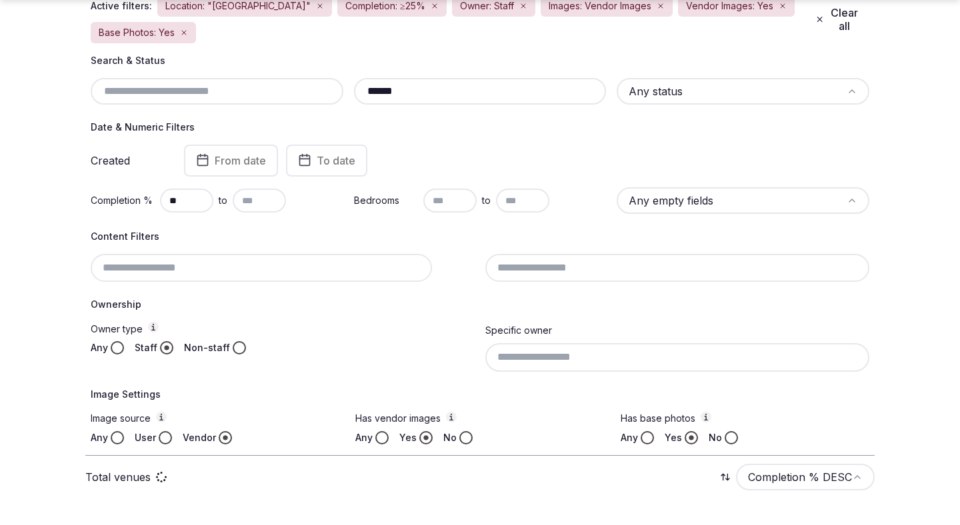
click at [395, 262] on div at bounding box center [283, 268] width 384 height 28
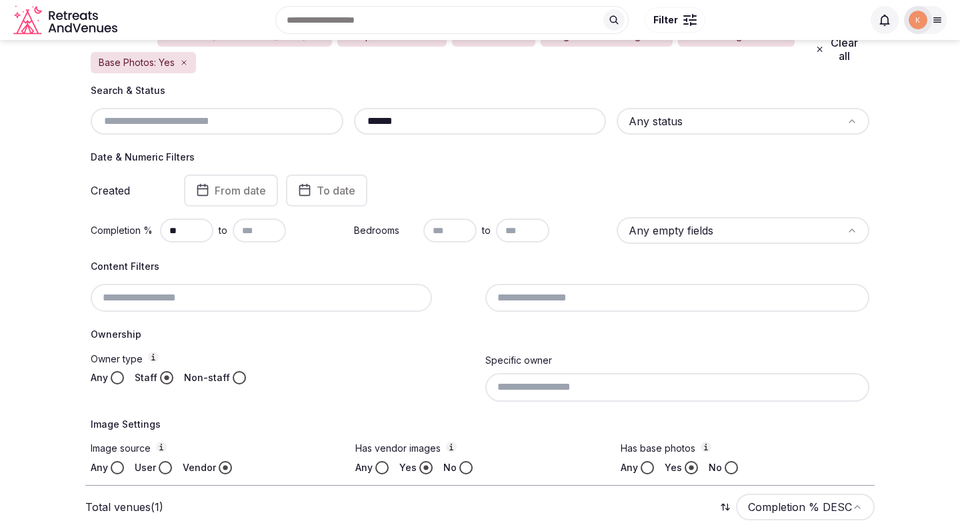
scroll to position [126, 0]
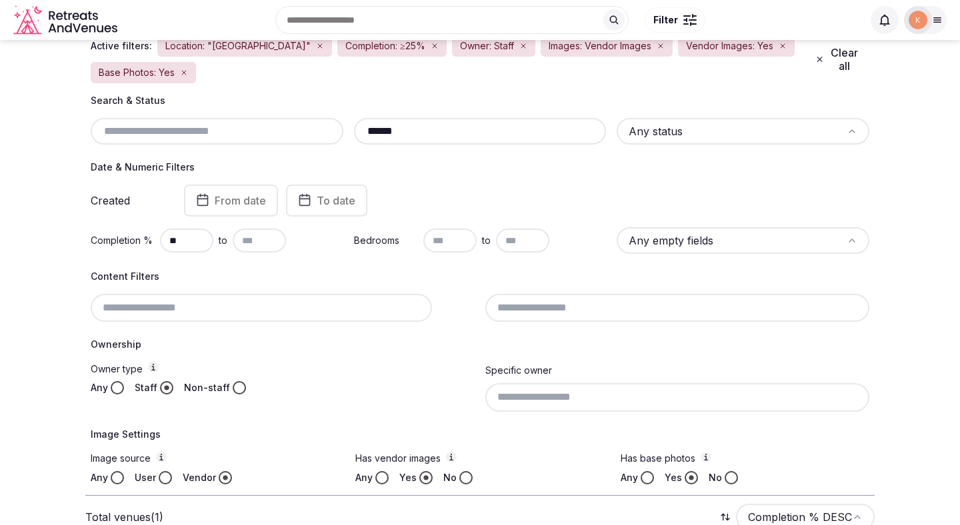
click at [672, 117] on div "Search & Status ****** Any status" at bounding box center [480, 119] width 779 height 51
click at [671, 134] on html "Search Popular Destinations Toscana, Italy Riviera Maya, Mexico Indonesia, Bali…" at bounding box center [480, 136] width 960 height 525
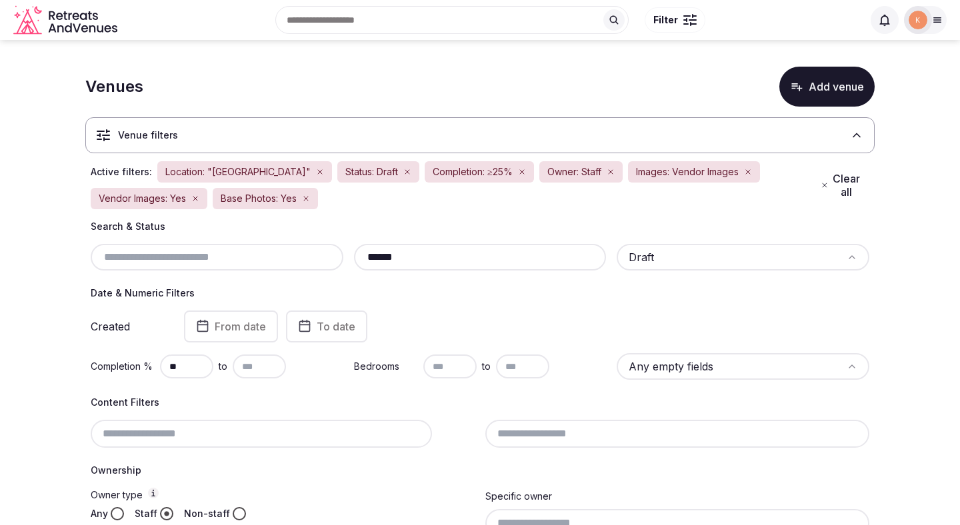
click at [395, 259] on input "******" at bounding box center [480, 257] width 242 height 16
paste input "***"
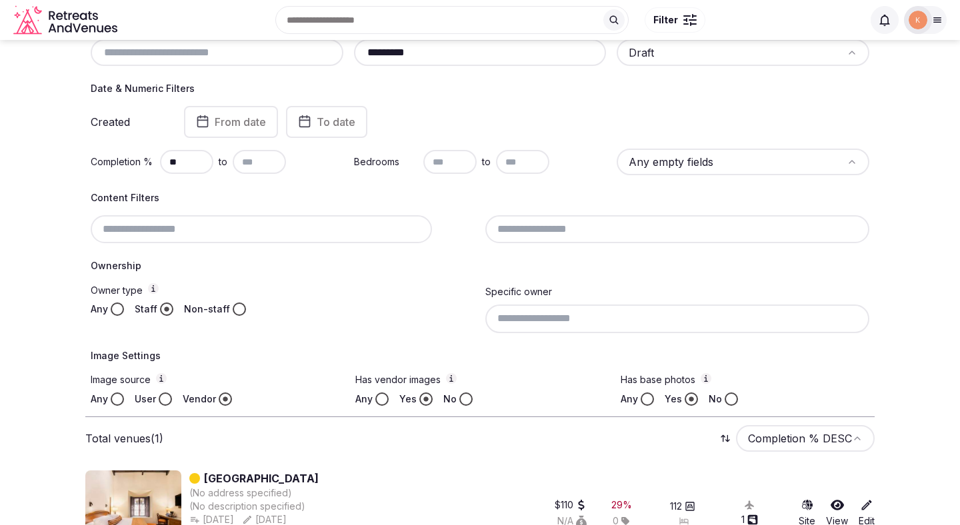
scroll to position [123, 0]
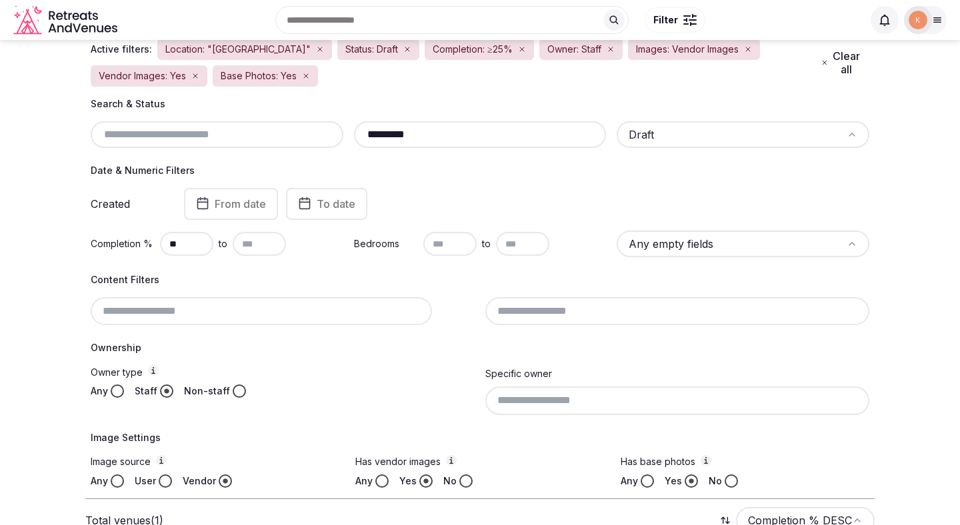
click at [474, 134] on input "*********" at bounding box center [480, 135] width 242 height 16
paste input "text"
type input "********"
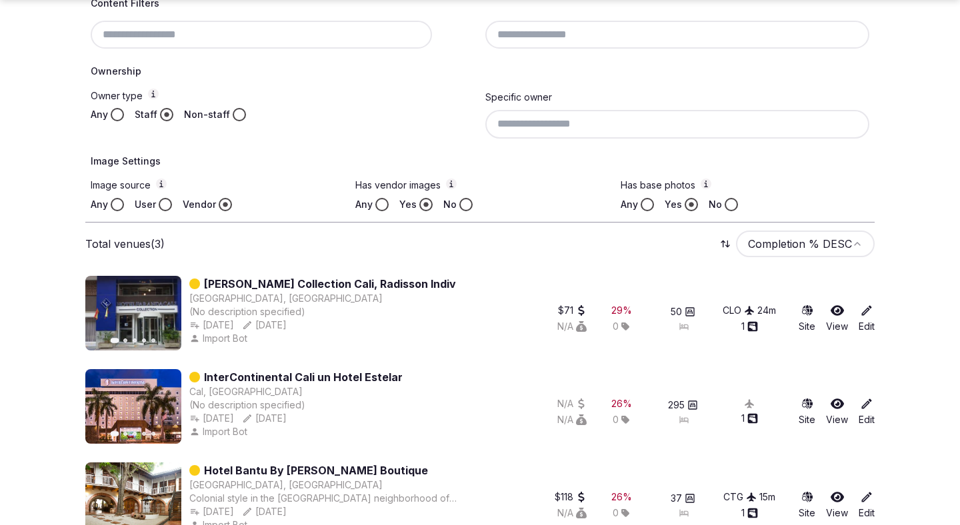
scroll to position [433, 0]
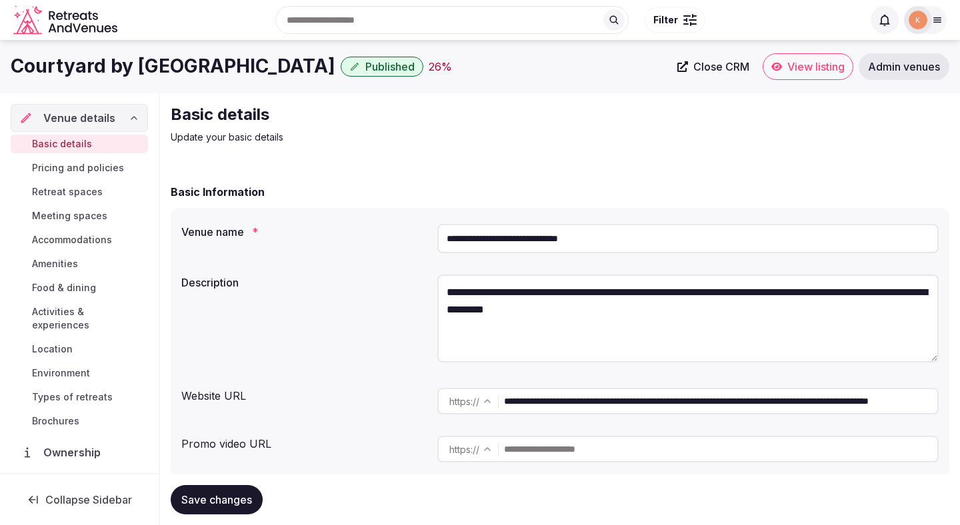
click at [517, 237] on input "**********" at bounding box center [687, 238] width 501 height 29
click at [905, 72] on span "Admin venues" at bounding box center [904, 66] width 72 height 13
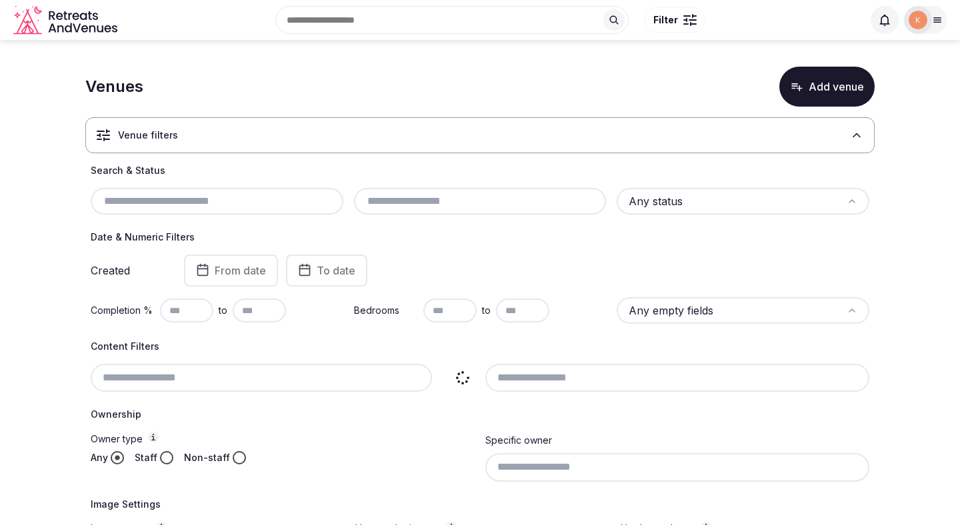
click at [301, 375] on input at bounding box center [261, 378] width 341 height 28
paste input "**********"
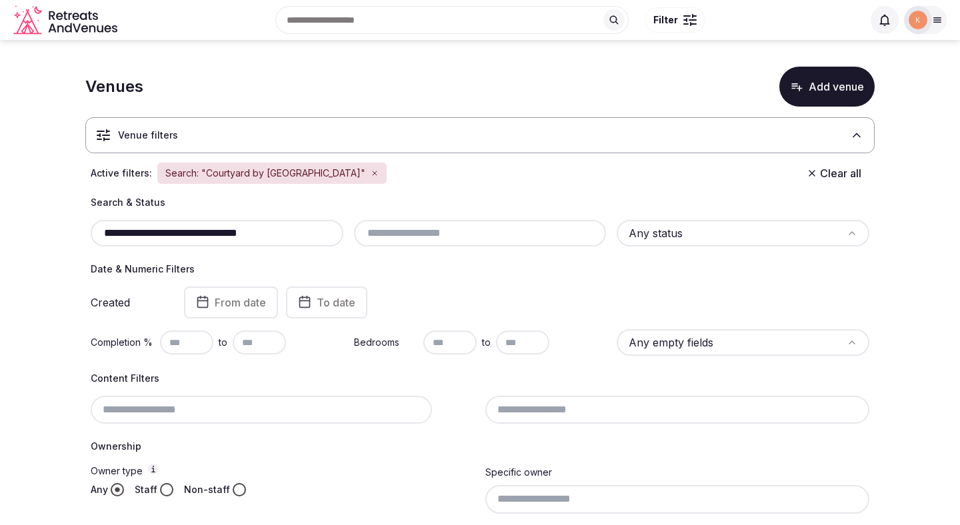
type input "**********"
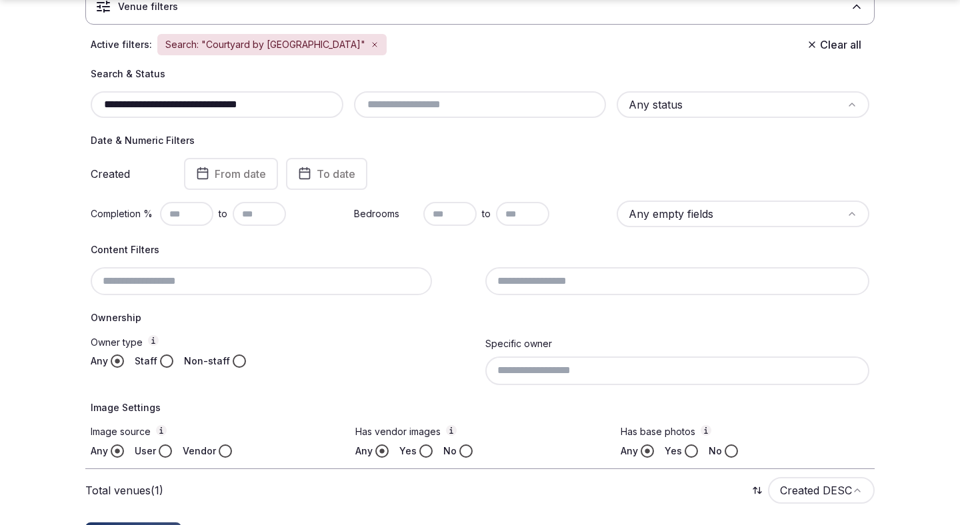
scroll to position [222, 0]
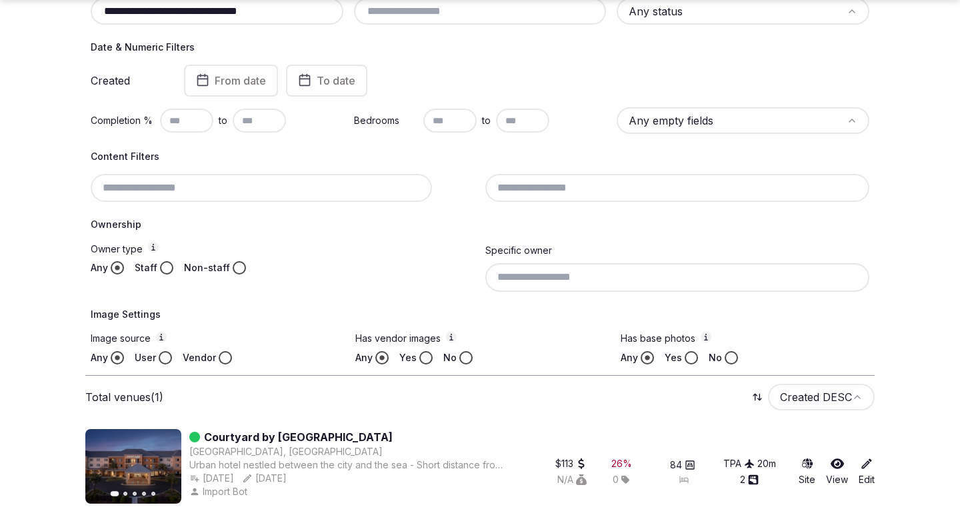
click at [327, 435] on link "Courtyard by Marriott Panama City" at bounding box center [298, 437] width 189 height 16
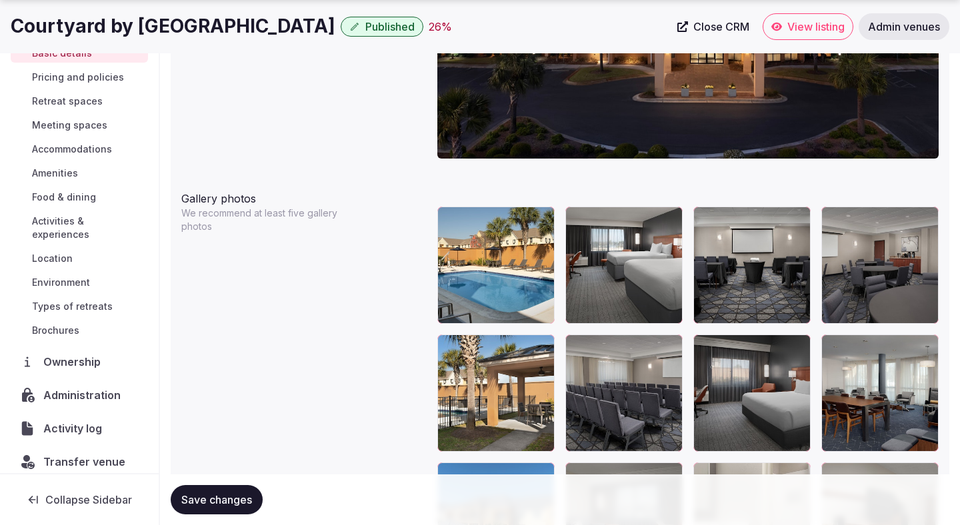
scroll to position [1490, 0]
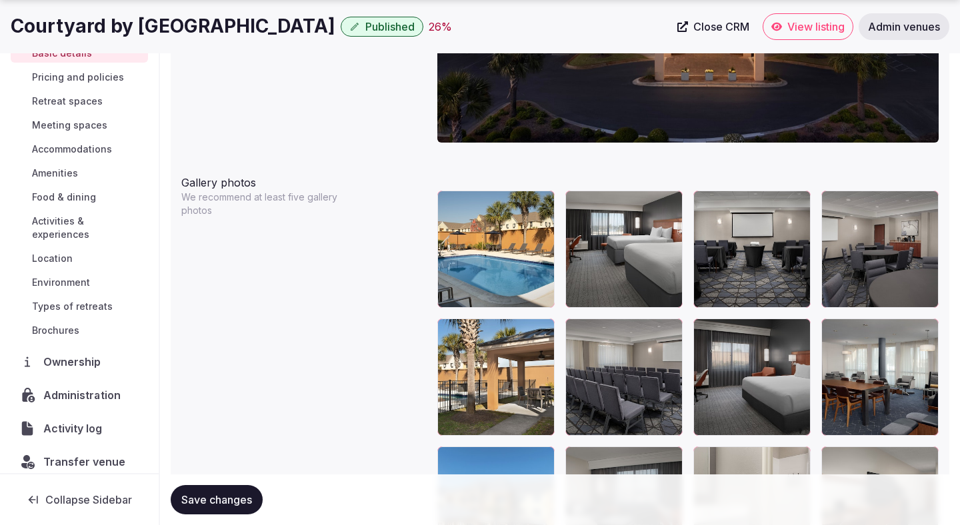
click at [74, 381] on div "Administration" at bounding box center [79, 395] width 137 height 28
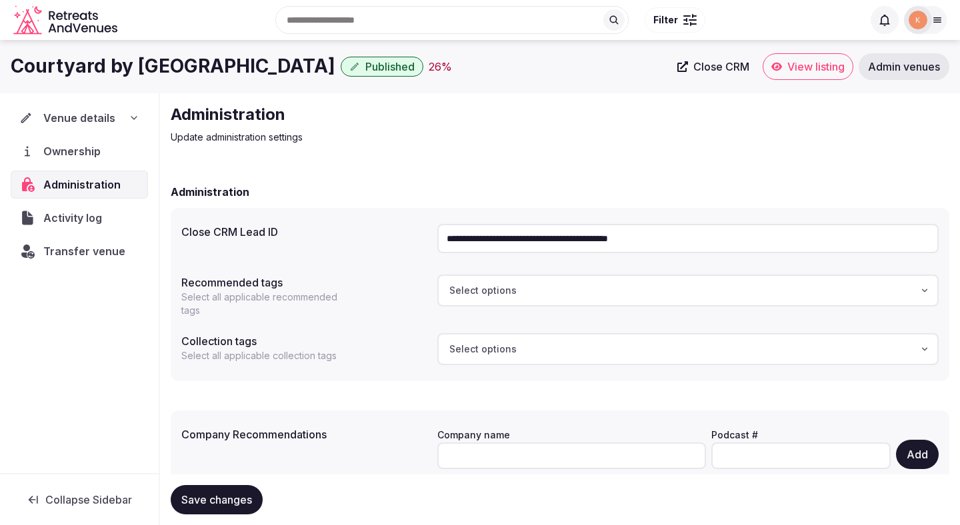
click at [75, 222] on span "Activity log" at bounding box center [75, 218] width 64 height 16
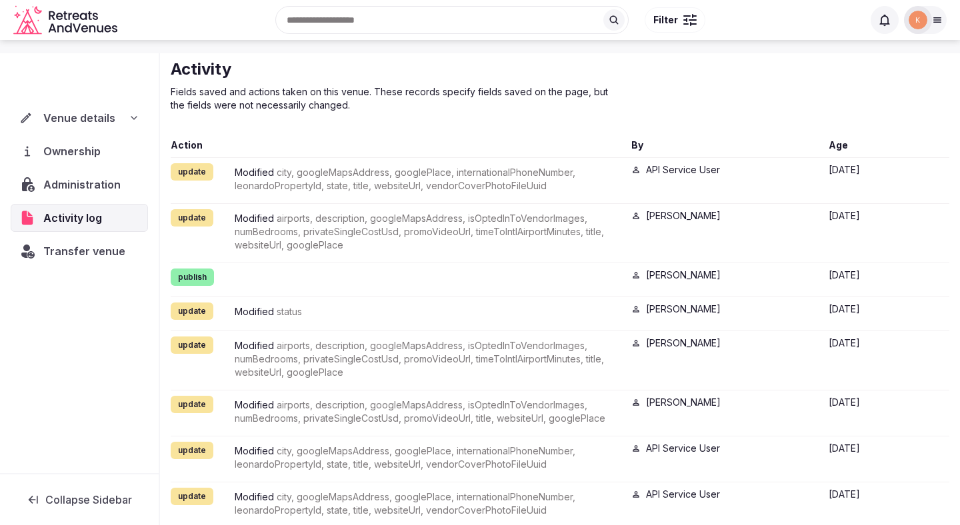
scroll to position [59, 0]
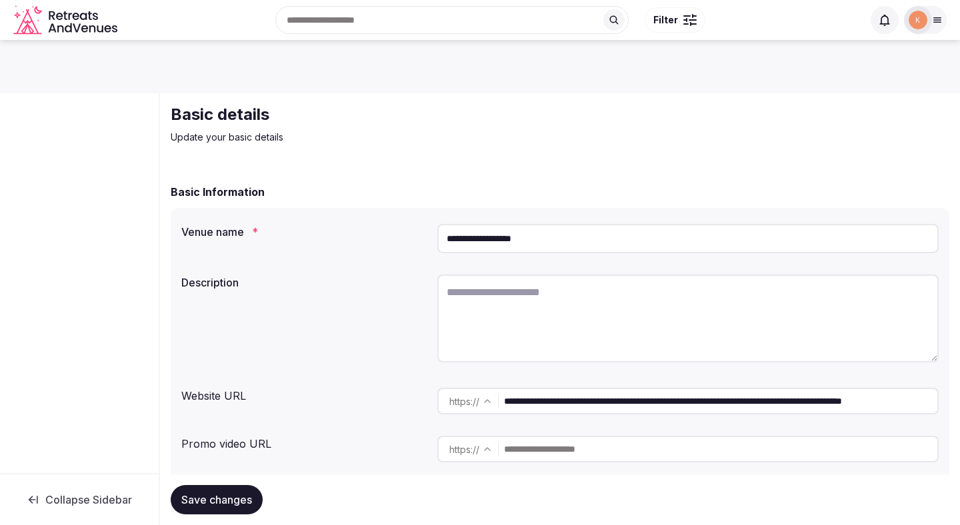
click at [488, 233] on input "**********" at bounding box center [687, 238] width 501 height 29
click at [933, 27] on div at bounding box center [925, 20] width 43 height 28
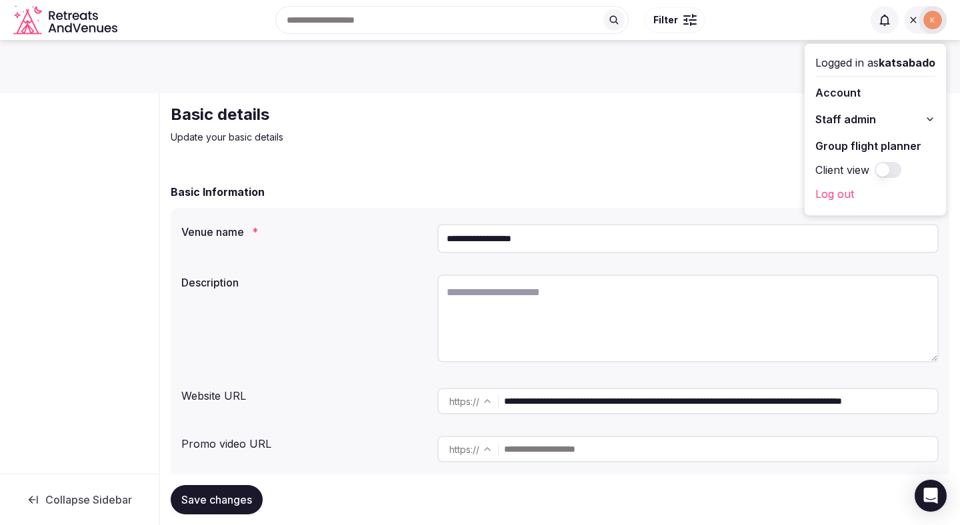
click at [716, 112] on div "Basic details Update your basic details" at bounding box center [560, 124] width 779 height 40
click at [727, 115] on div "Basic details Update your basic details" at bounding box center [560, 124] width 779 height 40
click at [825, 121] on span "Staff admin" at bounding box center [845, 119] width 61 height 16
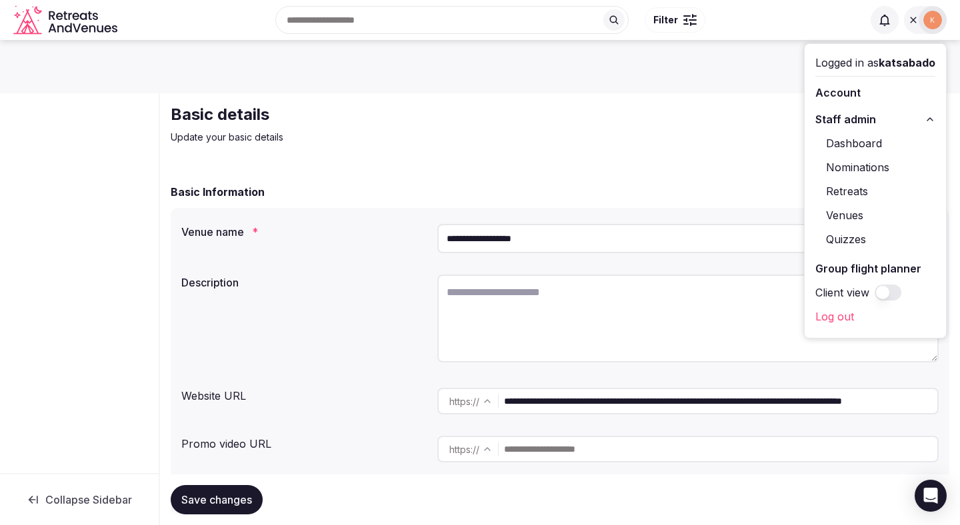
click at [835, 212] on link "Venues" at bounding box center [875, 215] width 120 height 21
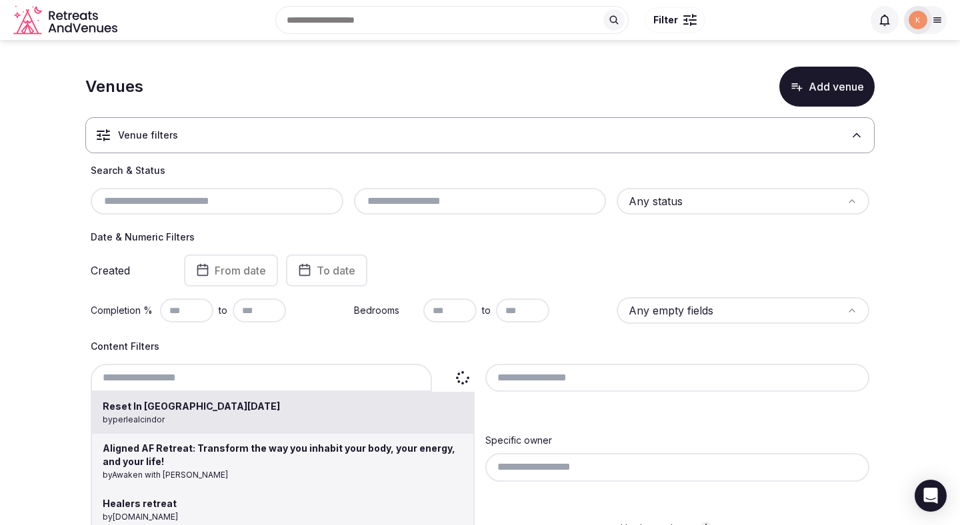
click at [191, 375] on div "Reset In Saint Lucia by perlealcindor Aligned AF Retreat: Transform the way you…" at bounding box center [283, 378] width 384 height 28
paste input "**********"
type input "**********"
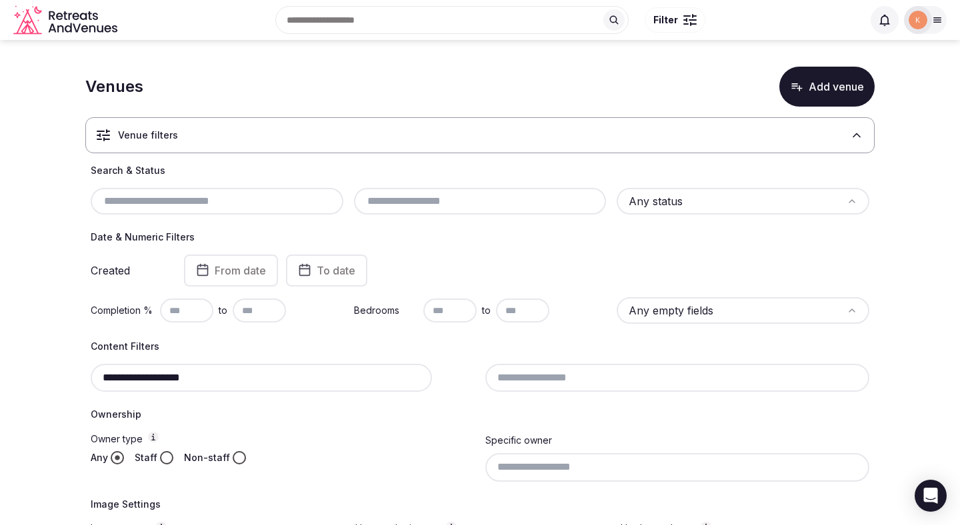
click at [189, 387] on input "**********" at bounding box center [261, 378] width 341 height 28
click at [231, 209] on div at bounding box center [217, 201] width 253 height 27
click at [232, 204] on input "text" at bounding box center [217, 201] width 242 height 16
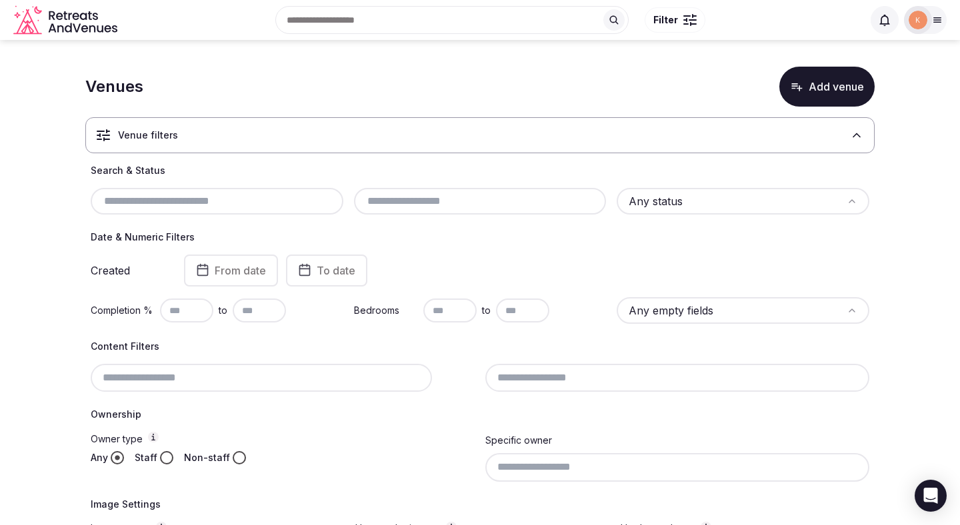
paste input "**********"
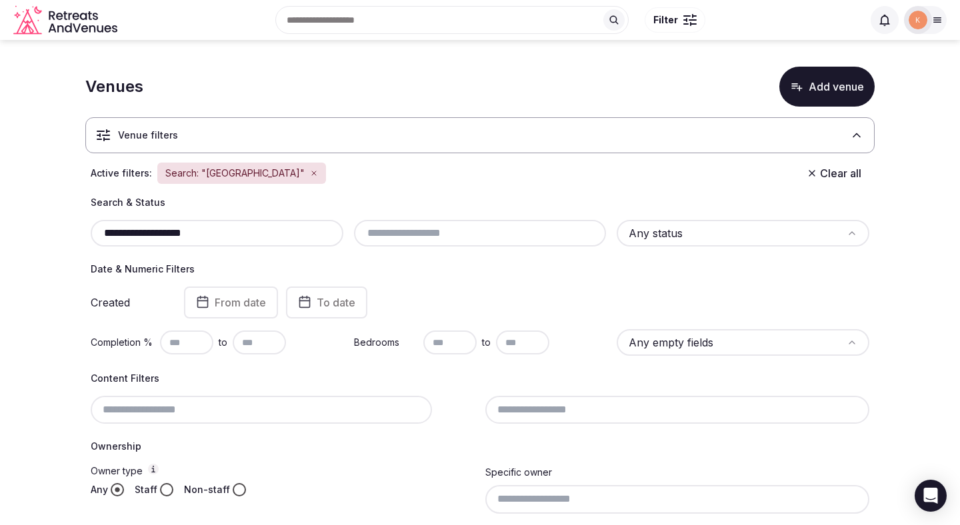
type input "**********"
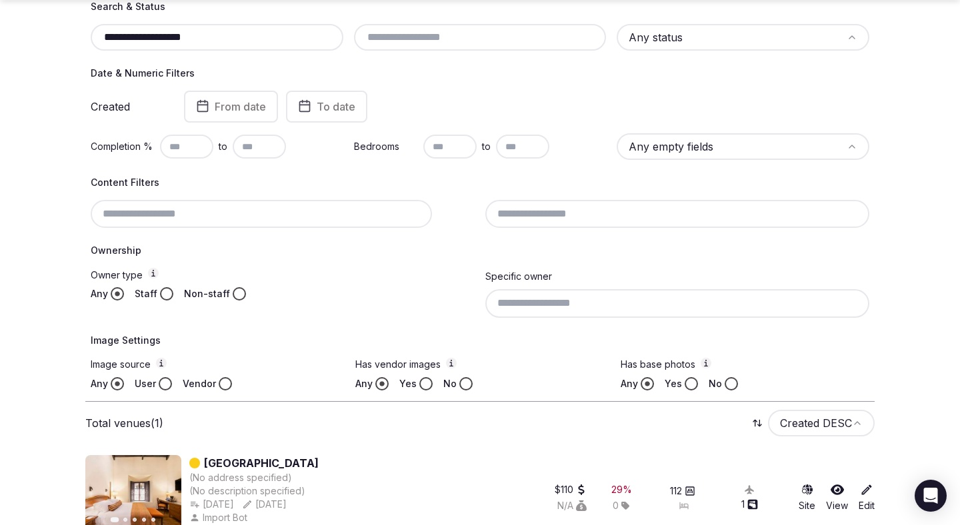
scroll to position [222, 0]
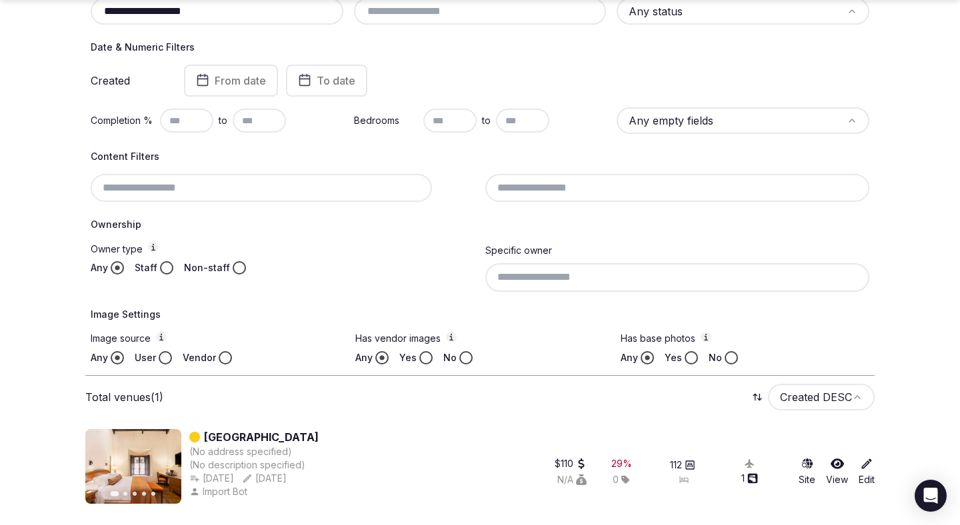
click at [292, 445] on div "(No address specified)" at bounding box center [253, 451] width 129 height 13
click at [291, 439] on link "[GEOGRAPHIC_DATA]" at bounding box center [261, 437] width 115 height 16
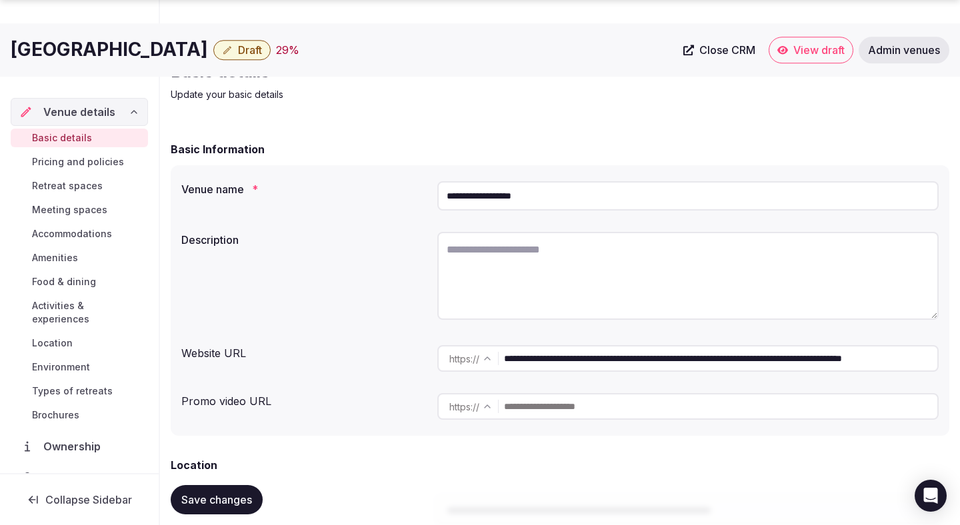
scroll to position [54, 0]
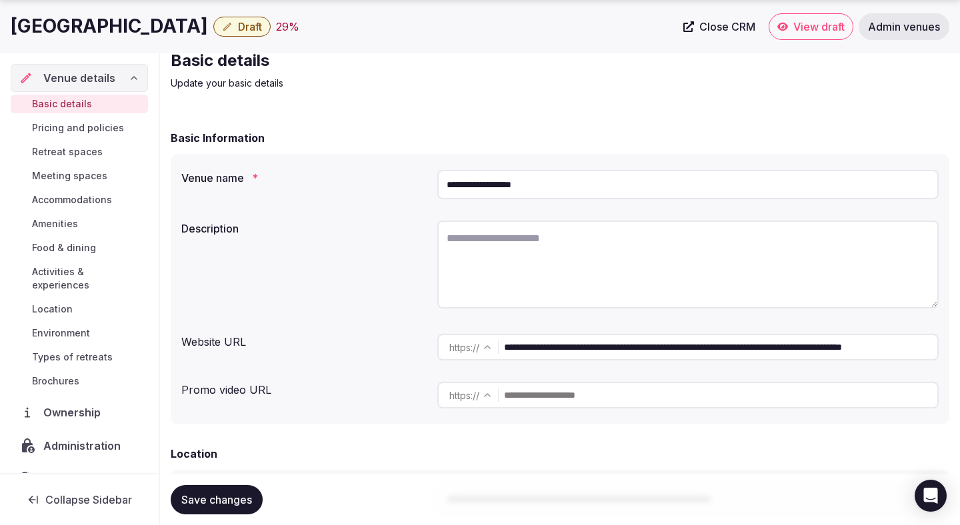
click at [712, 27] on span "Close CRM" at bounding box center [727, 26] width 56 height 13
click at [527, 347] on input "**********" at bounding box center [720, 347] width 433 height 27
click at [483, 185] on input "**********" at bounding box center [687, 184] width 501 height 29
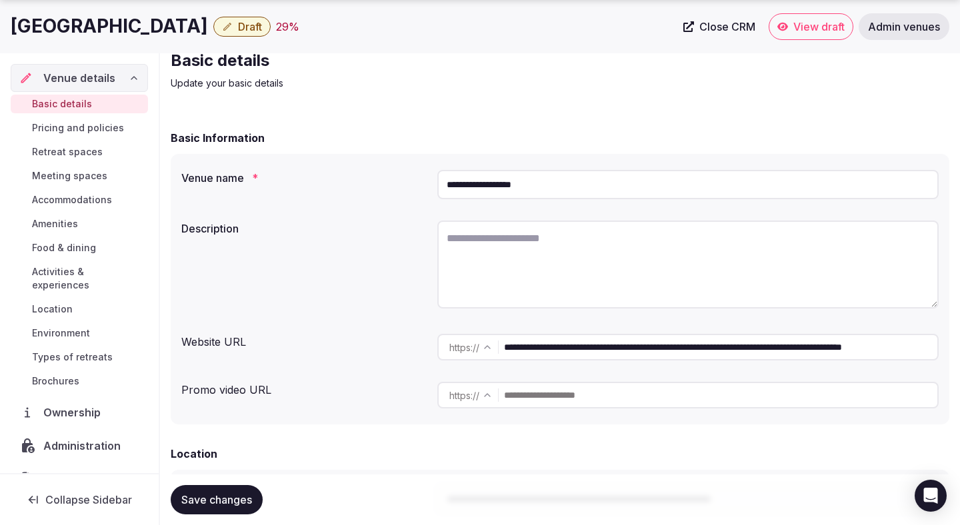
click at [483, 185] on input "**********" at bounding box center [687, 184] width 501 height 29
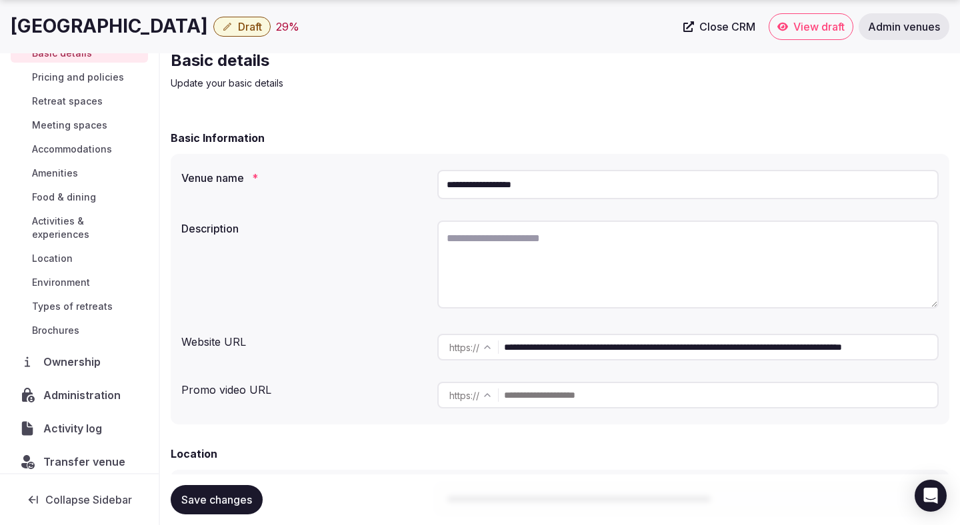
click at [95, 421] on span "Activity log" at bounding box center [75, 429] width 64 height 16
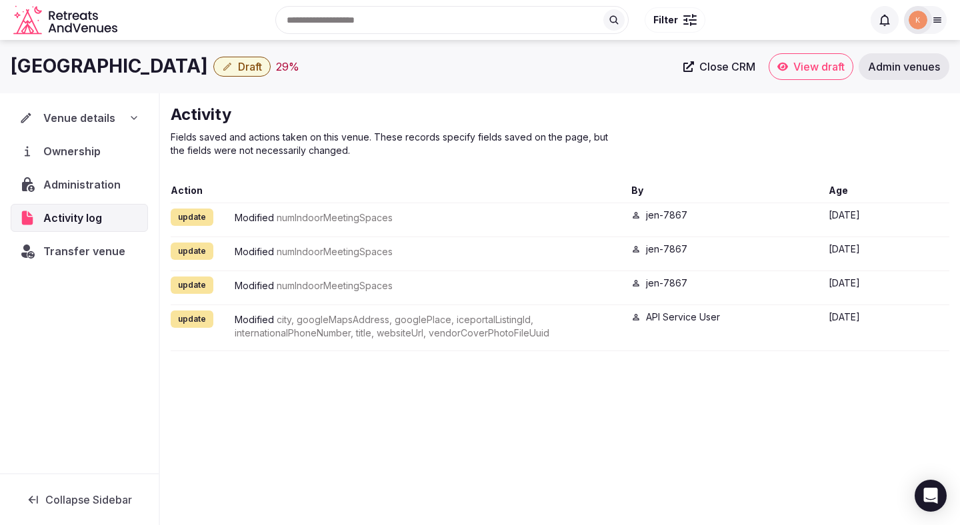
click at [98, 187] on span "Administration" at bounding box center [84, 185] width 83 height 16
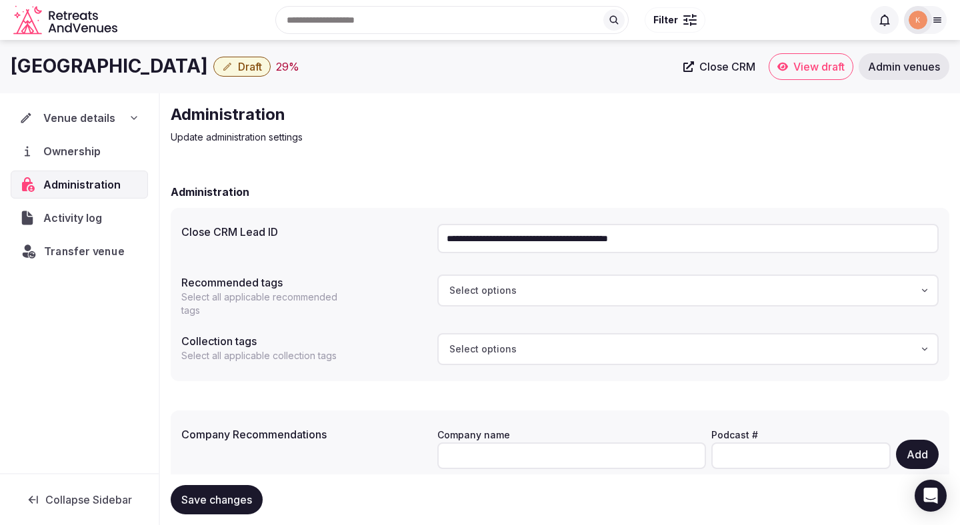
click at [96, 262] on div "Transfer venue" at bounding box center [79, 250] width 135 height 27
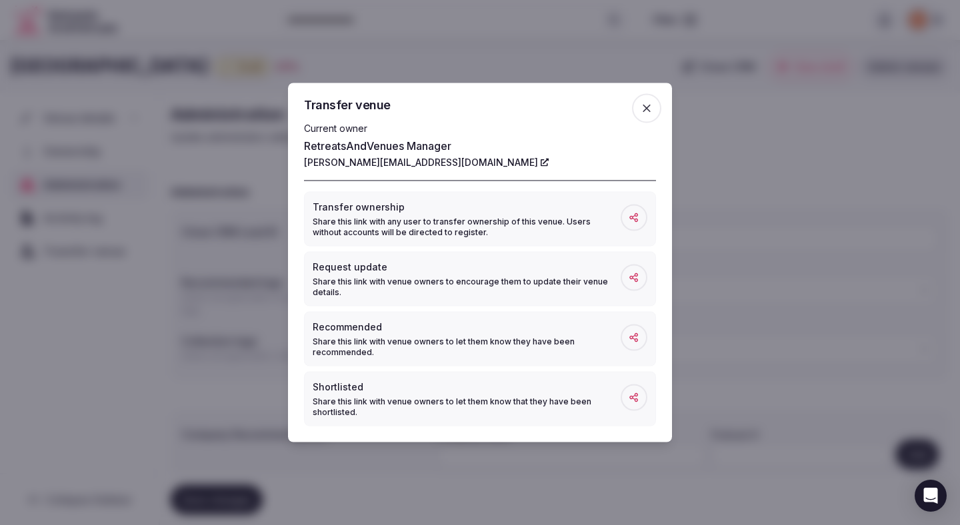
click at [59, 332] on div at bounding box center [480, 262] width 960 height 525
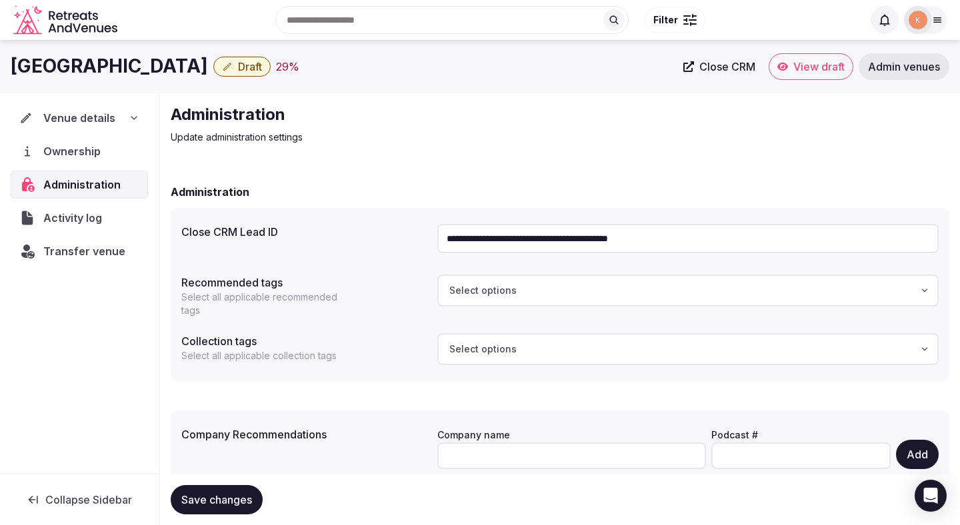
click at [91, 115] on span "Venue details" at bounding box center [79, 118] width 72 height 16
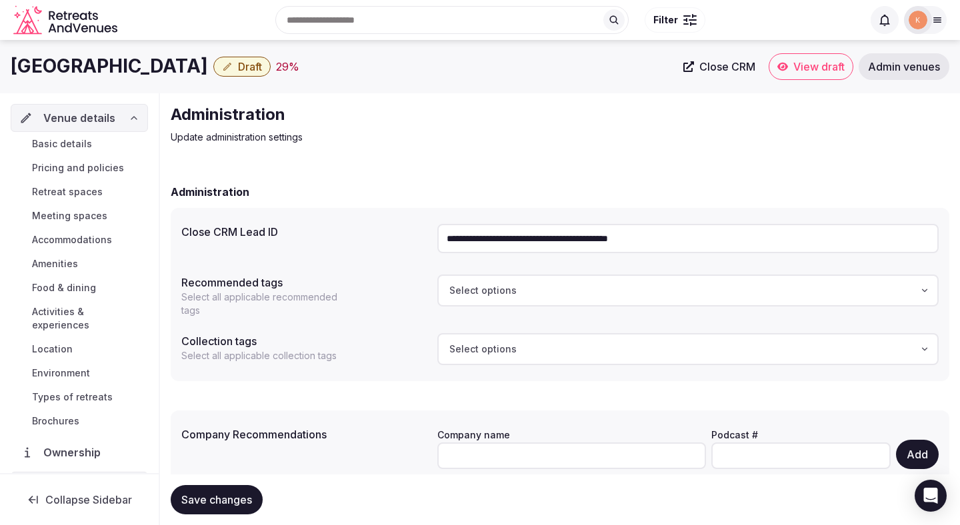
click at [80, 147] on span "Basic details" at bounding box center [62, 143] width 60 height 13
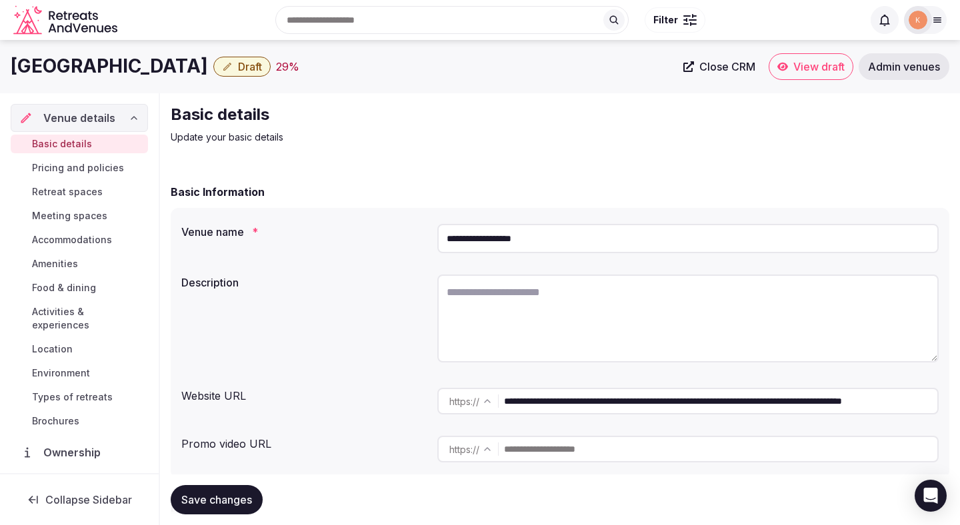
click at [469, 303] on textarea at bounding box center [687, 319] width 501 height 88
paste textarea "**********"
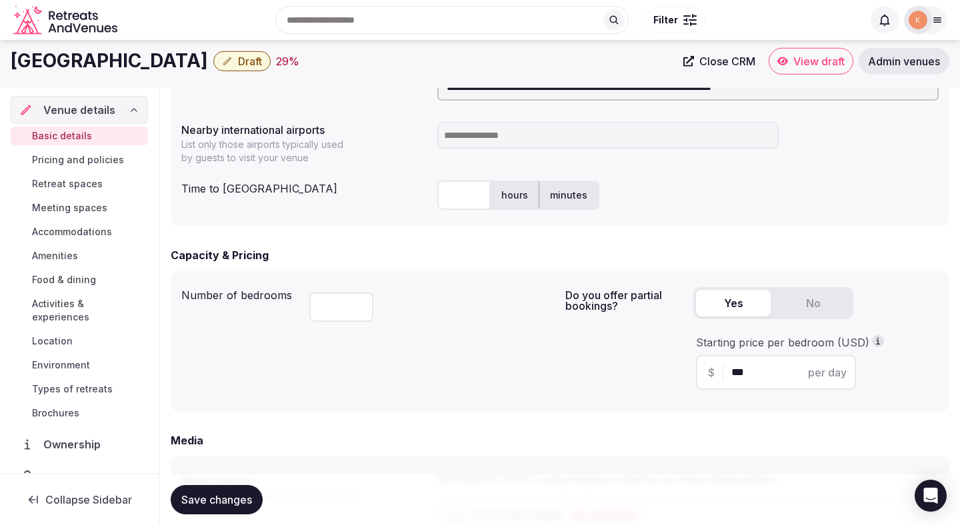
scroll to position [455, 0]
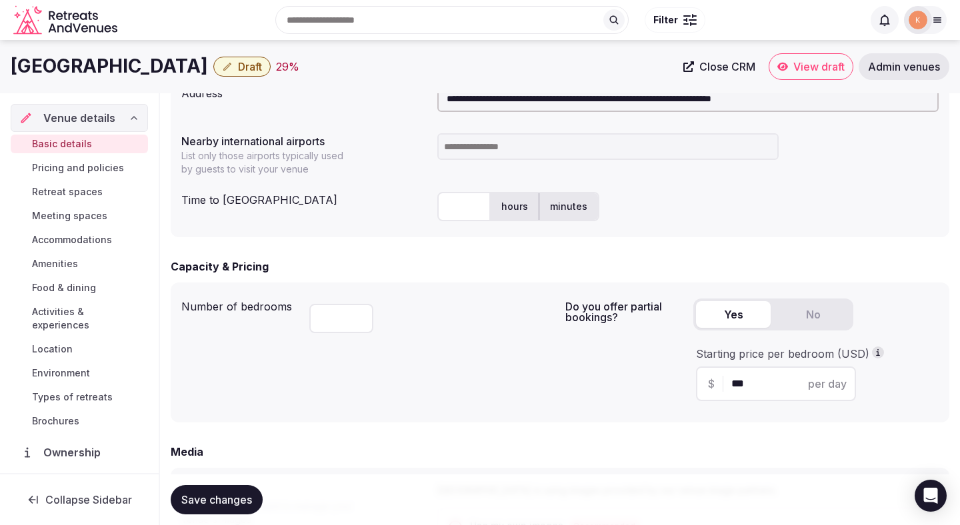
type textarea "**********"
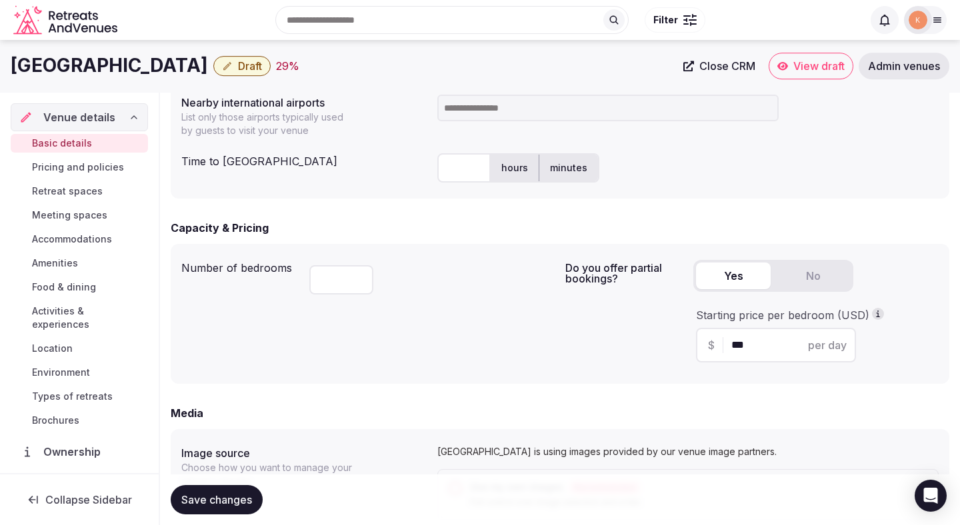
scroll to position [453, 0]
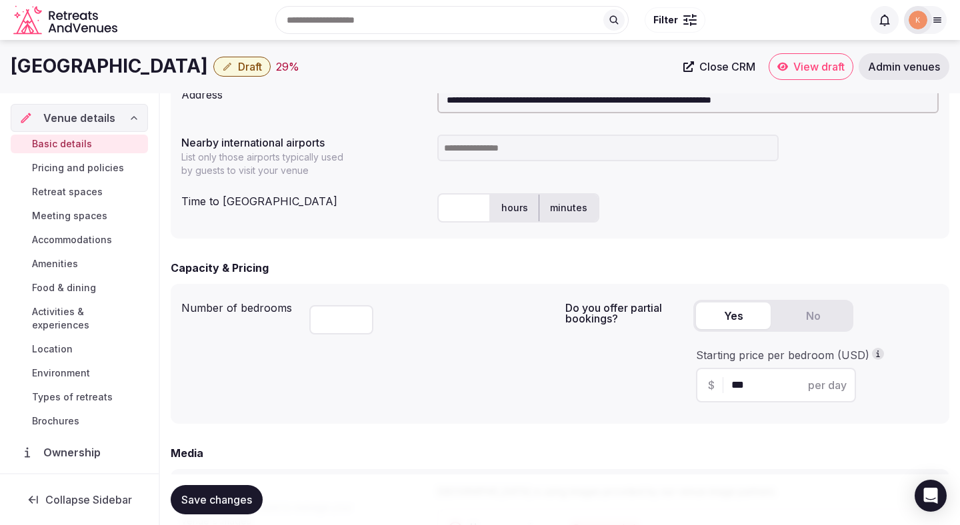
click at [480, 146] on input at bounding box center [607, 148] width 341 height 27
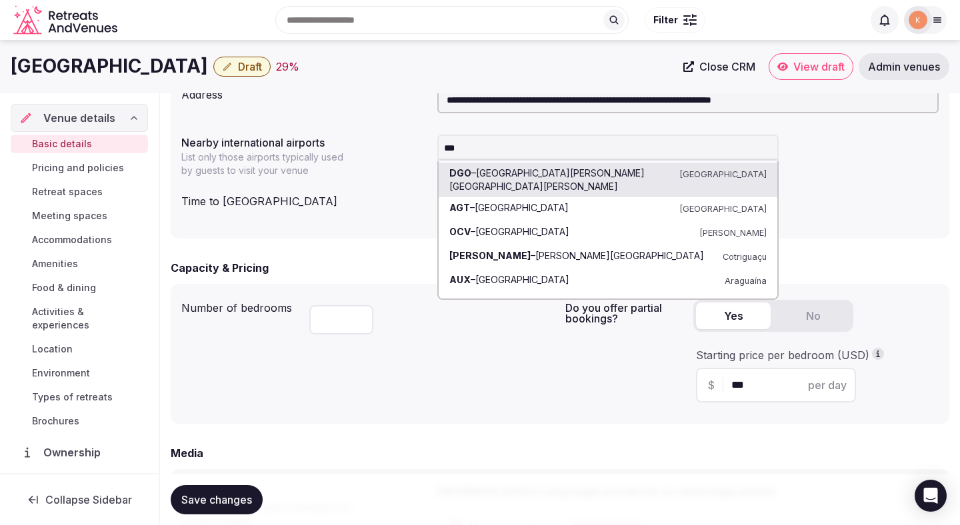
type input "***"
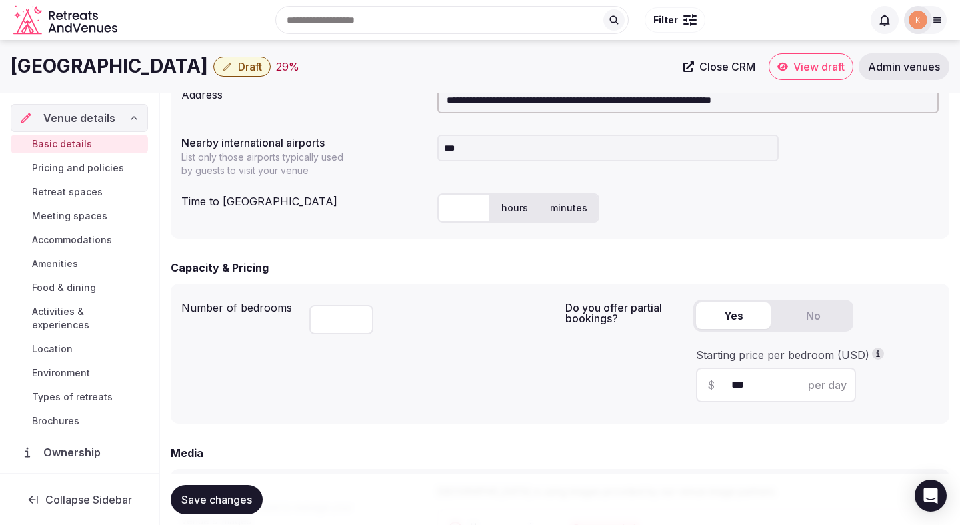
click at [347, 229] on div "**********" at bounding box center [560, 155] width 779 height 168
click at [472, 209] on input "text" at bounding box center [463, 207] width 53 height 29
type input "**"
click at [759, 212] on div "** hours minutes" at bounding box center [687, 207] width 501 height 29
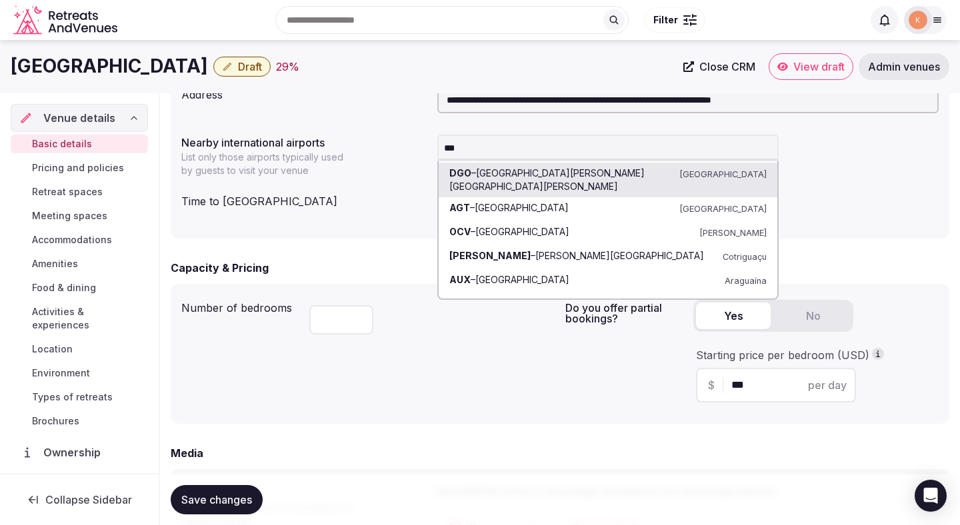
click at [505, 155] on input "***" at bounding box center [607, 148] width 341 height 27
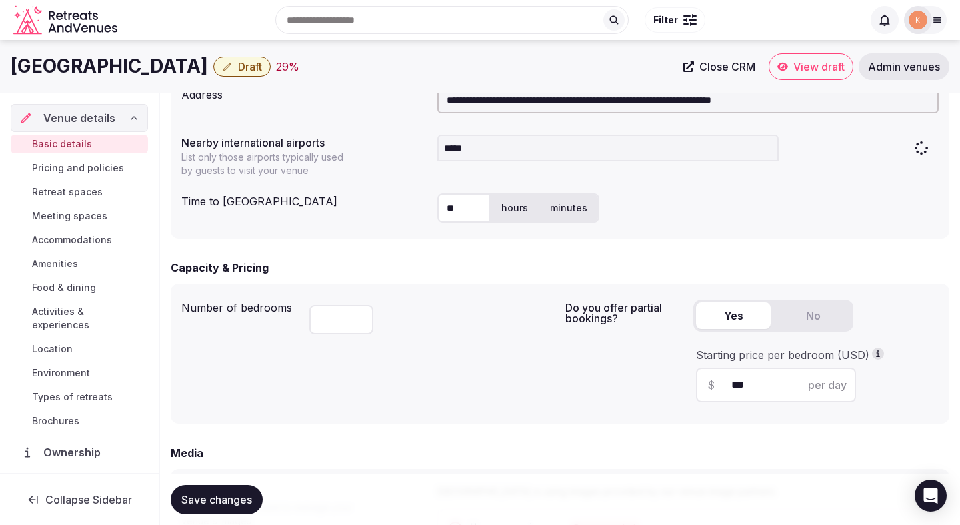
type input "******"
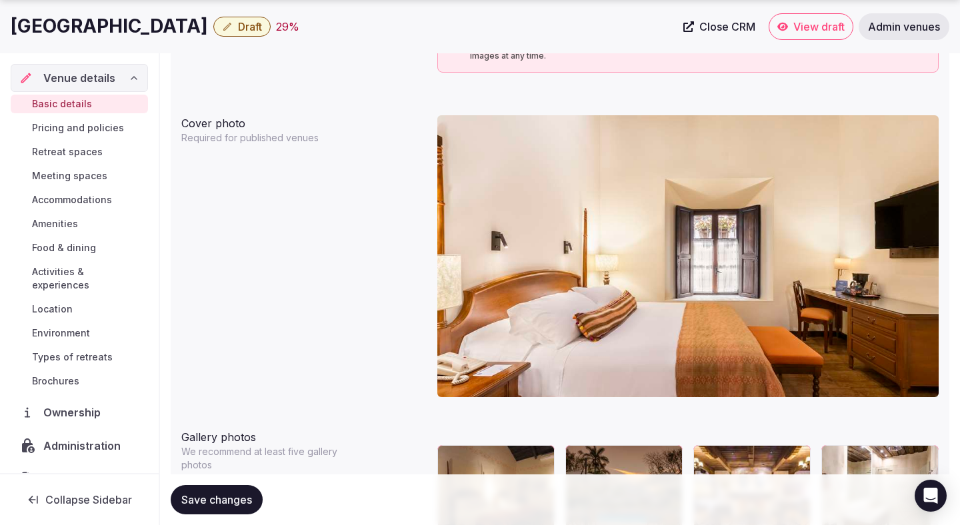
scroll to position [1028, 0]
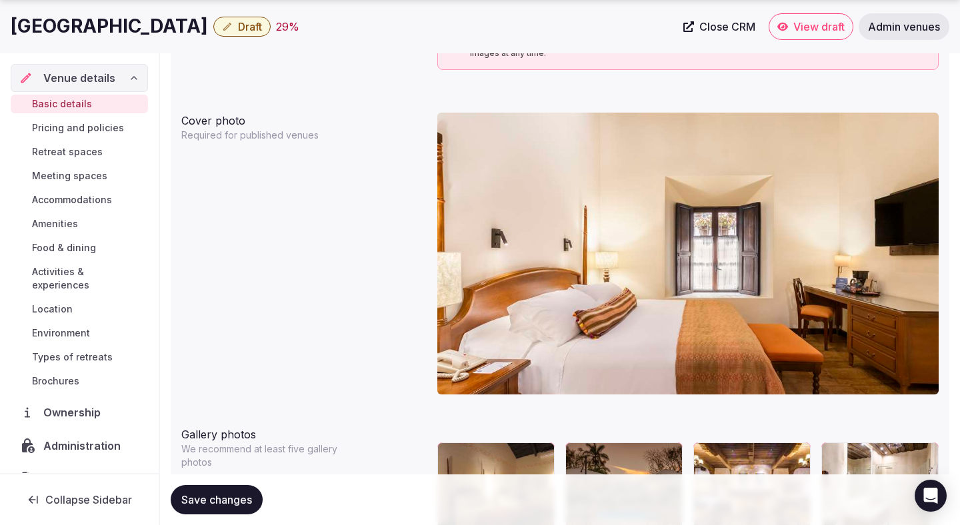
click at [228, 497] on span "Save changes" at bounding box center [216, 499] width 71 height 13
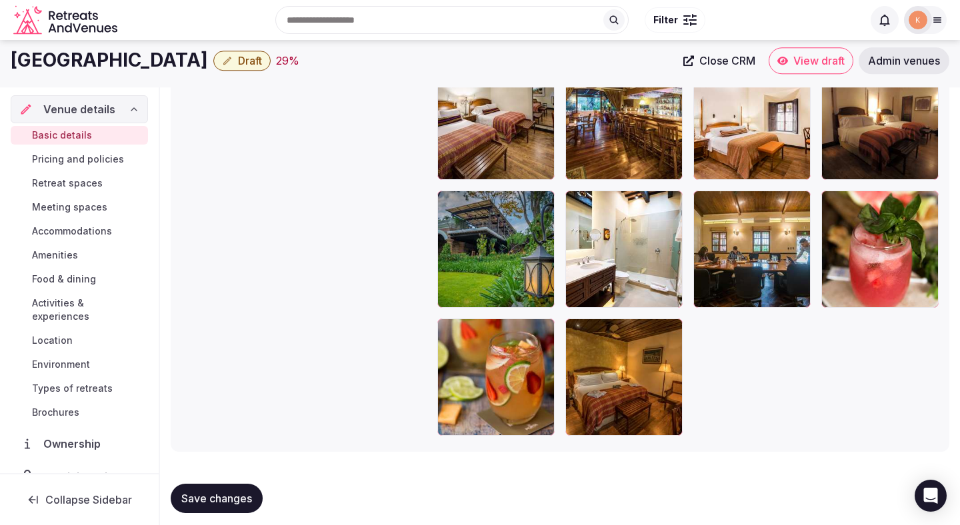
scroll to position [2684, 0]
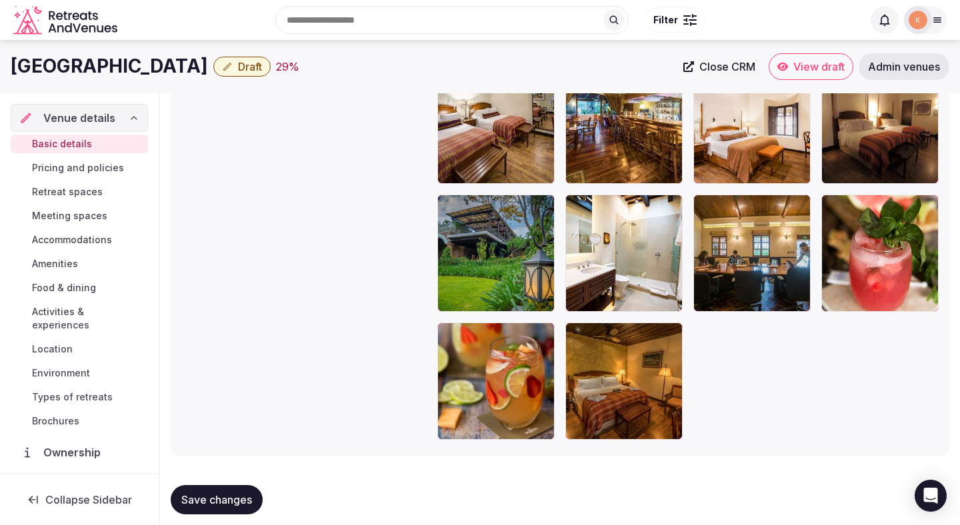
click at [542, 212] on button "button" at bounding box center [541, 208] width 16 height 16
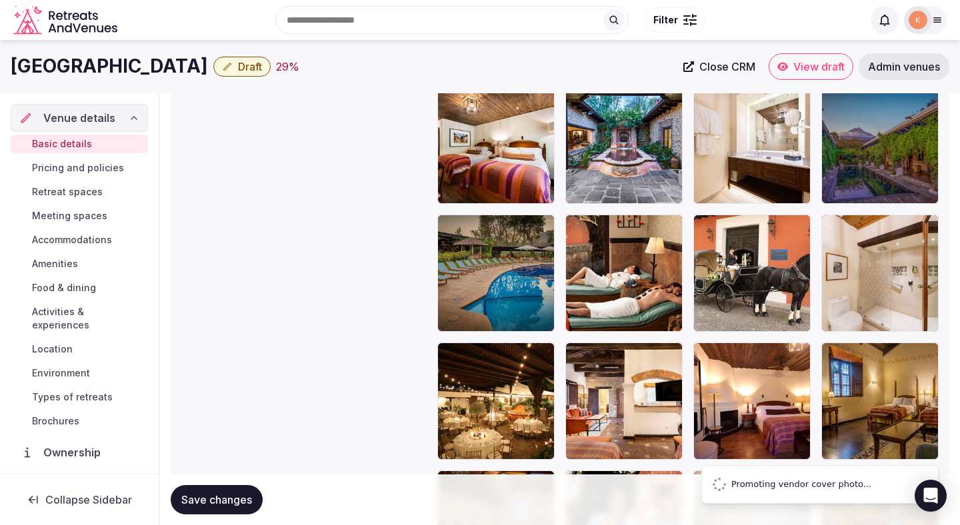
scroll to position [2111, 0]
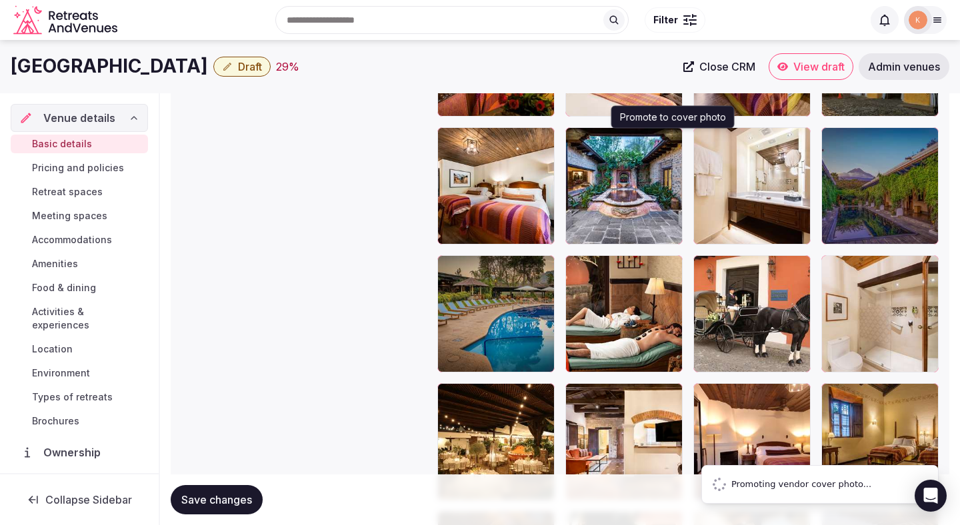
click at [675, 138] on icon "button" at bounding box center [669, 140] width 11 height 11
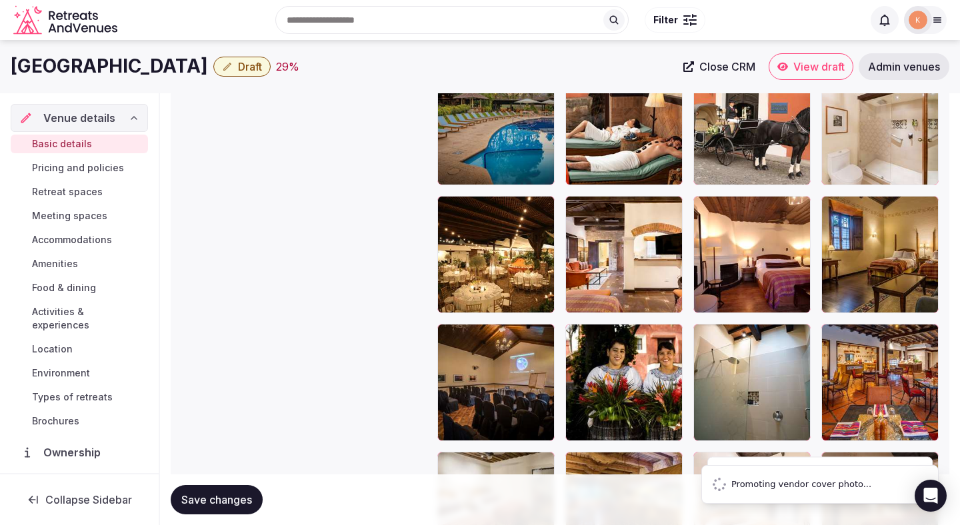
scroll to position [2289, 0]
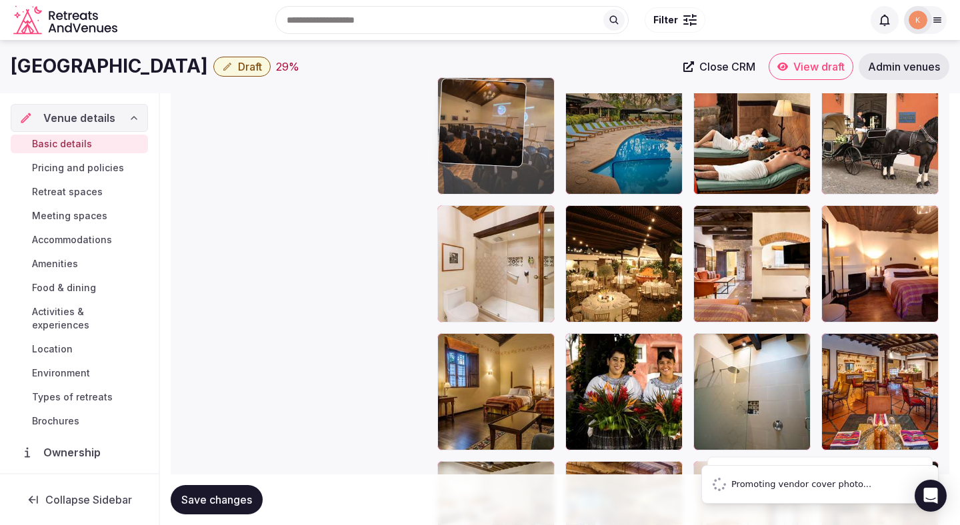
drag, startPoint x: 517, startPoint y: 386, endPoint x: 518, endPoint y: 147, distance: 239.3
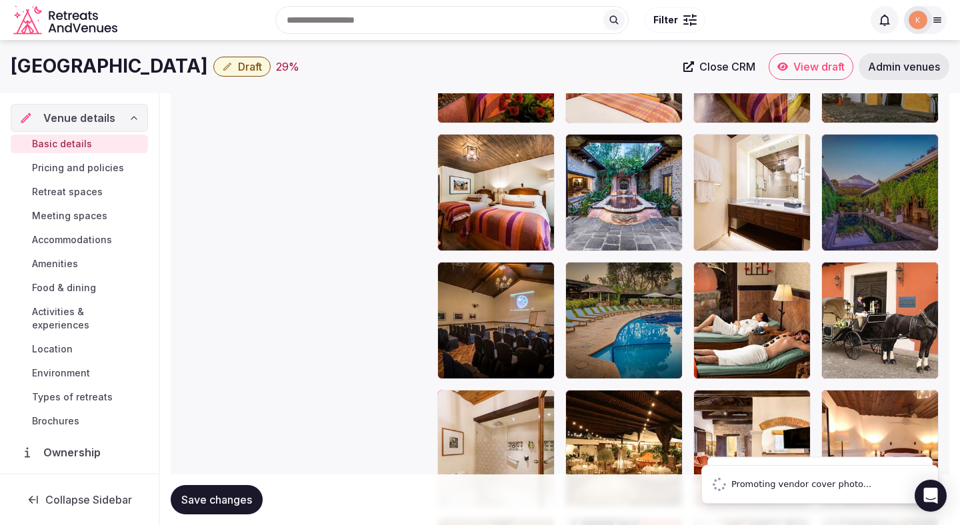
scroll to position [2096, 0]
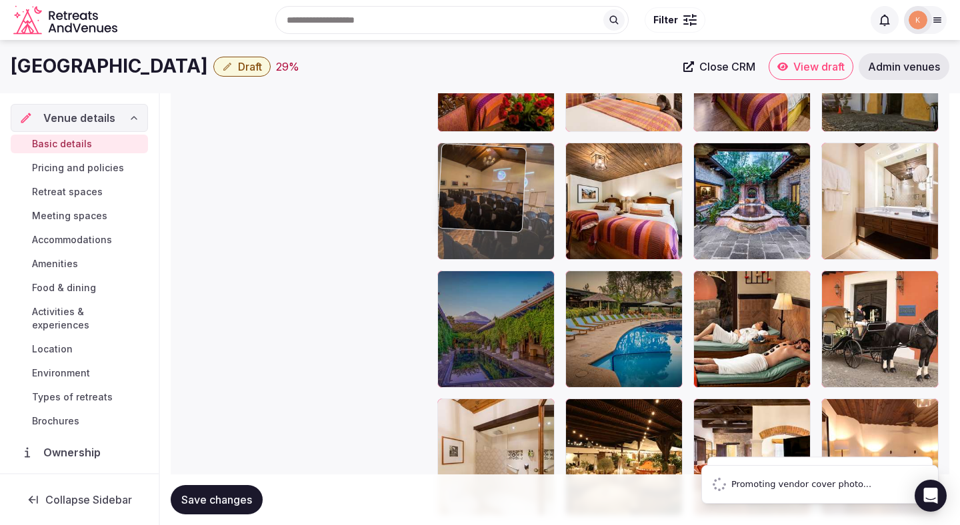
drag, startPoint x: 503, startPoint y: 317, endPoint x: 509, endPoint y: 160, distance: 157.4
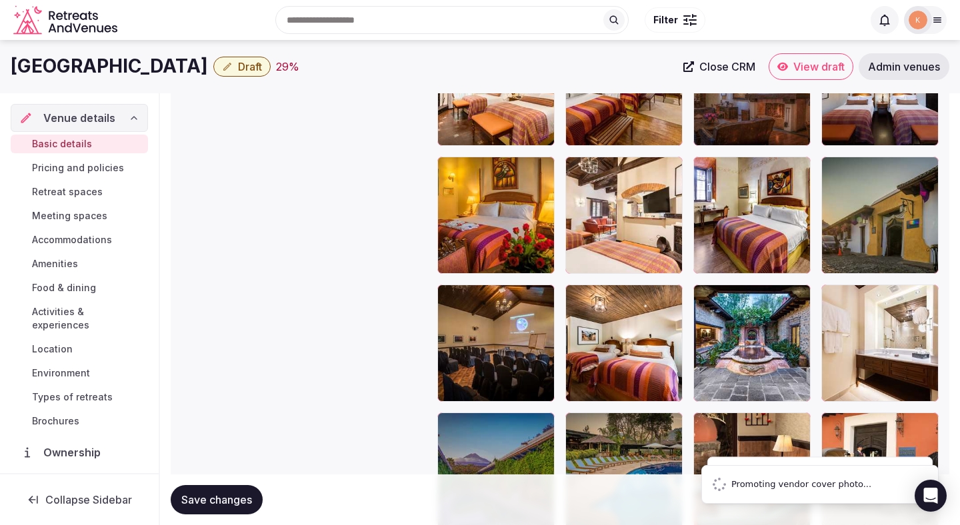
scroll to position [1950, 0]
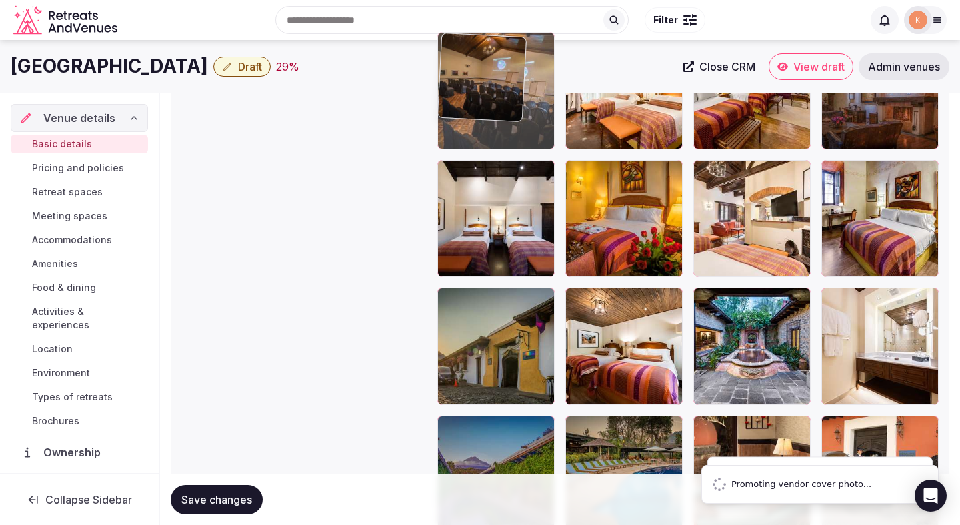
drag, startPoint x: 487, startPoint y: 315, endPoint x: 494, endPoint y: 124, distance: 190.8
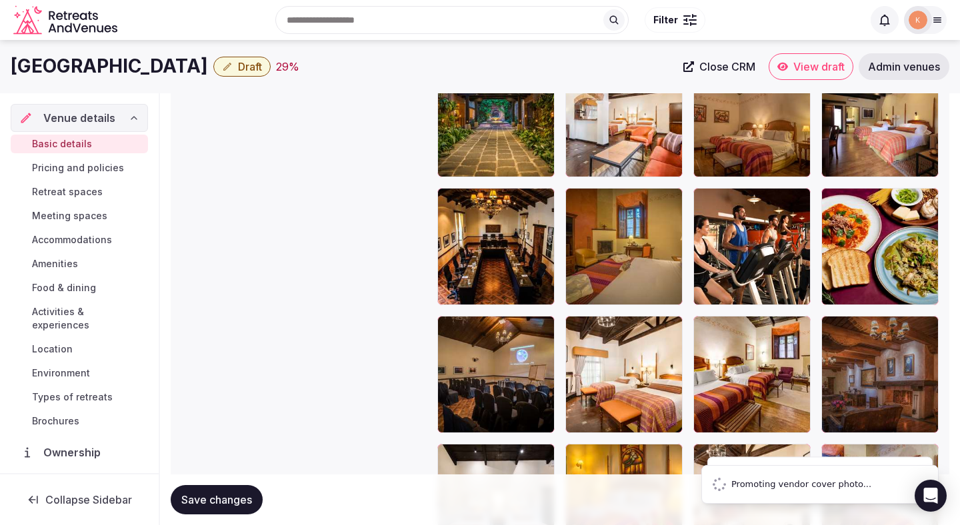
scroll to position [1660, 0]
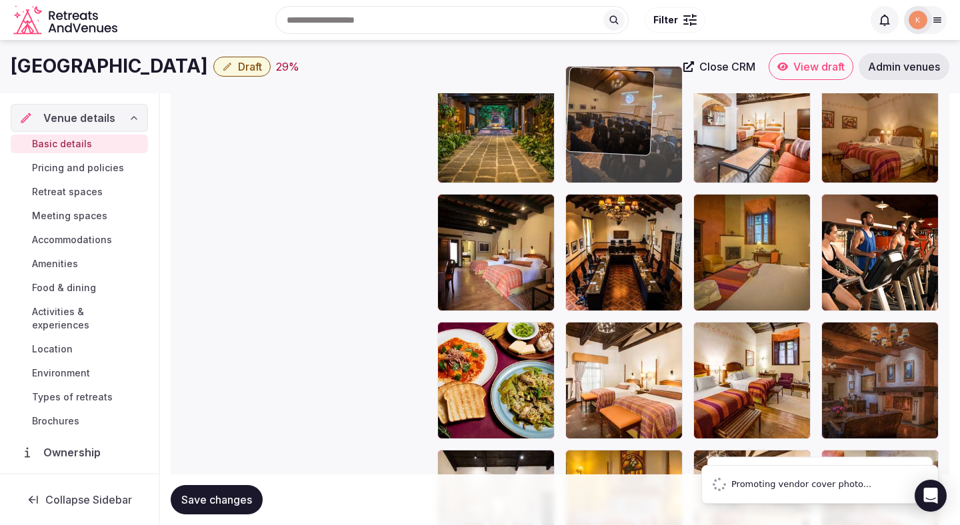
drag, startPoint x: 487, startPoint y: 368, endPoint x: 597, endPoint y: 141, distance: 251.9
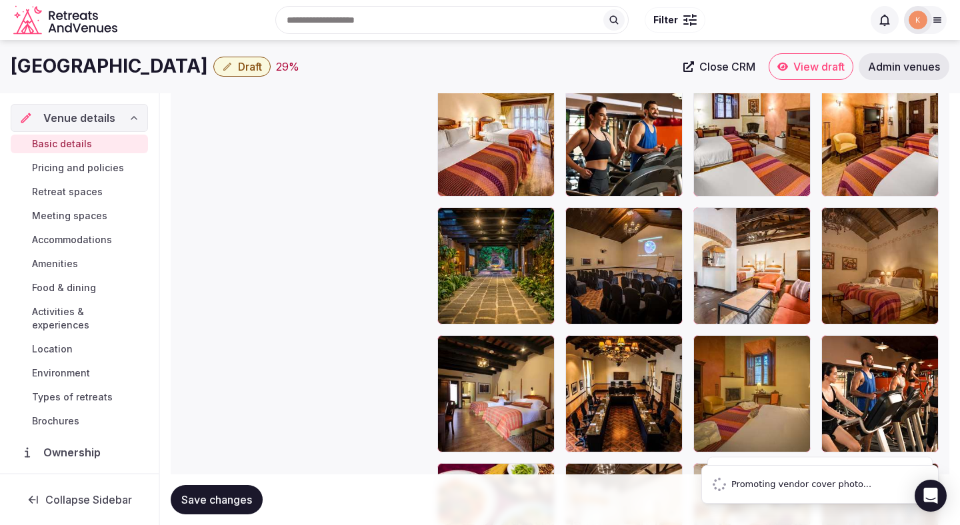
scroll to position [1518, 0]
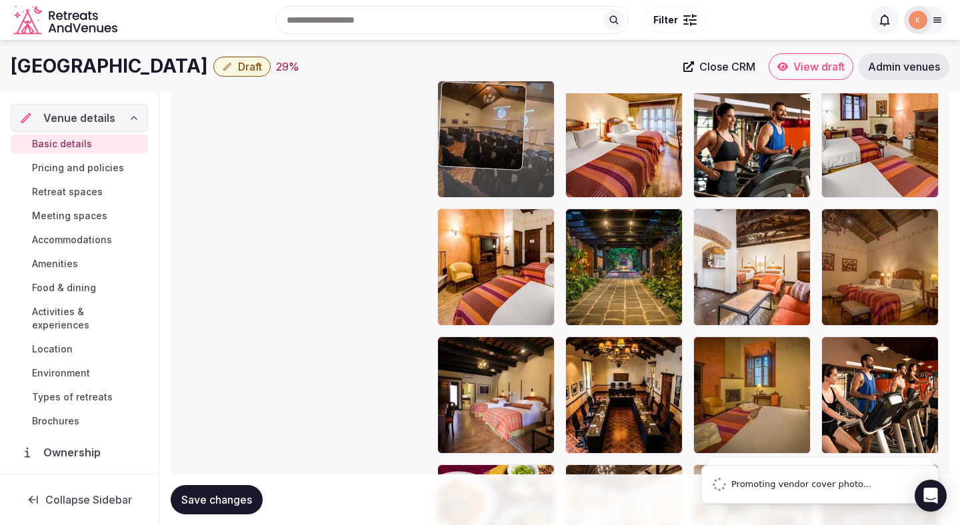
drag, startPoint x: 601, startPoint y: 233, endPoint x: 520, endPoint y: 173, distance: 101.5
click at [520, 173] on body "**********" at bounding box center [480, 93] width 960 height 3222
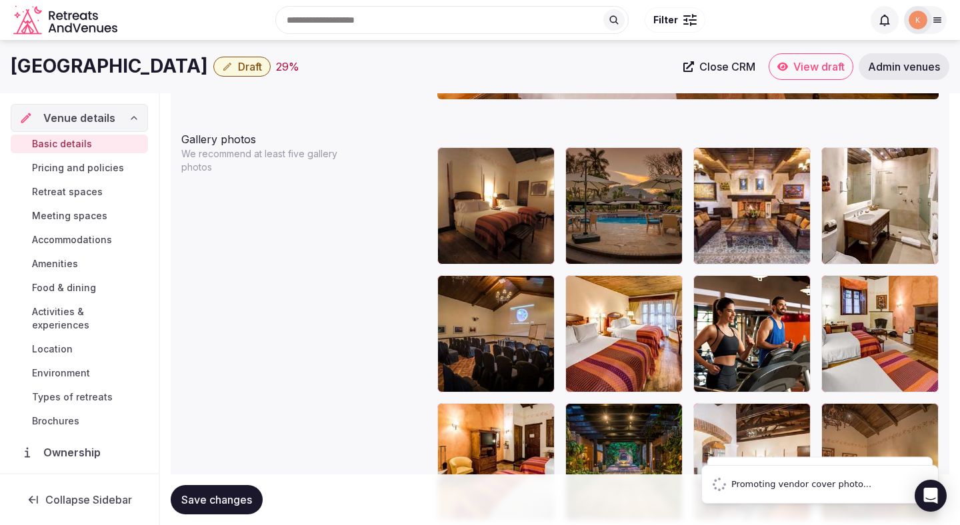
scroll to position [1316, 0]
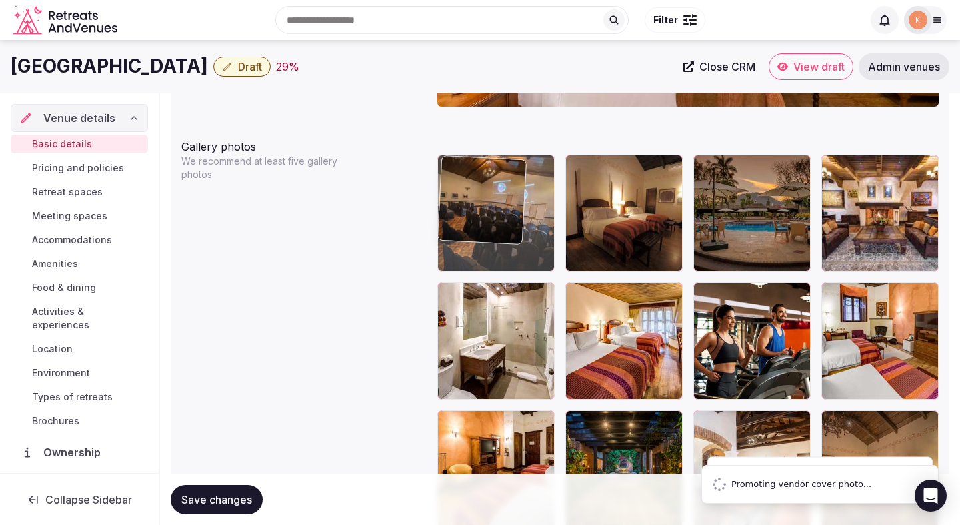
drag, startPoint x: 509, startPoint y: 322, endPoint x: 568, endPoint y: 219, distance: 118.6
click at [568, 219] on body "**********" at bounding box center [480, 295] width 960 height 3222
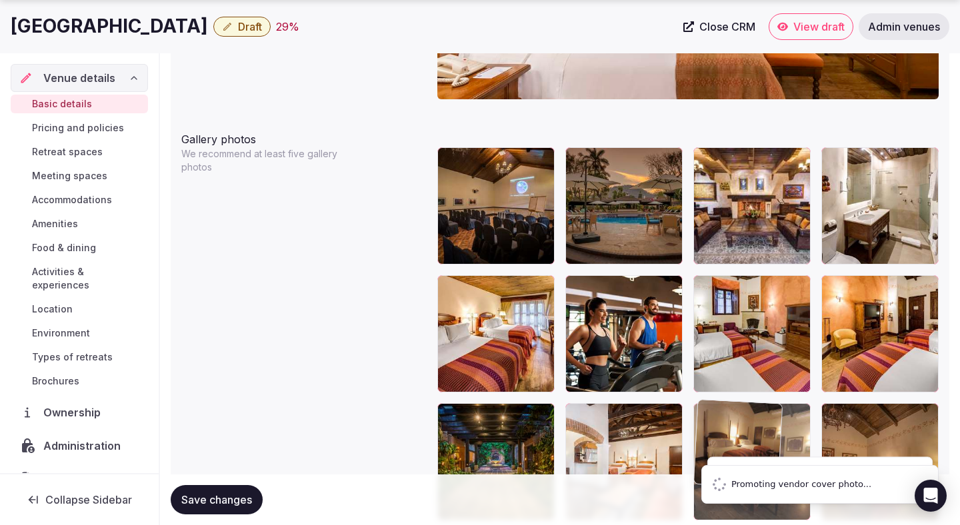
drag, startPoint x: 641, startPoint y: 200, endPoint x: 748, endPoint y: 423, distance: 247.7
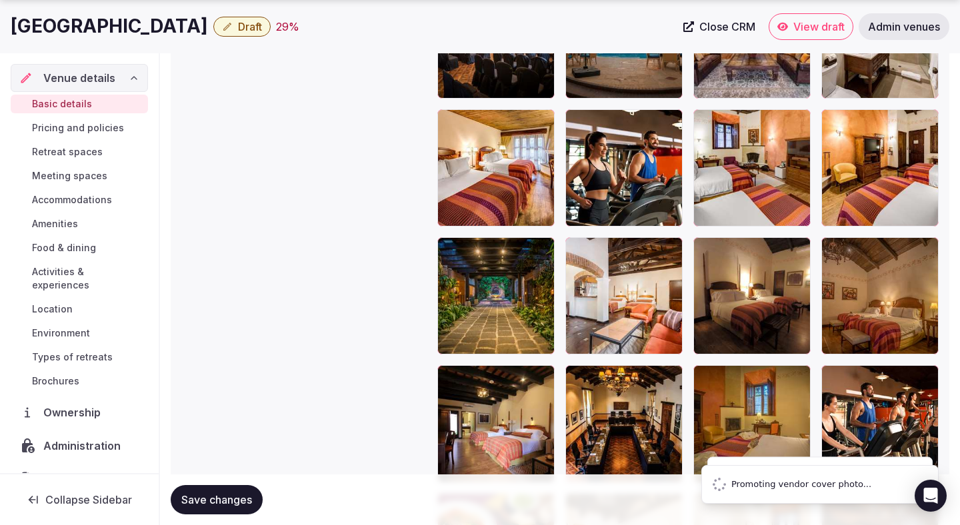
scroll to position [1490, 0]
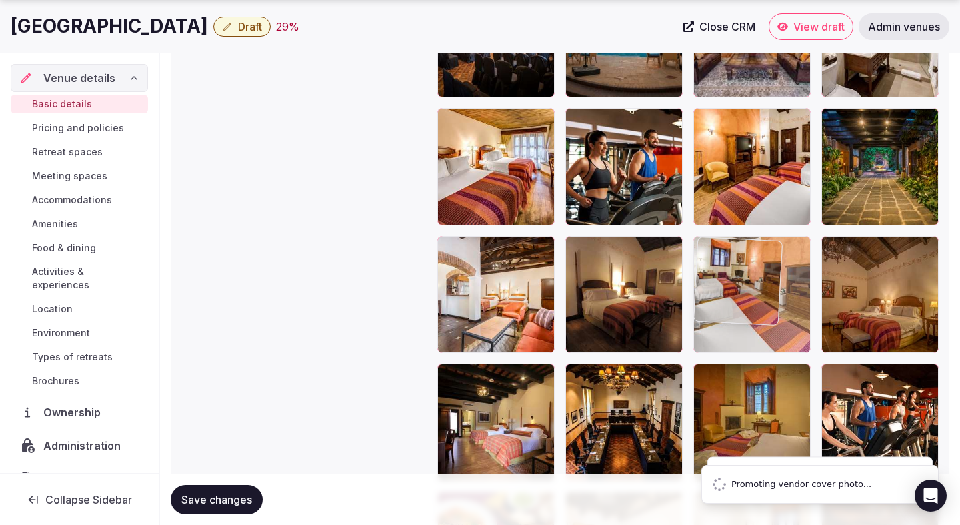
drag, startPoint x: 787, startPoint y: 179, endPoint x: 788, endPoint y: 291, distance: 111.3
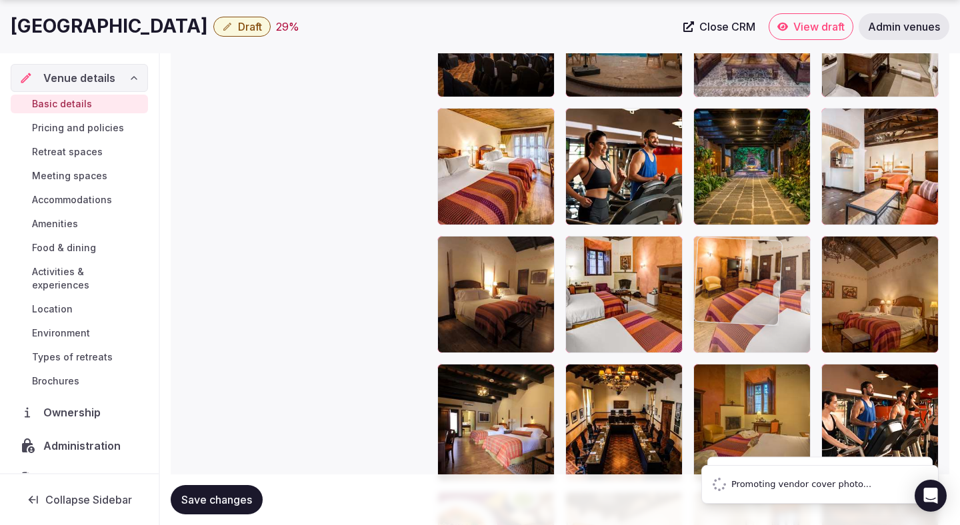
drag, startPoint x: 768, startPoint y: 177, endPoint x: 762, endPoint y: 269, distance: 92.2
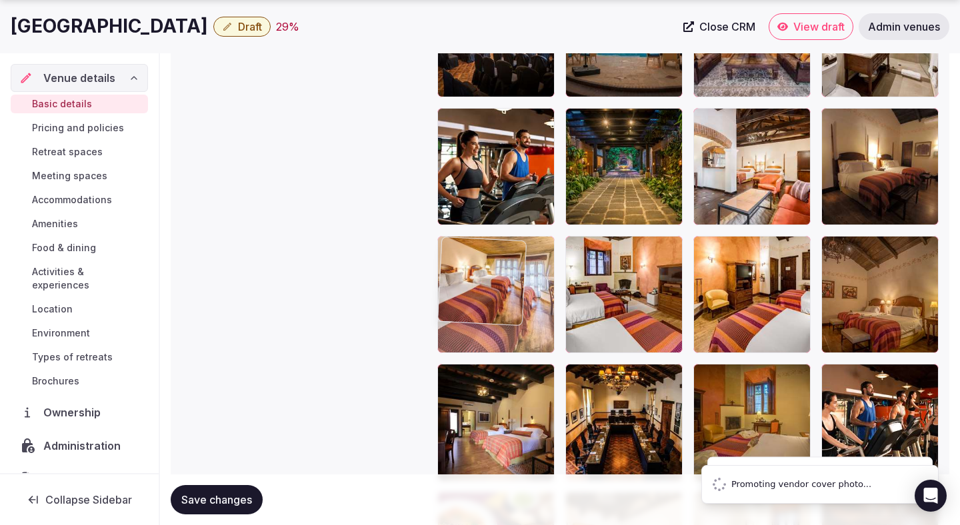
drag, startPoint x: 504, startPoint y: 183, endPoint x: 550, endPoint y: 323, distance: 147.3
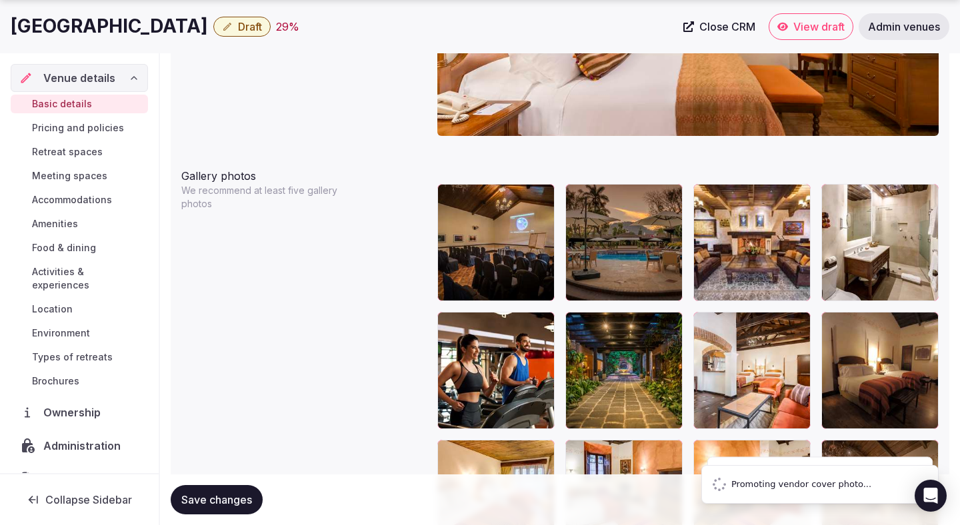
scroll to position [1288, 0]
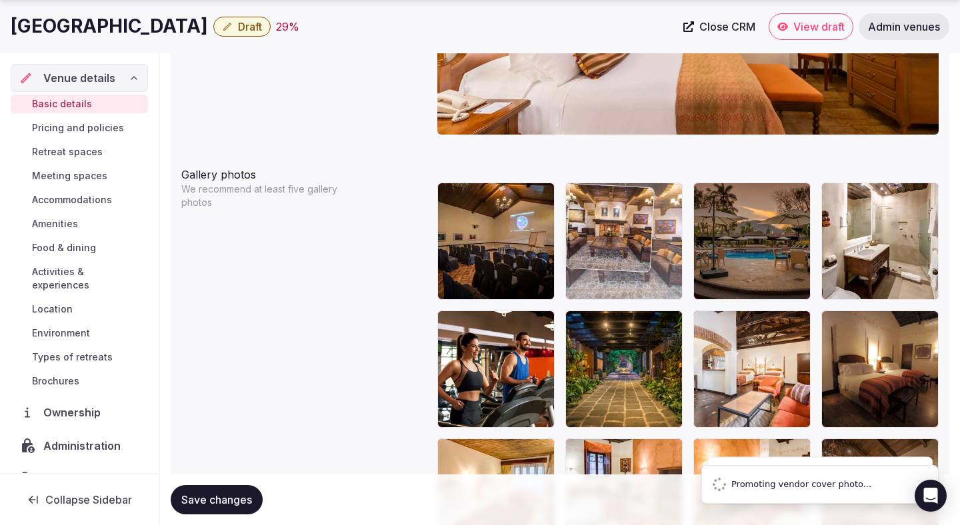
drag, startPoint x: 745, startPoint y: 240, endPoint x: 649, endPoint y: 250, distance: 96.5
click at [649, 250] on body "**********" at bounding box center [480, 323] width 960 height 3222
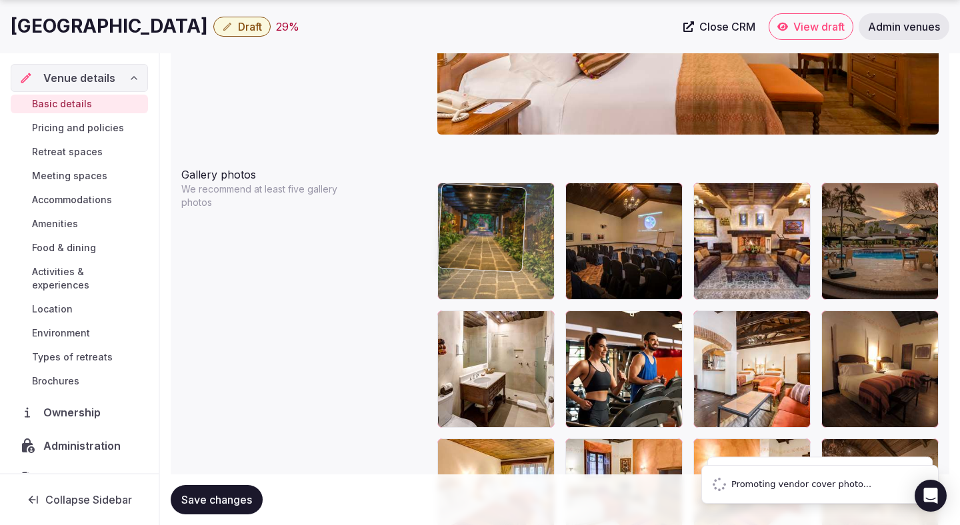
drag, startPoint x: 655, startPoint y: 326, endPoint x: 557, endPoint y: 221, distance: 144.3
click at [557, 221] on body "**********" at bounding box center [480, 323] width 960 height 3222
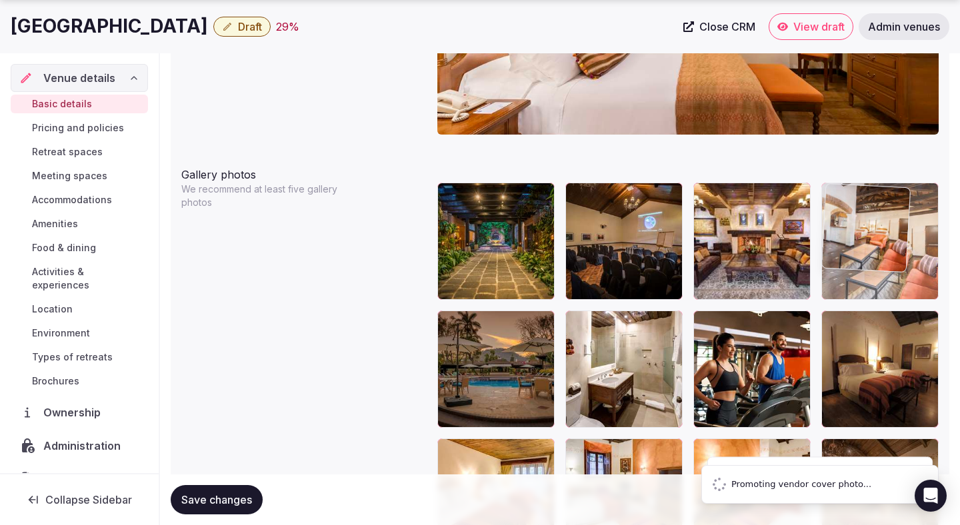
drag, startPoint x: 757, startPoint y: 341, endPoint x: 861, endPoint y: 239, distance: 146.1
click at [861, 239] on body "**********" at bounding box center [480, 323] width 960 height 3222
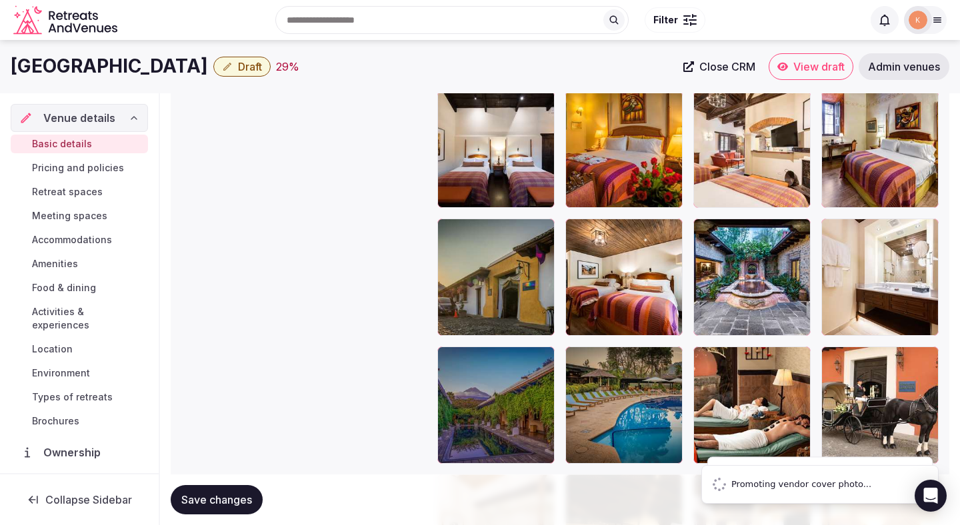
scroll to position [2018, 0]
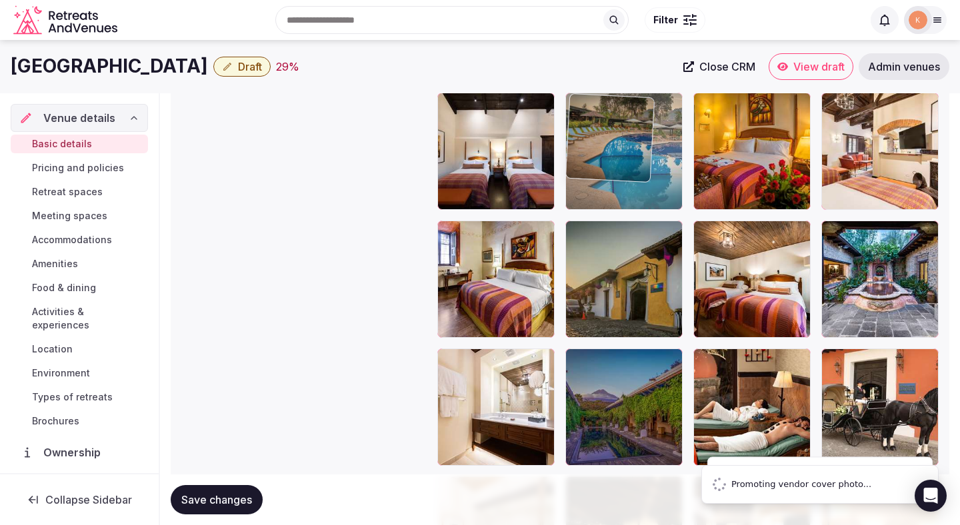
drag, startPoint x: 649, startPoint y: 397, endPoint x: 659, endPoint y: 195, distance: 202.2
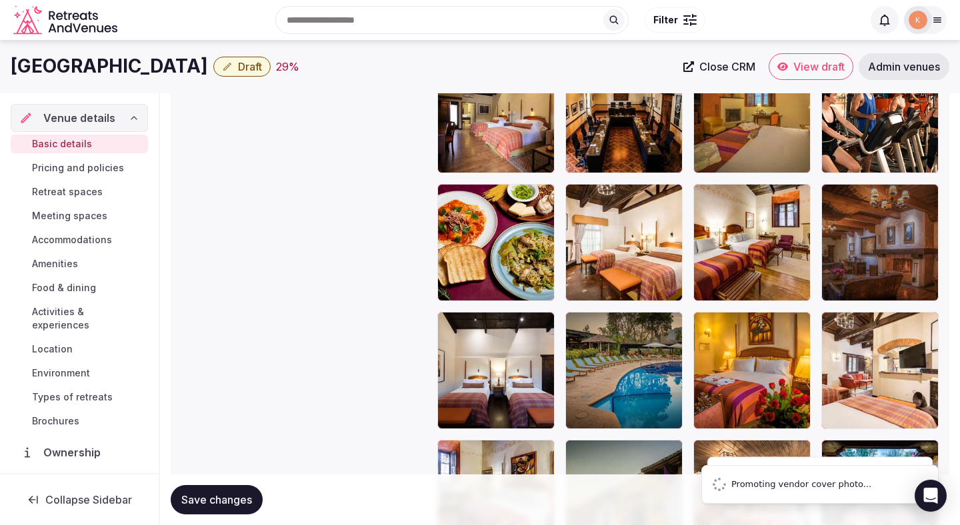
scroll to position [1774, 0]
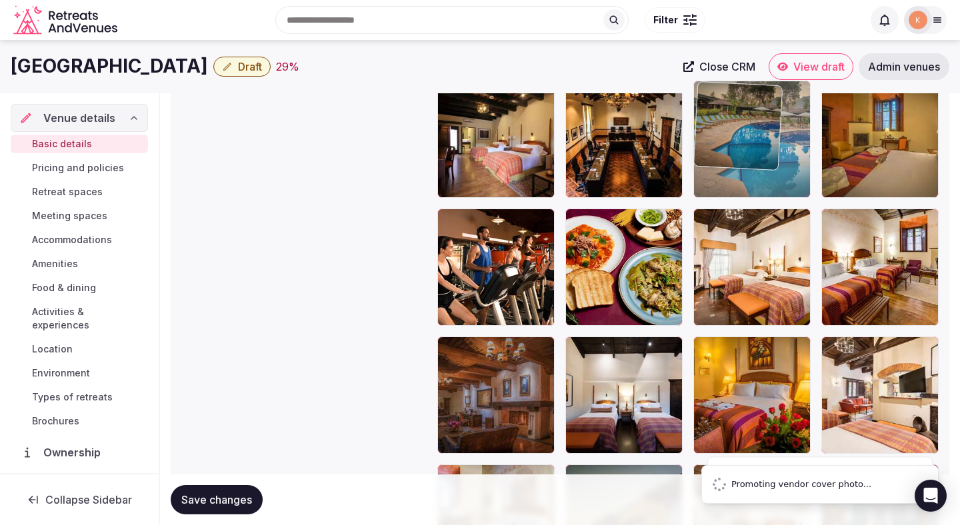
drag, startPoint x: 649, startPoint y: 371, endPoint x: 829, endPoint y: 157, distance: 279.7
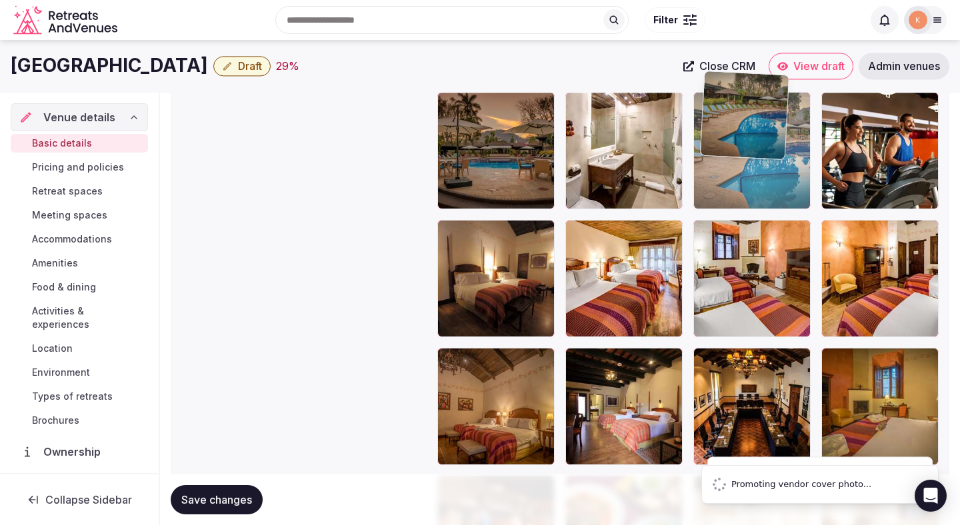
scroll to position [1504, 0]
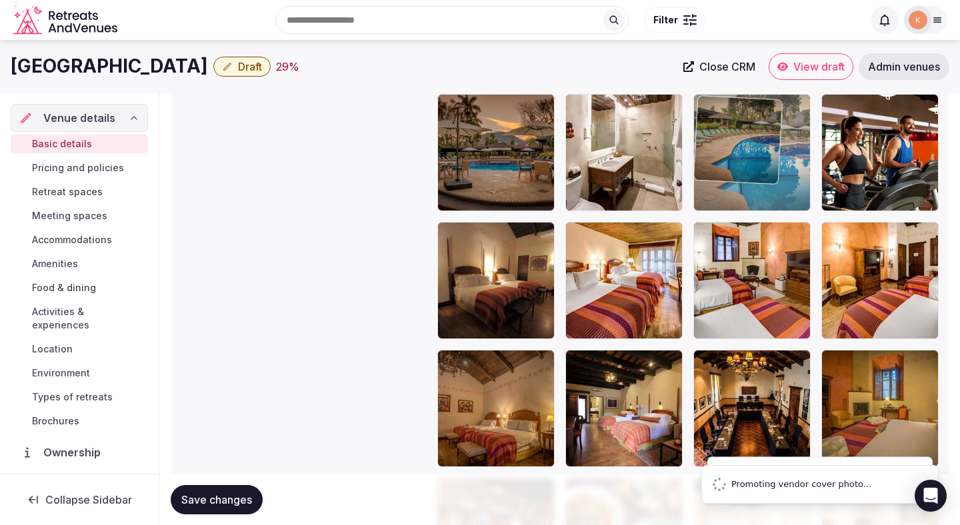
drag, startPoint x: 777, startPoint y: 352, endPoint x: 779, endPoint y: 123, distance: 229.3
click at [779, 123] on body "**********" at bounding box center [480, 107] width 960 height 3222
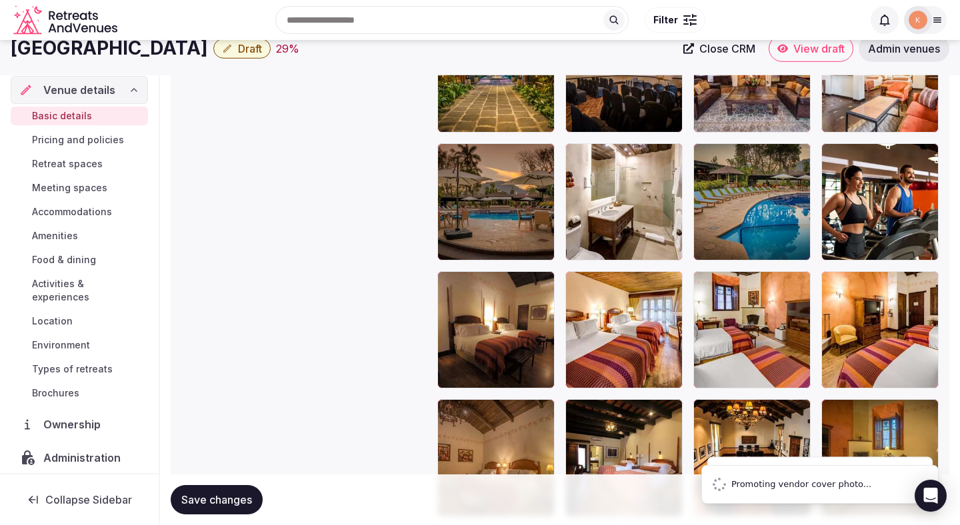
scroll to position [1427, 0]
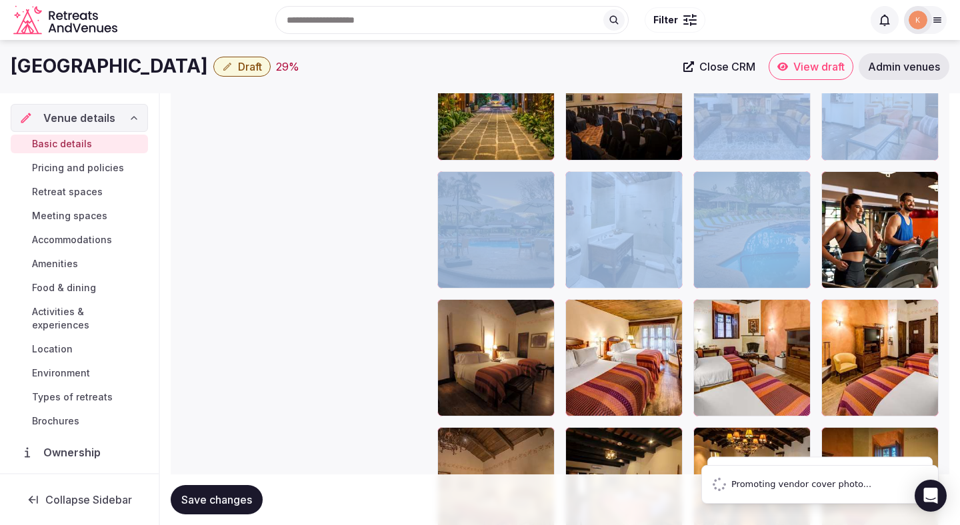
drag, startPoint x: 774, startPoint y: 165, endPoint x: 811, endPoint y: 169, distance: 36.8
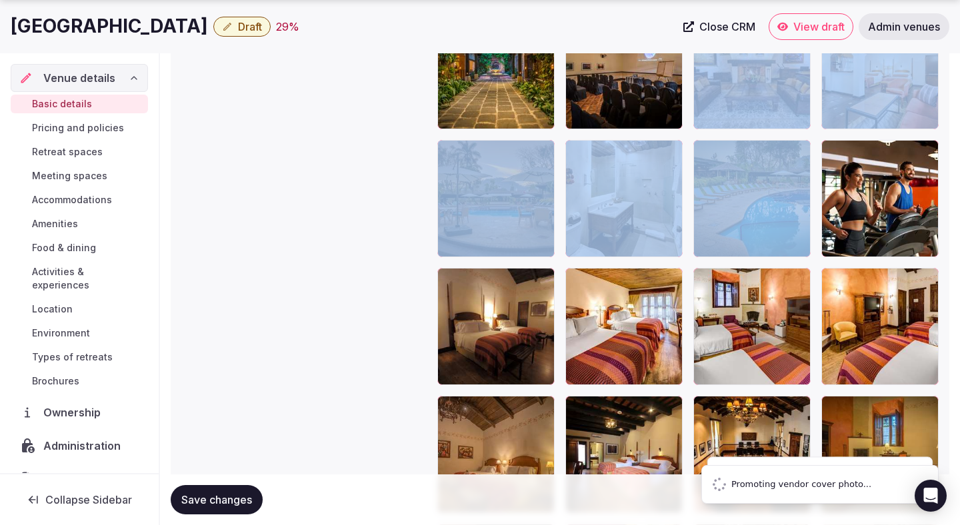
scroll to position [1460, 0]
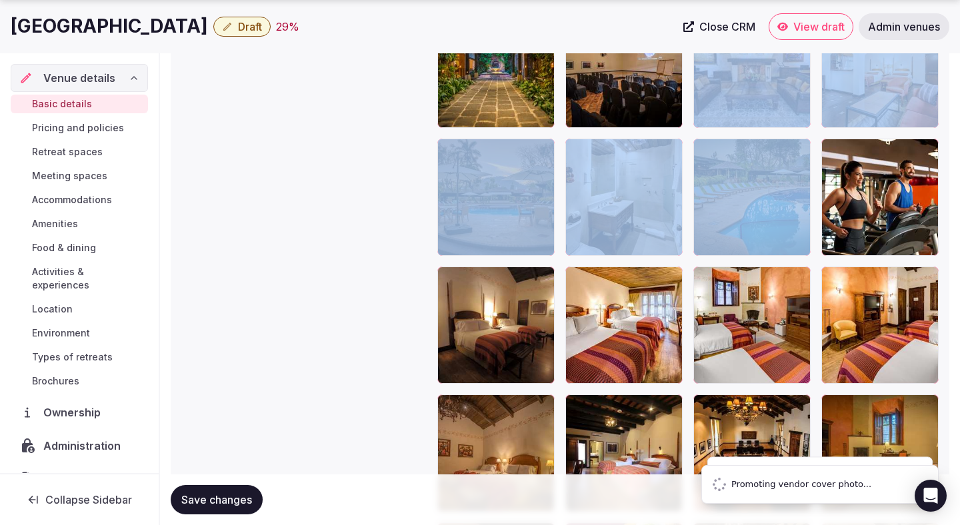
click at [242, 498] on span "Save changes" at bounding box center [216, 499] width 71 height 13
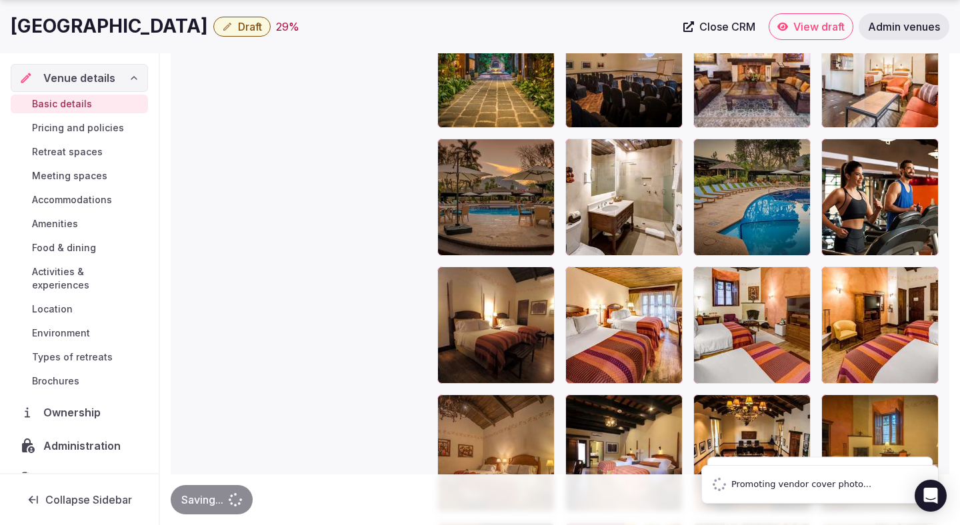
click at [241, 493] on div "Saving..." at bounding box center [212, 499] width 82 height 29
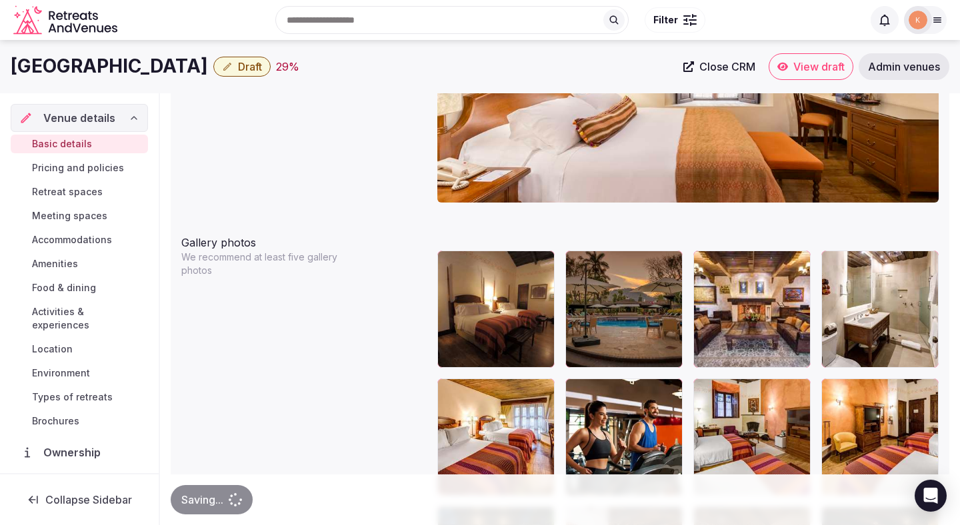
scroll to position [1185, 0]
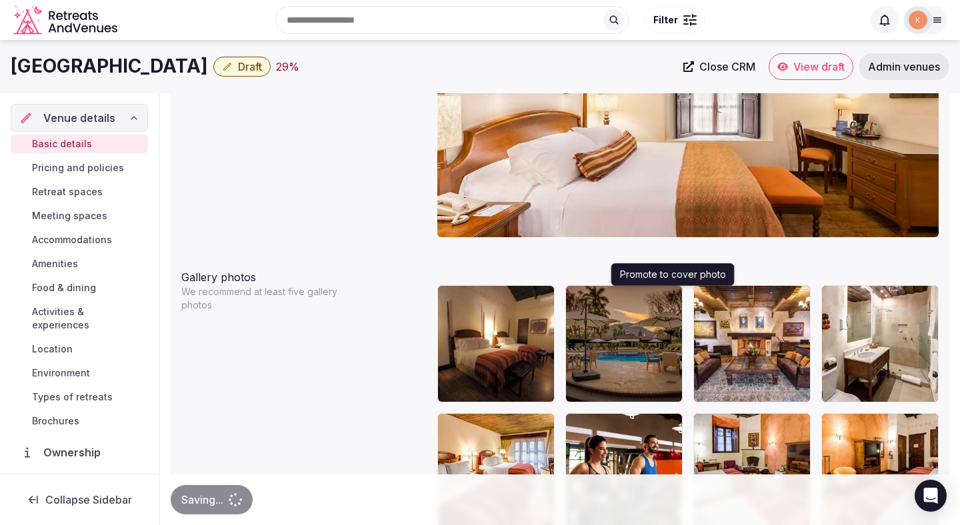
click at [671, 301] on icon "button" at bounding box center [669, 298] width 11 height 11
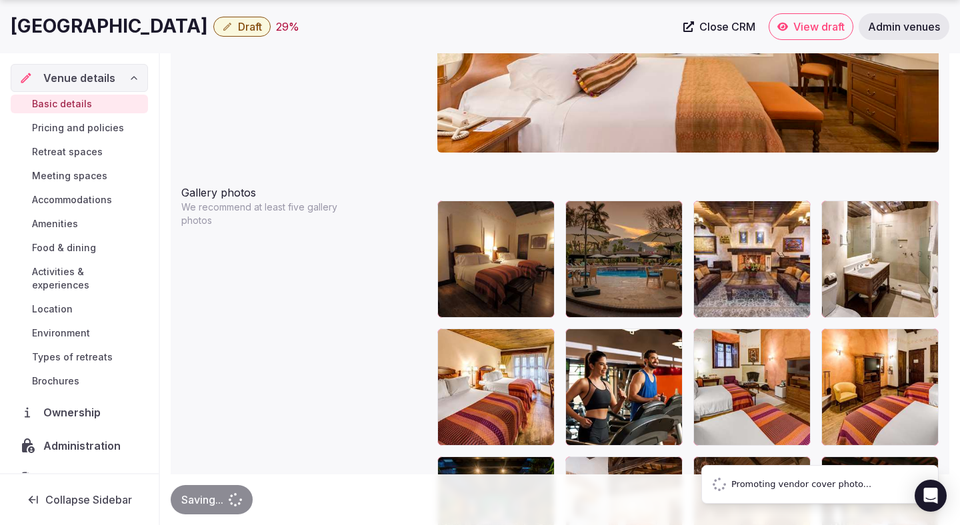
scroll to position [1288, 0]
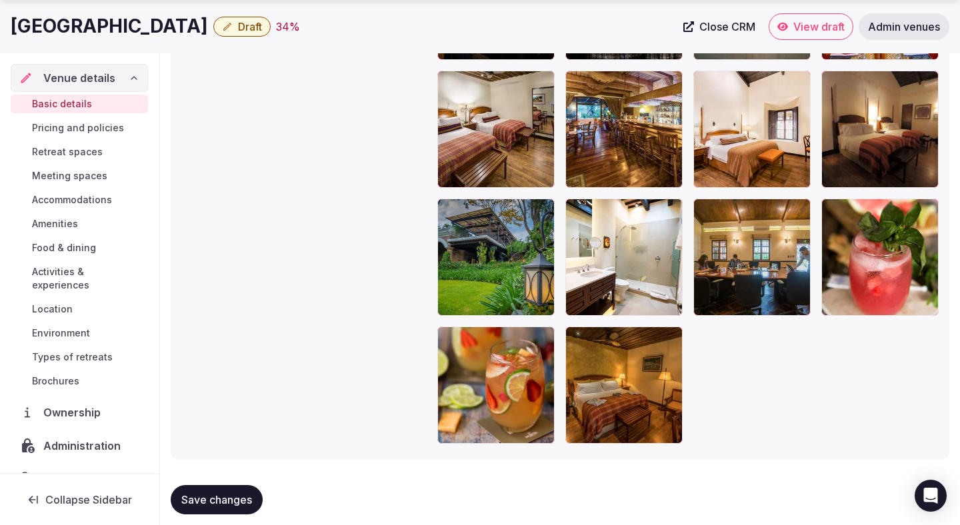
scroll to position [2893, 0]
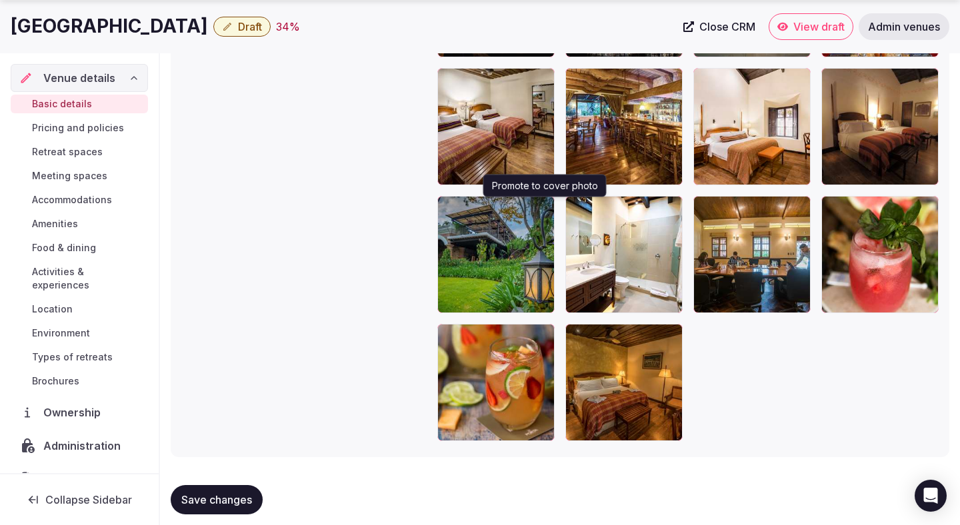
click at [539, 213] on icon "button" at bounding box center [541, 209] width 11 height 11
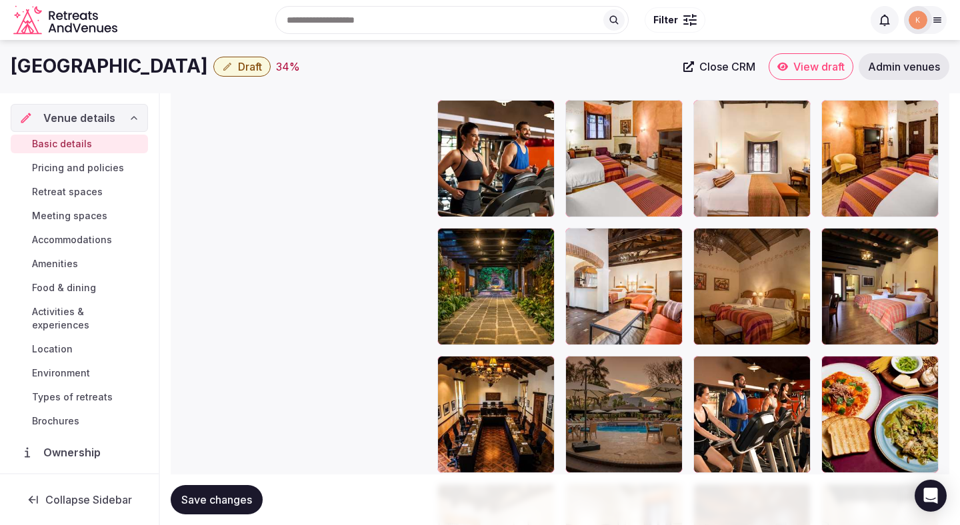
scroll to position [1710, 0]
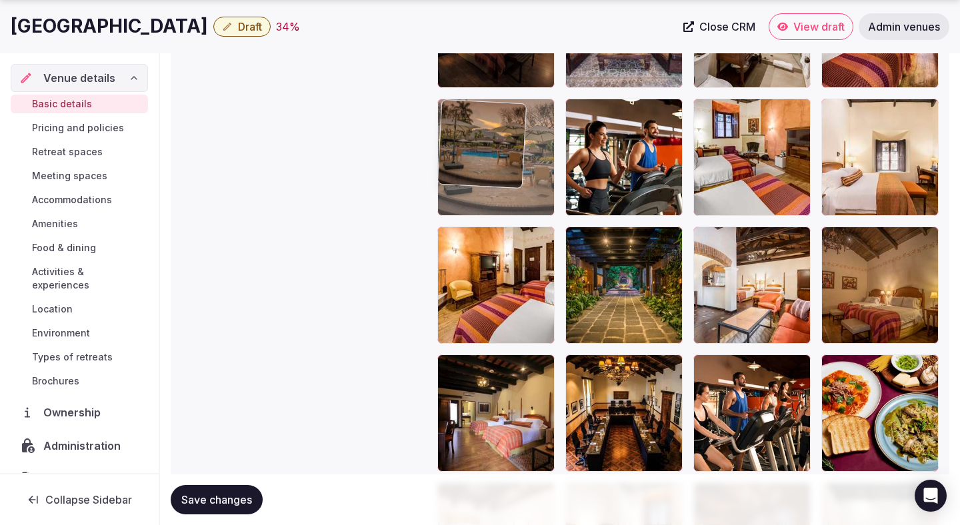
drag, startPoint x: 637, startPoint y: 398, endPoint x: 503, endPoint y: 113, distance: 315.2
click at [503, 113] on body "**********" at bounding box center [480, 6] width 960 height 3433
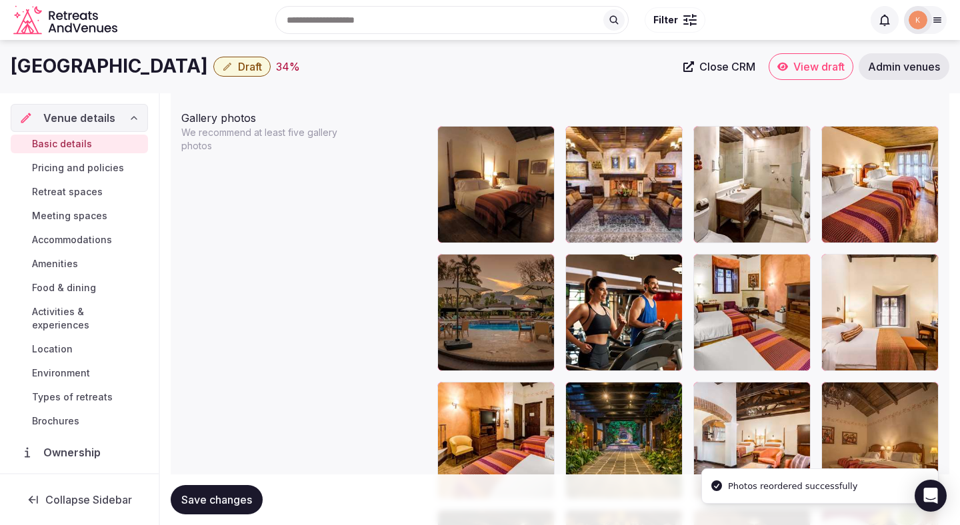
scroll to position [1530, 0]
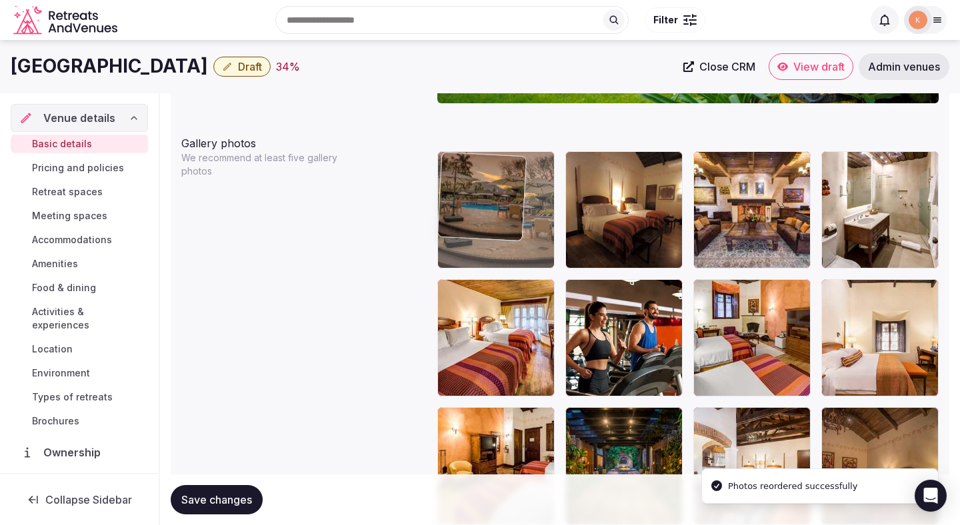
drag, startPoint x: 497, startPoint y: 324, endPoint x: 497, endPoint y: 241, distance: 82.7
click at [497, 241] on body "**********" at bounding box center [480, 186] width 960 height 3433
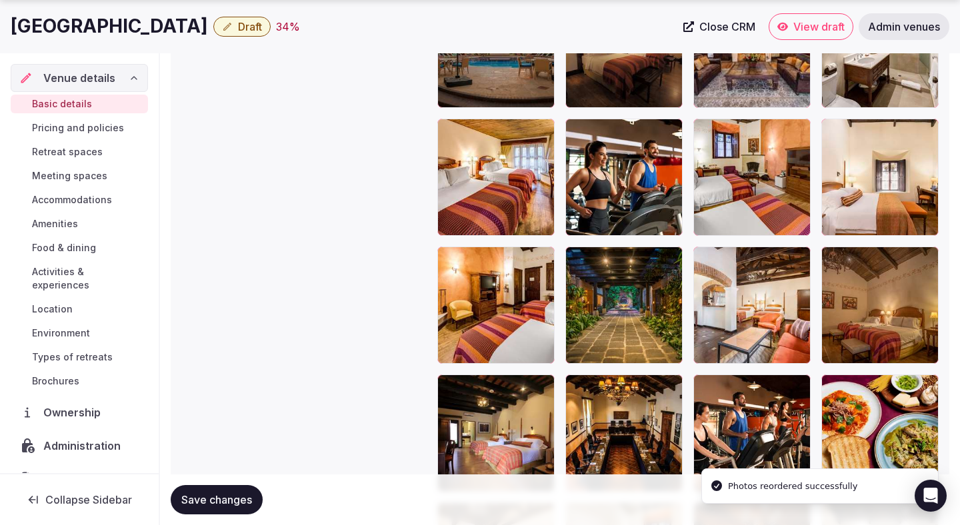
scroll to position [1692, 0]
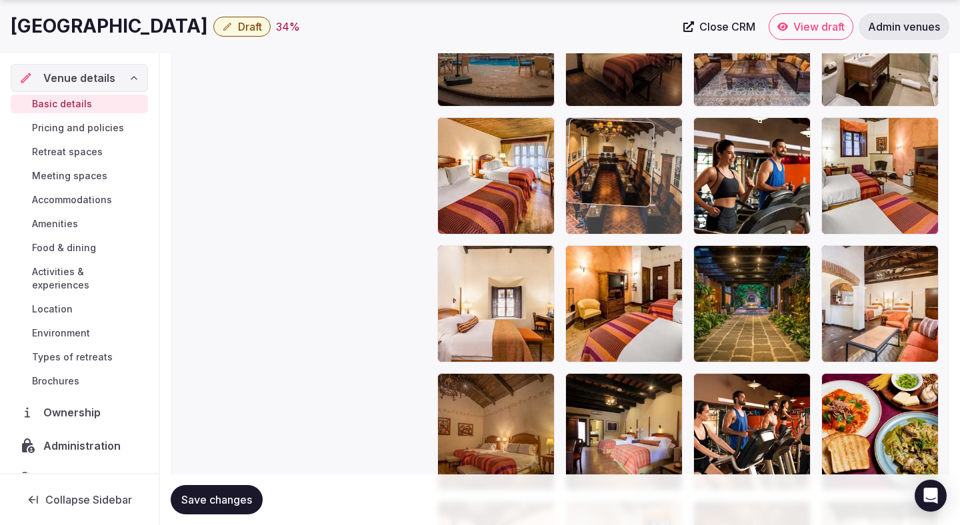
drag, startPoint x: 626, startPoint y: 455, endPoint x: 629, endPoint y: 160, distance: 295.3
click at [629, 160] on body "**********" at bounding box center [480, 24] width 960 height 3433
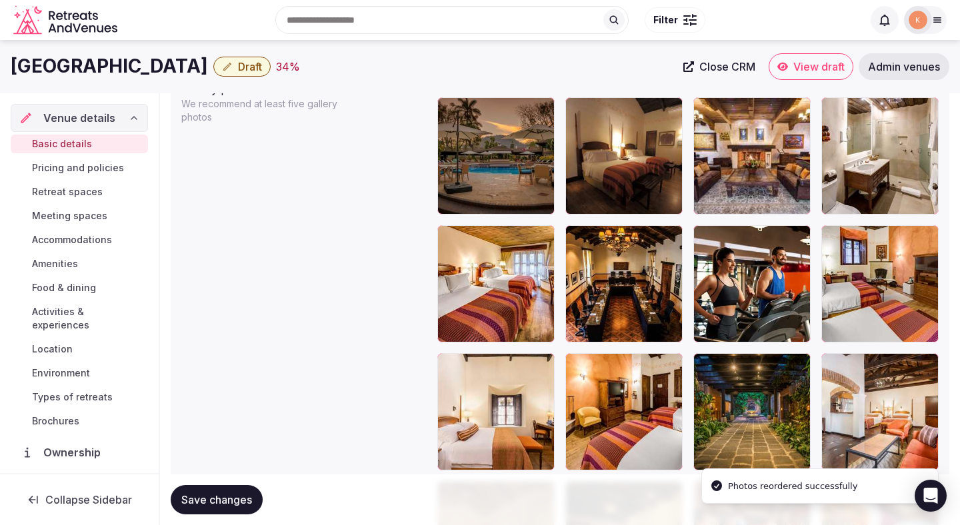
scroll to position [1547, 0]
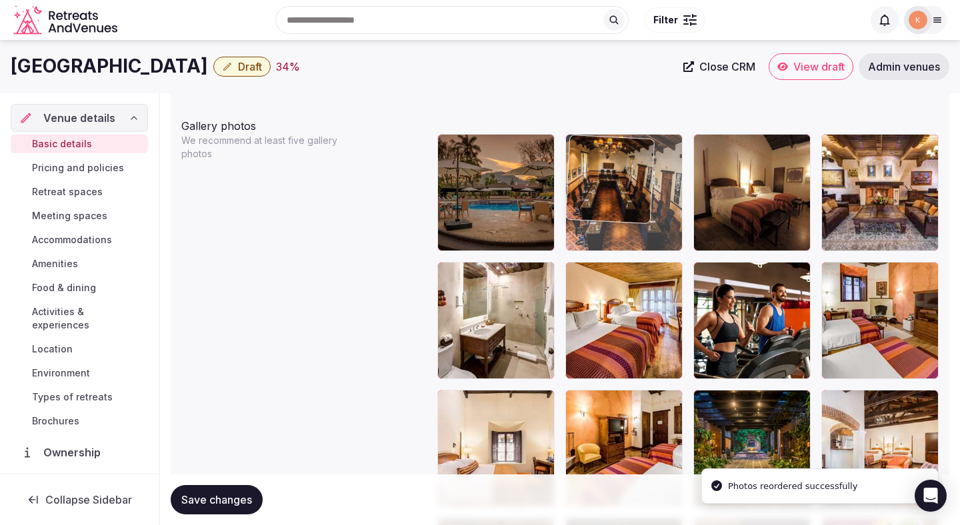
drag, startPoint x: 613, startPoint y: 300, endPoint x: 613, endPoint y: 192, distance: 108.0
click at [613, 189] on body "**********" at bounding box center [480, 169] width 960 height 3433
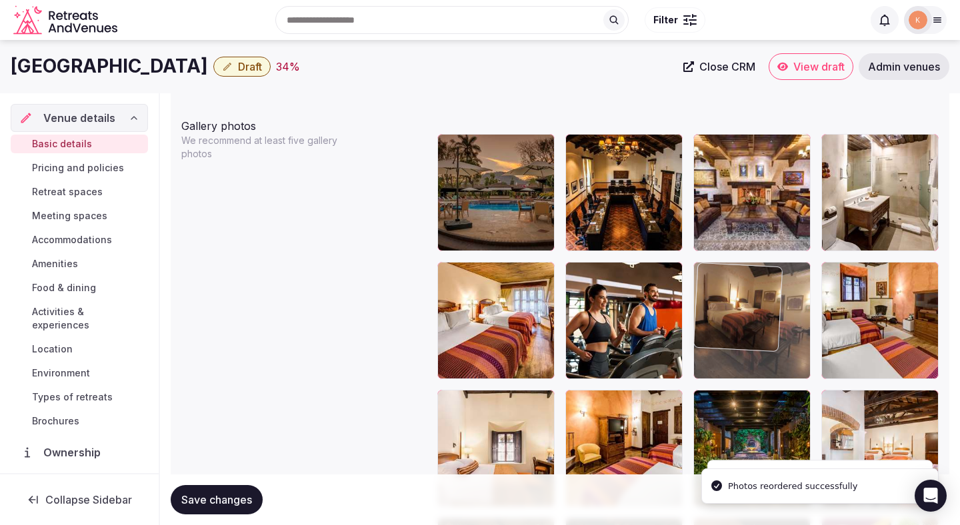
drag, startPoint x: 733, startPoint y: 181, endPoint x: 780, endPoint y: 303, distance: 130.2
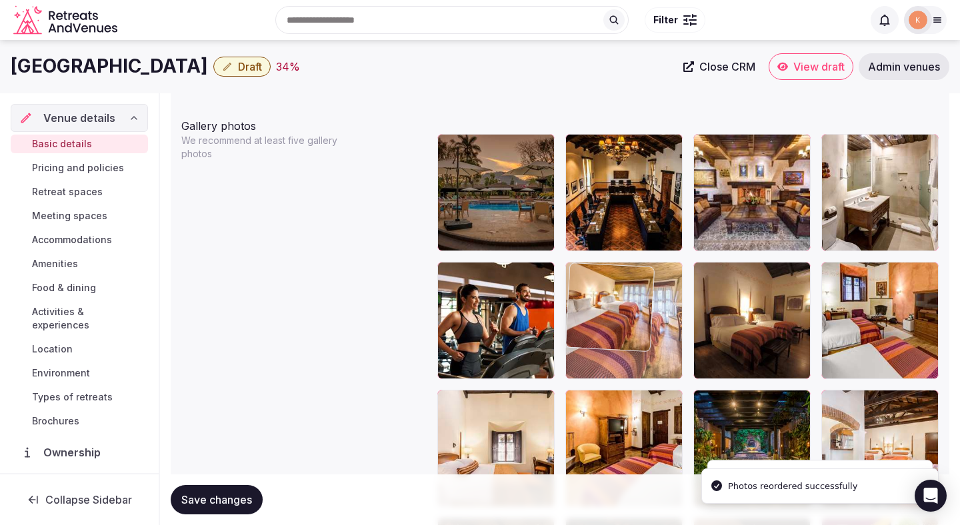
drag, startPoint x: 520, startPoint y: 338, endPoint x: 656, endPoint y: 339, distance: 136.0
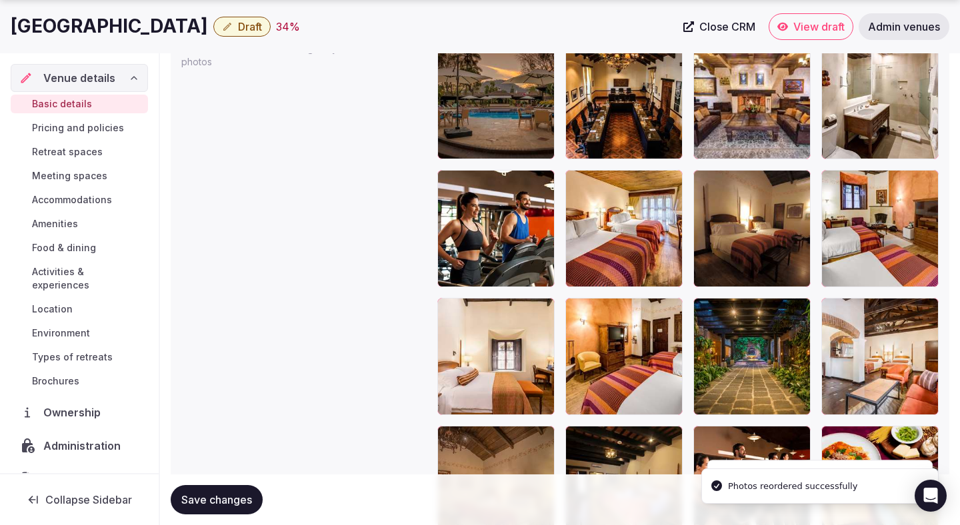
scroll to position [1644, 0]
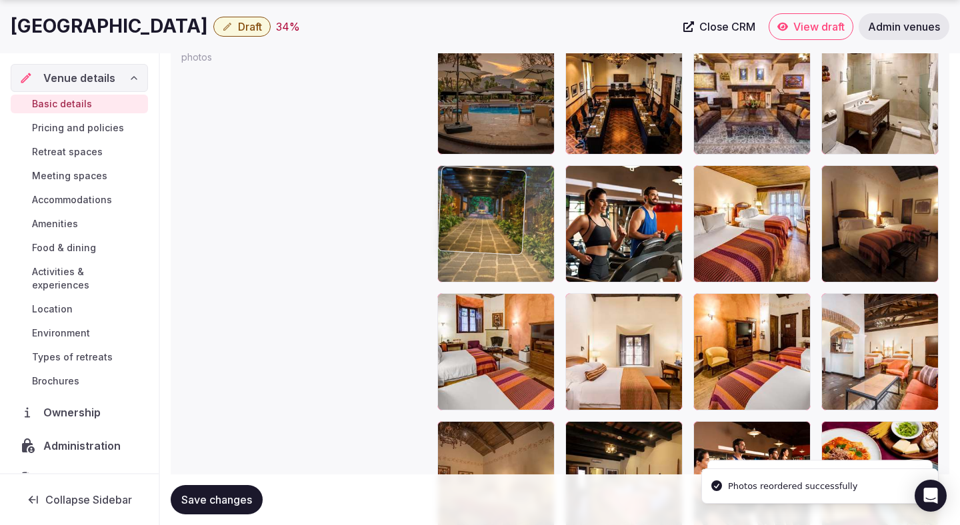
drag, startPoint x: 721, startPoint y: 346, endPoint x: 458, endPoint y: 227, distance: 288.2
click at [458, 227] on body "**********" at bounding box center [480, 72] width 960 height 3433
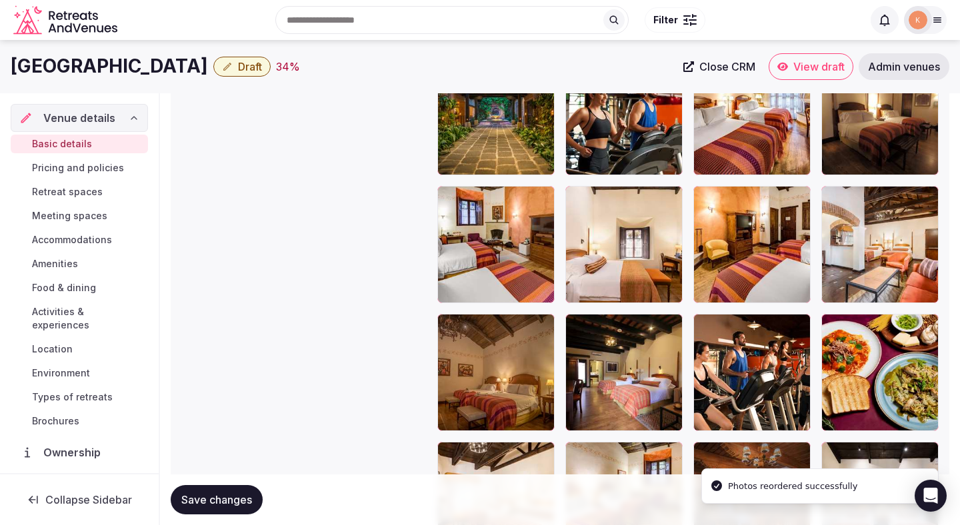
scroll to position [1752, 0]
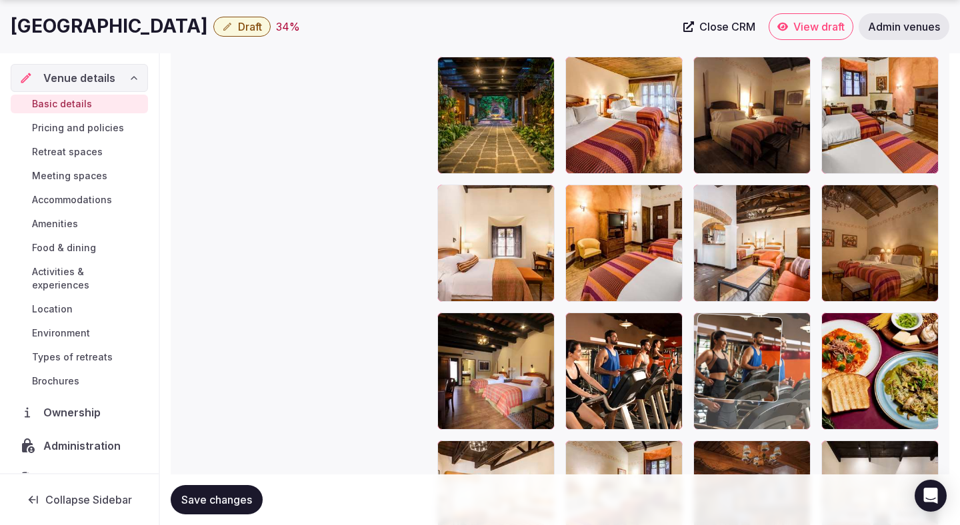
drag, startPoint x: 643, startPoint y: 149, endPoint x: 771, endPoint y: 368, distance: 253.6
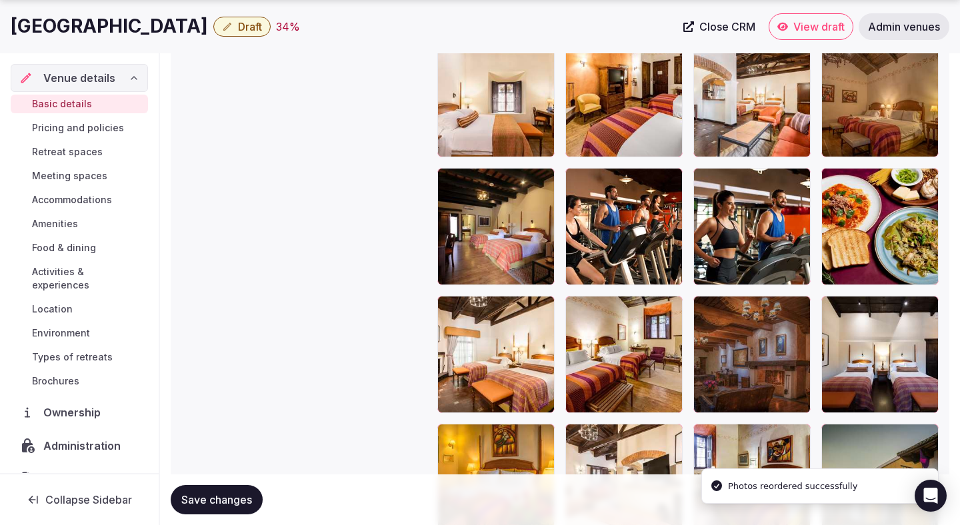
scroll to position [1898, 0]
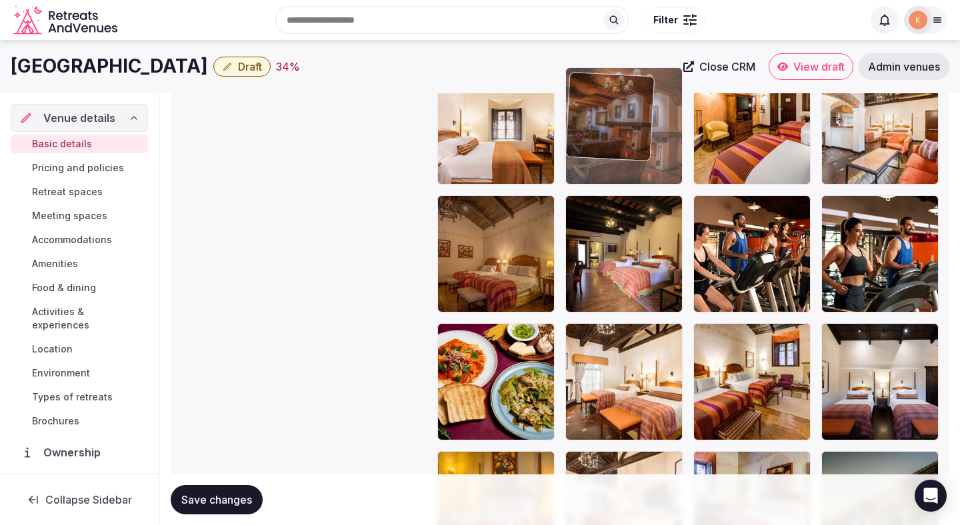
drag, startPoint x: 728, startPoint y: 365, endPoint x: 634, endPoint y: 95, distance: 286.5
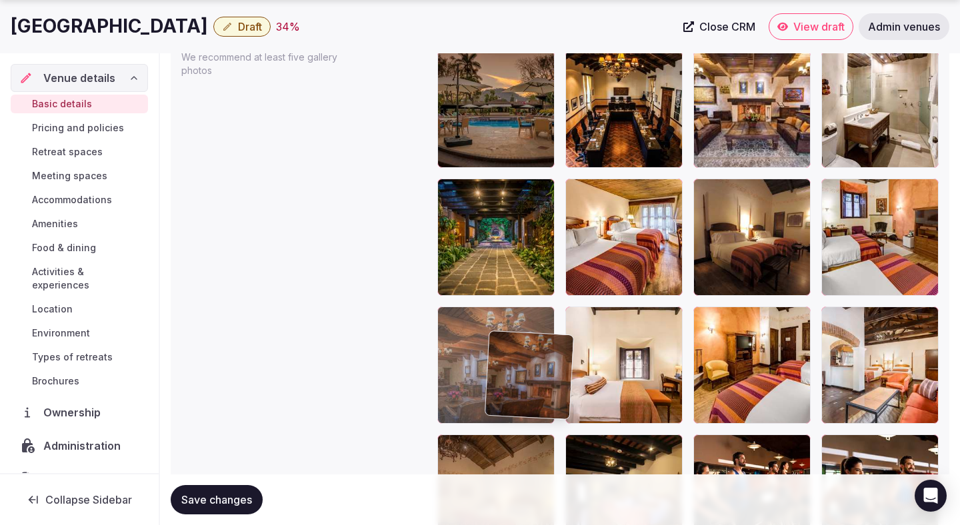
scroll to position [1631, 0]
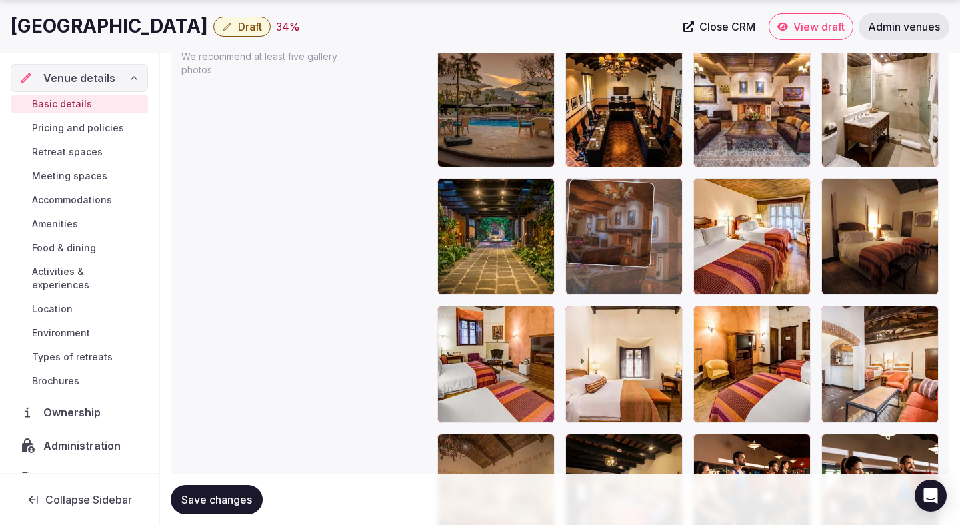
drag, startPoint x: 622, startPoint y: 405, endPoint x: 634, endPoint y: 253, distance: 151.8
click at [634, 253] on body "**********" at bounding box center [480, 85] width 960 height 3433
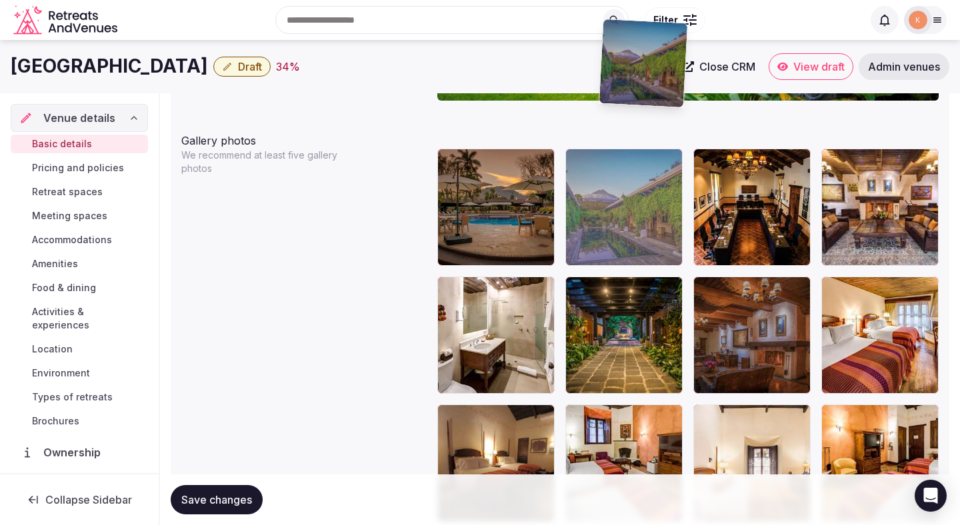
scroll to position [1531, 0]
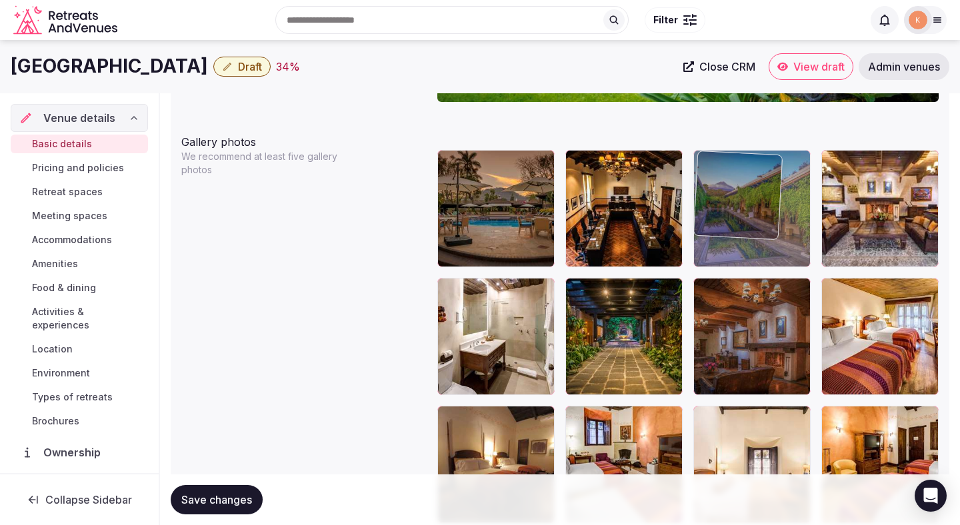
drag, startPoint x: 874, startPoint y: 314, endPoint x: 735, endPoint y: 235, distance: 159.4
click at [735, 236] on body "**********" at bounding box center [480, 185] width 960 height 3433
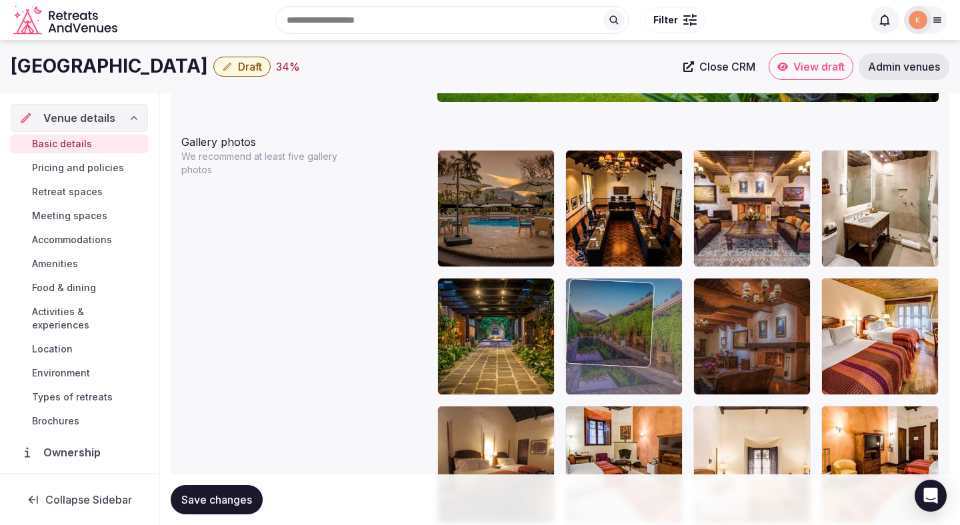
drag, startPoint x: 745, startPoint y: 223, endPoint x: 662, endPoint y: 360, distance: 159.7
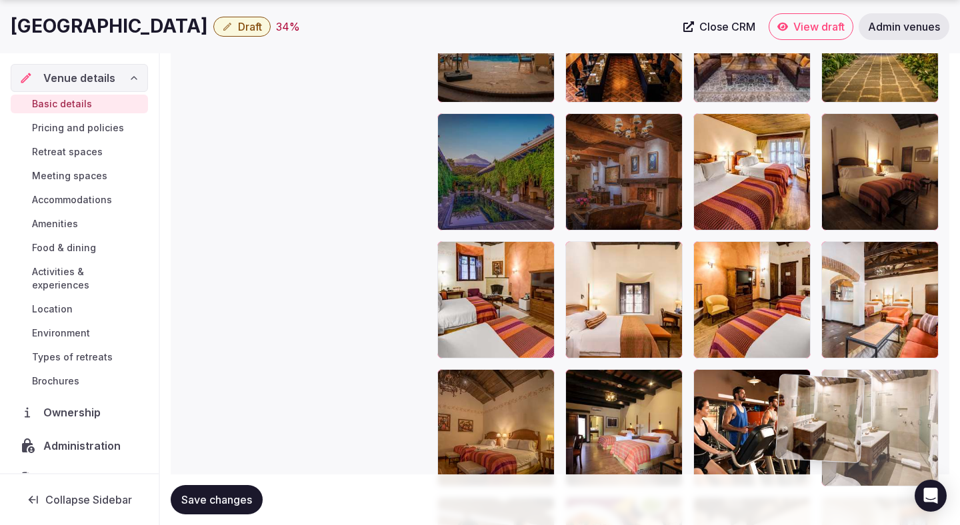
scroll to position [1708, 0]
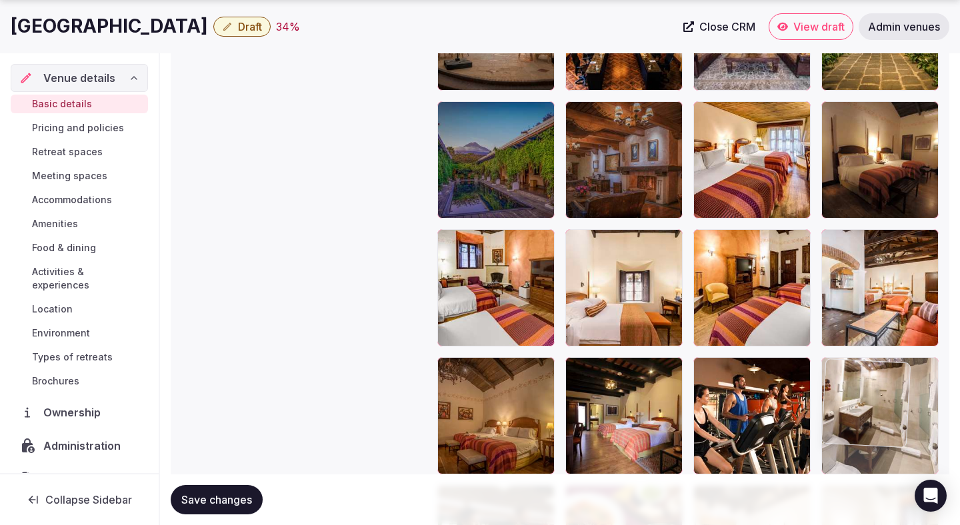
drag, startPoint x: 884, startPoint y: 195, endPoint x: 837, endPoint y: 390, distance: 200.8
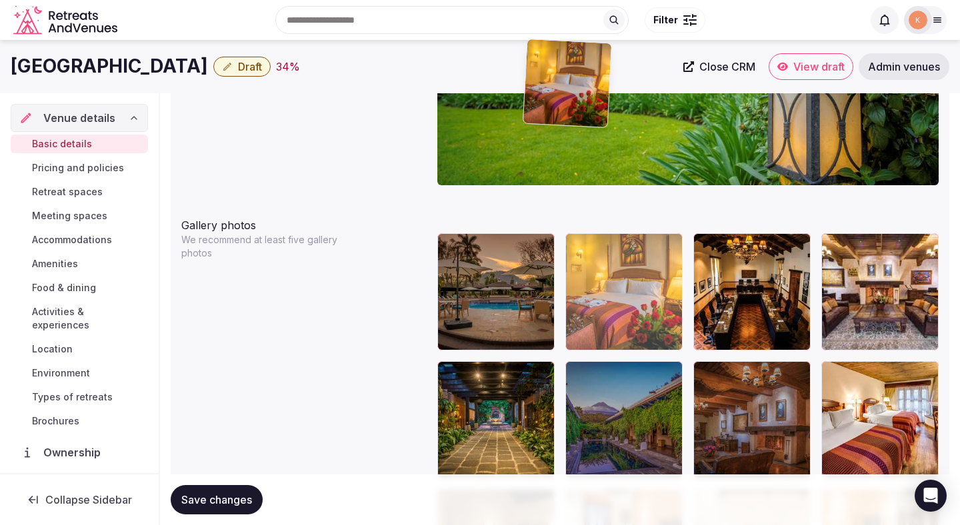
scroll to position [1446, 0]
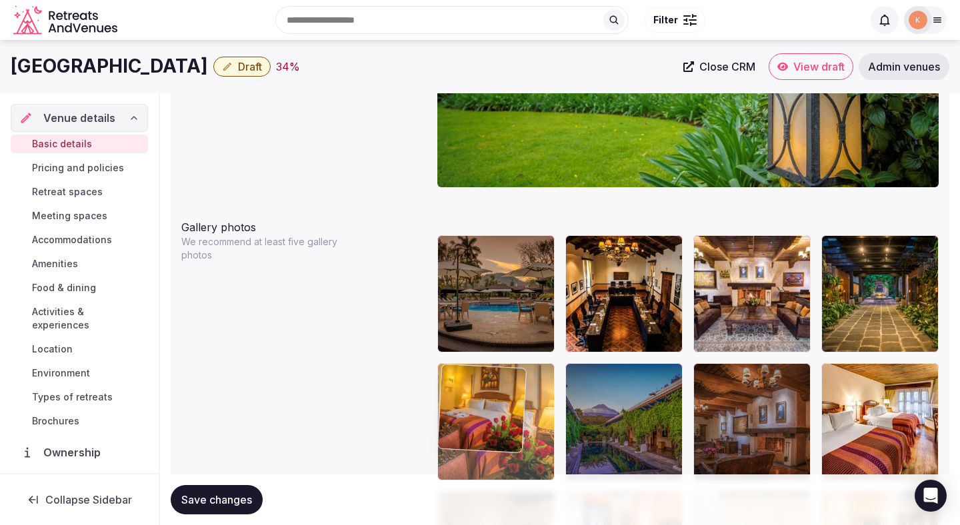
drag, startPoint x: 639, startPoint y: 328, endPoint x: 555, endPoint y: 415, distance: 120.7
click at [555, 415] on body "**********" at bounding box center [480, 270] width 960 height 3433
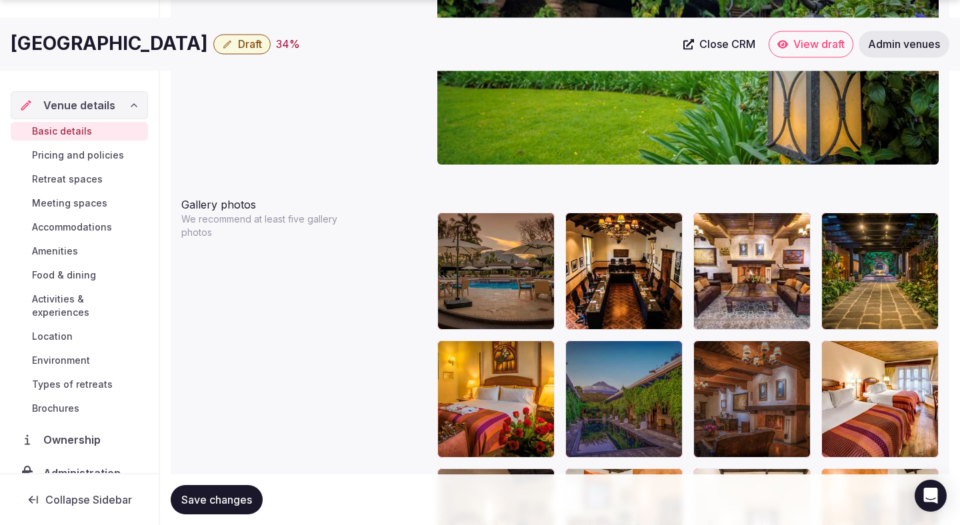
scroll to position [1500, 0]
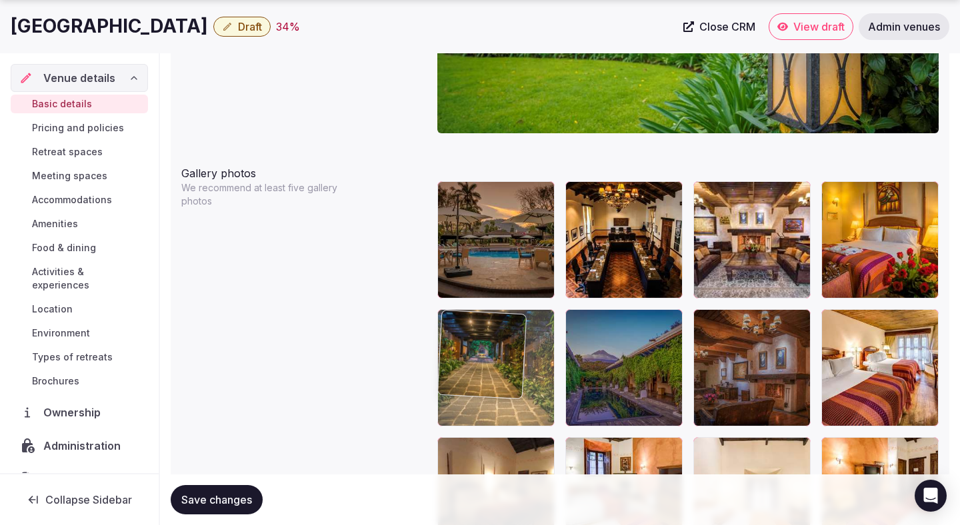
drag, startPoint x: 869, startPoint y: 277, endPoint x: 559, endPoint y: 388, distance: 329.3
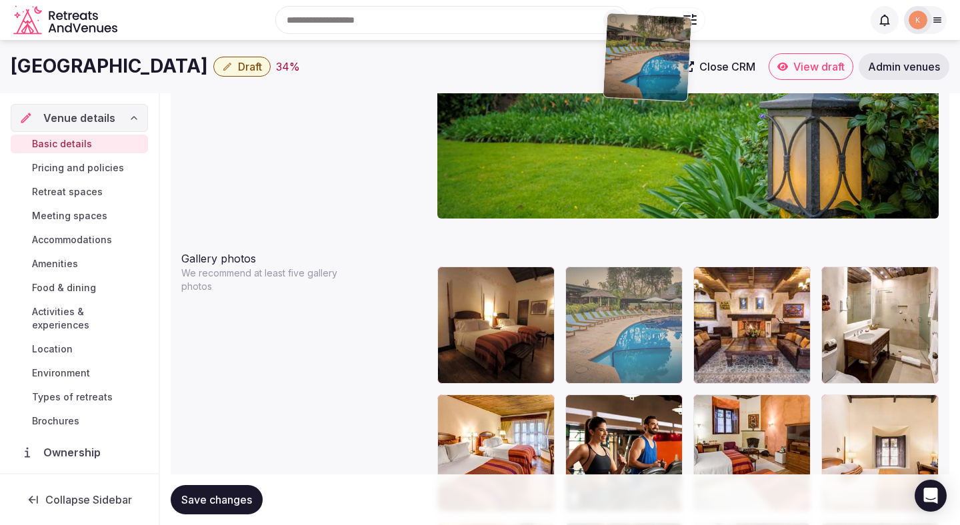
scroll to position [1414, 0]
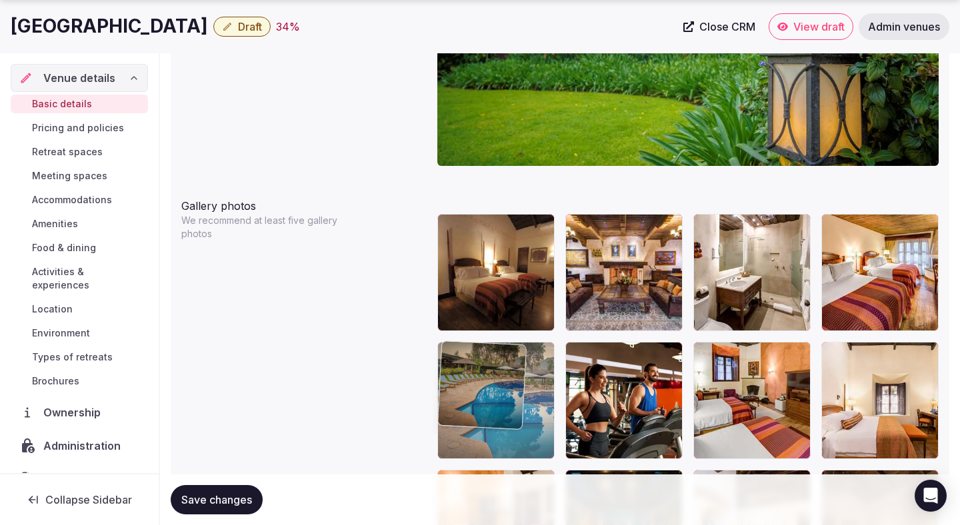
drag, startPoint x: 522, startPoint y: 247, endPoint x: 554, endPoint y: 420, distance: 176.2
click at [554, 421] on body "**********" at bounding box center [480, 249] width 960 height 3433
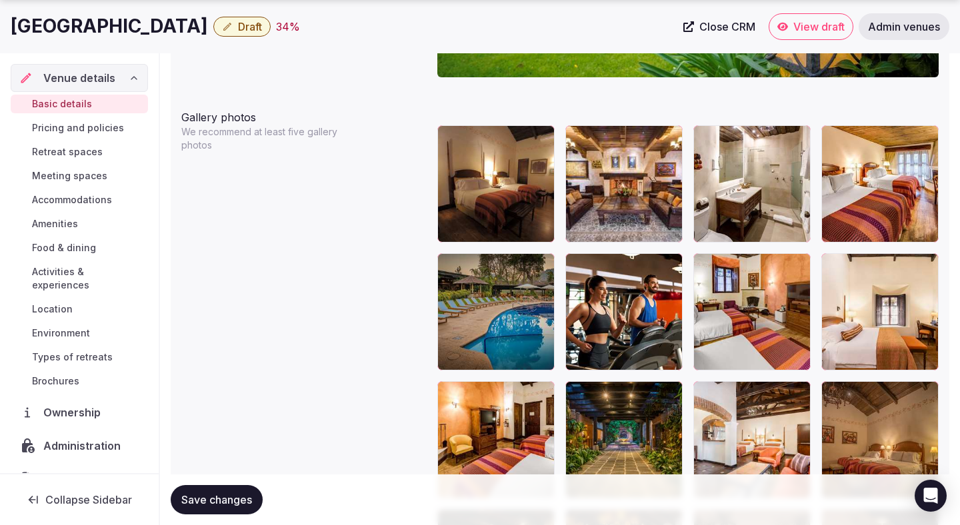
scroll to position [1596, 0]
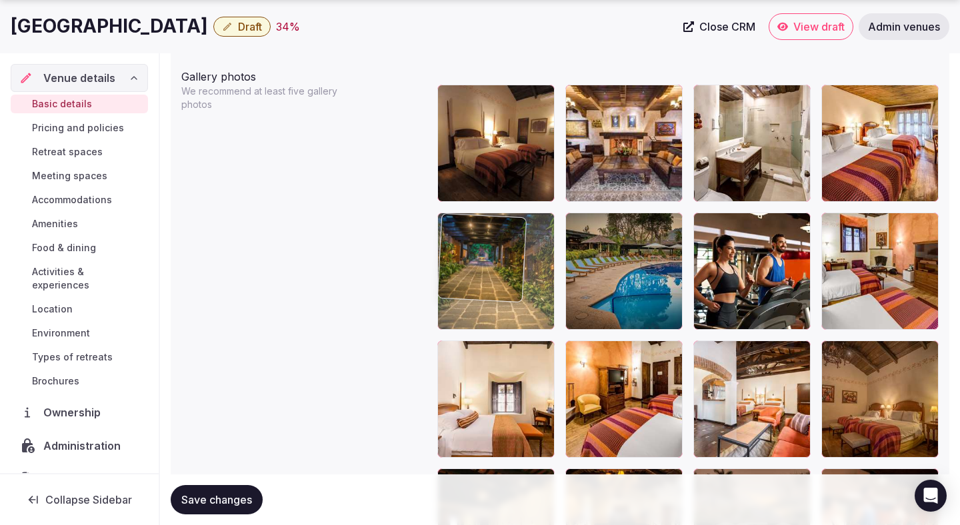
drag, startPoint x: 599, startPoint y: 419, endPoint x: 493, endPoint y: 313, distance: 148.9
click at [493, 313] on body "**********" at bounding box center [480, 120] width 960 height 3433
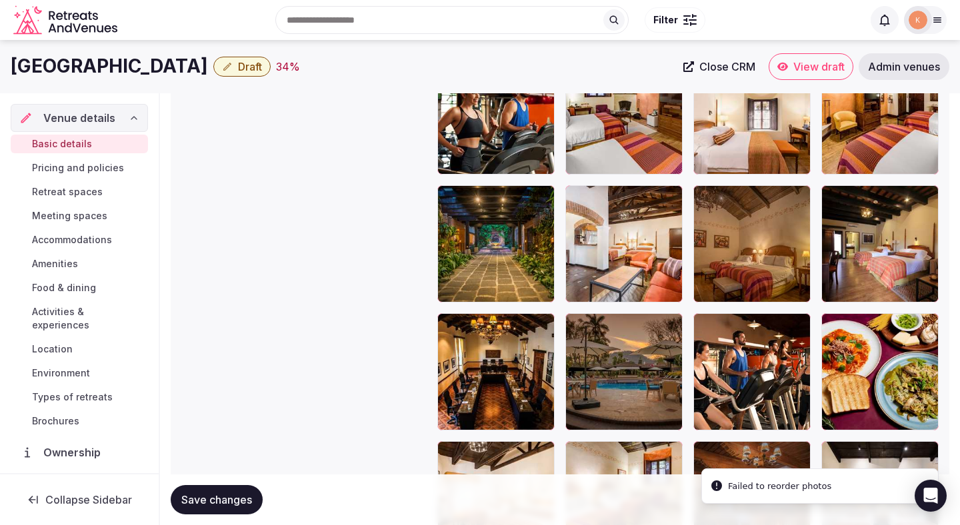
scroll to position [1746, 0]
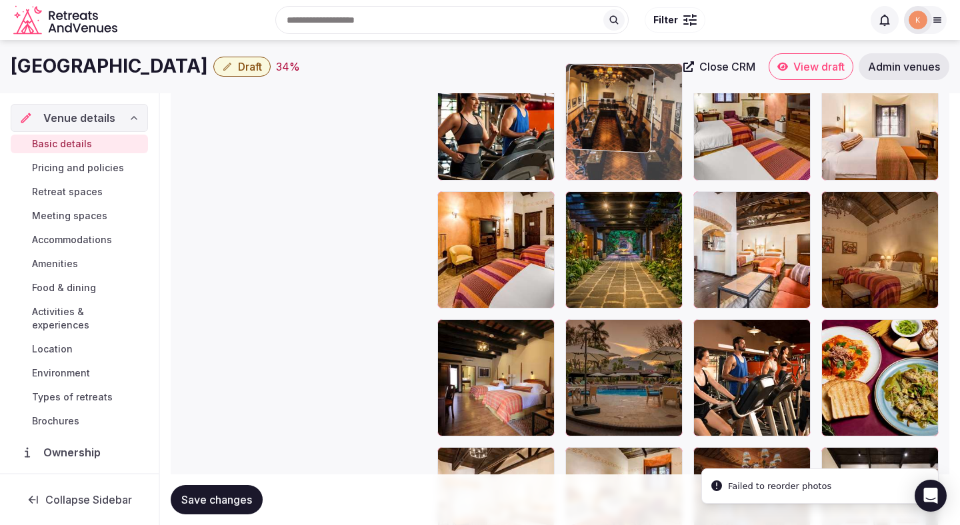
drag, startPoint x: 503, startPoint y: 412, endPoint x: 610, endPoint y: 183, distance: 252.3
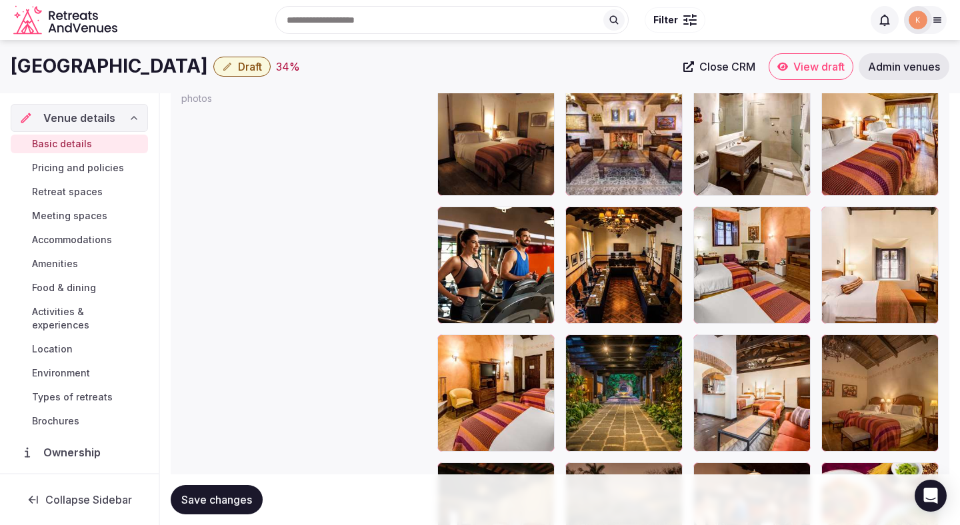
scroll to position [1560, 0]
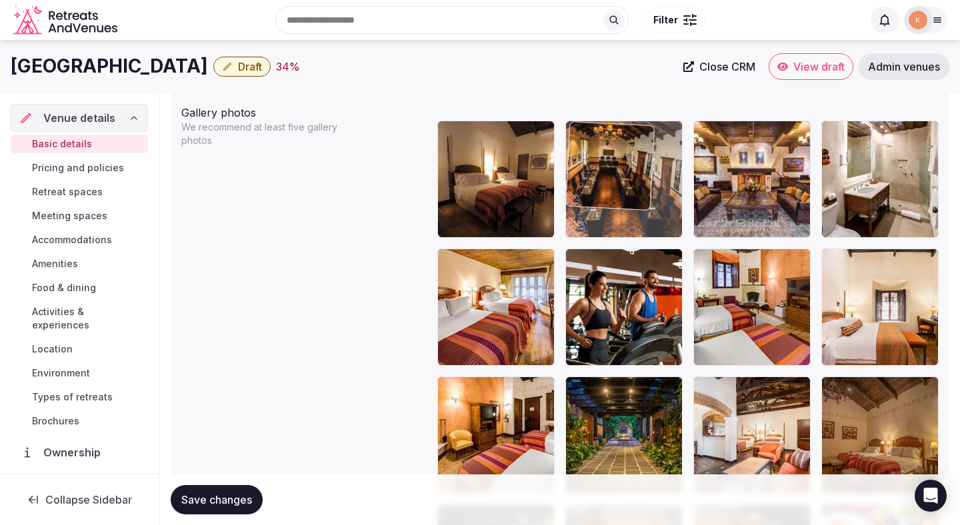
drag, startPoint x: 611, startPoint y: 314, endPoint x: 611, endPoint y: 209, distance: 104.6
click at [611, 206] on body "**********" at bounding box center [480, 156] width 960 height 3433
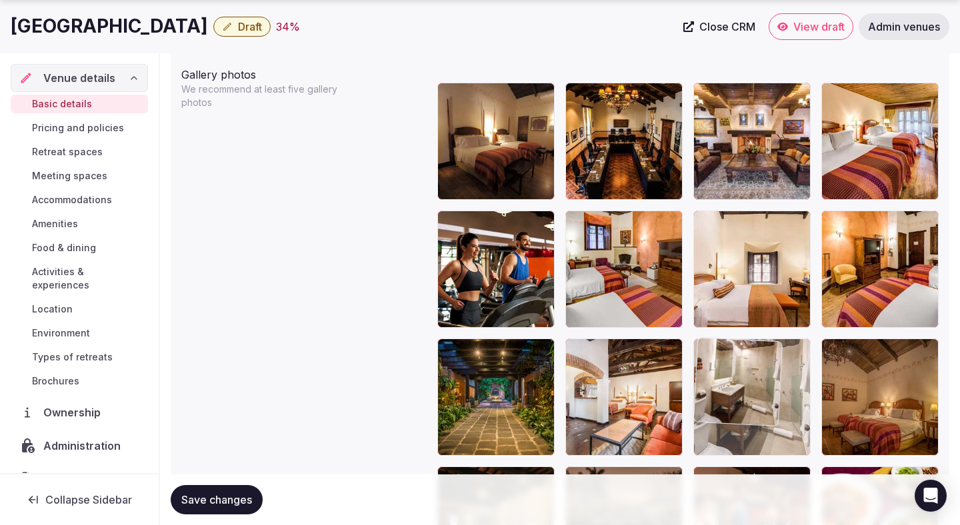
drag, startPoint x: 823, startPoint y: 177, endPoint x: 761, endPoint y: 432, distance: 261.9
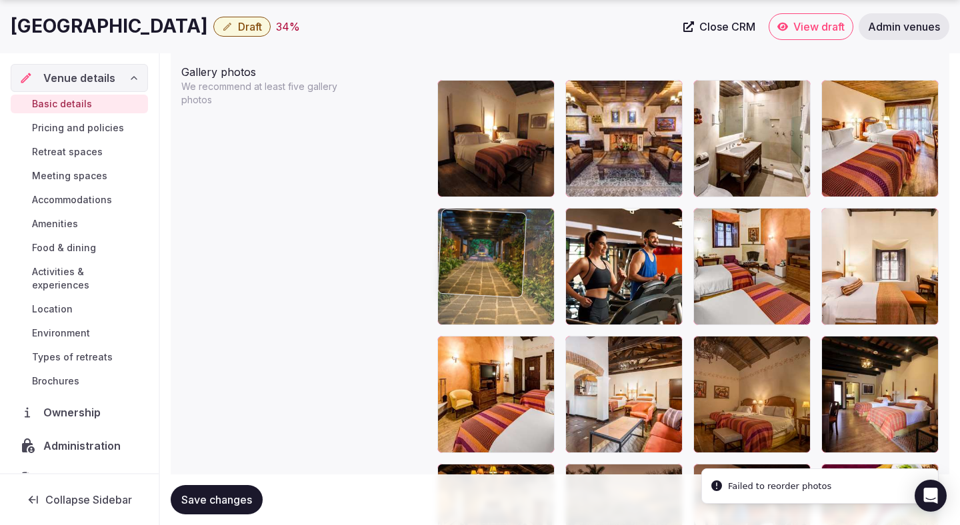
drag, startPoint x: 483, startPoint y: 430, endPoint x: 483, endPoint y: 319, distance: 111.3
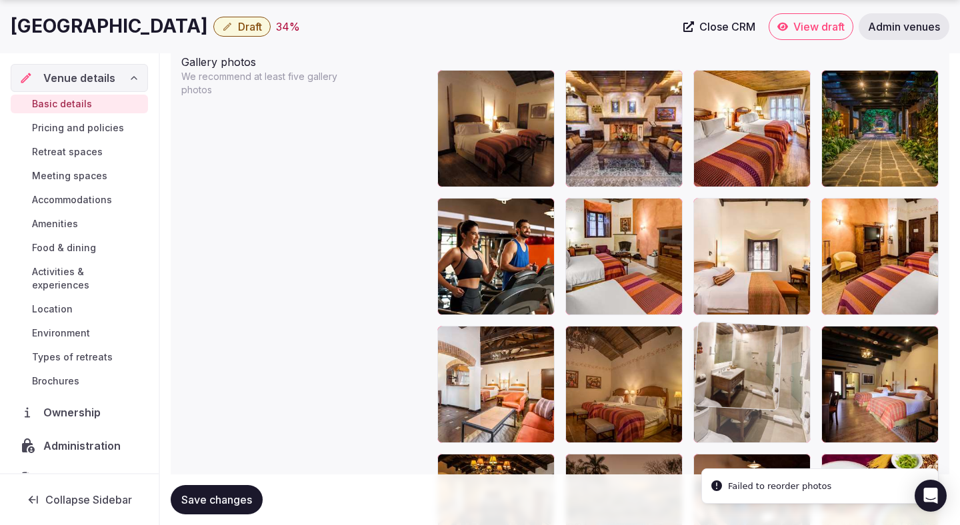
drag, startPoint x: 753, startPoint y: 167, endPoint x: 749, endPoint y: 426, distance: 258.7
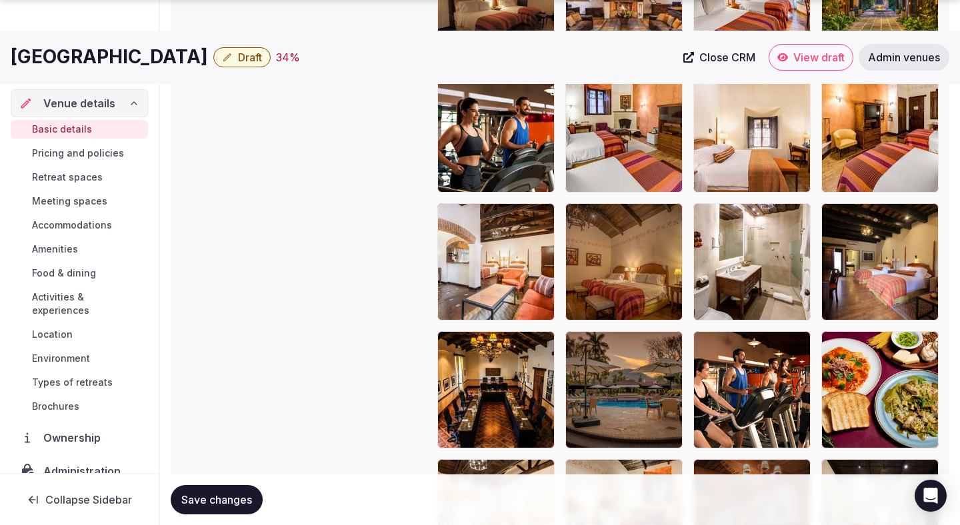
scroll to position [1740, 0]
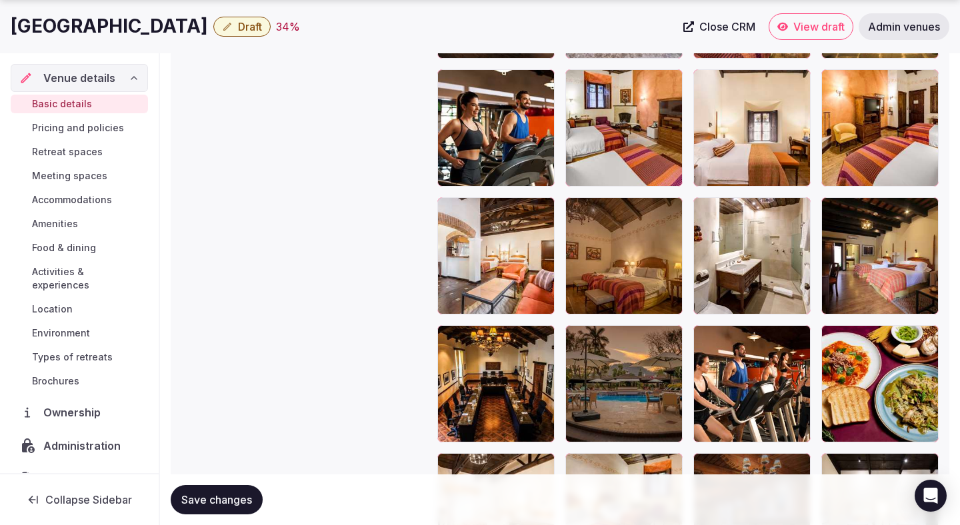
click at [199, 494] on span "Save changes" at bounding box center [216, 499] width 71 height 13
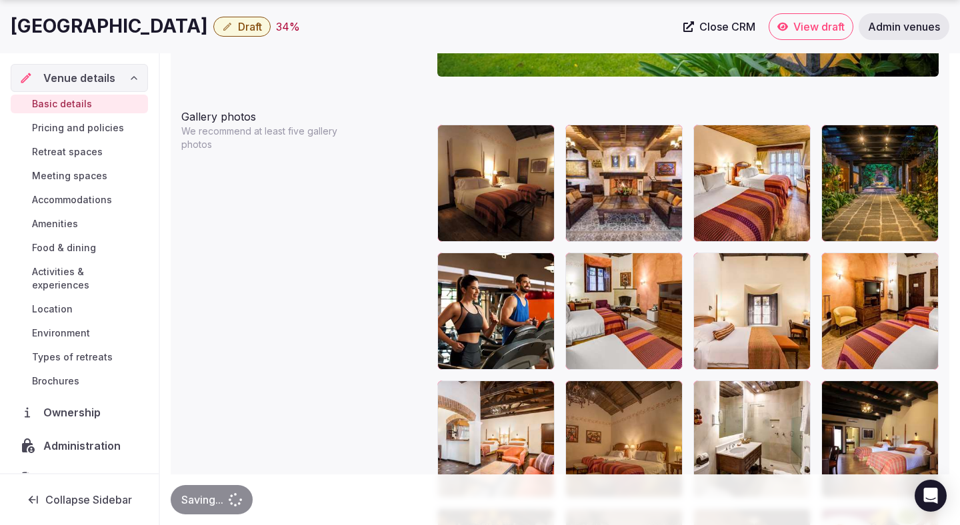
scroll to position [1562, 0]
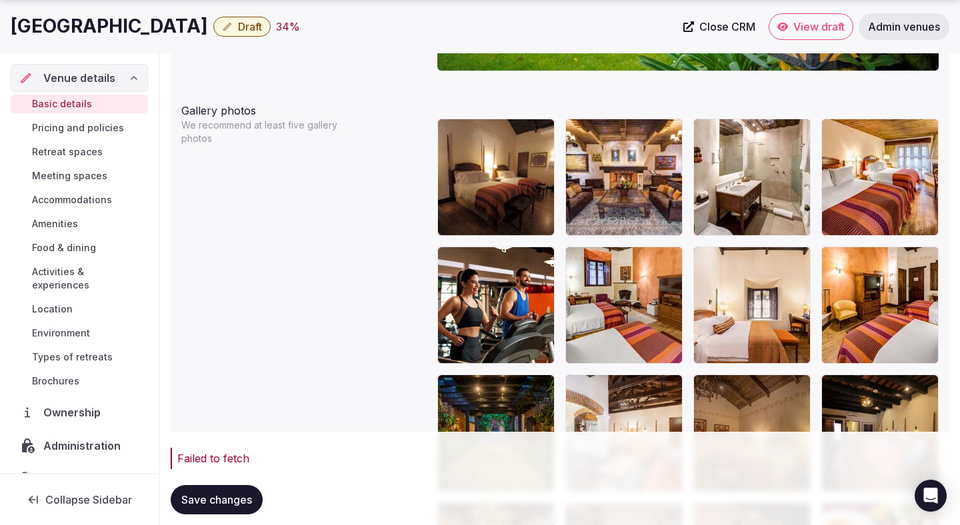
click at [206, 493] on span "Save changes" at bounding box center [216, 499] width 71 height 13
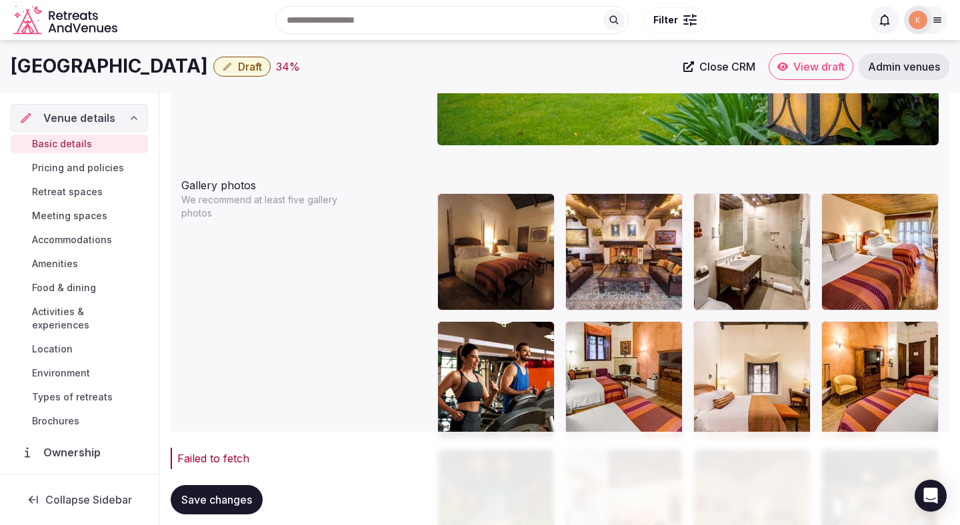
scroll to position [1340, 0]
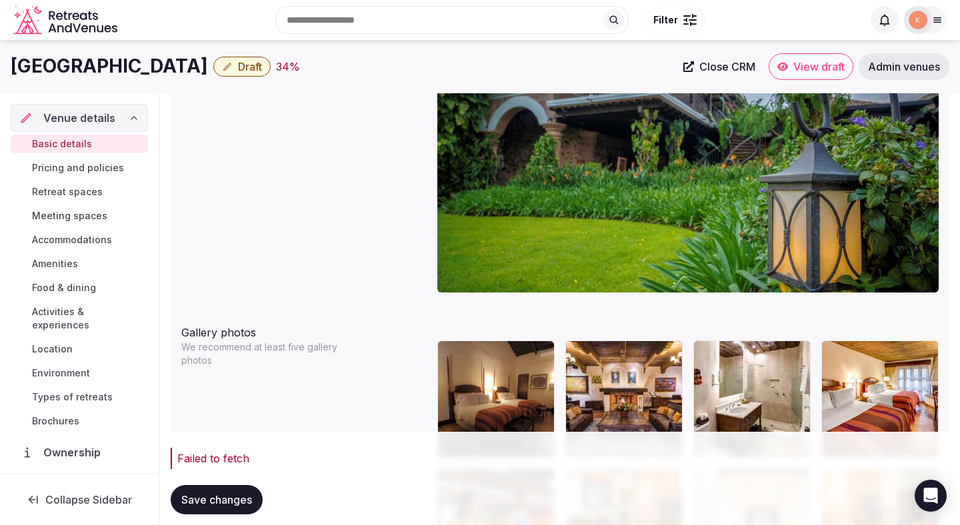
click at [243, 497] on span "Save changes" at bounding box center [216, 499] width 71 height 13
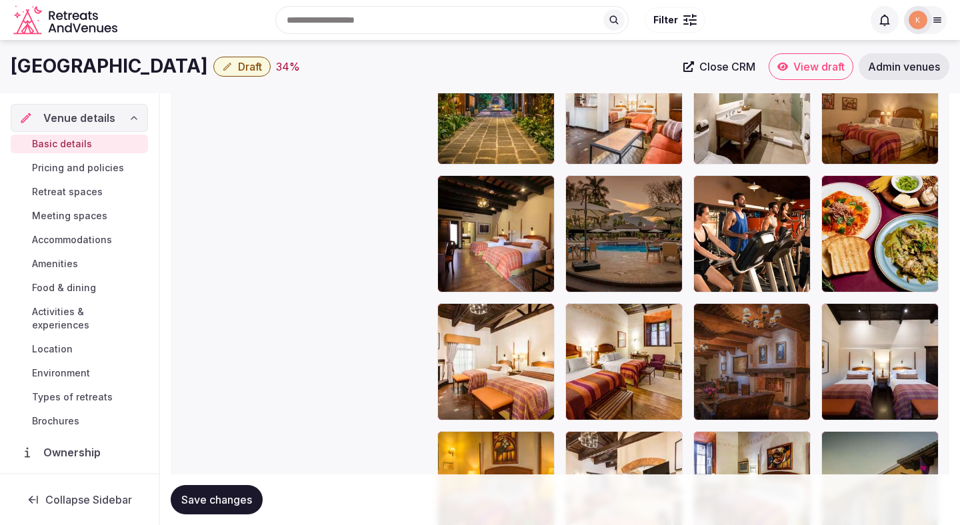
scroll to position [1778, 0]
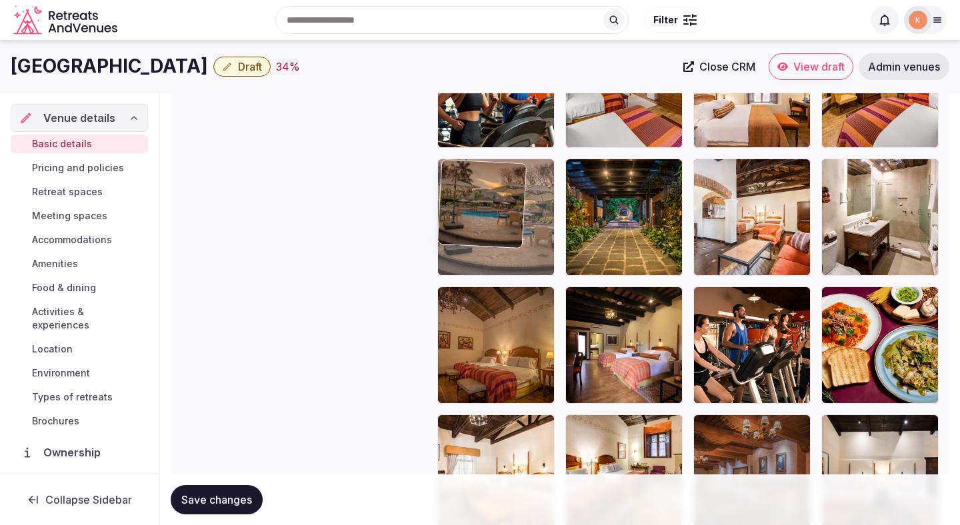
drag, startPoint x: 595, startPoint y: 319, endPoint x: 509, endPoint y: 165, distance: 176.1
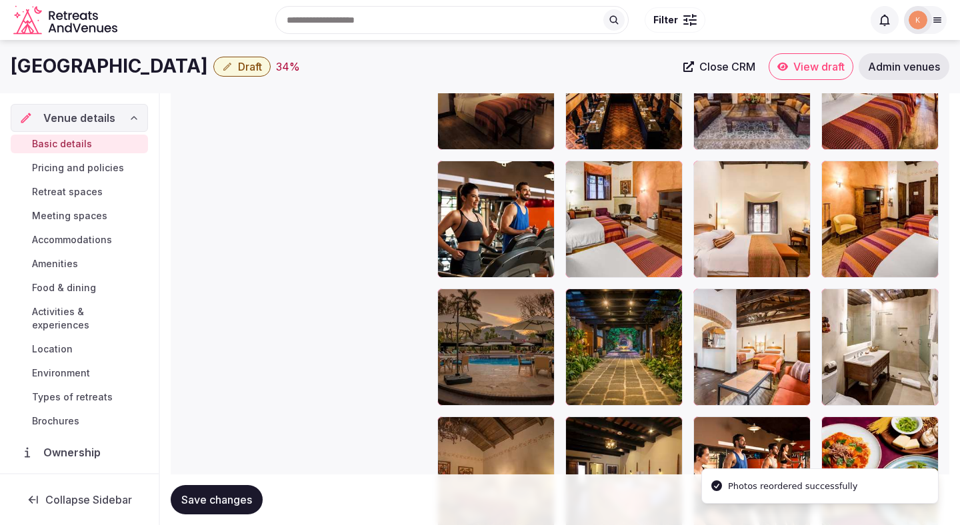
scroll to position [1632, 0]
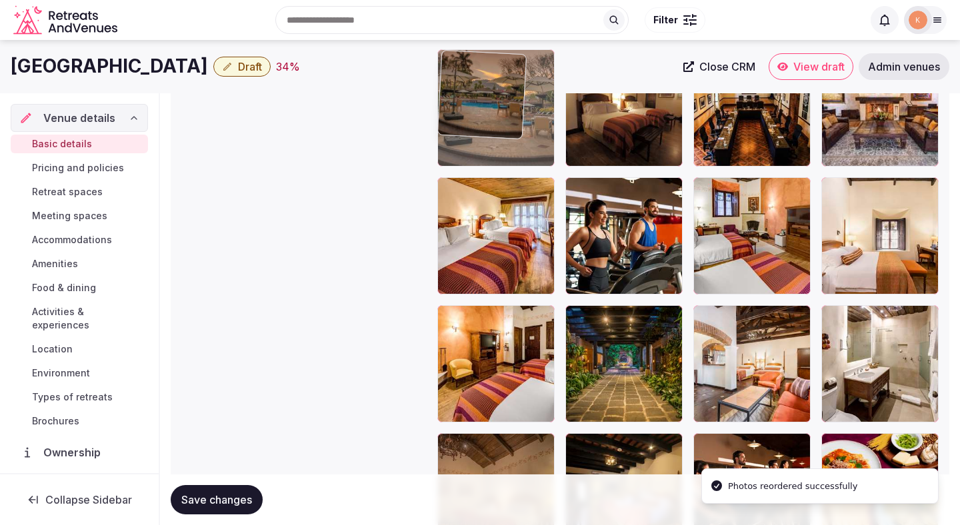
drag, startPoint x: 500, startPoint y: 341, endPoint x: 499, endPoint y: 145, distance: 196.0
click at [499, 145] on body "**********" at bounding box center [480, 84] width 960 height 3433
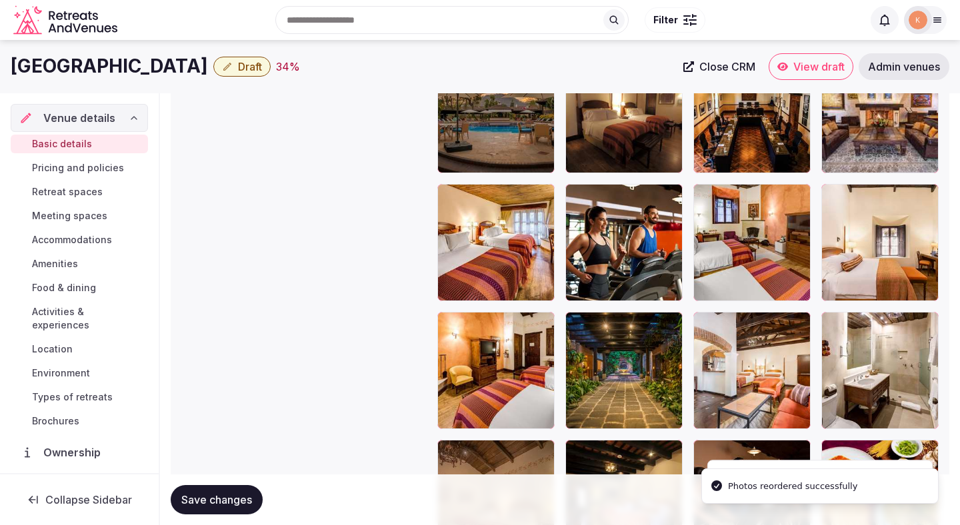
scroll to position [1624, 0]
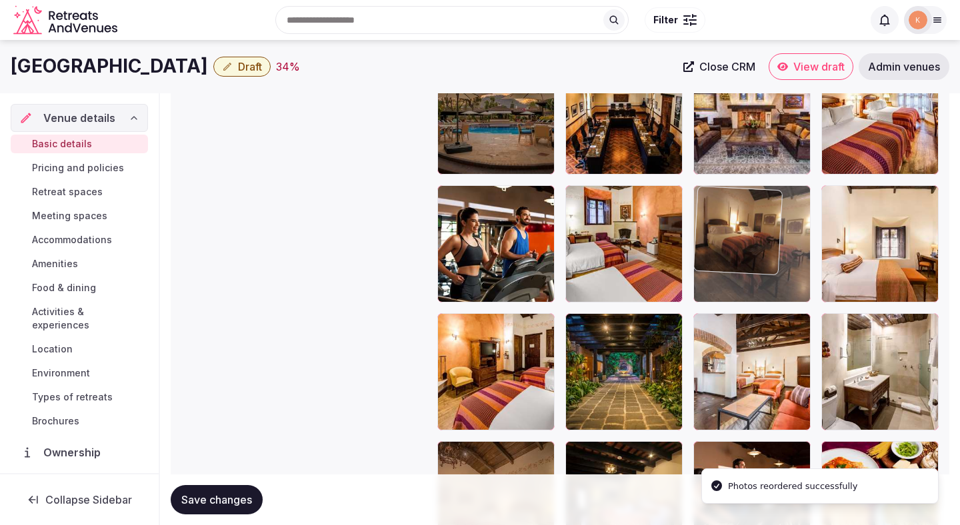
drag, startPoint x: 609, startPoint y: 127, endPoint x: 701, endPoint y: 261, distance: 162.1
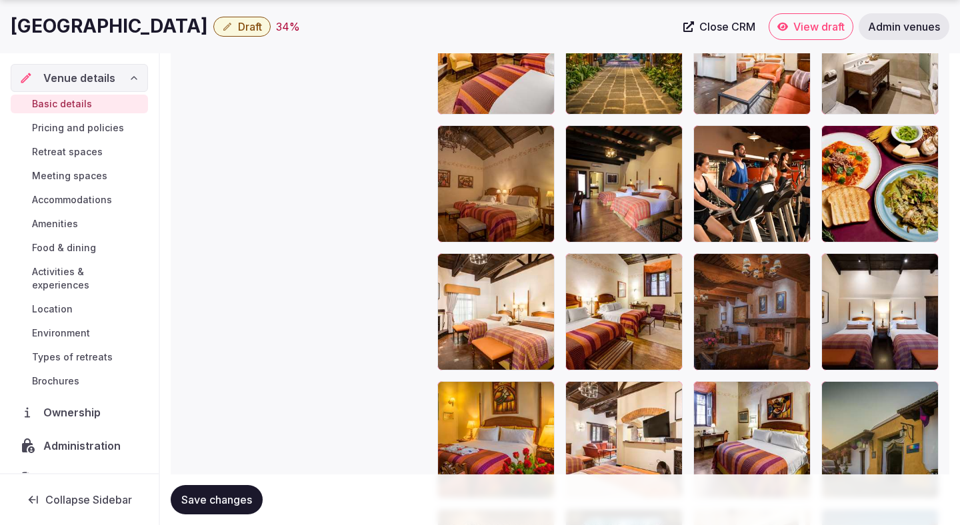
scroll to position [1942, 0]
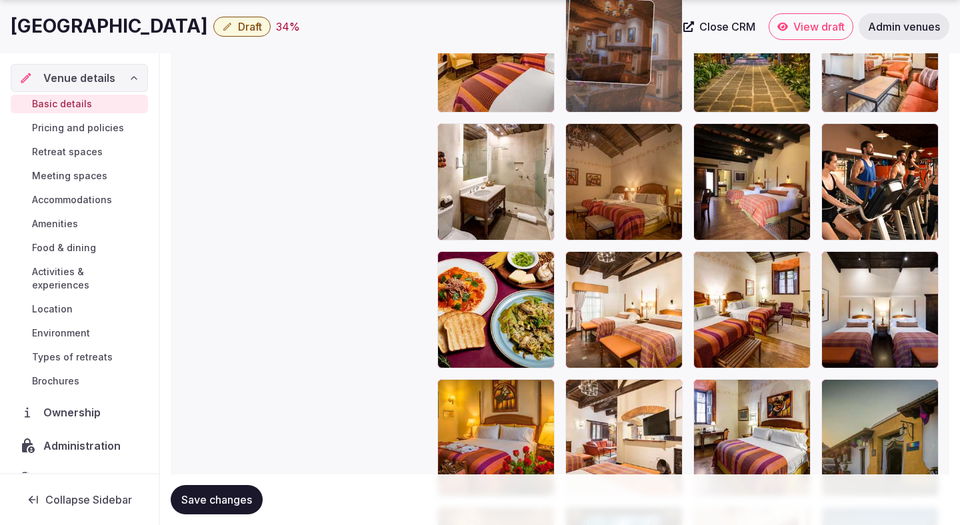
drag, startPoint x: 733, startPoint y: 301, endPoint x: 654, endPoint y: 118, distance: 199.5
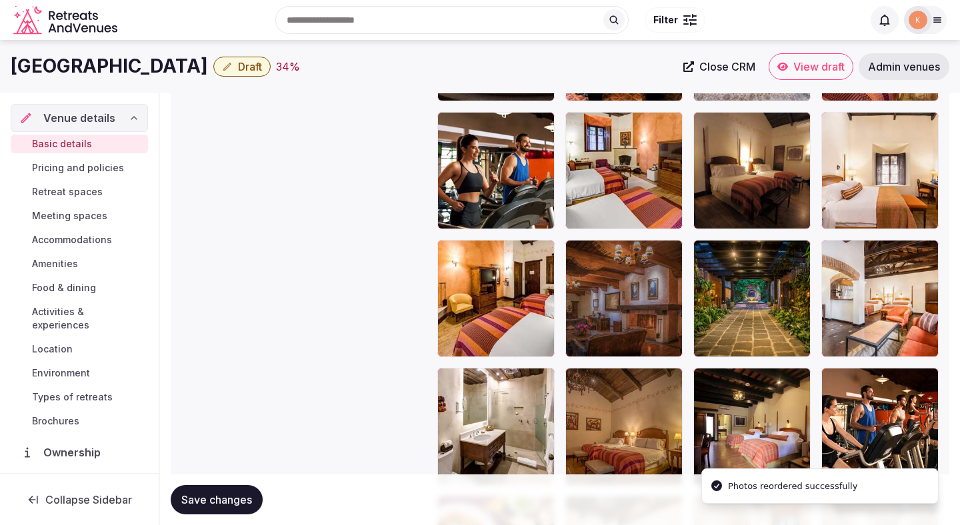
scroll to position [1672, 0]
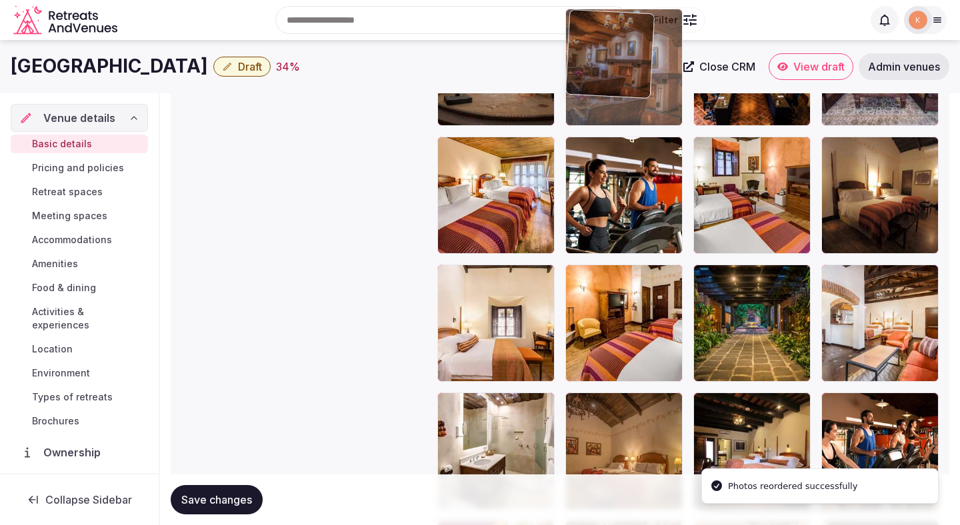
drag, startPoint x: 621, startPoint y: 323, endPoint x: 623, endPoint y: 125, distance: 197.3
click at [623, 125] on body "**********" at bounding box center [480, 44] width 960 height 3433
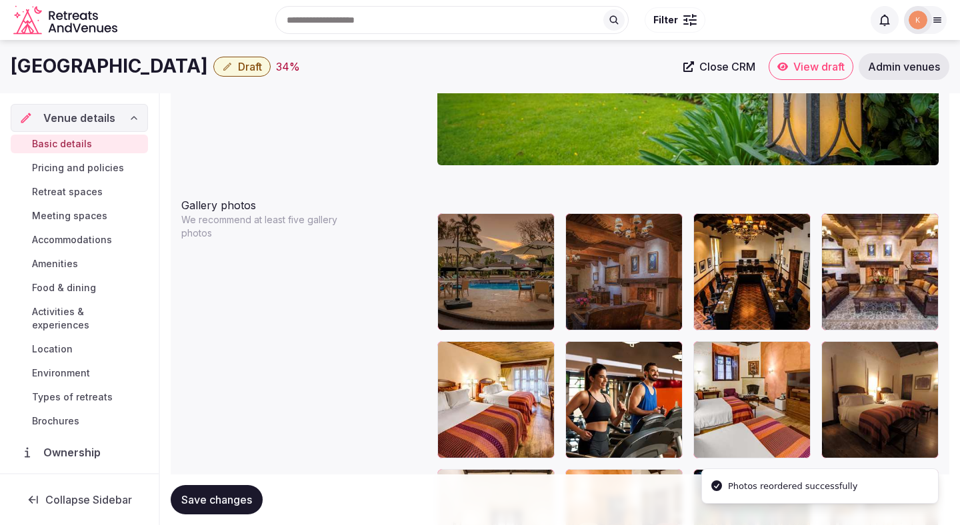
scroll to position [1462, 0]
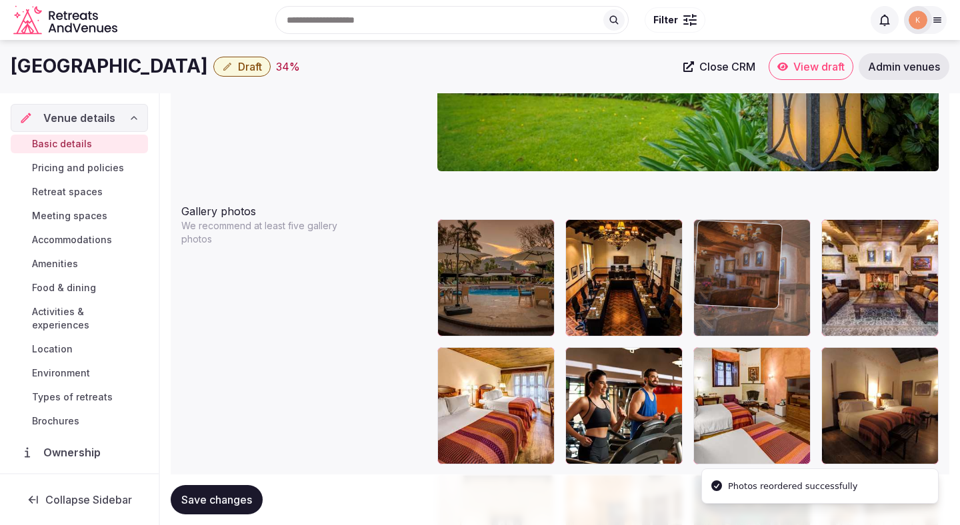
drag, startPoint x: 635, startPoint y: 265, endPoint x: 818, endPoint y: 270, distance: 182.7
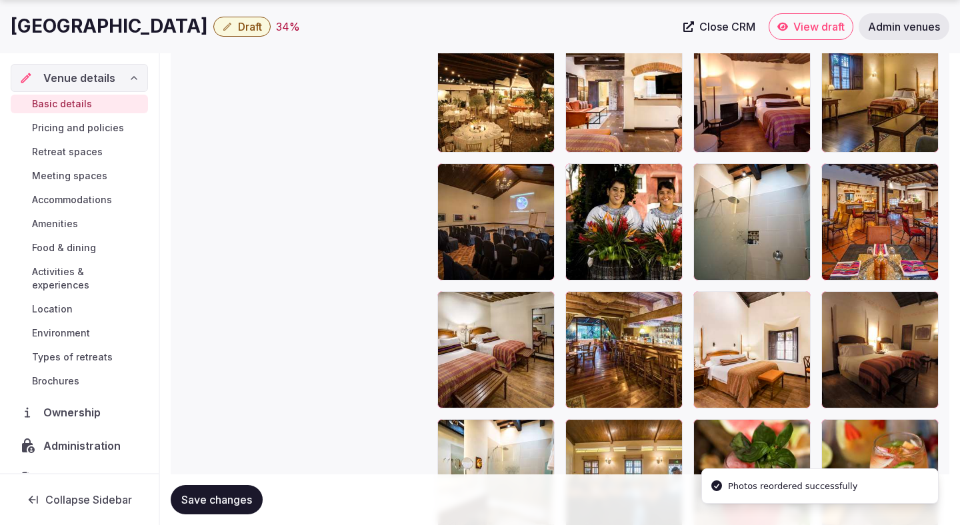
scroll to position [2668, 0]
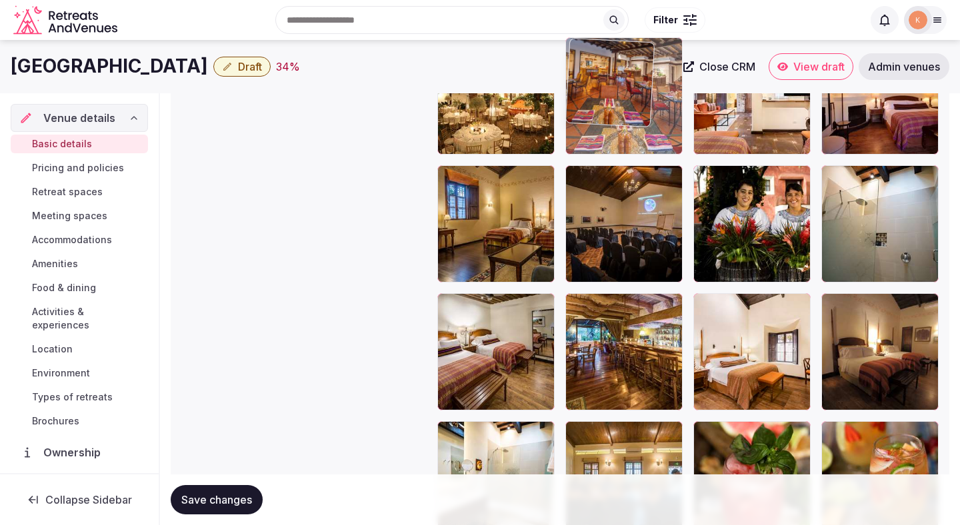
drag, startPoint x: 880, startPoint y: 257, endPoint x: 666, endPoint y: 159, distance: 235.3
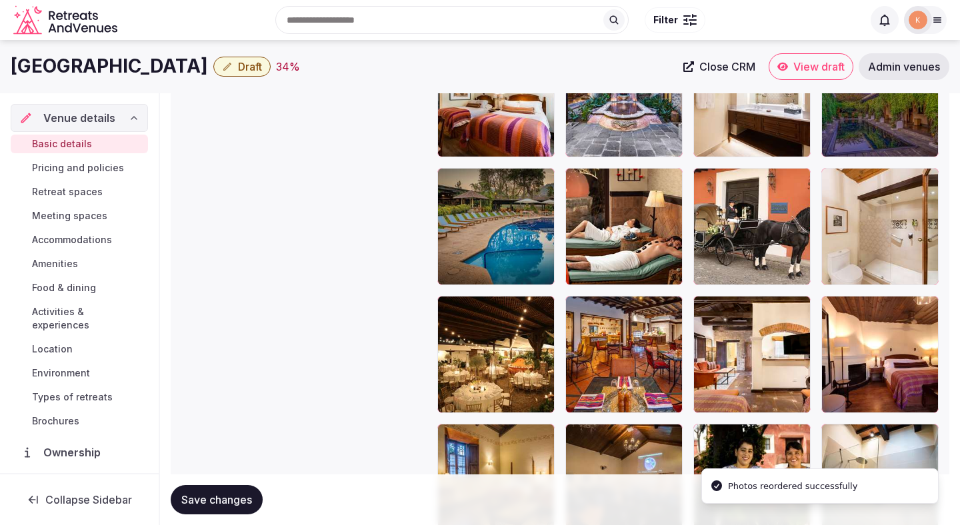
scroll to position [2377, 0]
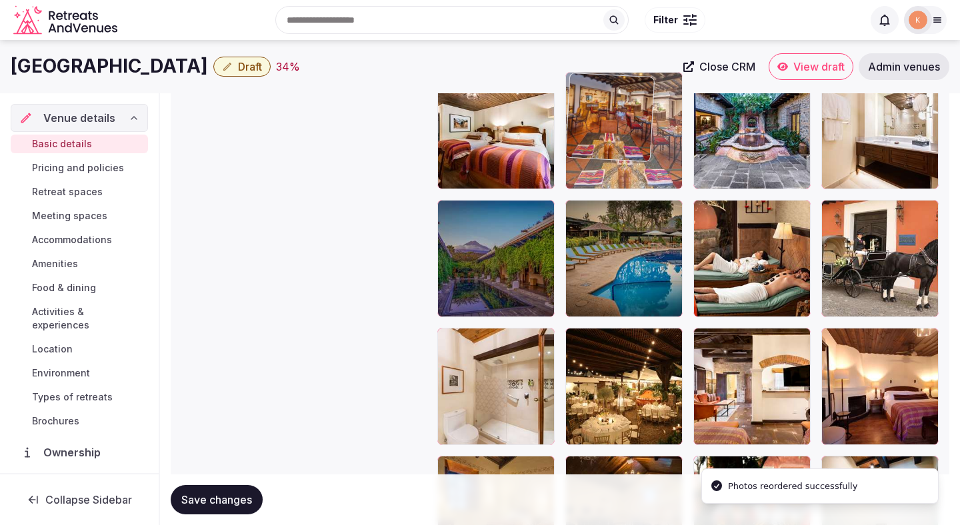
drag, startPoint x: 617, startPoint y: 359, endPoint x: 621, endPoint y: 122, distance: 236.7
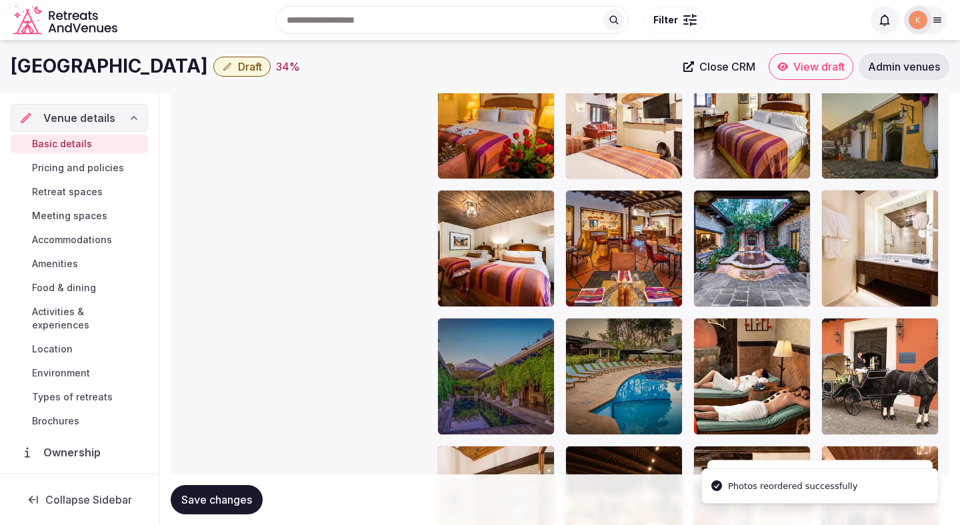
scroll to position [2150, 0]
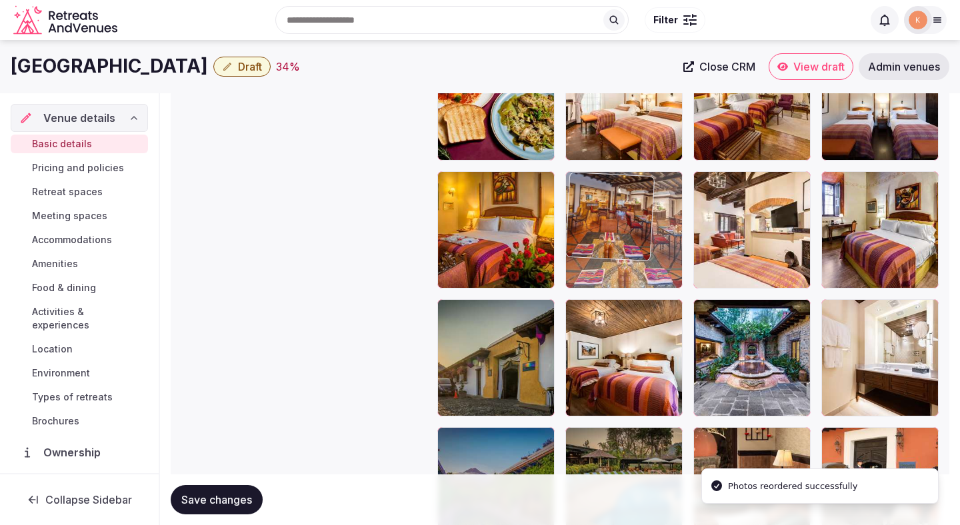
drag, startPoint x: 598, startPoint y: 345, endPoint x: 609, endPoint y: 175, distance: 169.6
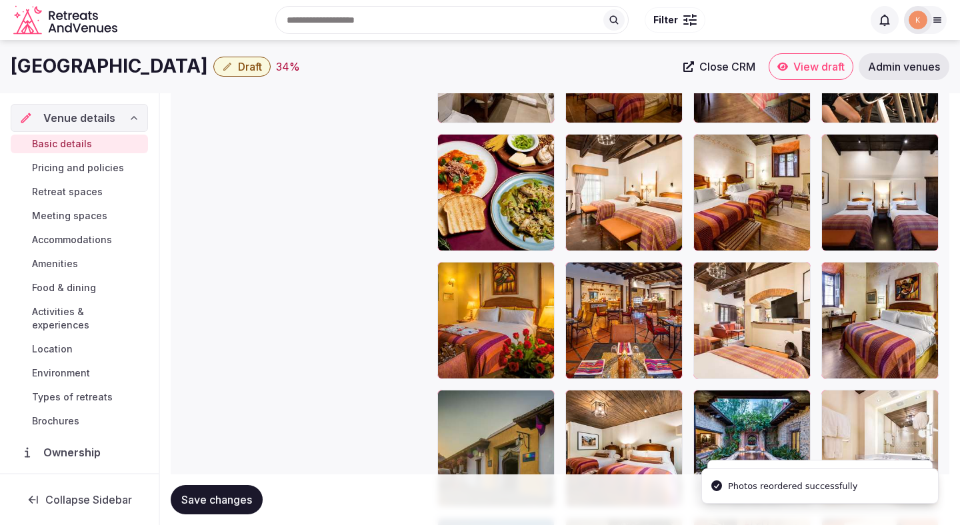
scroll to position [2047, 0]
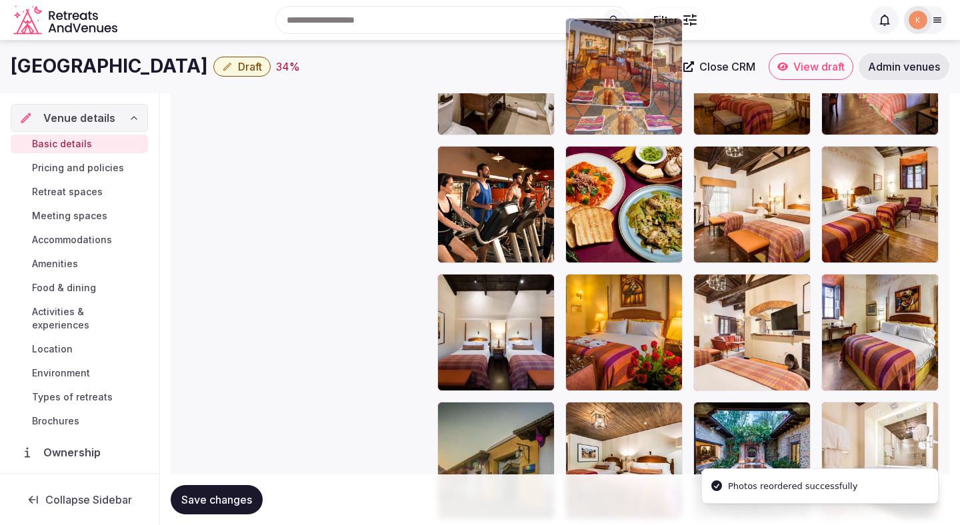
drag, startPoint x: 595, startPoint y: 327, endPoint x: 603, endPoint y: 114, distance: 213.4
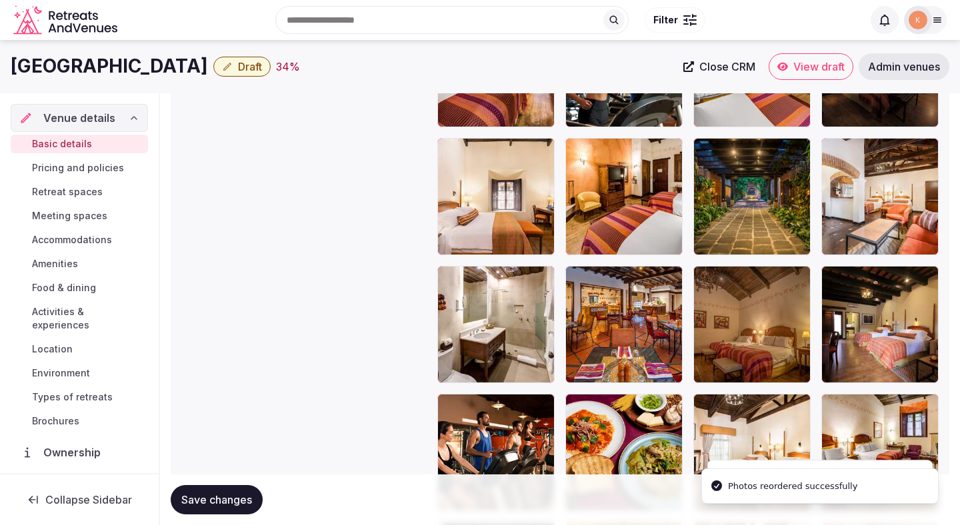
scroll to position [1770, 0]
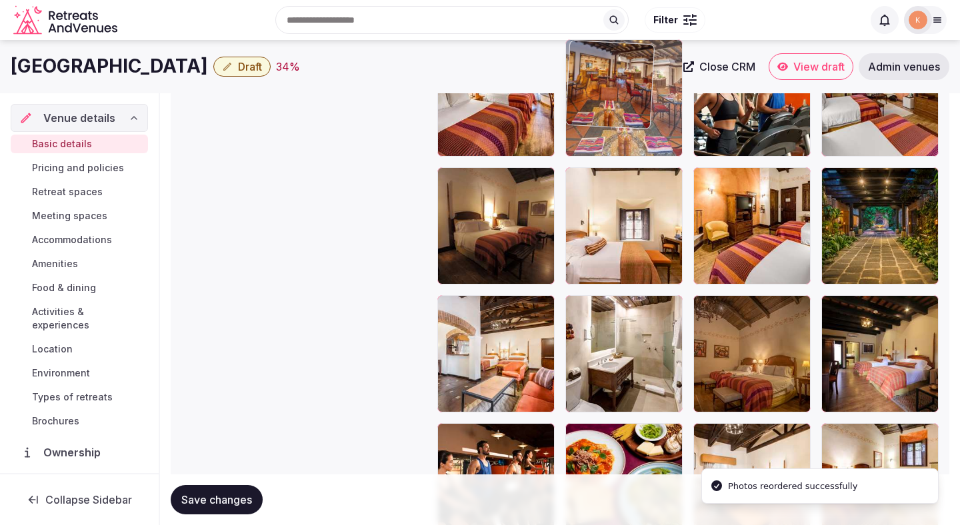
drag, startPoint x: 589, startPoint y: 351, endPoint x: 620, endPoint y: 139, distance: 214.9
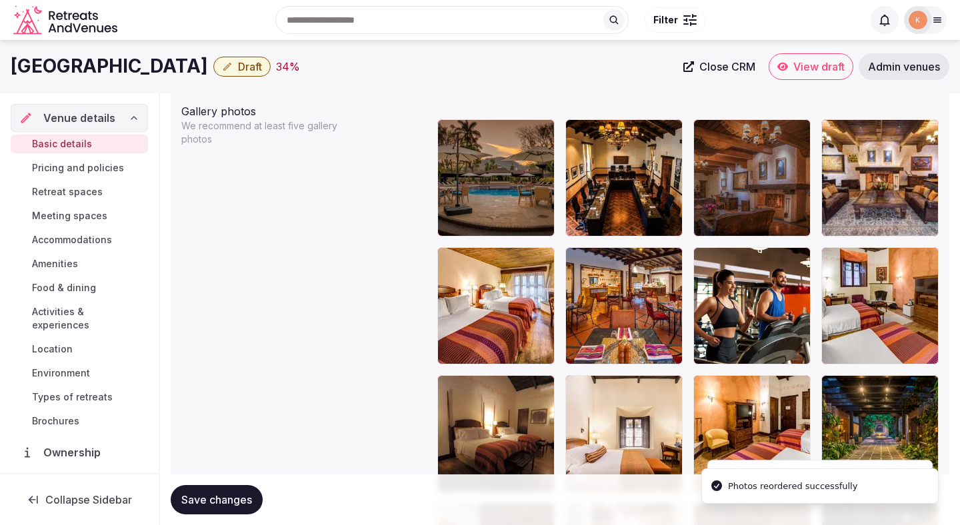
scroll to position [1538, 0]
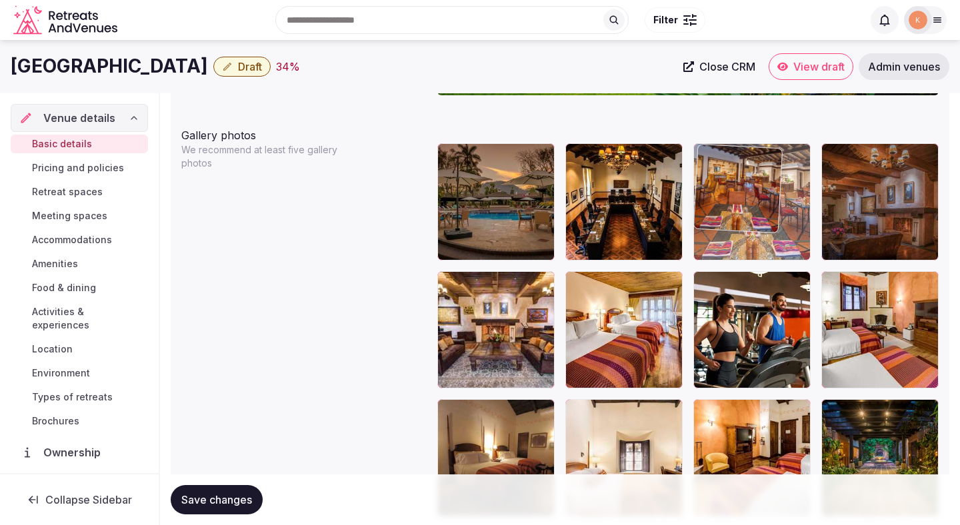
drag, startPoint x: 591, startPoint y: 329, endPoint x: 693, endPoint y: 255, distance: 126.9
click at [693, 255] on body "**********" at bounding box center [480, 178] width 960 height 3433
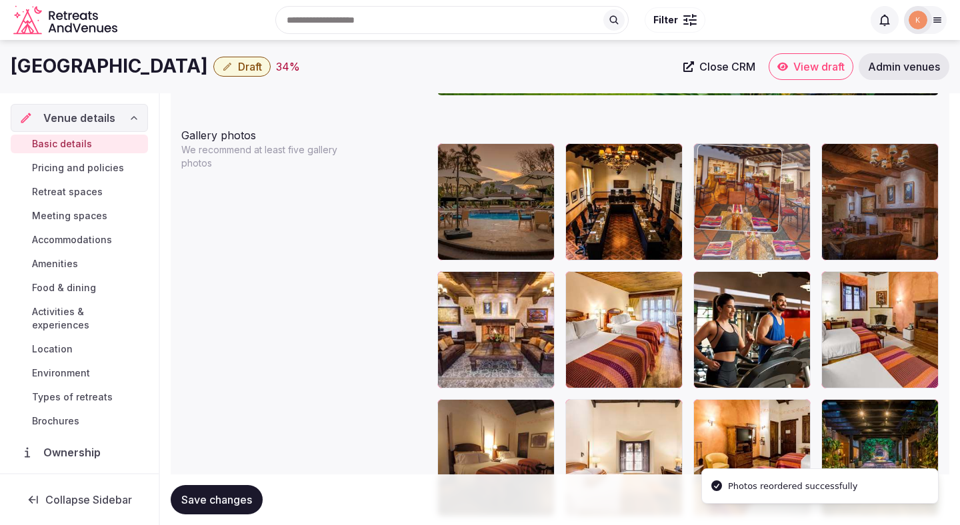
drag, startPoint x: 709, startPoint y: 205, endPoint x: 781, endPoint y: 222, distance: 73.9
click at [781, 222] on body "**********" at bounding box center [480, 178] width 960 height 3433
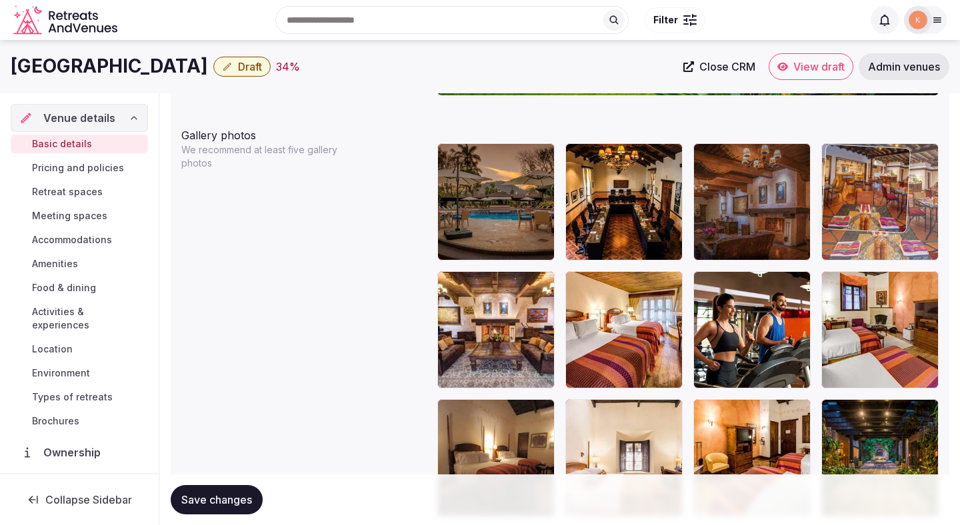
drag, startPoint x: 767, startPoint y: 217, endPoint x: 865, endPoint y: 218, distance: 97.3
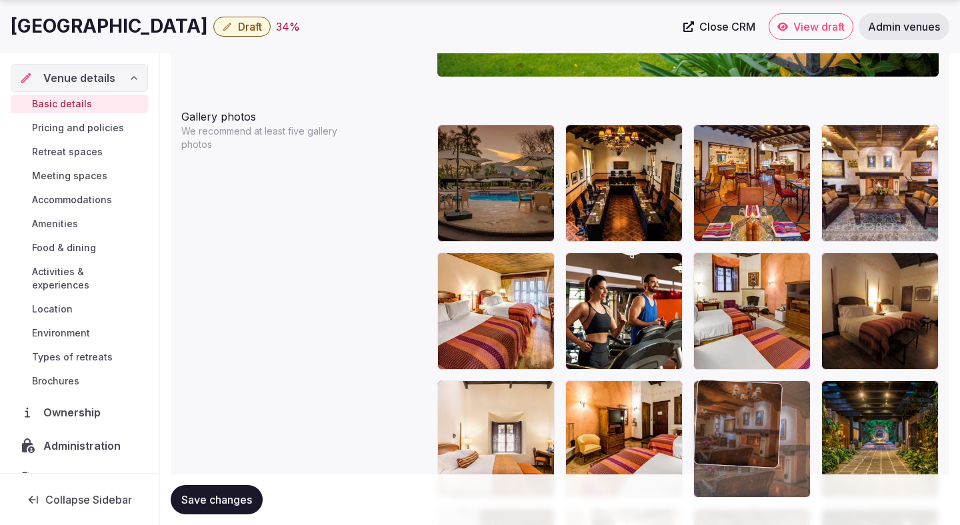
drag, startPoint x: 761, startPoint y: 219, endPoint x: 755, endPoint y: 419, distance: 199.4
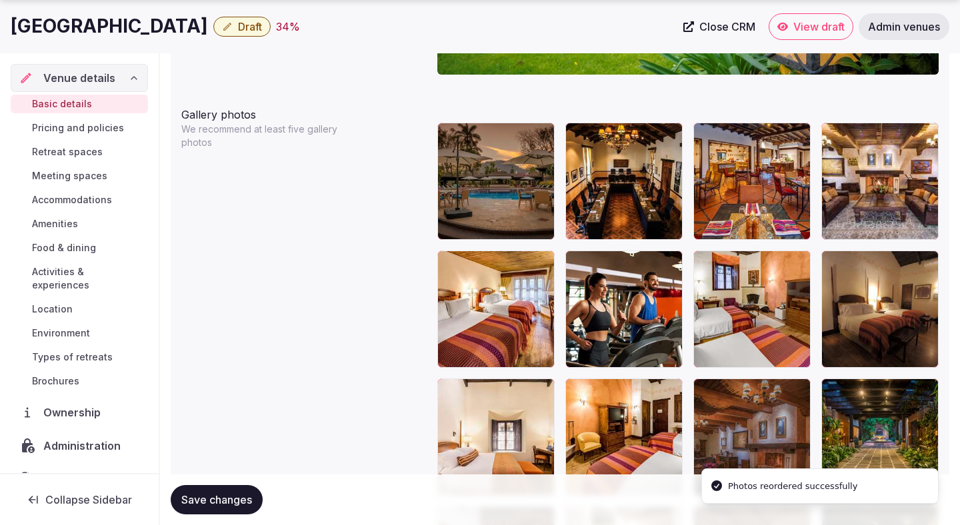
scroll to position [1562, 0]
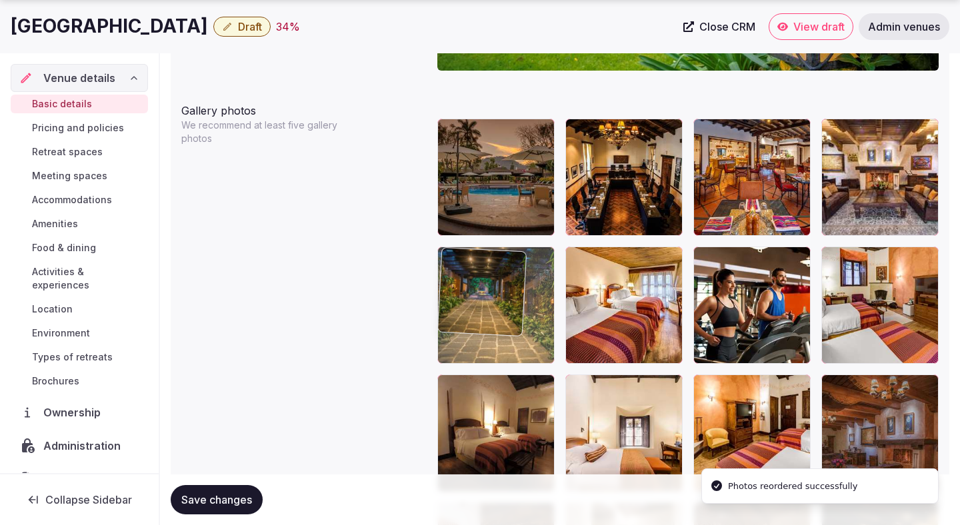
drag, startPoint x: 857, startPoint y: 421, endPoint x: 508, endPoint y: 316, distance: 364.0
click at [508, 316] on body "**********" at bounding box center [480, 154] width 960 height 3433
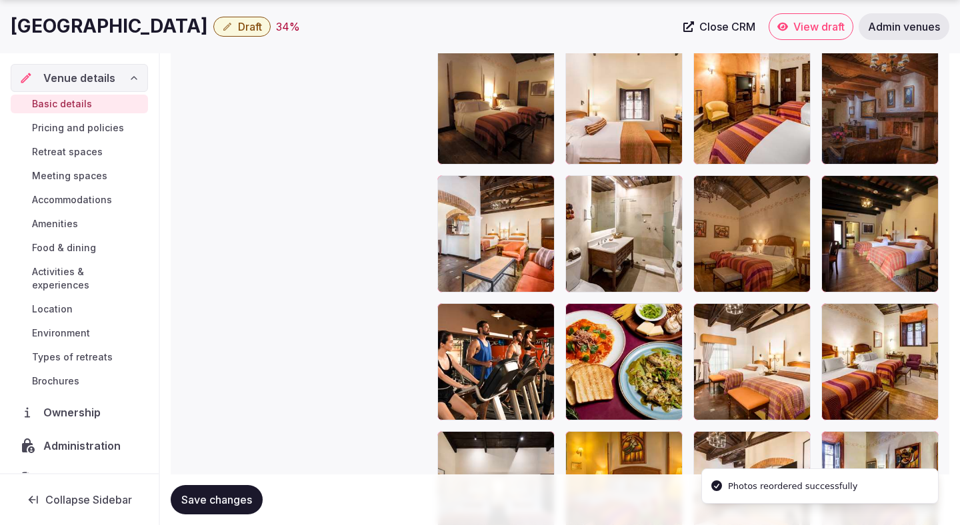
scroll to position [1900, 0]
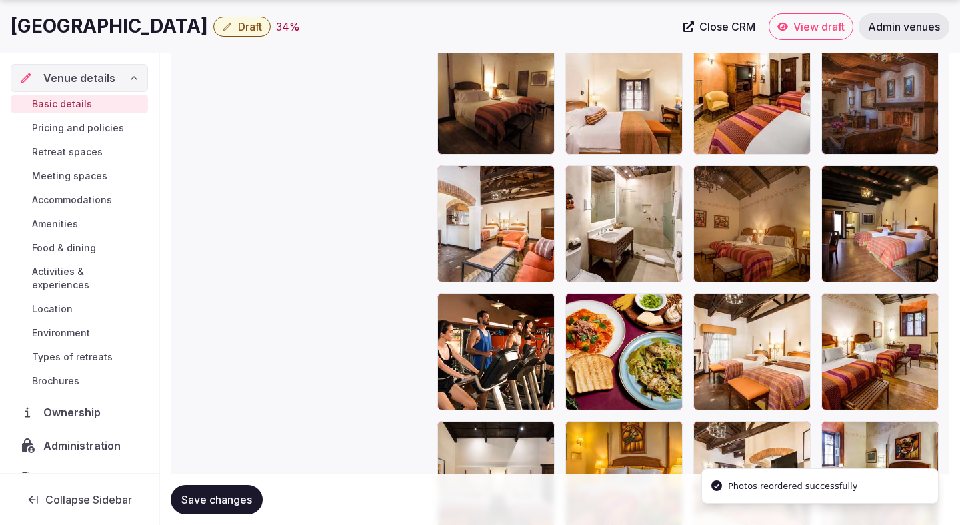
click at [207, 509] on button "Save changes" at bounding box center [217, 499] width 92 height 29
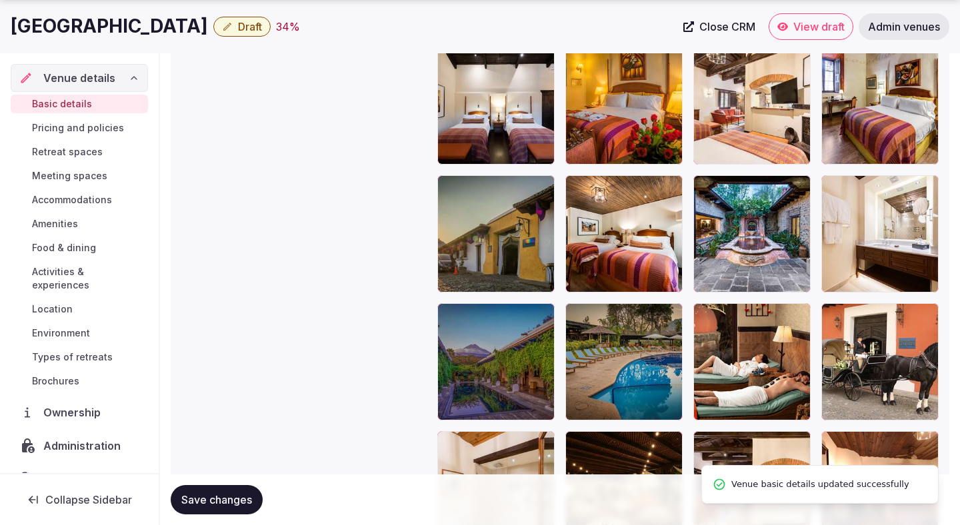
scroll to position [2284, 0]
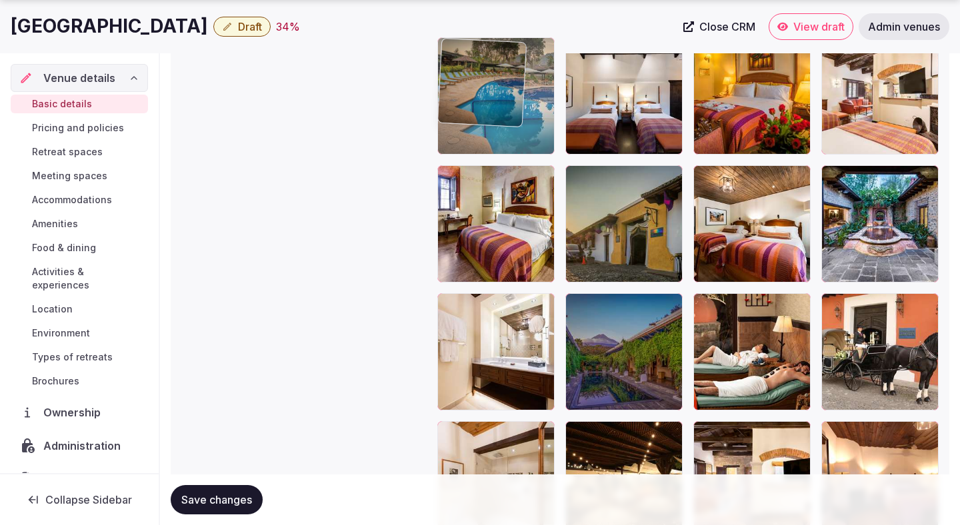
drag, startPoint x: 605, startPoint y: 376, endPoint x: 550, endPoint y: 131, distance: 251.5
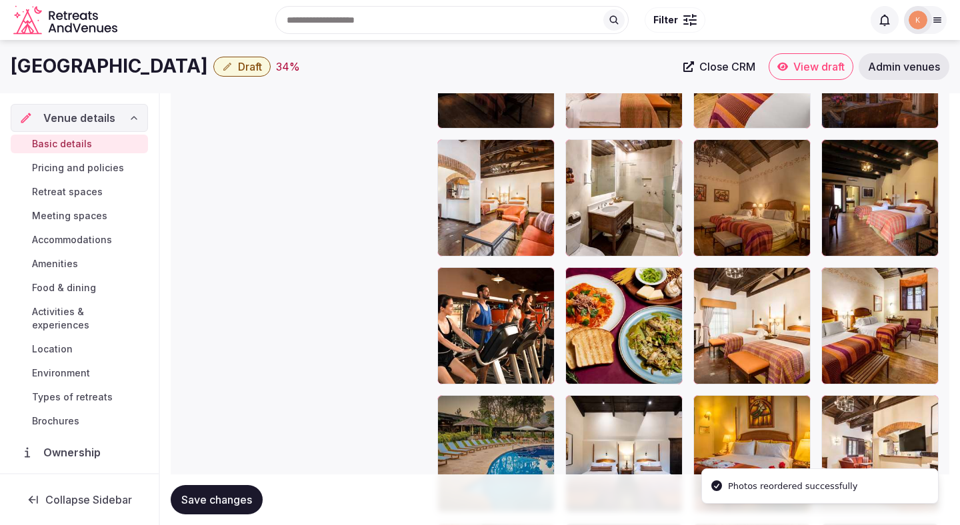
scroll to position [1916, 0]
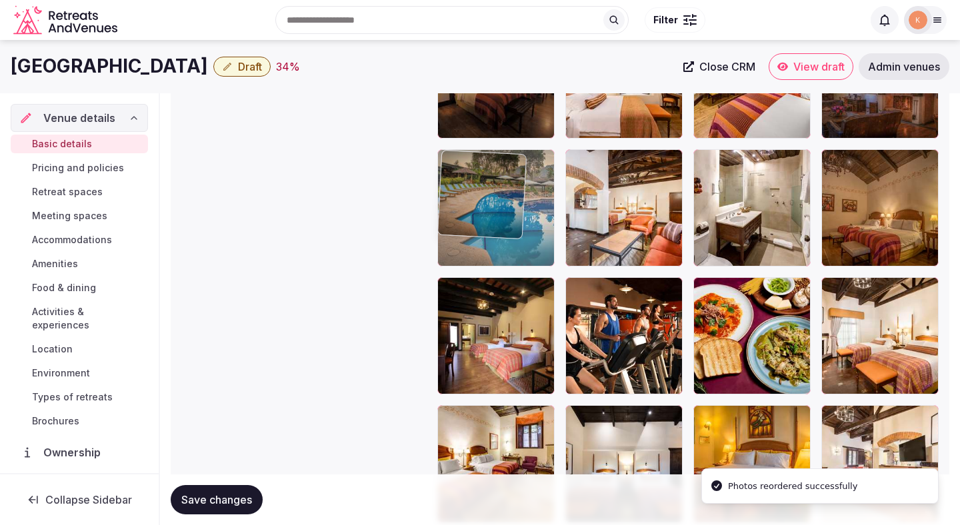
drag, startPoint x: 481, startPoint y: 425, endPoint x: 497, endPoint y: 129, distance: 297.0
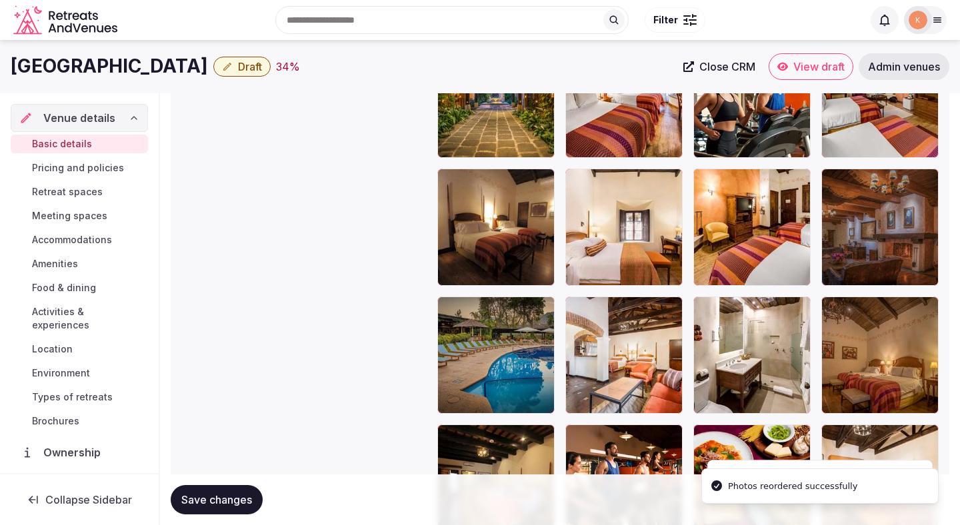
scroll to position [1738, 0]
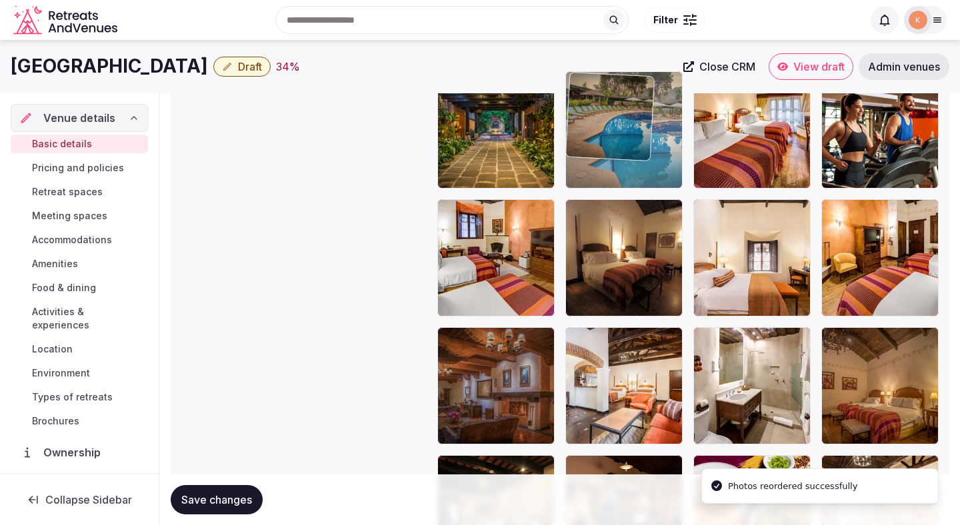
drag, startPoint x: 480, startPoint y: 381, endPoint x: 603, endPoint y: 153, distance: 258.9
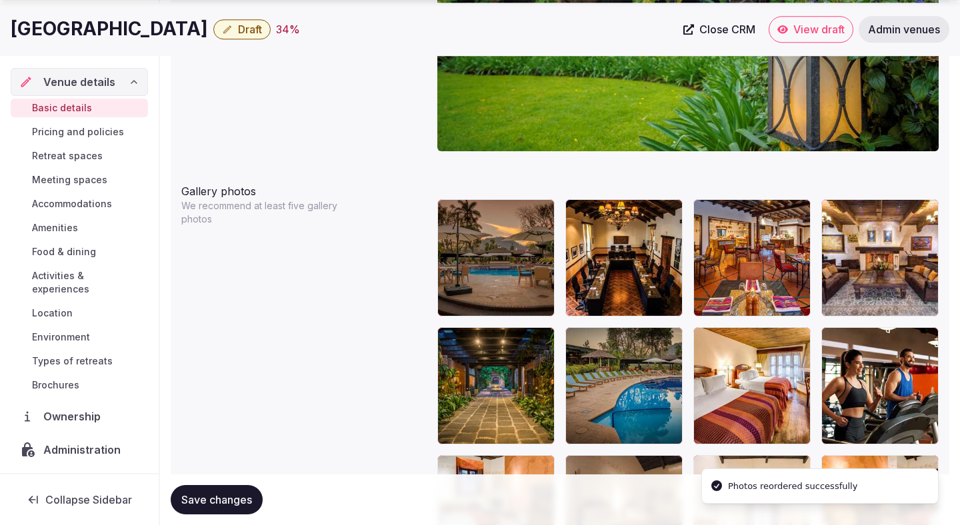
scroll to position [1482, 0]
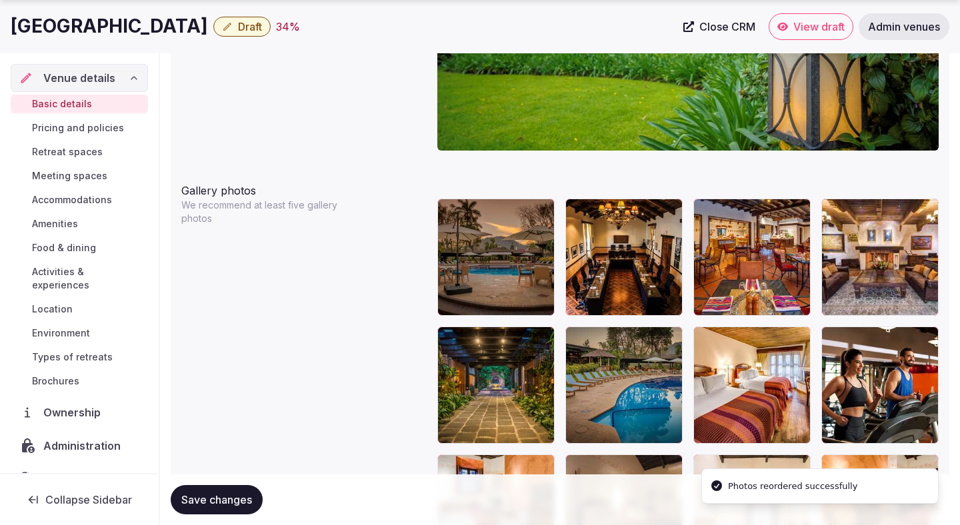
click at [211, 499] on span "Save changes" at bounding box center [216, 499] width 71 height 13
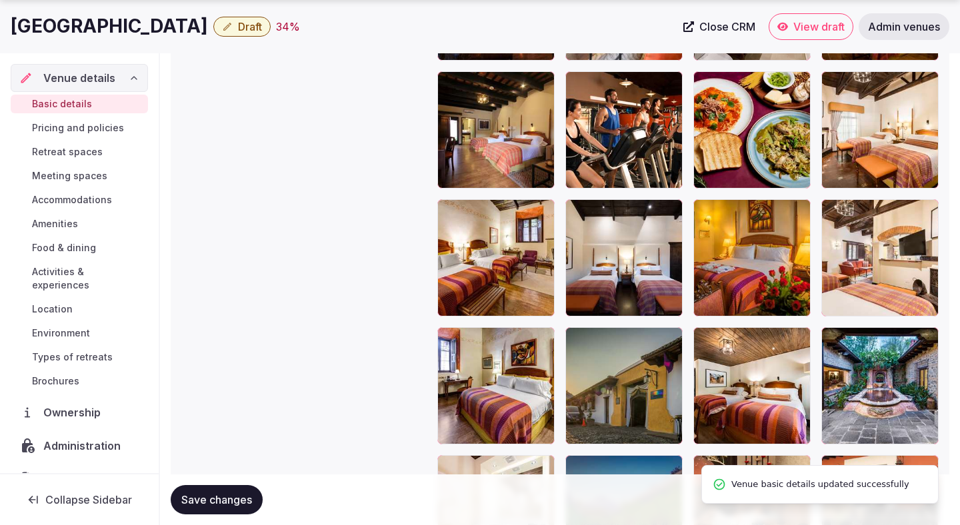
scroll to position [2122, 0]
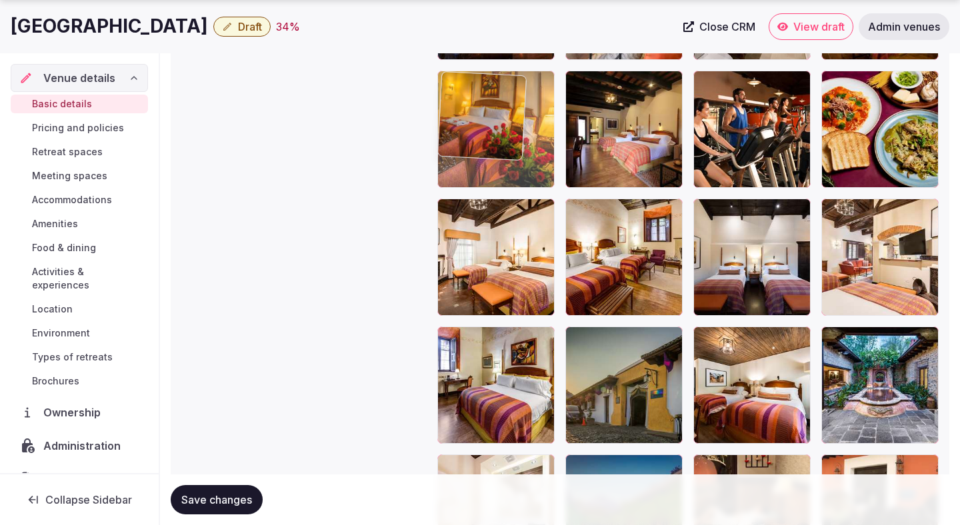
drag, startPoint x: 744, startPoint y: 275, endPoint x: 511, endPoint y: 131, distance: 273.6
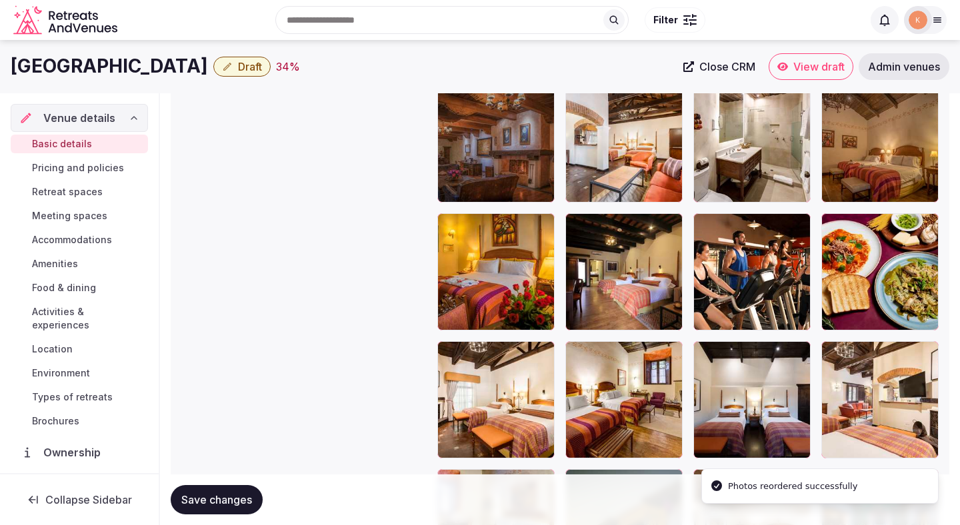
scroll to position [1960, 0]
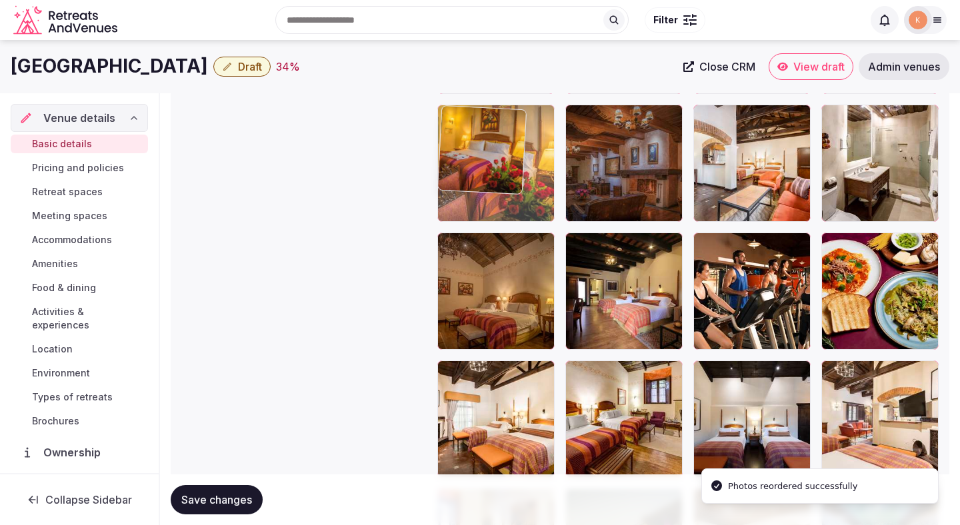
drag, startPoint x: 485, startPoint y: 288, endPoint x: 483, endPoint y: 139, distance: 148.6
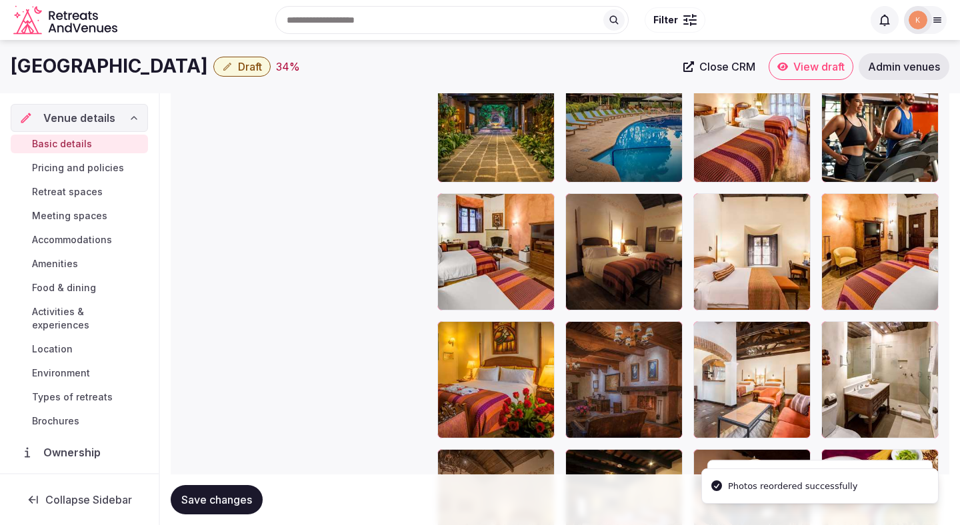
scroll to position [1725, 0]
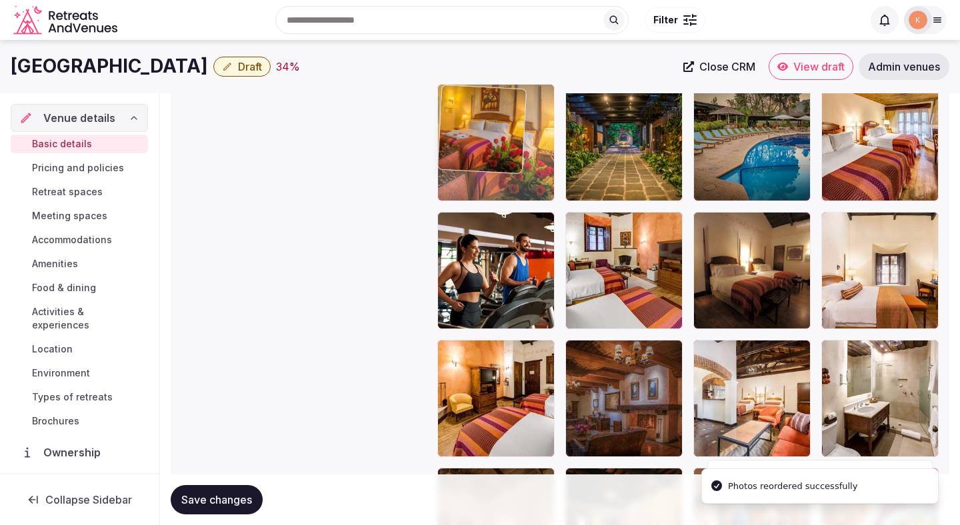
drag, startPoint x: 465, startPoint y: 405, endPoint x: 473, endPoint y: 157, distance: 247.4
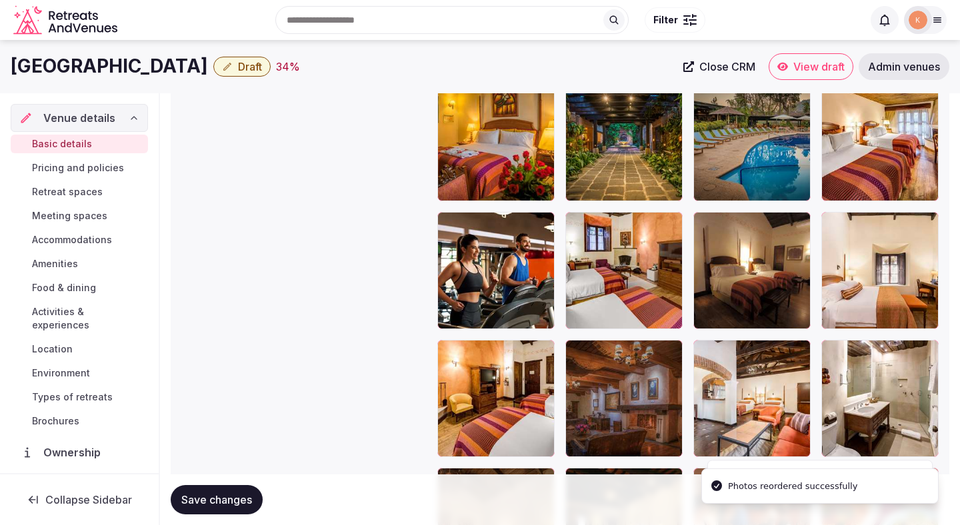
click at [251, 492] on button "Save changes" at bounding box center [217, 499] width 92 height 29
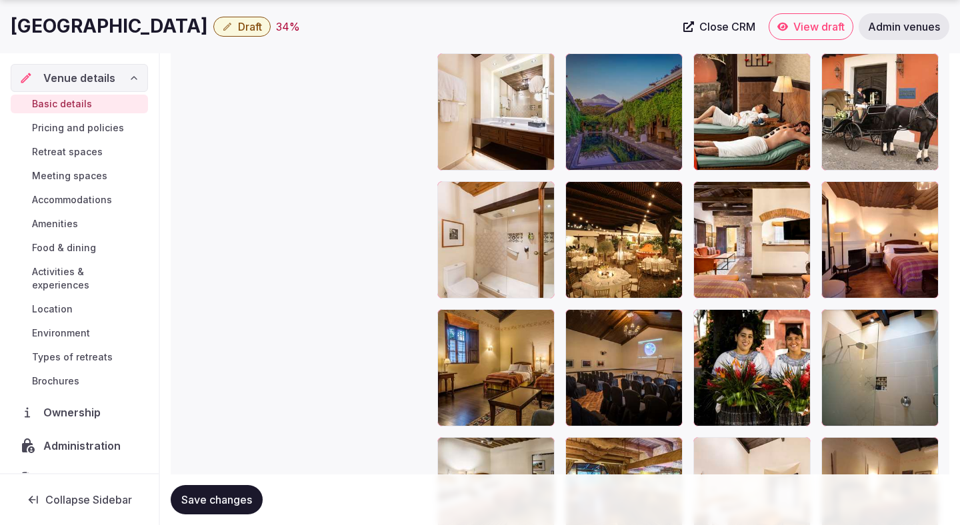
scroll to position [2524, 0]
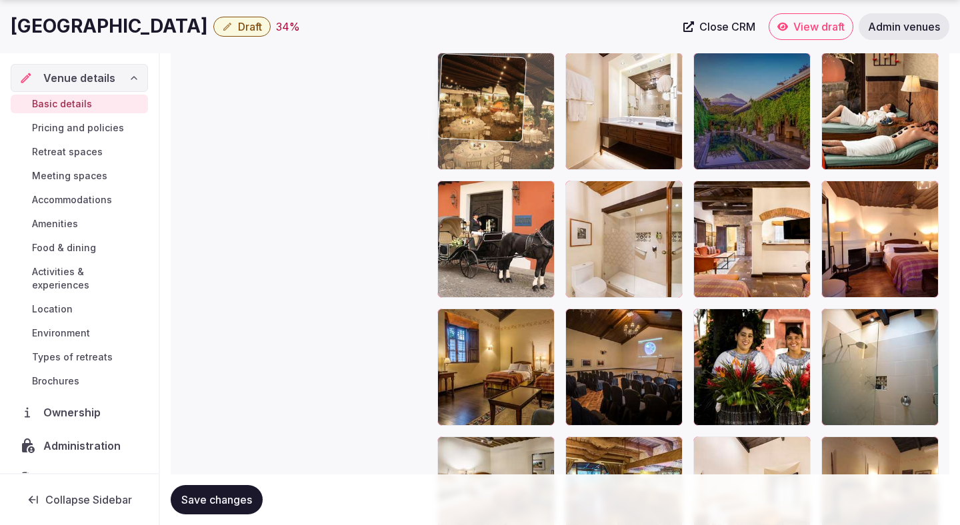
drag, startPoint x: 613, startPoint y: 265, endPoint x: 471, endPoint y: 127, distance: 197.5
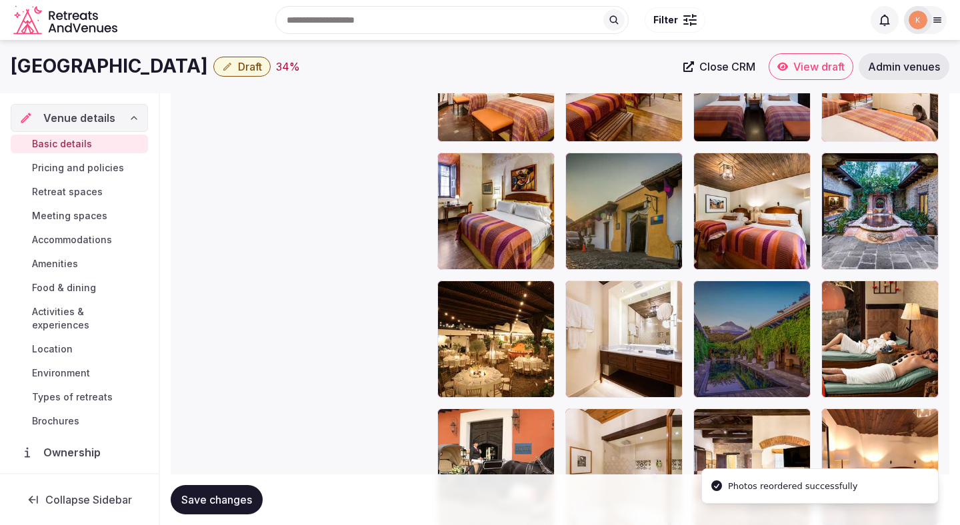
scroll to position [2278, 0]
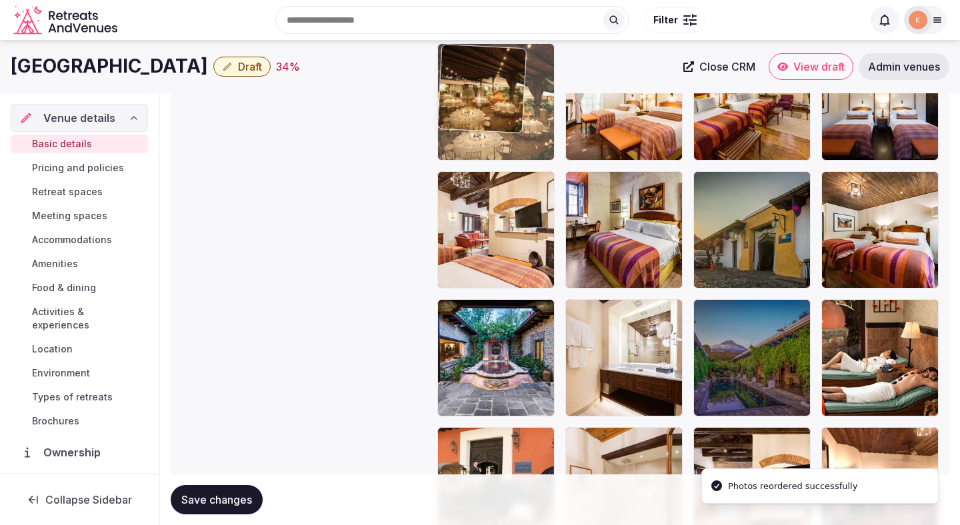
drag, startPoint x: 454, startPoint y: 336, endPoint x: 454, endPoint y: 129, distance: 207.3
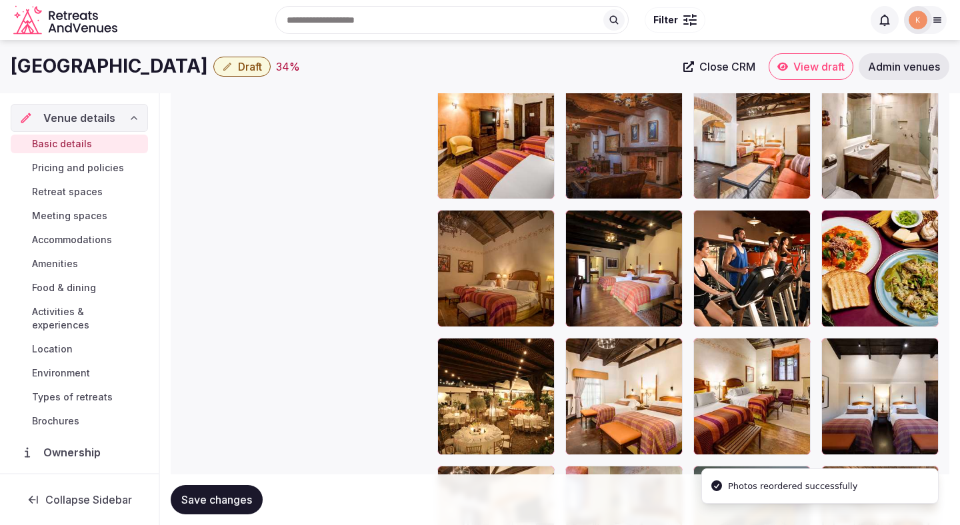
scroll to position [1965, 0]
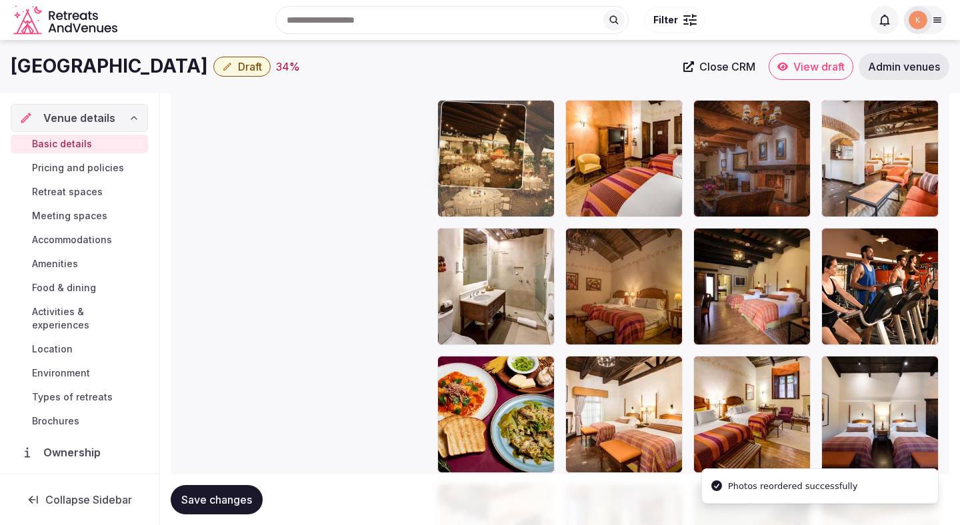
drag, startPoint x: 469, startPoint y: 404, endPoint x: 468, endPoint y: 151, distance: 252.6
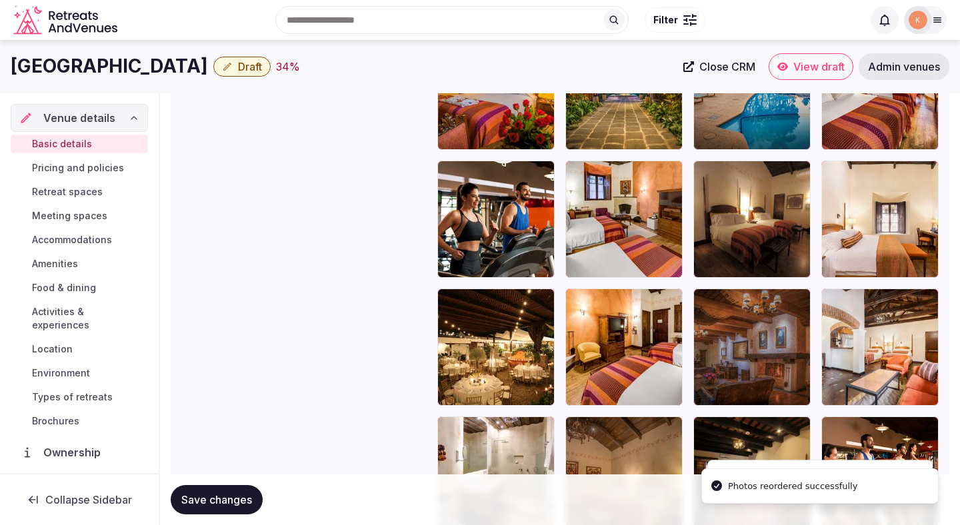
scroll to position [1771, 0]
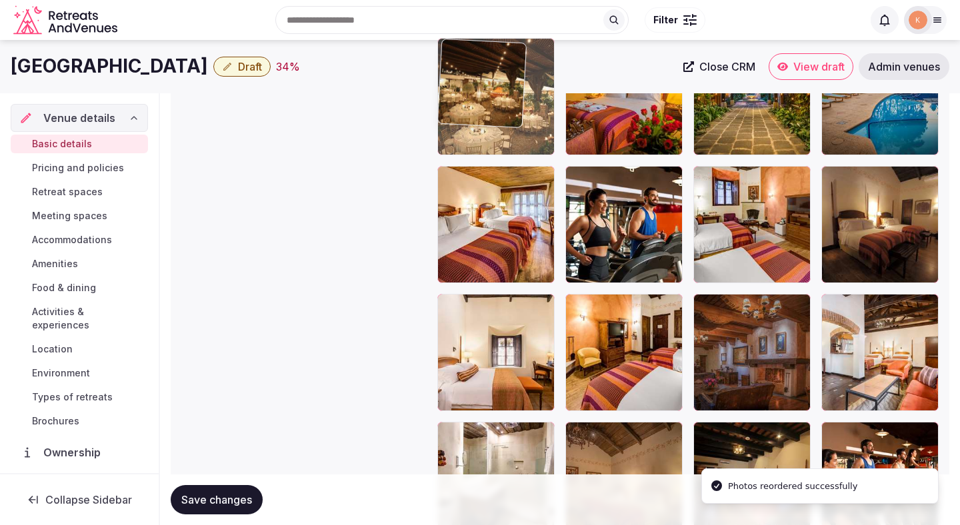
drag, startPoint x: 469, startPoint y: 344, endPoint x: 472, endPoint y: 117, distance: 227.3
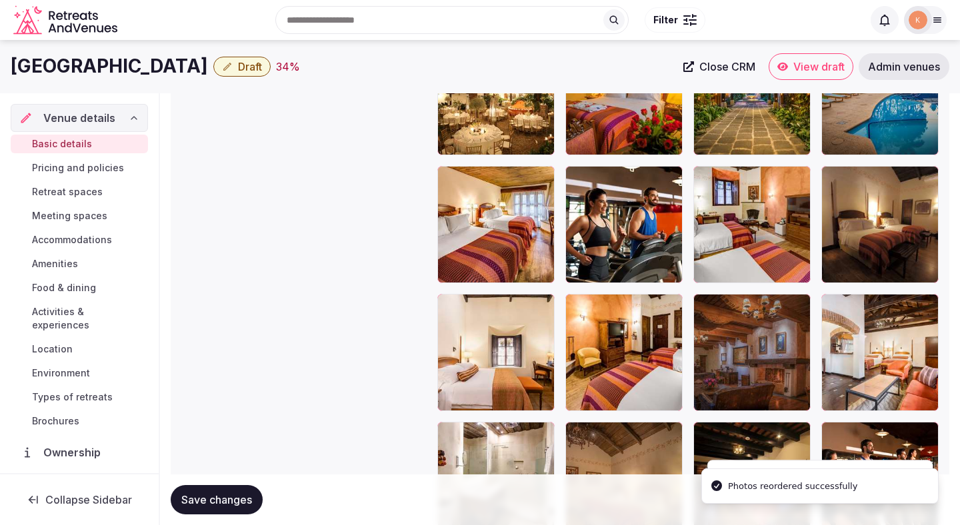
click at [241, 489] on button "Save changes" at bounding box center [217, 499] width 92 height 29
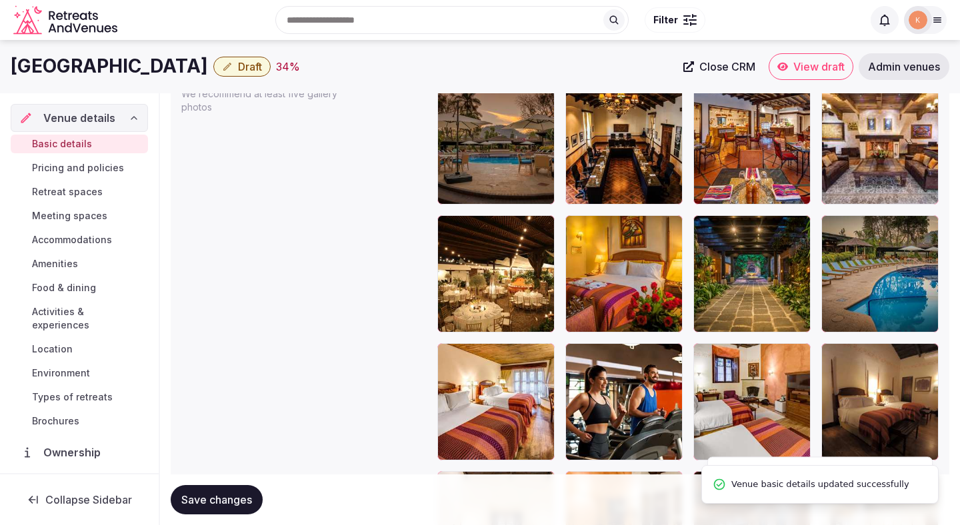
scroll to position [1587, 0]
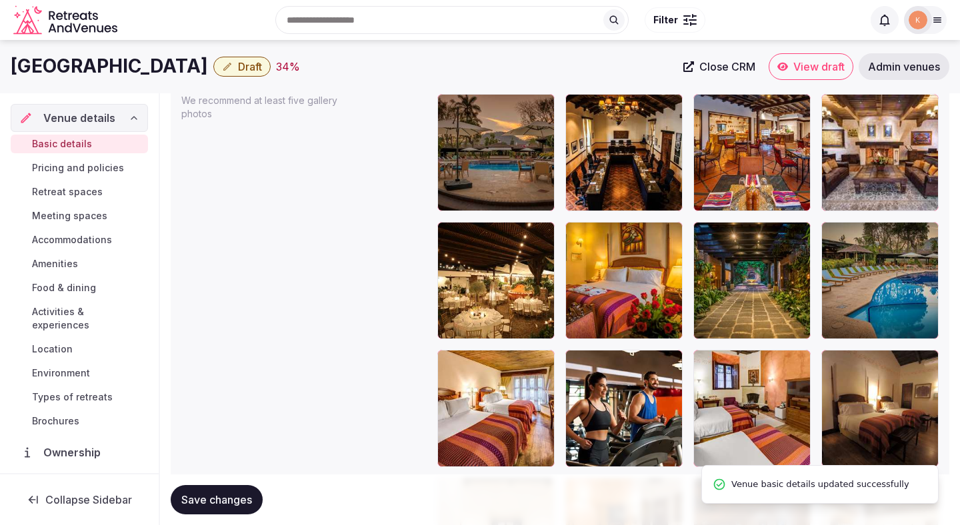
click at [238, 65] on span "Draft" at bounding box center [250, 66] width 24 height 13
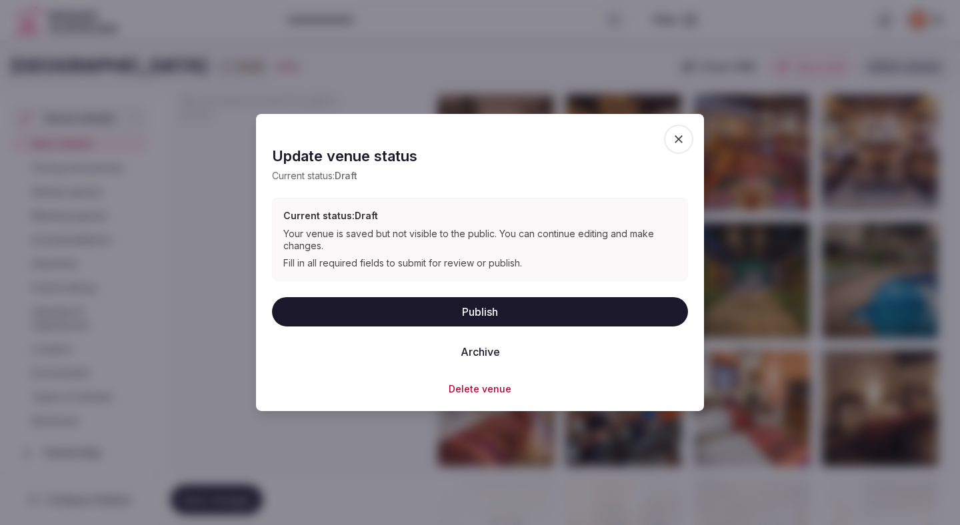
click at [447, 318] on button "Publish" at bounding box center [480, 311] width 416 height 29
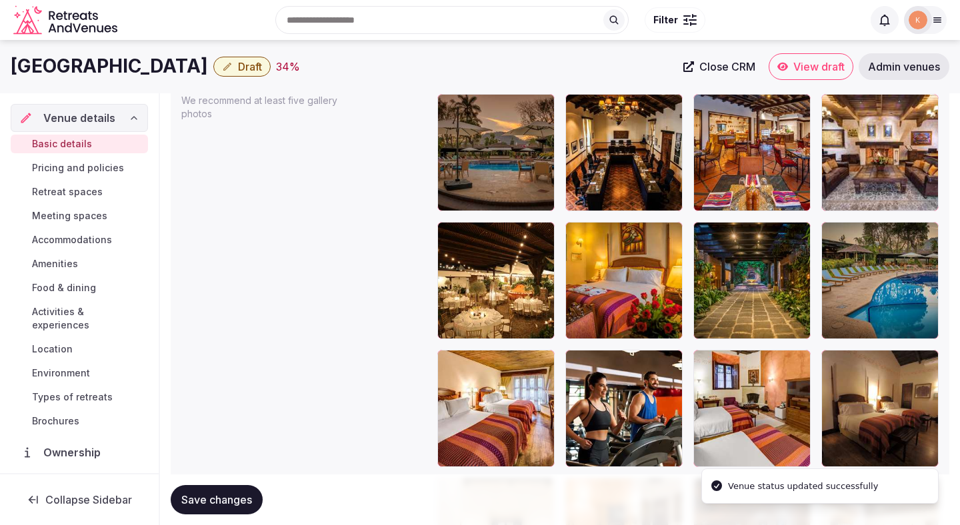
click at [232, 495] on span "Save changes" at bounding box center [216, 499] width 71 height 13
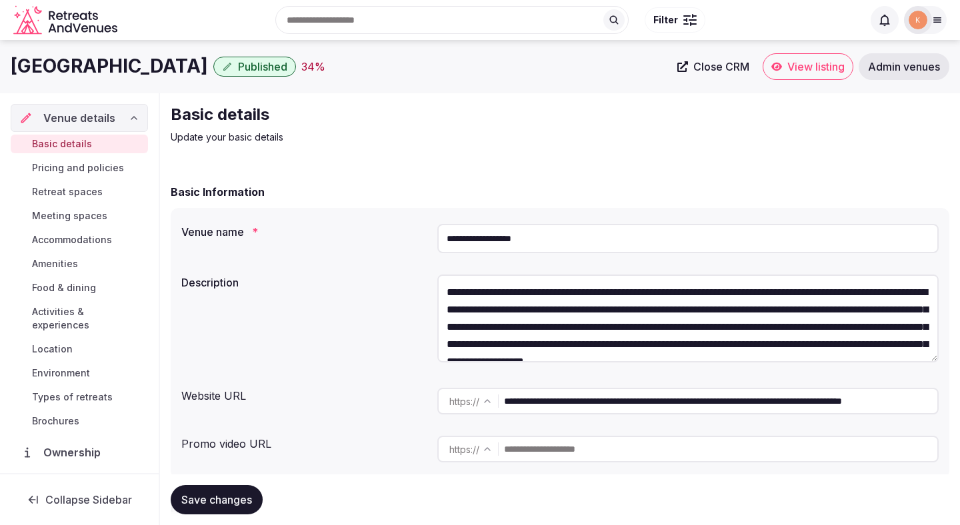
click at [806, 70] on span "View listing" at bounding box center [815, 66] width 57 height 13
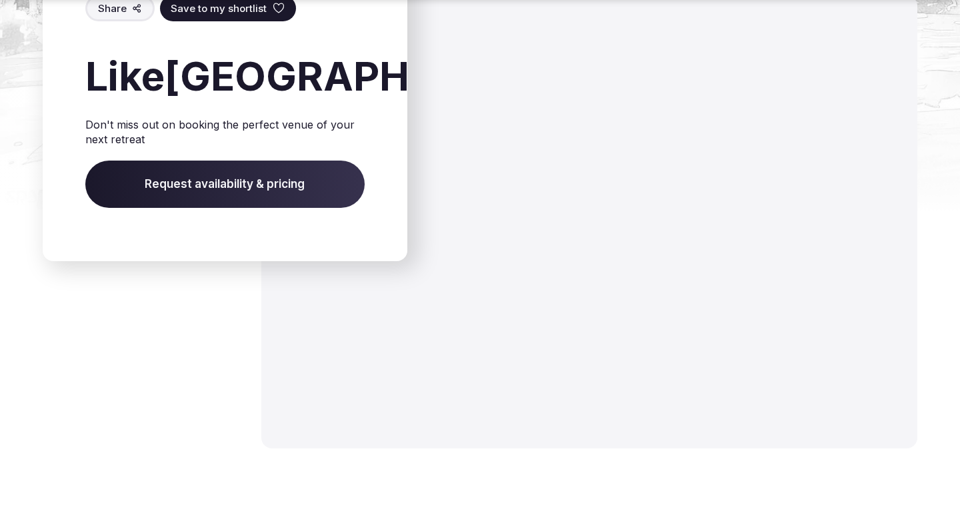
scroll to position [2086, 0]
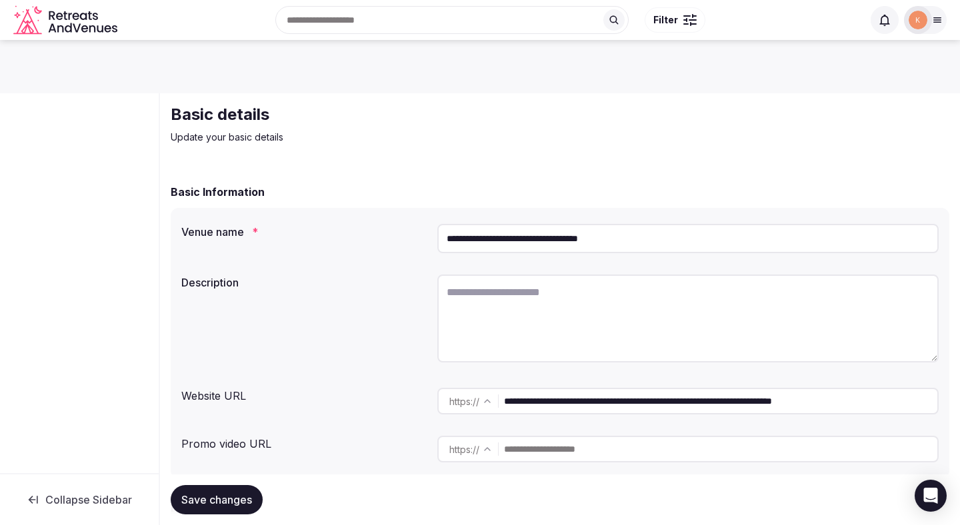
click at [918, 25] on img at bounding box center [918, 20] width 19 height 19
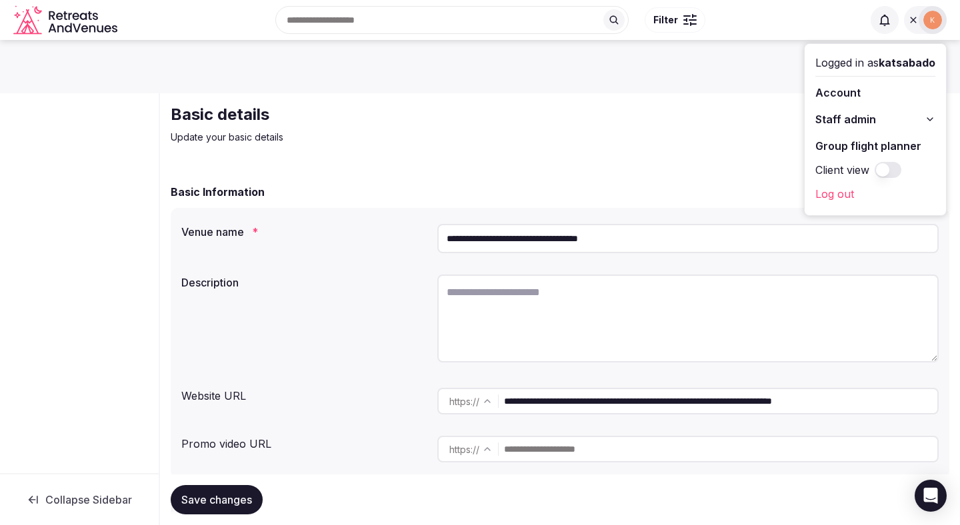
click at [861, 121] on span "Staff admin" at bounding box center [845, 119] width 61 height 16
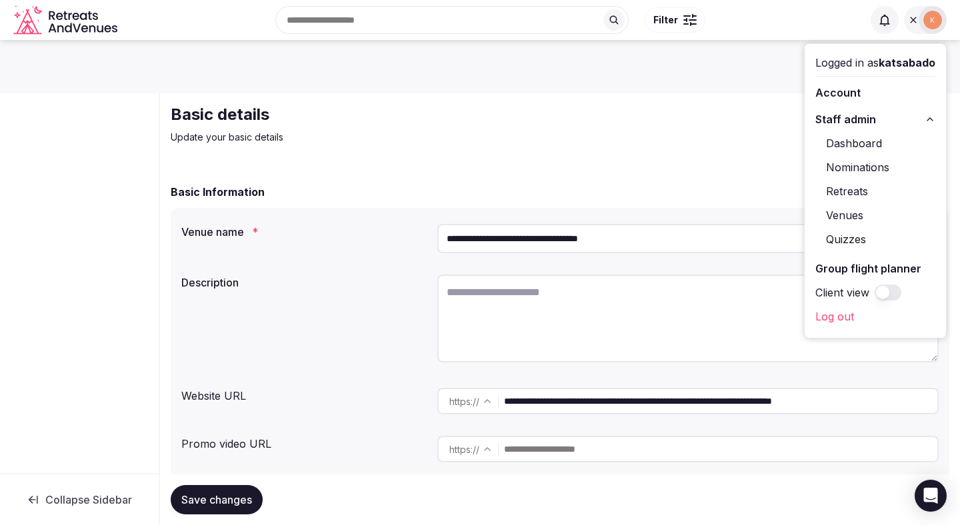
click at [849, 217] on link "Venues" at bounding box center [875, 215] width 120 height 21
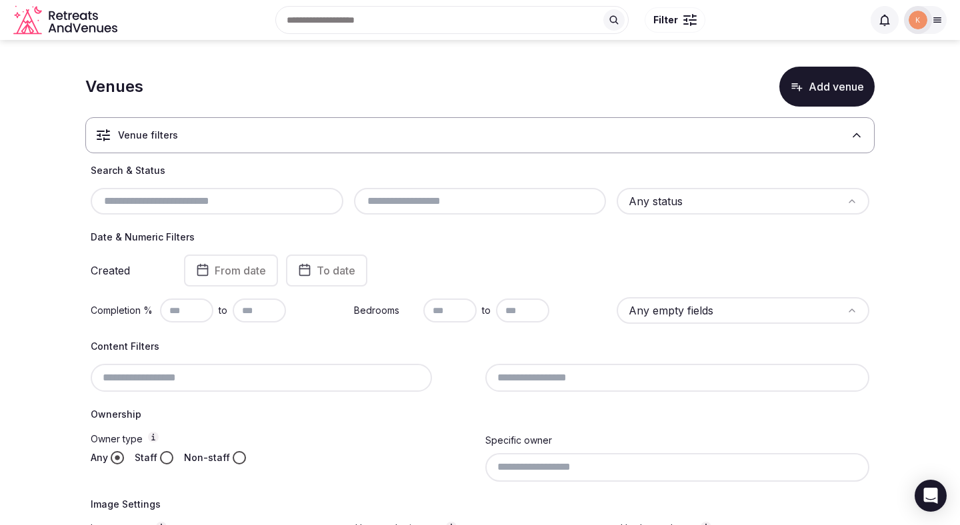
click at [245, 203] on input "text" at bounding box center [217, 201] width 242 height 16
paste input "**********"
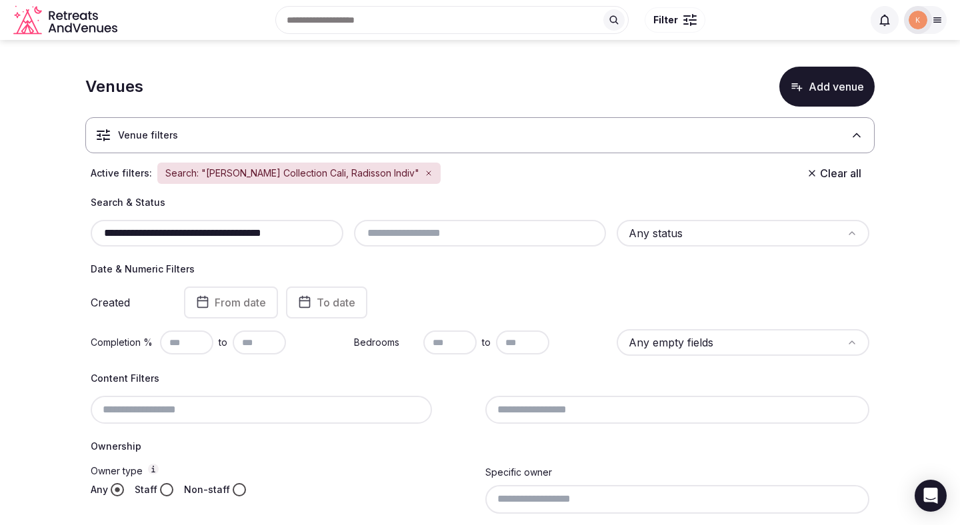
type input "**********"
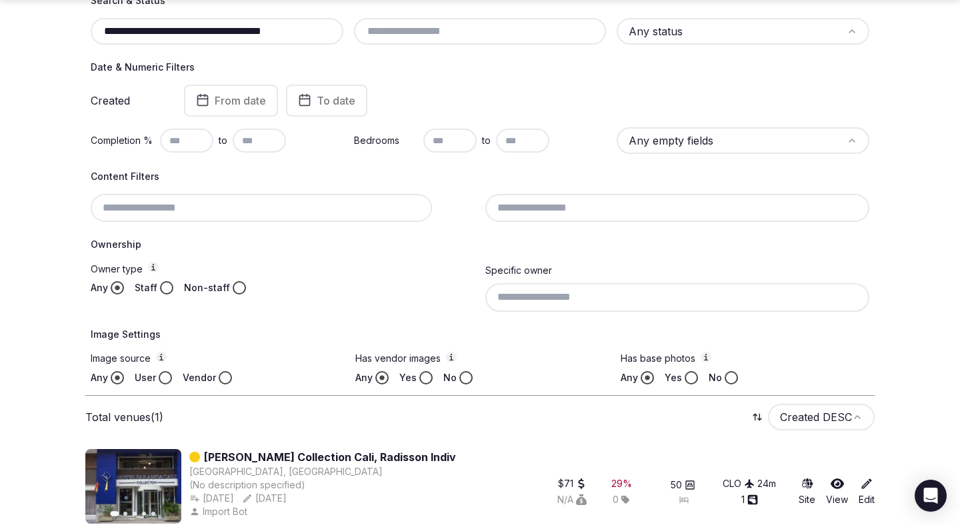
scroll to position [222, 0]
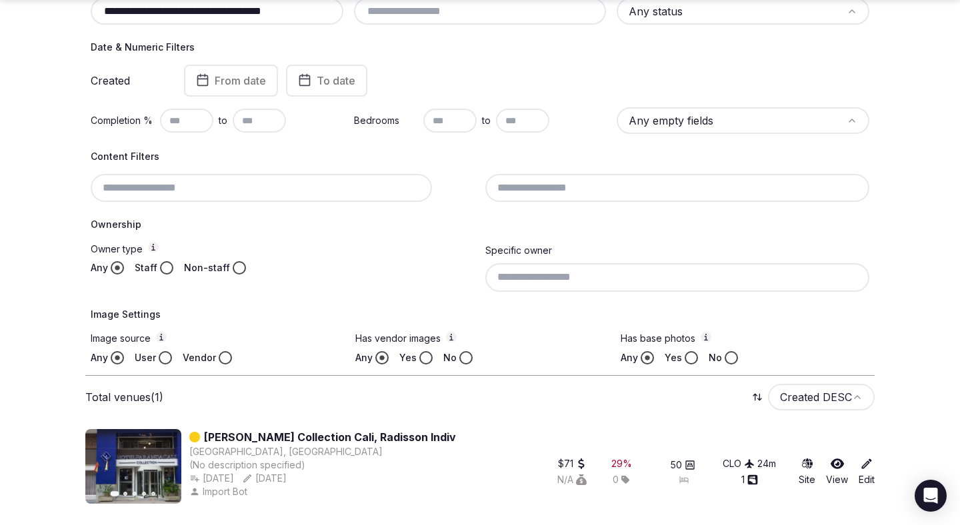
click at [261, 438] on link "[PERSON_NAME] Collection Cali, Radisson Indiv" at bounding box center [330, 437] width 252 height 16
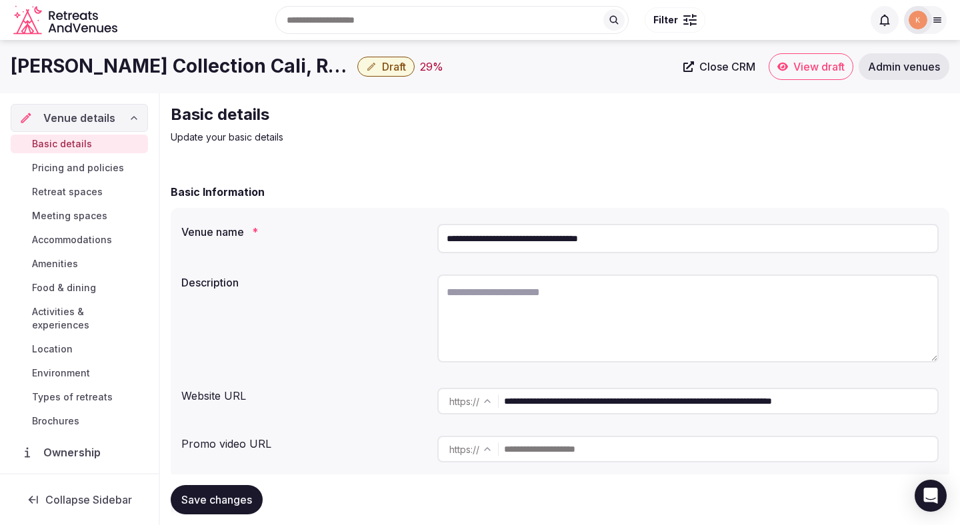
click at [540, 241] on input "**********" at bounding box center [687, 238] width 501 height 29
paste input "**********"
type input "**********"
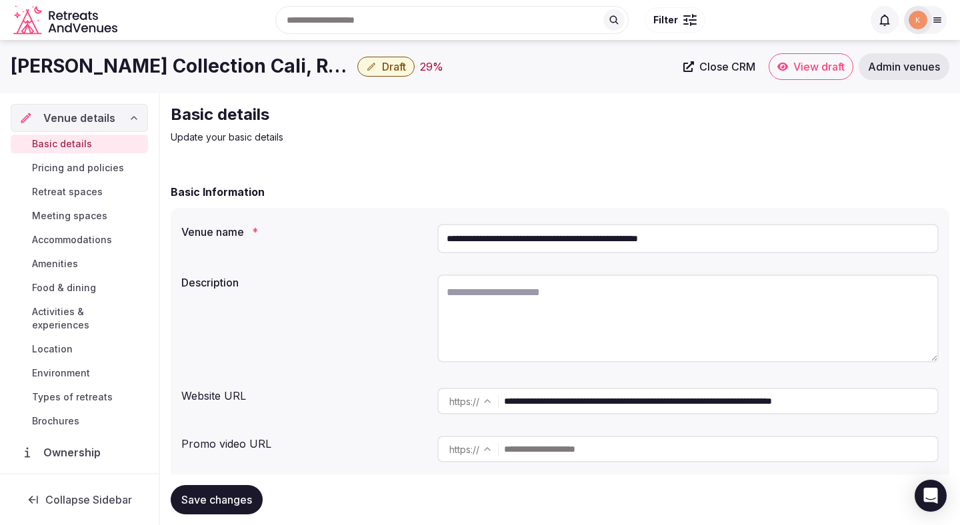
click at [723, 66] on span "Close CRM" at bounding box center [727, 66] width 56 height 13
click at [496, 236] on input "**********" at bounding box center [687, 238] width 501 height 29
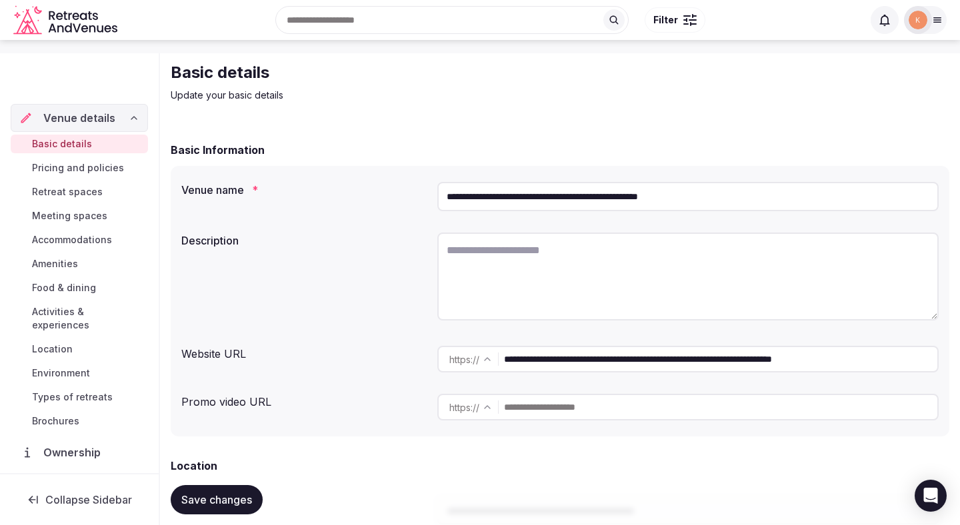
scroll to position [76, 0]
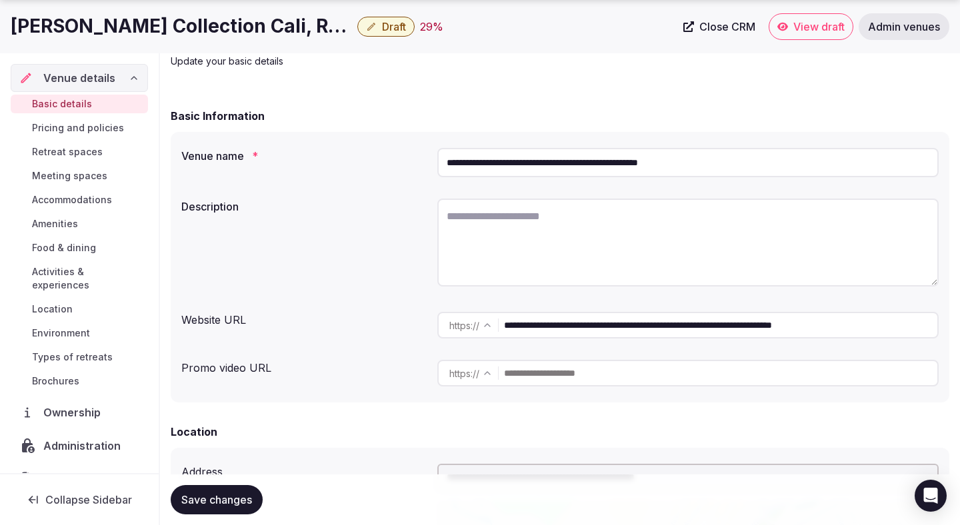
click at [569, 329] on input "**********" at bounding box center [720, 325] width 433 height 27
click at [473, 161] on input "**********" at bounding box center [687, 162] width 501 height 29
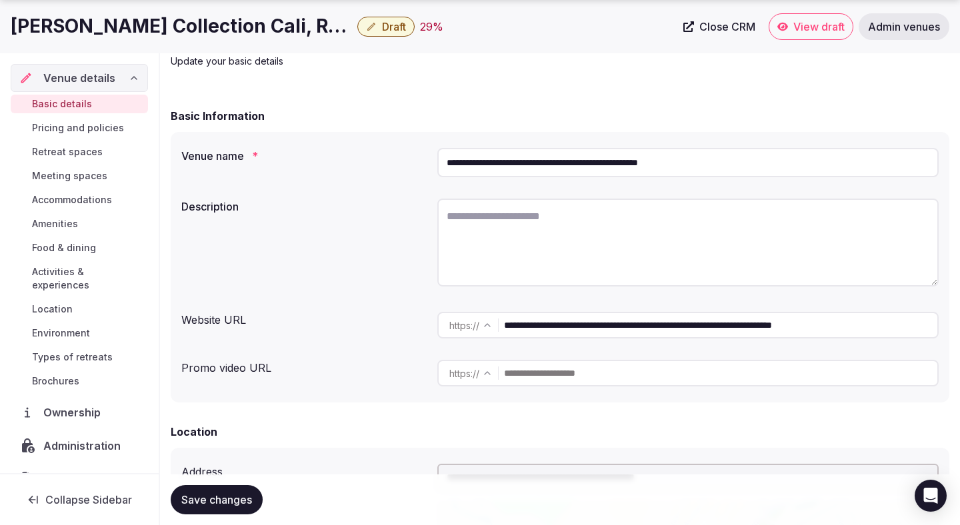
click at [473, 161] on input "**********" at bounding box center [687, 162] width 501 height 29
click at [213, 503] on span "Save changes" at bounding box center [216, 499] width 71 height 13
click at [201, 499] on span "Save changes" at bounding box center [216, 499] width 71 height 13
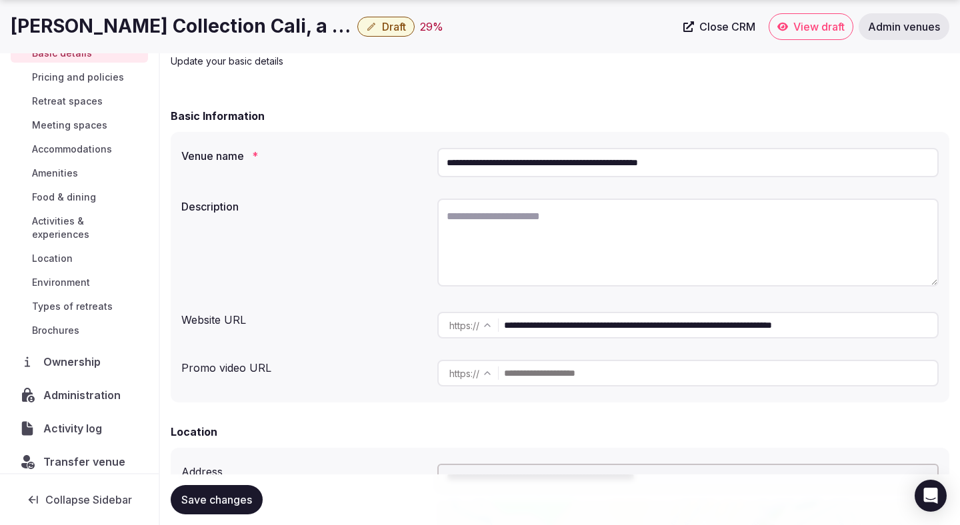
click at [71, 387] on span "Administration" at bounding box center [84, 395] width 83 height 16
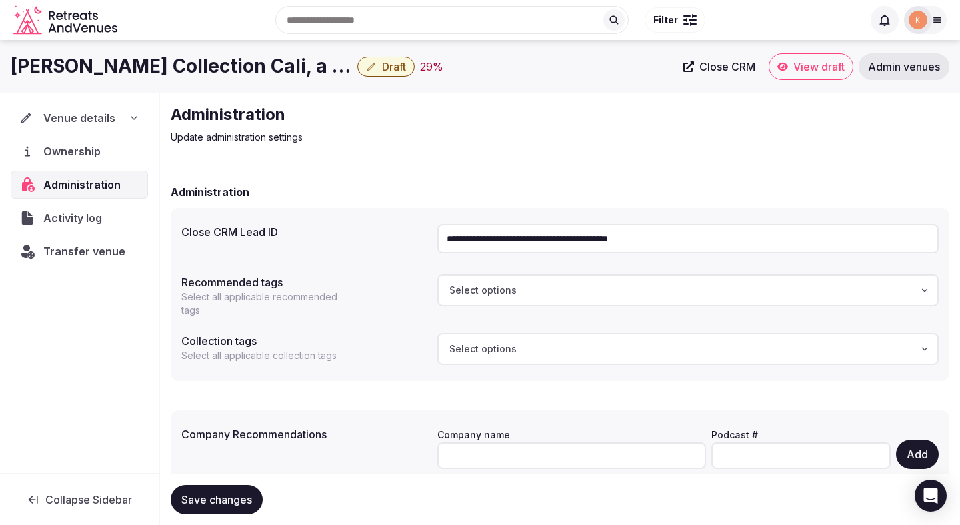
click at [547, 244] on input "**********" at bounding box center [687, 238] width 501 height 29
click at [109, 253] on span "Transfer venue" at bounding box center [84, 251] width 82 height 16
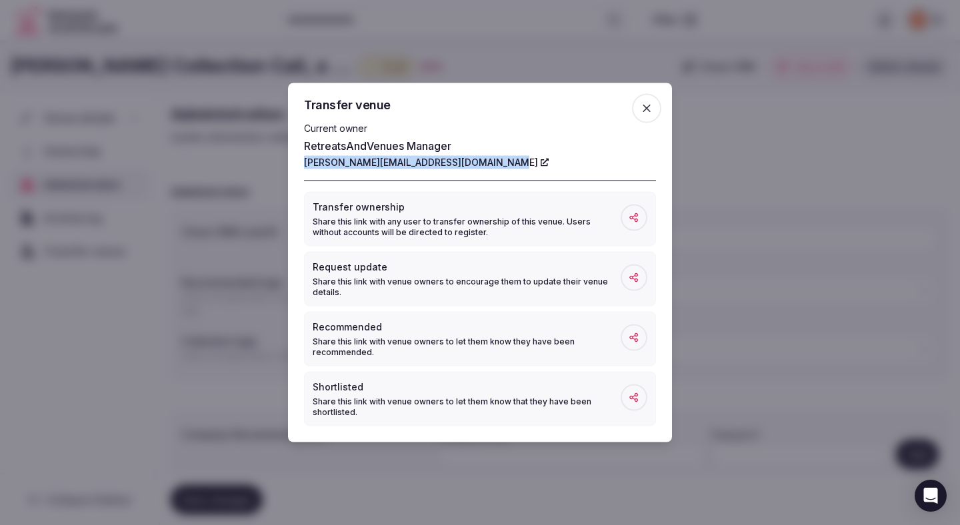
click at [646, 107] on icon "button" at bounding box center [647, 109] width 8 height 8
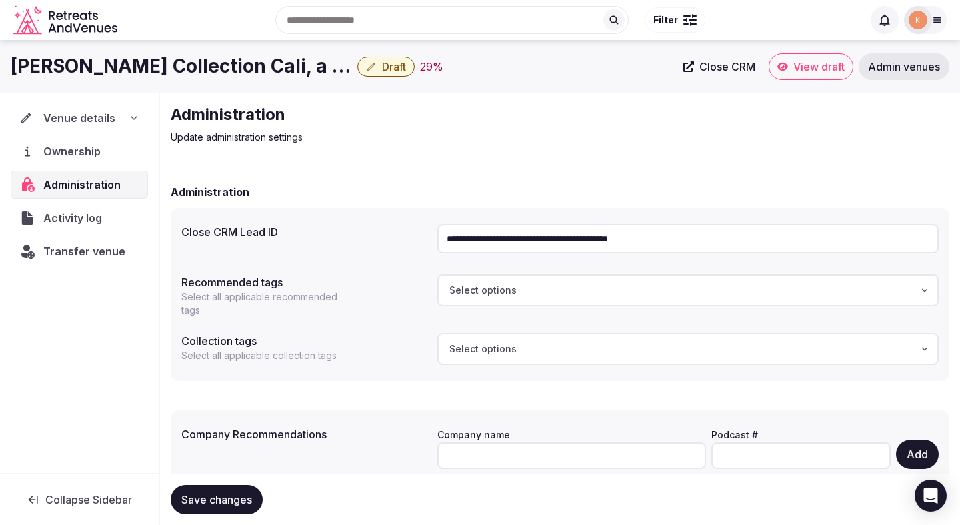
scroll to position [59, 0]
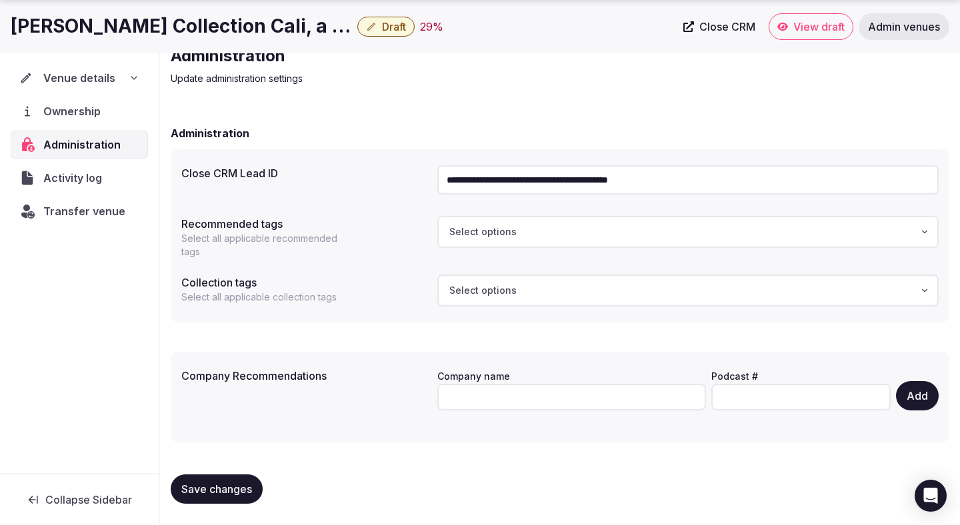
click at [105, 83] on span "Venue details" at bounding box center [79, 78] width 72 height 16
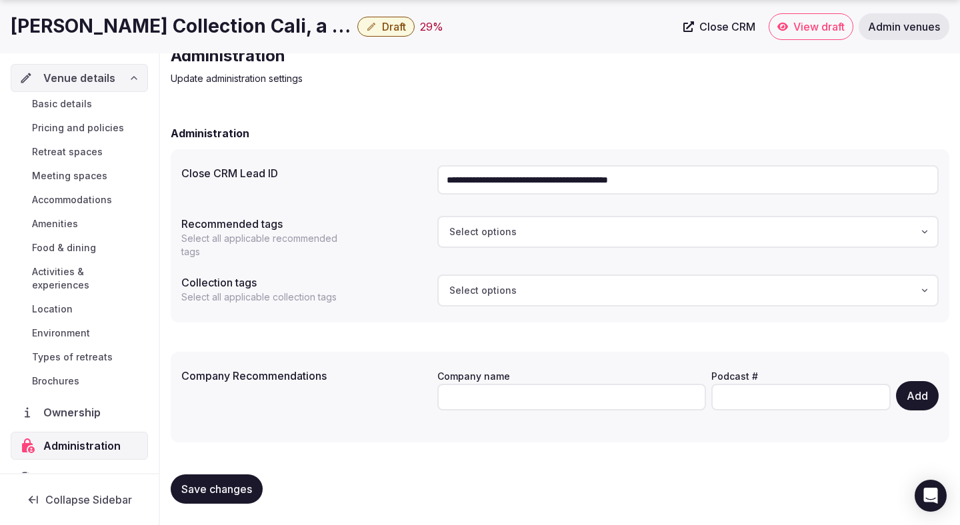
click at [89, 101] on span "Basic details" at bounding box center [62, 103] width 60 height 13
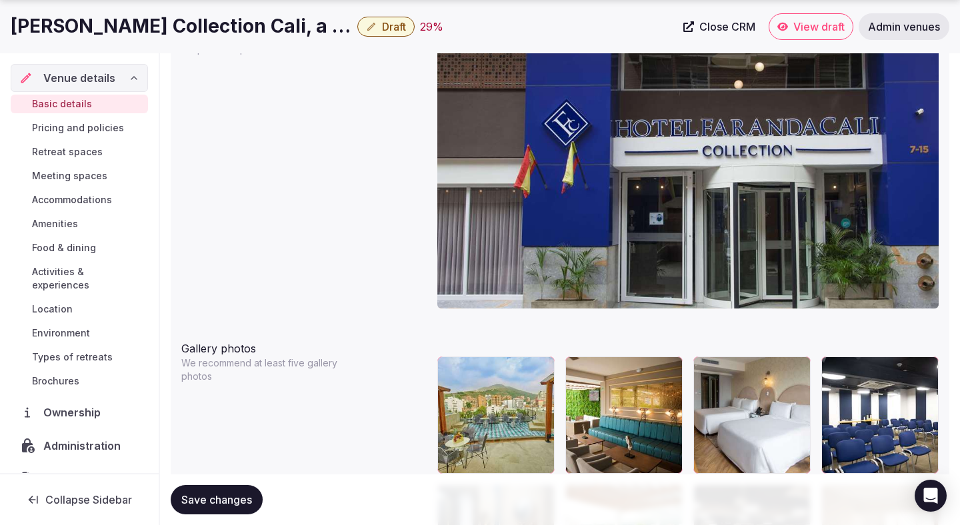
scroll to position [1340, 0]
